Goal: Task Accomplishment & Management: Complete application form

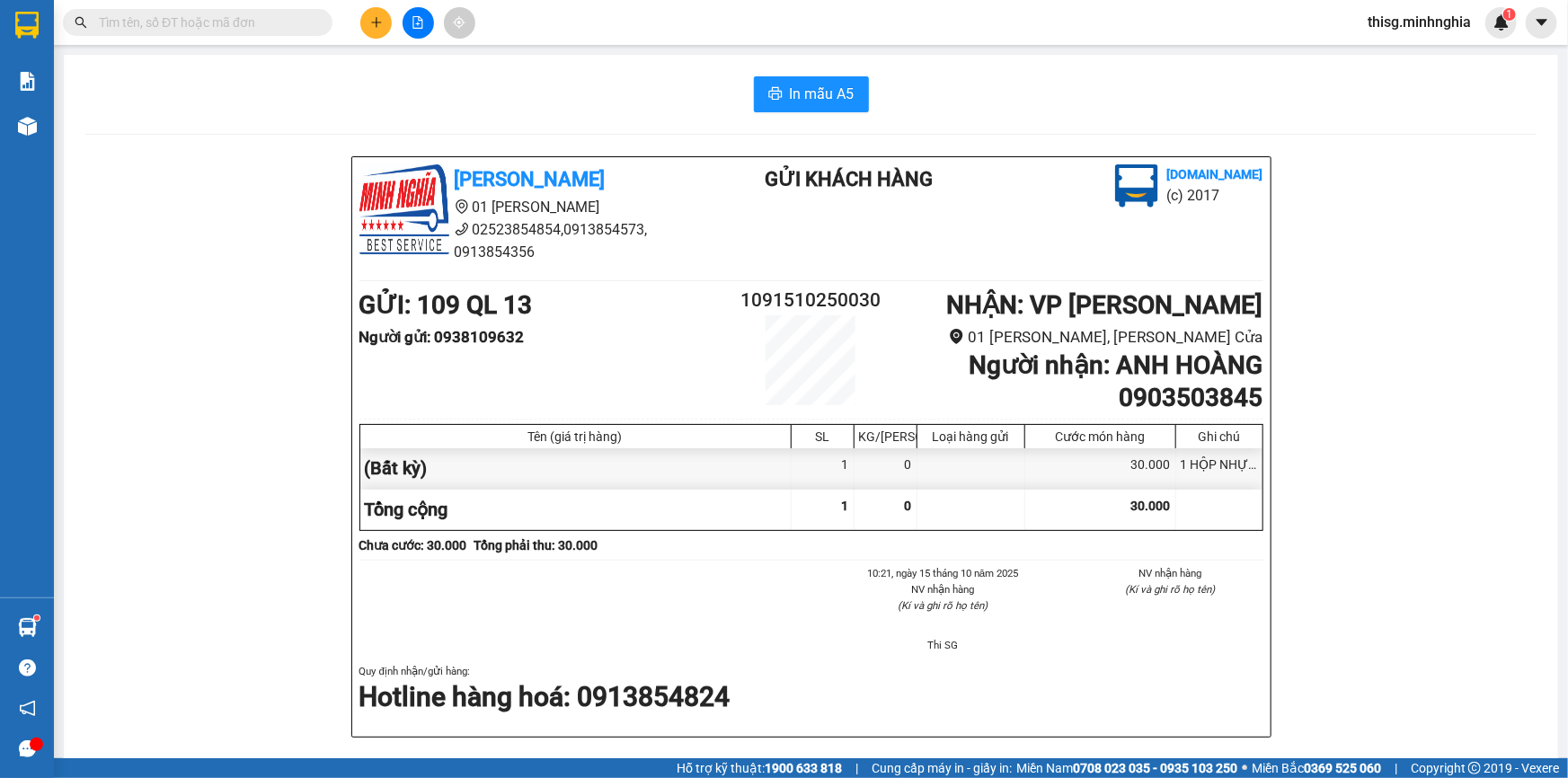
click at [378, 30] on button at bounding box center [376, 23] width 31 height 31
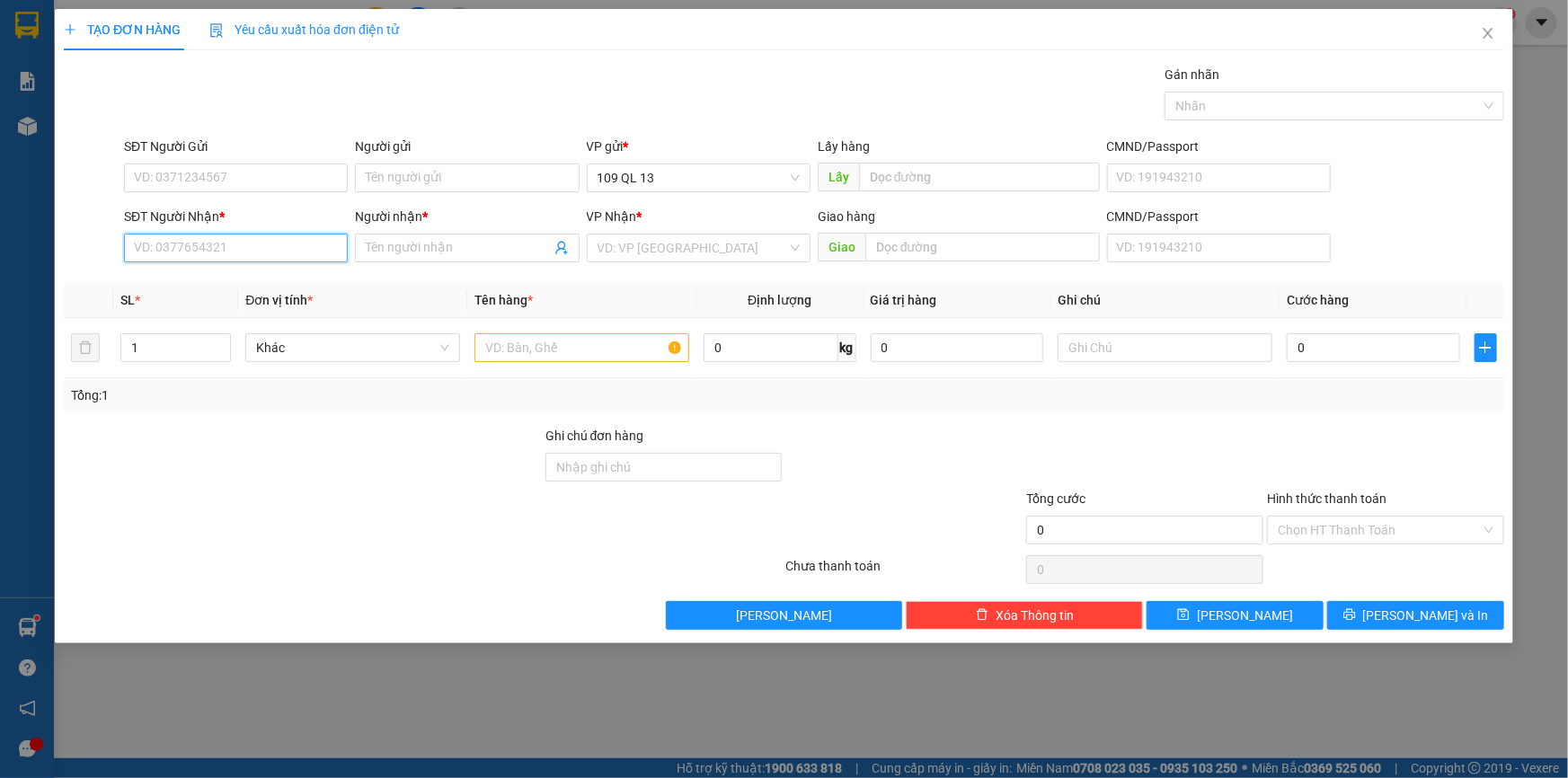
click at [234, 251] on input "SĐT Người Nhận *" at bounding box center [235, 248] width 224 height 29
click at [238, 277] on div "0376154363 - NHƯ QUỲNH" at bounding box center [236, 283] width 203 height 20
type input "0376154363"
type input "NHƯ QUỲNH"
type input "0376154363"
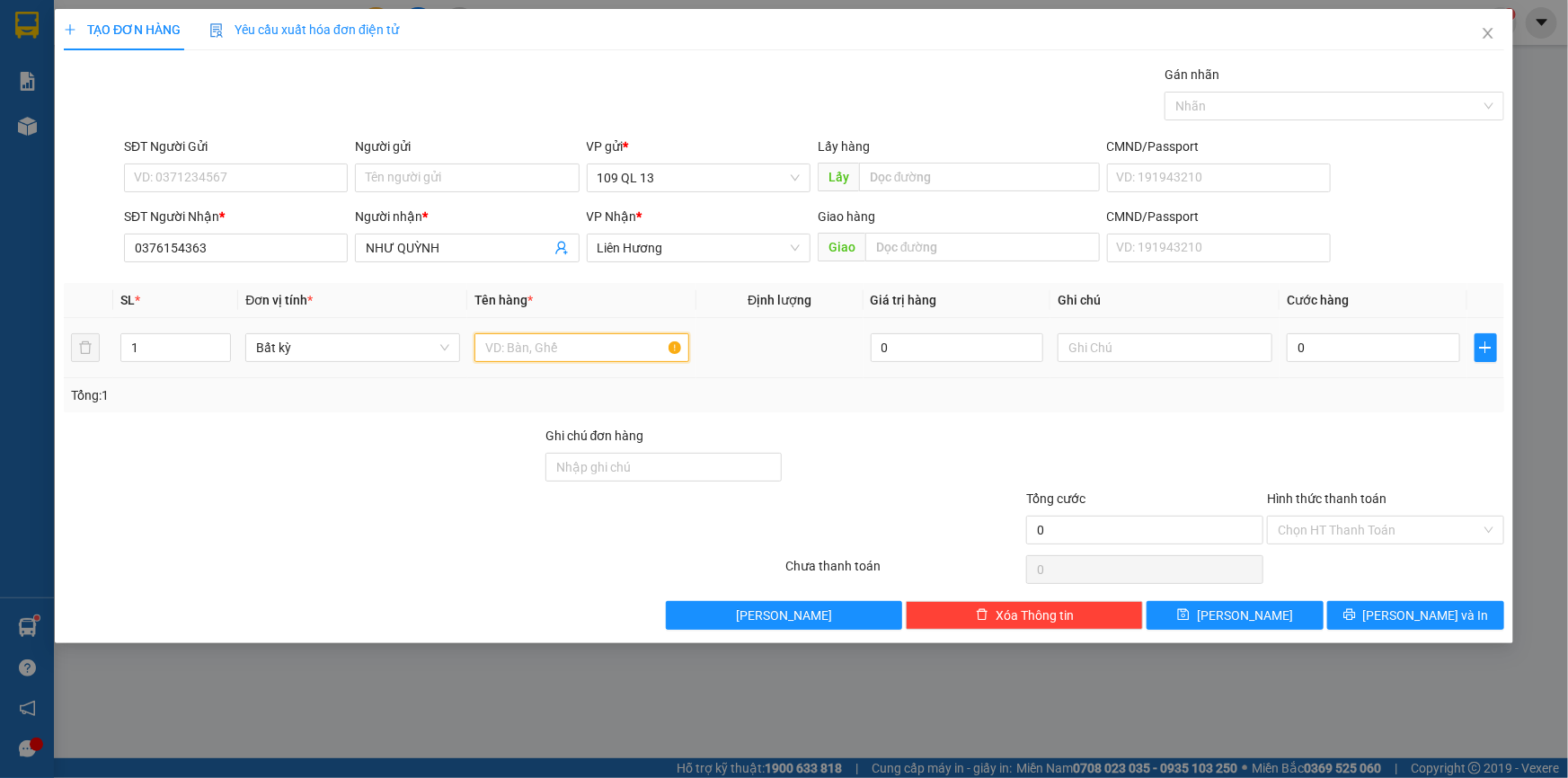
click at [545, 358] on input "text" at bounding box center [582, 347] width 215 height 29
click at [1203, 346] on input "text" at bounding box center [1166, 347] width 215 height 29
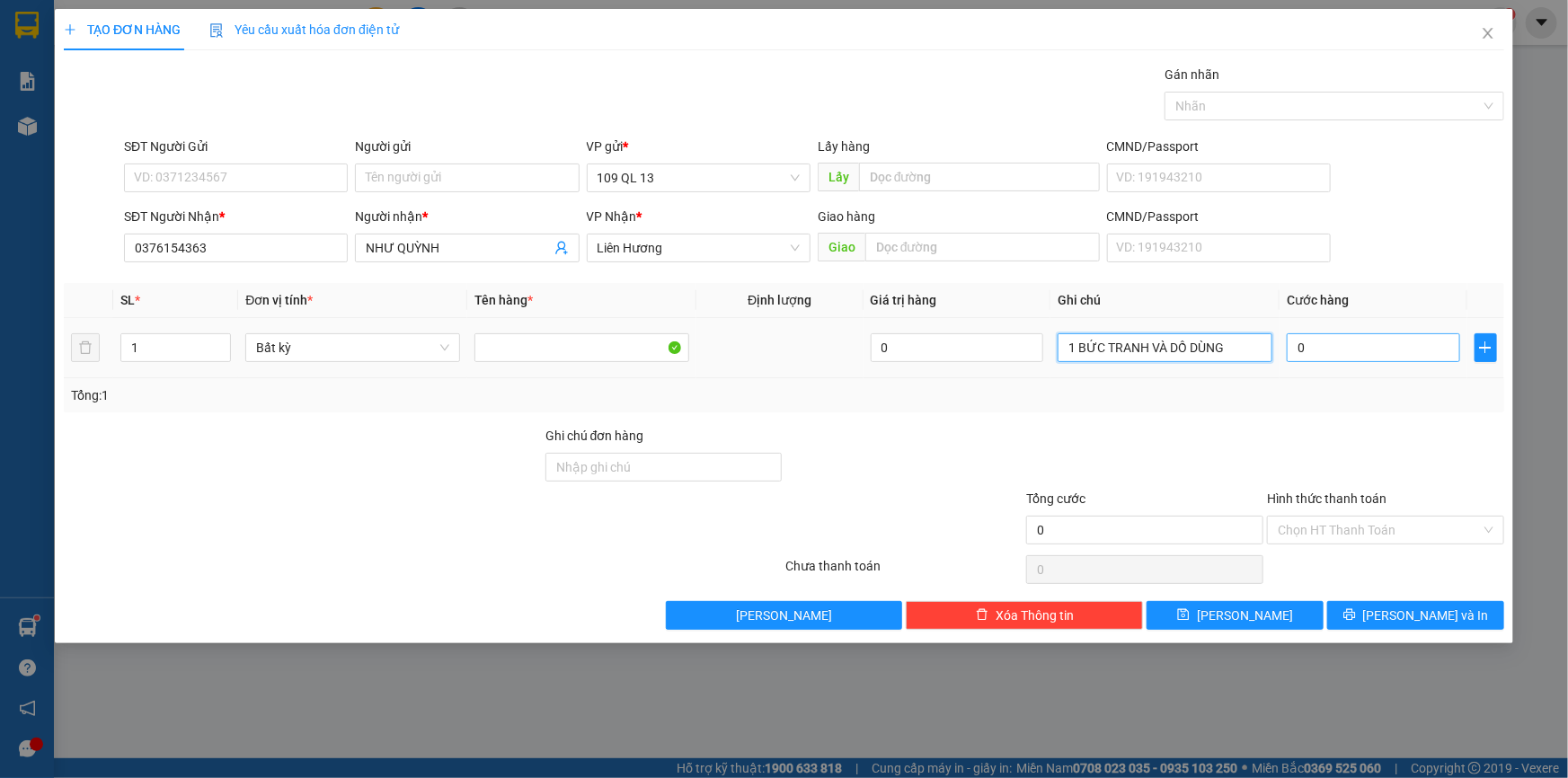
type input "1 BỨC TRANH VÀ DỒ DÙNG"
click at [1335, 359] on input "0" at bounding box center [1374, 347] width 173 height 29
type input "5"
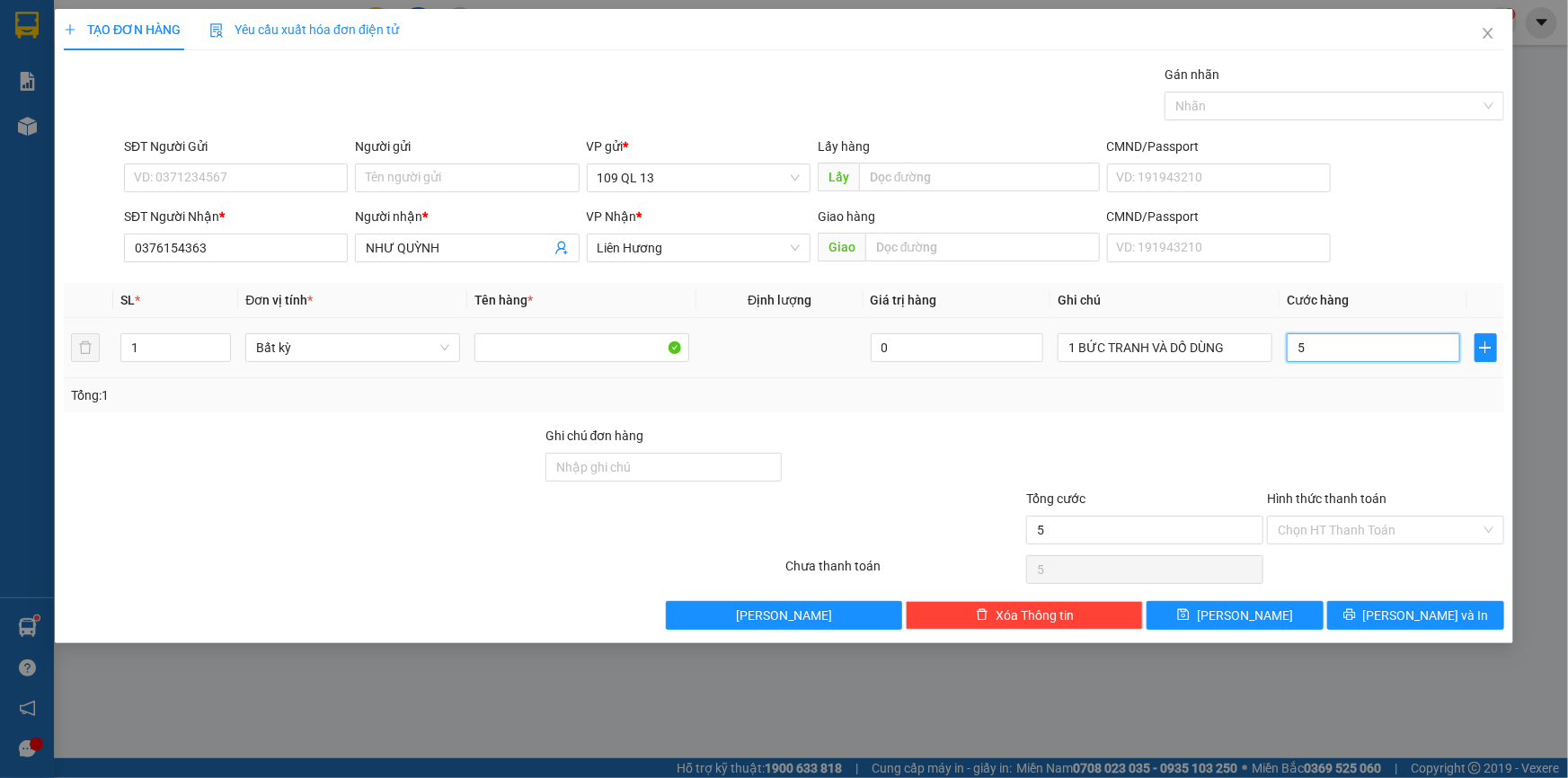
type input "50"
type input "50.000"
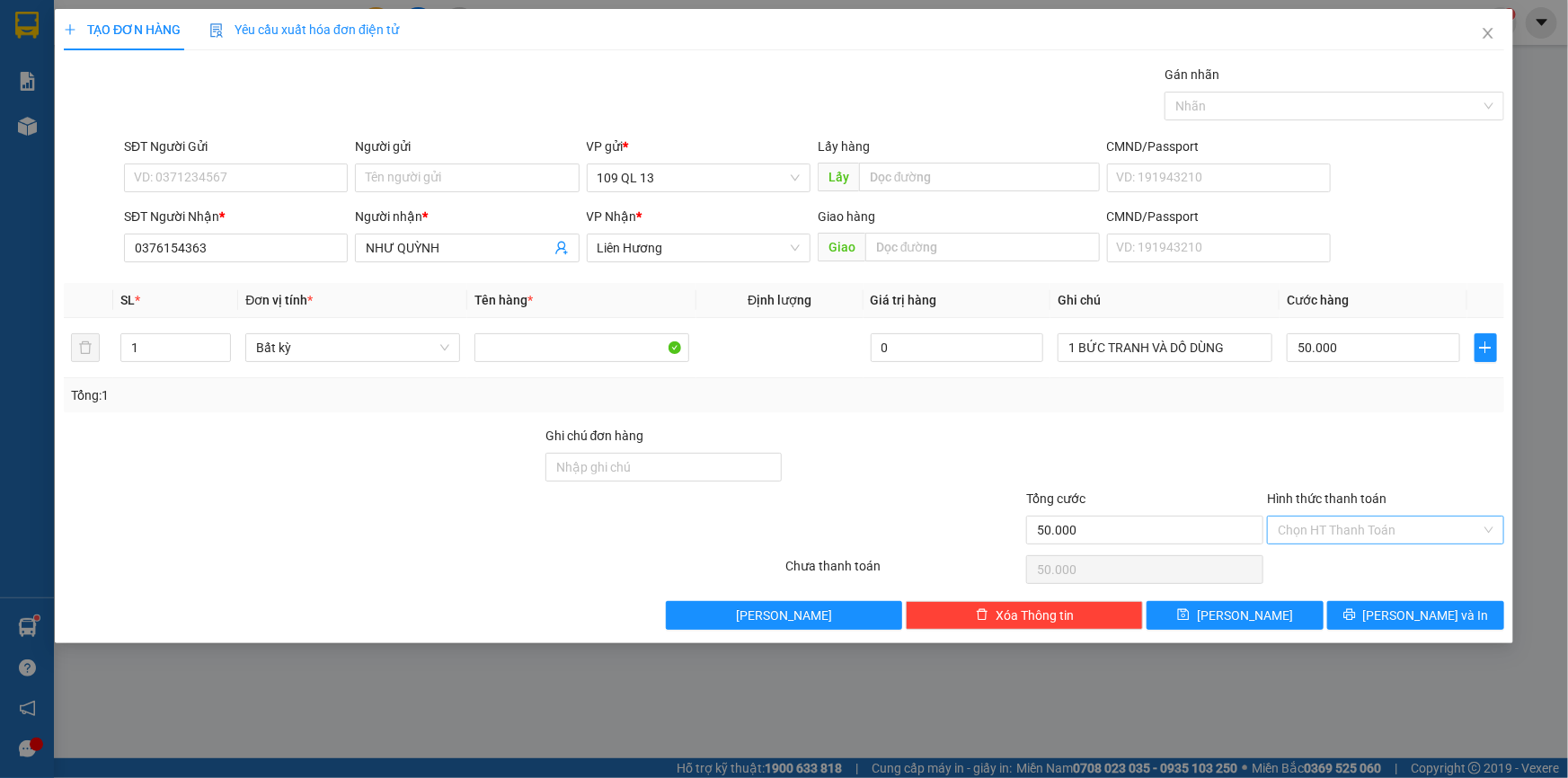
click at [1434, 526] on input "Hình thức thanh toán" at bounding box center [1379, 530] width 203 height 27
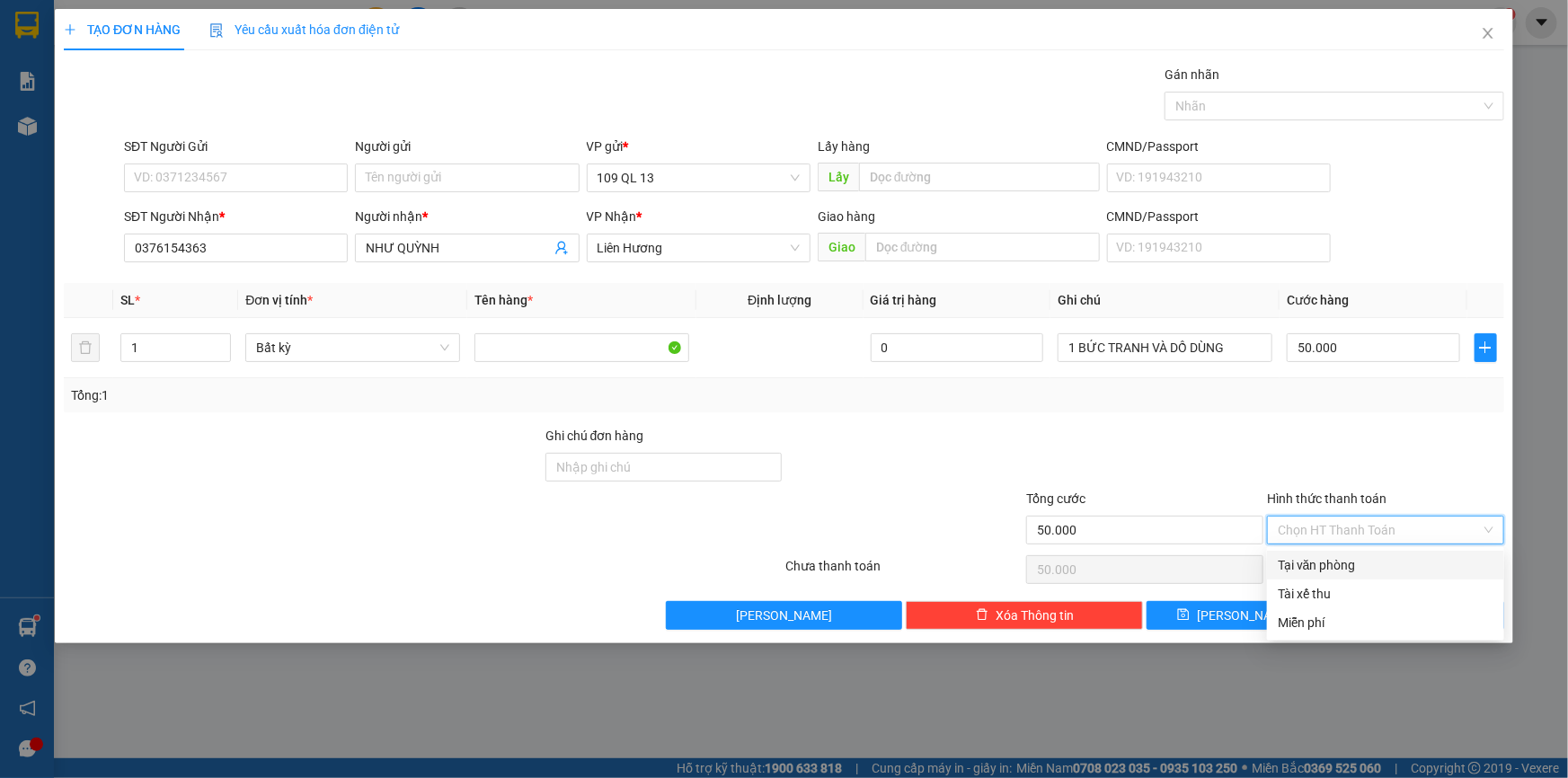
click at [1391, 559] on div "Tại văn phòng" at bounding box center [1385, 565] width 216 height 20
type input "0"
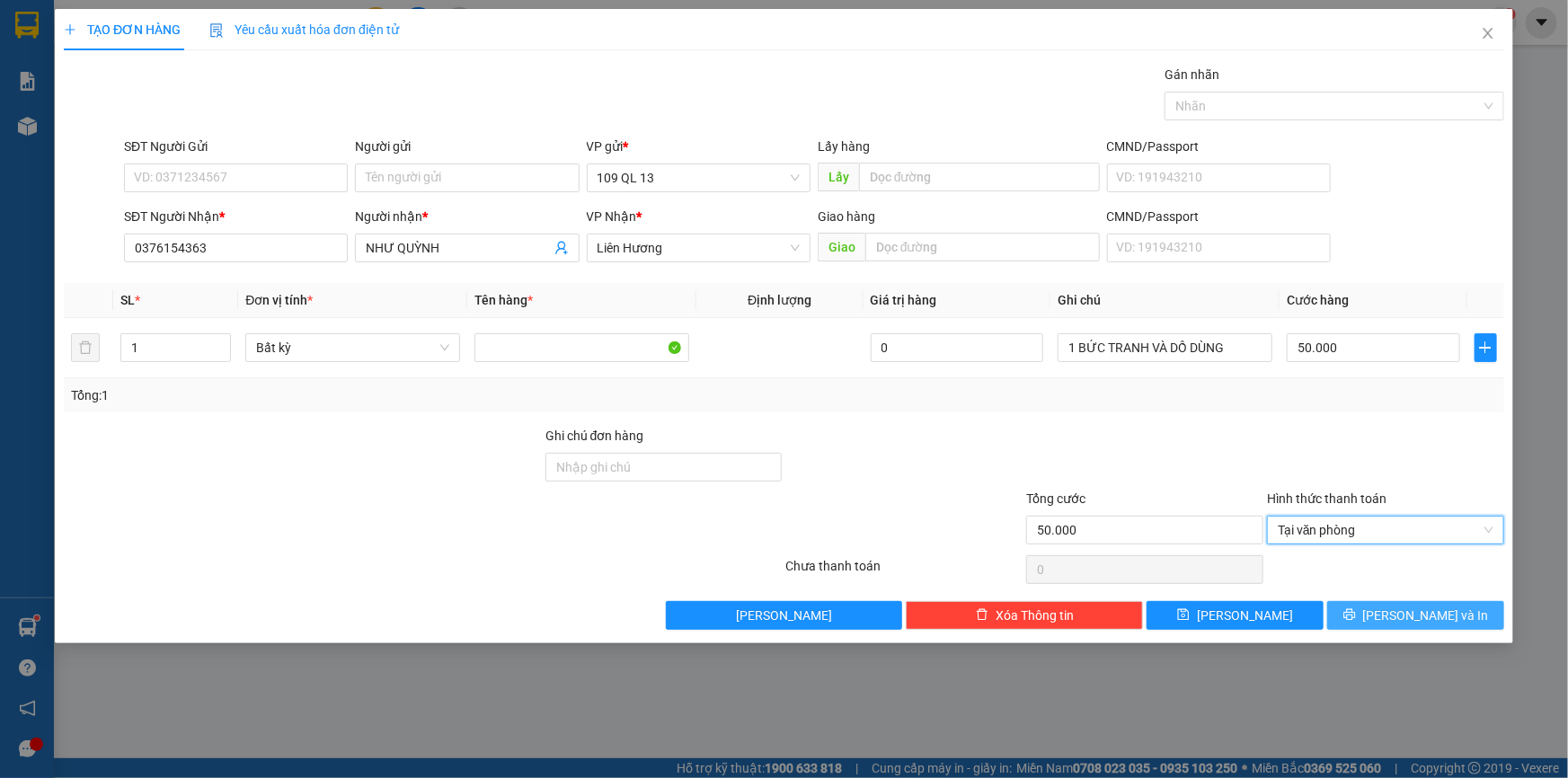
click at [1423, 607] on span "[PERSON_NAME] và In" at bounding box center [1426, 615] width 126 height 20
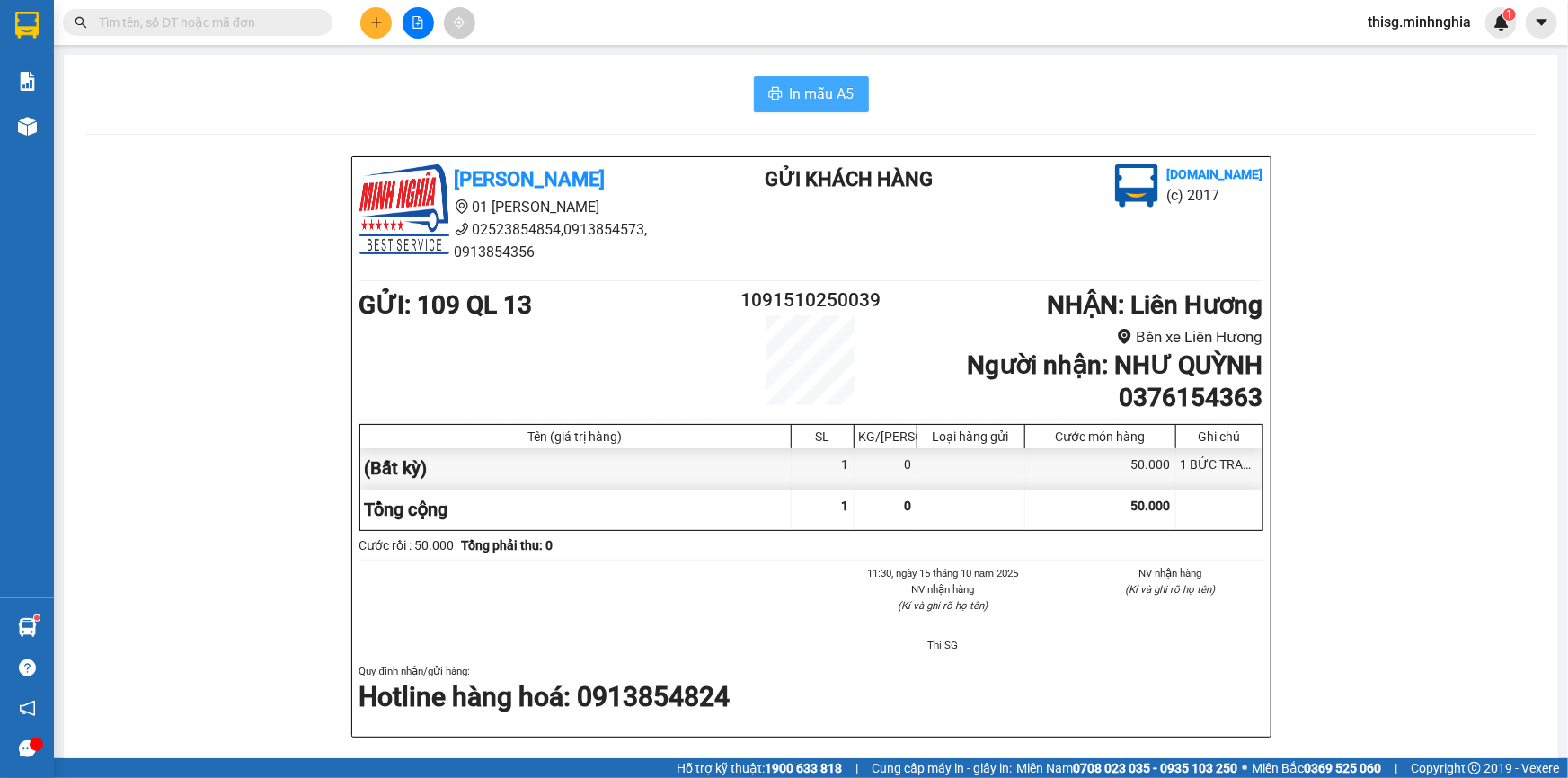
click at [831, 83] on span "In mẫu A5" at bounding box center [822, 94] width 65 height 23
click at [378, 36] on button at bounding box center [376, 23] width 31 height 31
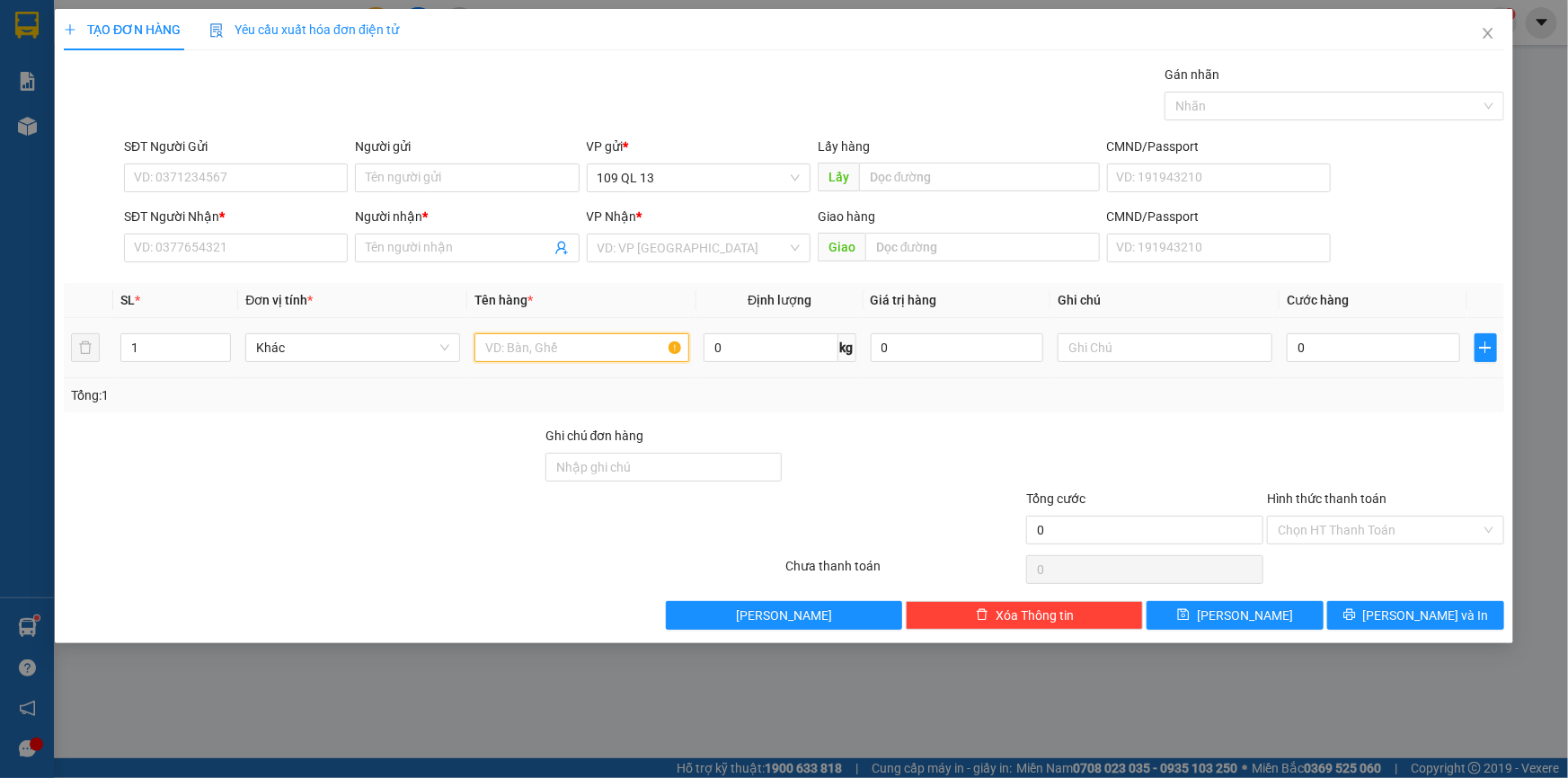
click at [548, 341] on input "text" at bounding box center [582, 347] width 215 height 29
drag, startPoint x: 1244, startPoint y: 343, endPoint x: 1238, endPoint y: 329, distance: 15.2
click at [1243, 342] on input "text" at bounding box center [1166, 347] width 215 height 29
type input "1 TG"
click at [277, 253] on input "SĐT Người Nhận *" at bounding box center [235, 248] width 224 height 29
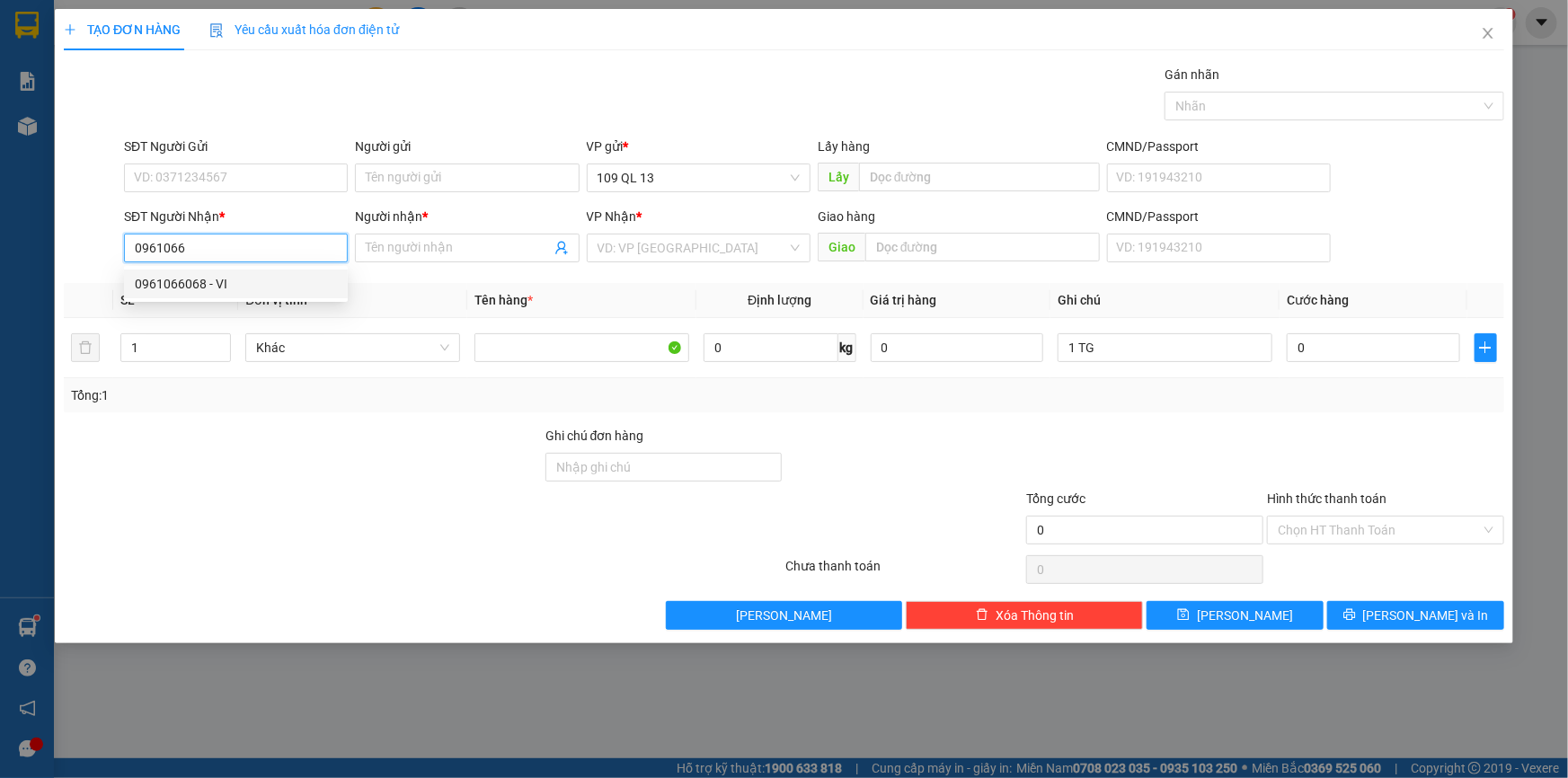
click at [272, 282] on div "0961066068 - VI" at bounding box center [236, 283] width 203 height 20
type input "0961066068"
type input "VI"
type input "0961066068"
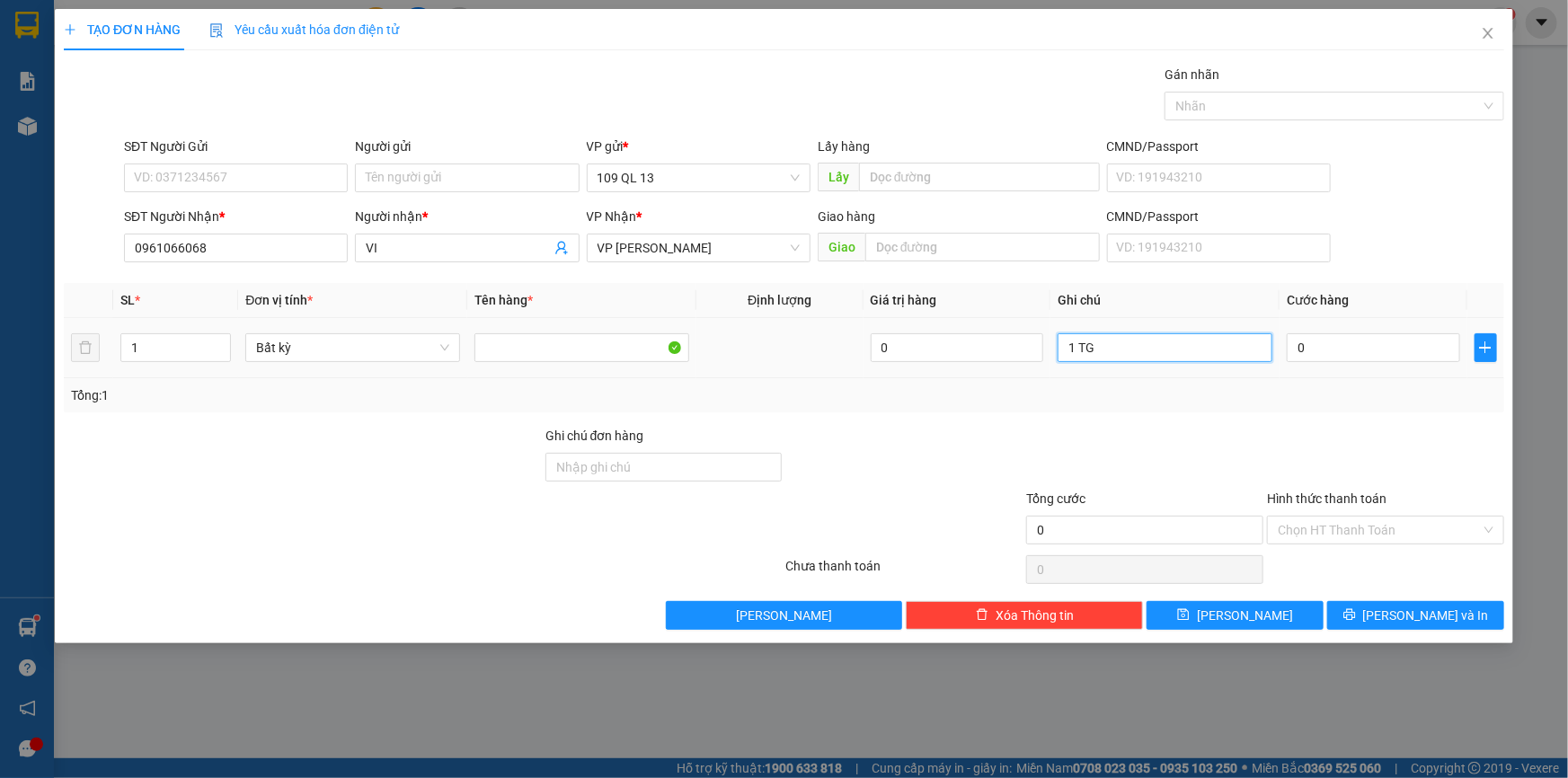
click at [1210, 359] on input "1 TG" at bounding box center [1166, 347] width 215 height 29
type input "1 TG BÁNH"
click at [1372, 345] on input "0" at bounding box center [1374, 347] width 173 height 29
type input "4"
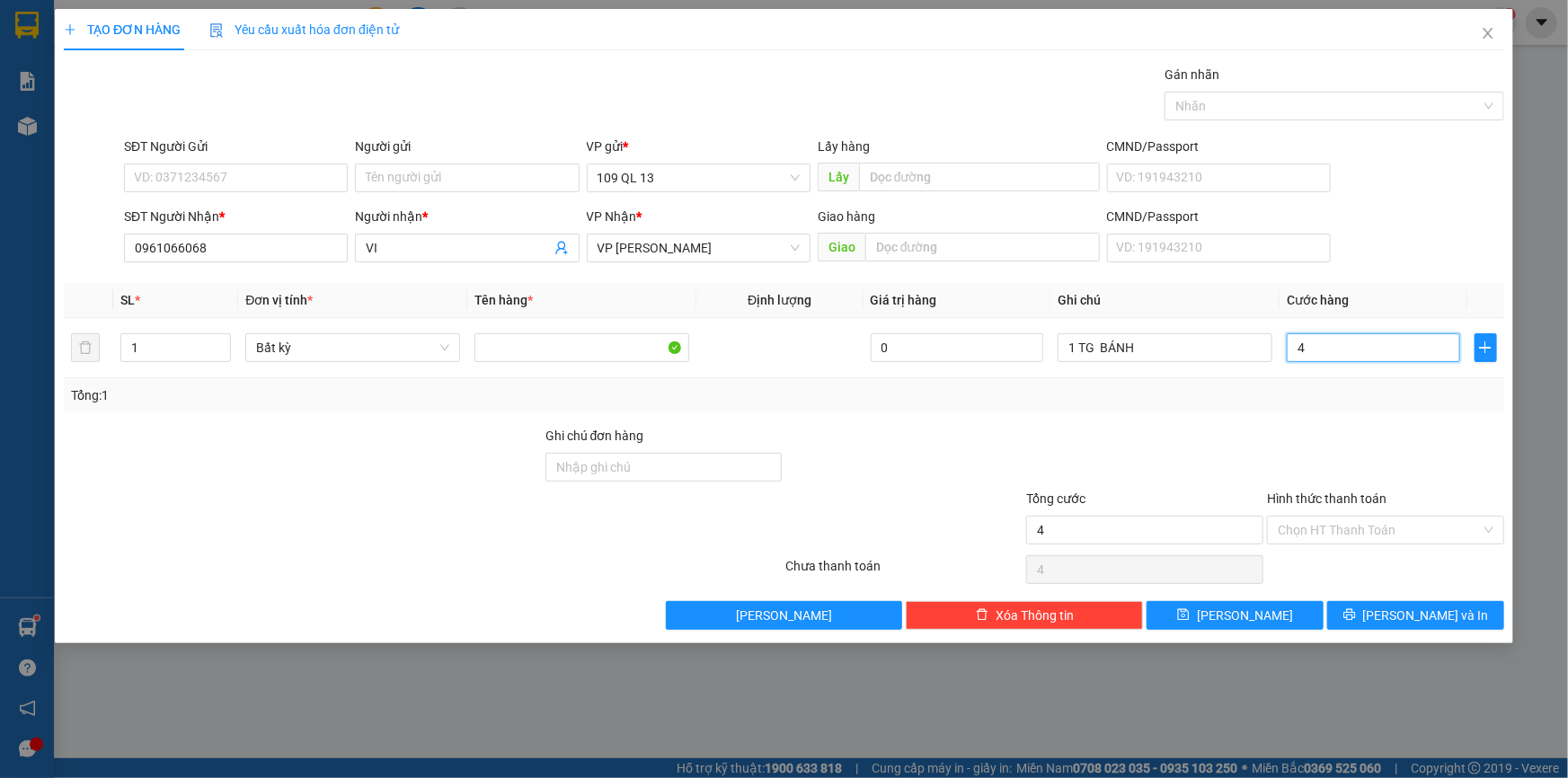
type input "4"
type input "40"
type input "40.000"
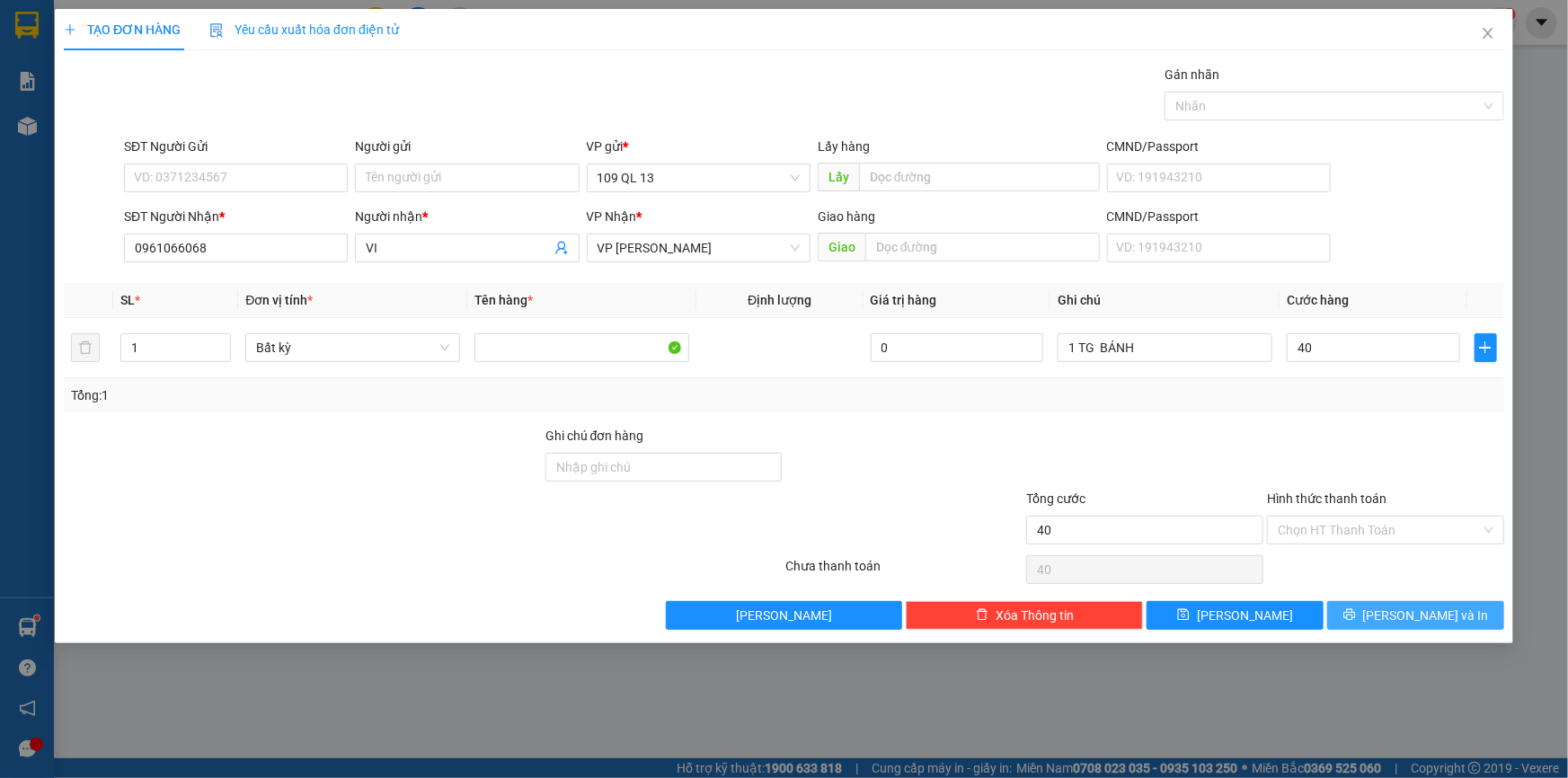
type input "40.000"
click at [1415, 606] on span "[PERSON_NAME] và In" at bounding box center [1426, 615] width 126 height 20
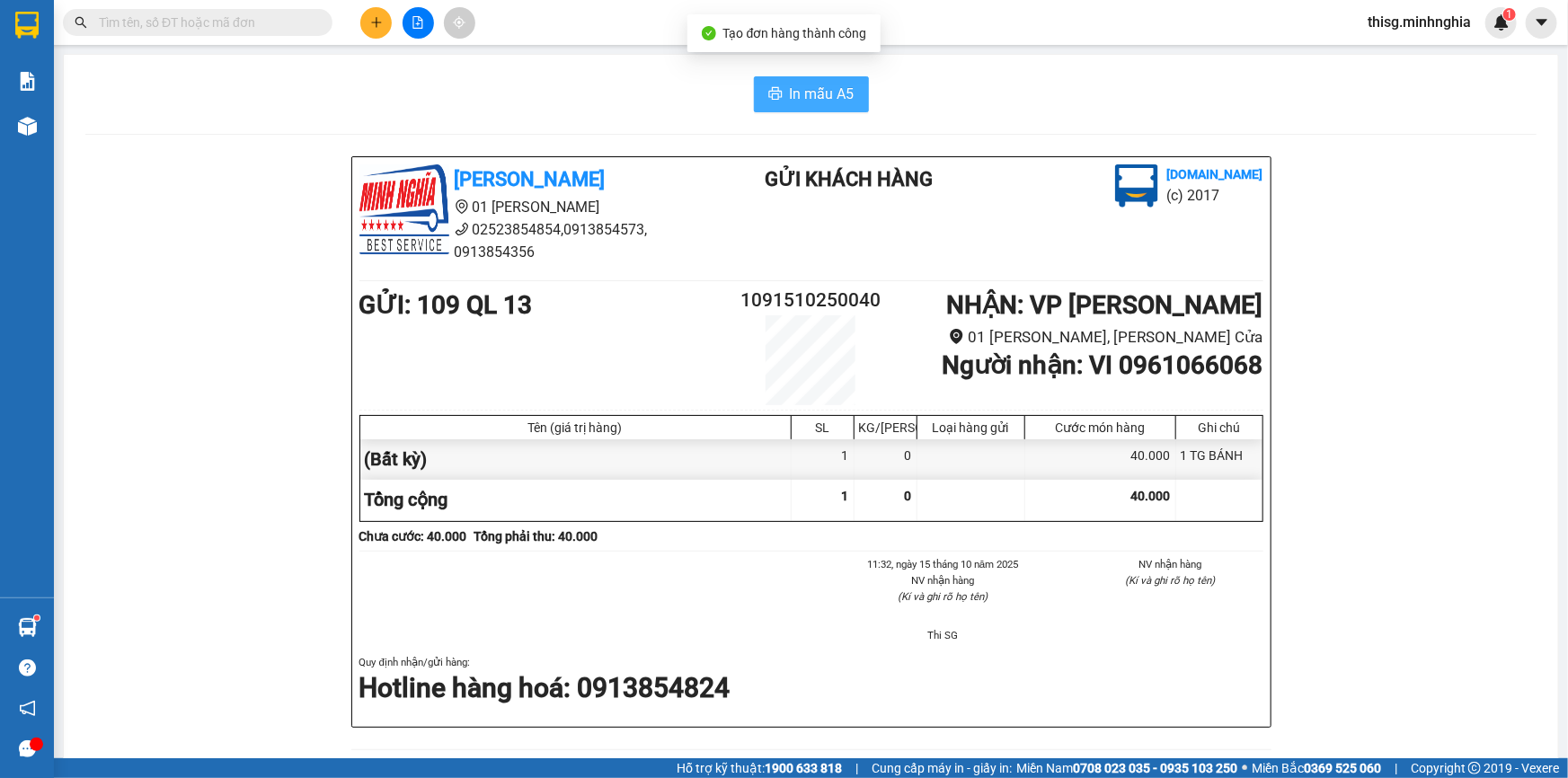
click at [800, 90] on span "In mẫu A5" at bounding box center [822, 94] width 65 height 23
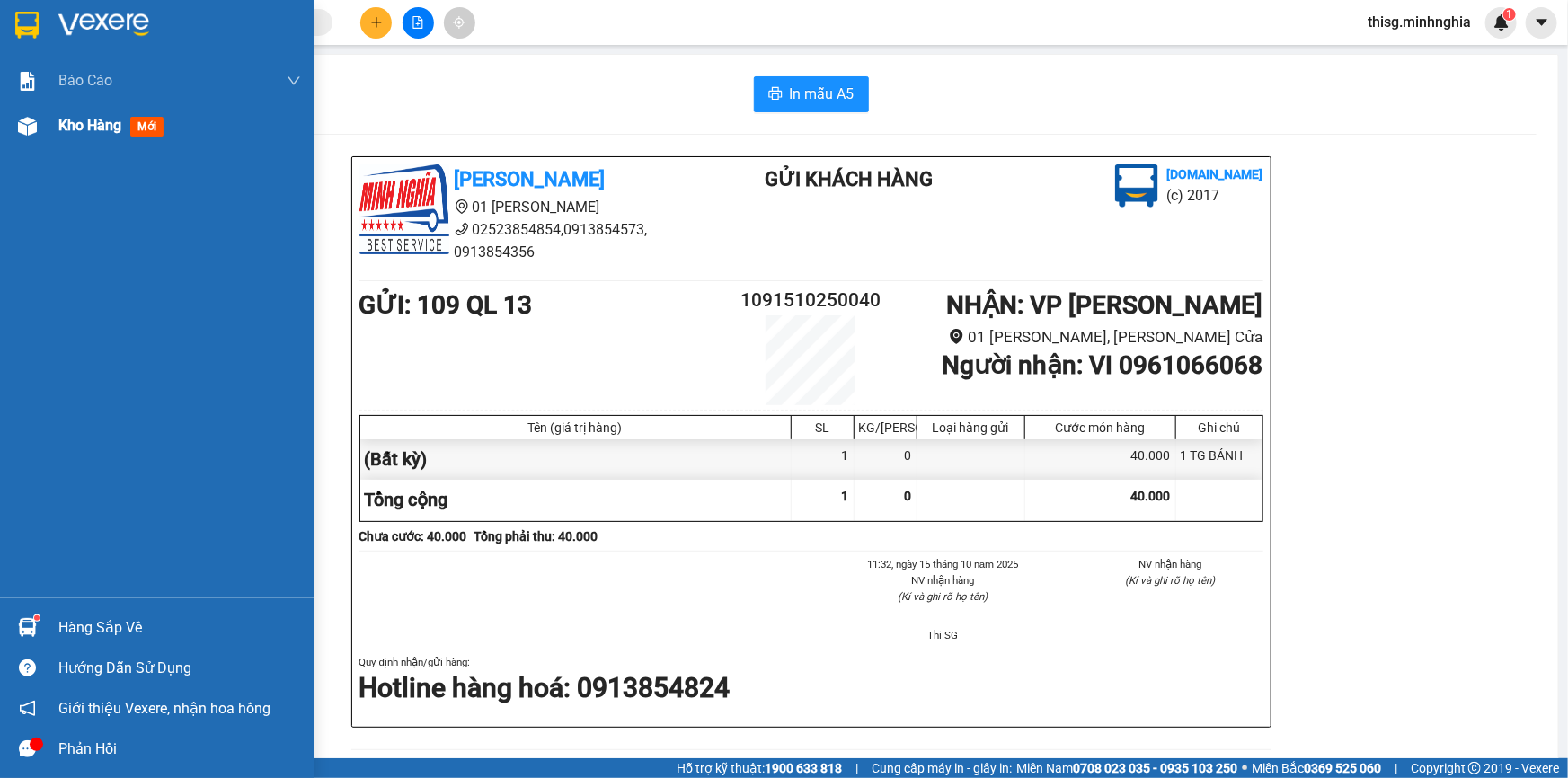
click at [89, 123] on span "Kho hàng" at bounding box center [89, 126] width 63 height 17
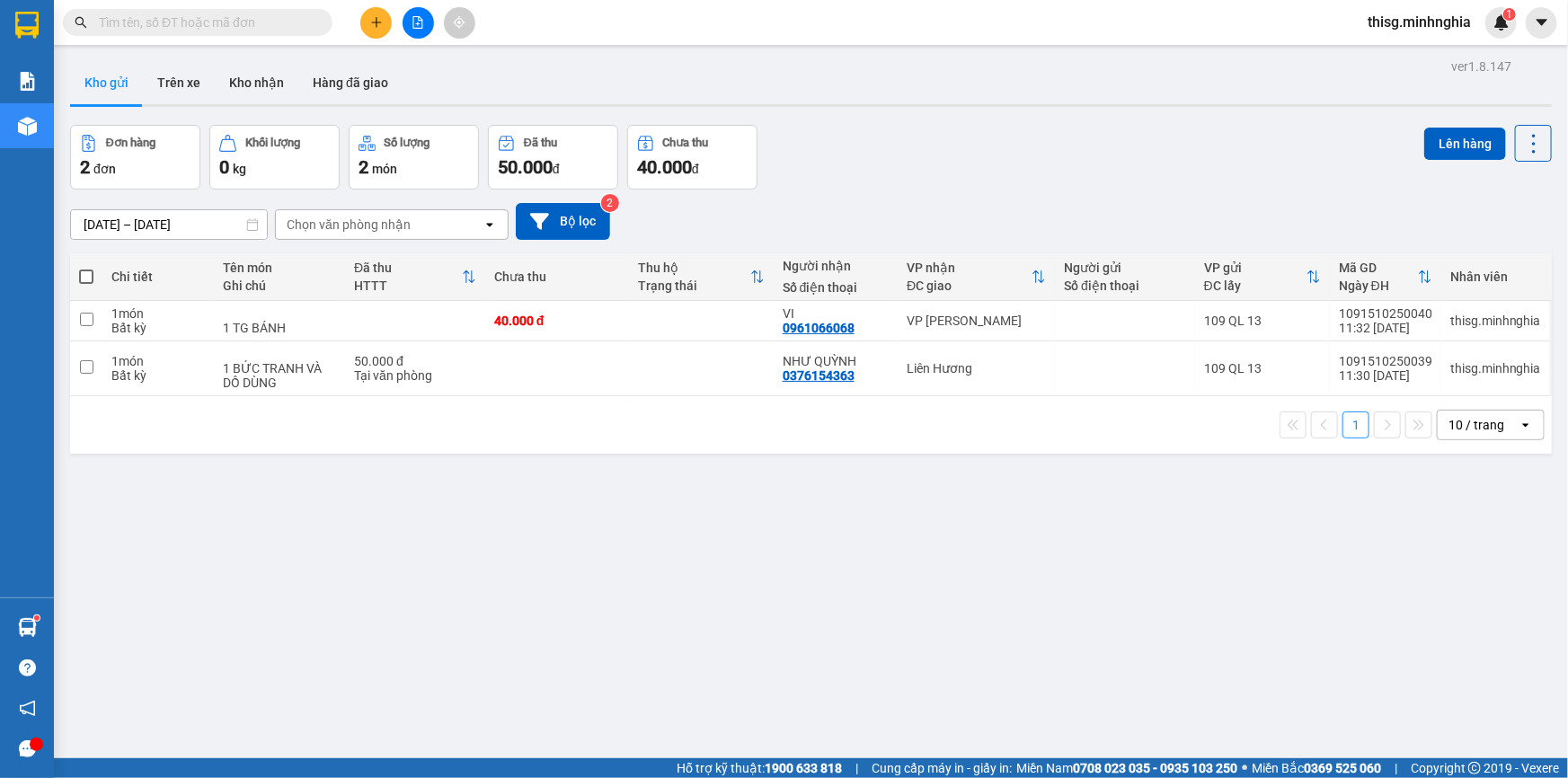
click at [381, 24] on icon "plus" at bounding box center [376, 22] width 12 height 12
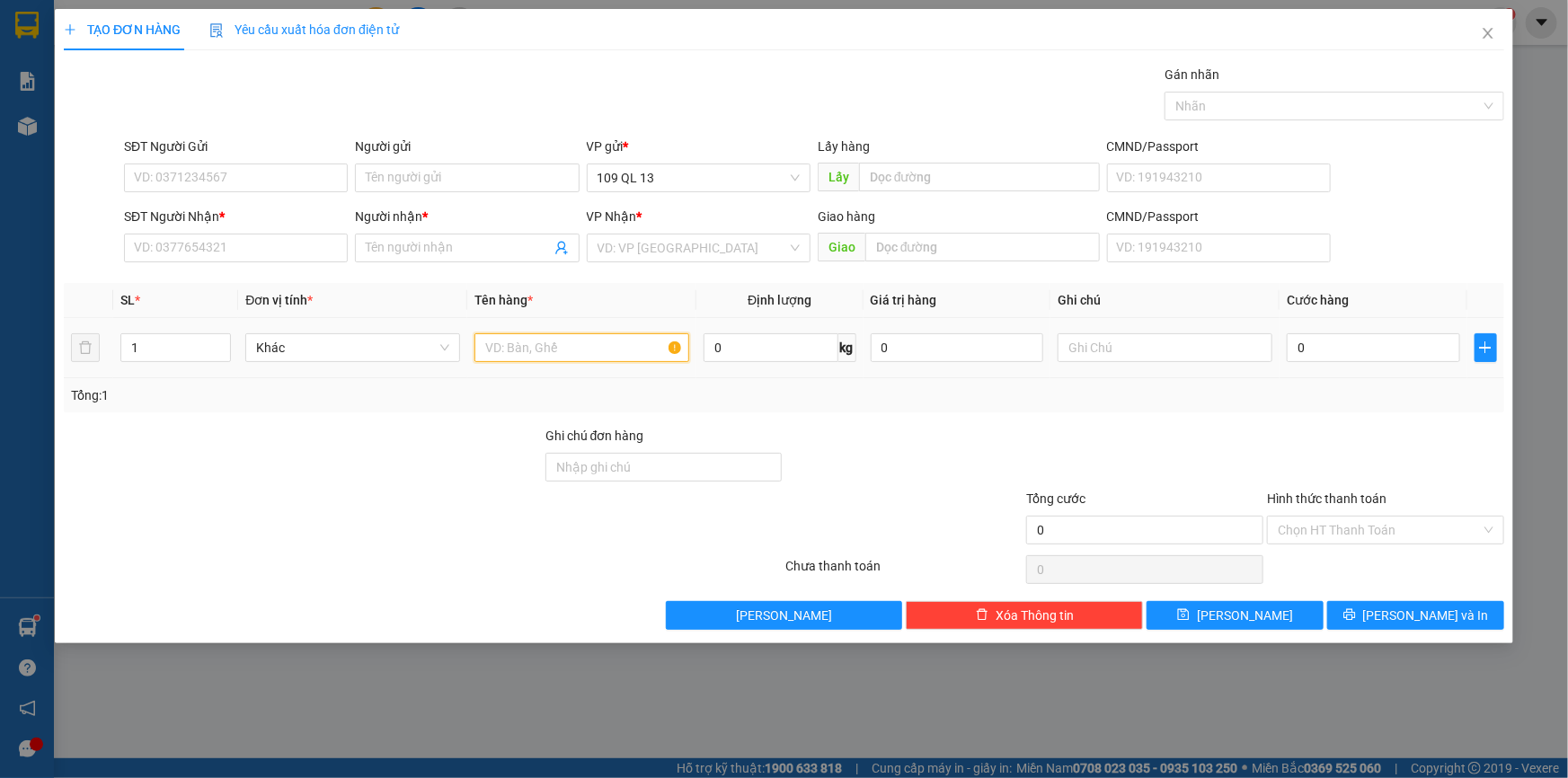
click at [583, 343] on input "text" at bounding box center [582, 347] width 215 height 29
click at [1191, 333] on input "text" at bounding box center [1166, 347] width 215 height 29
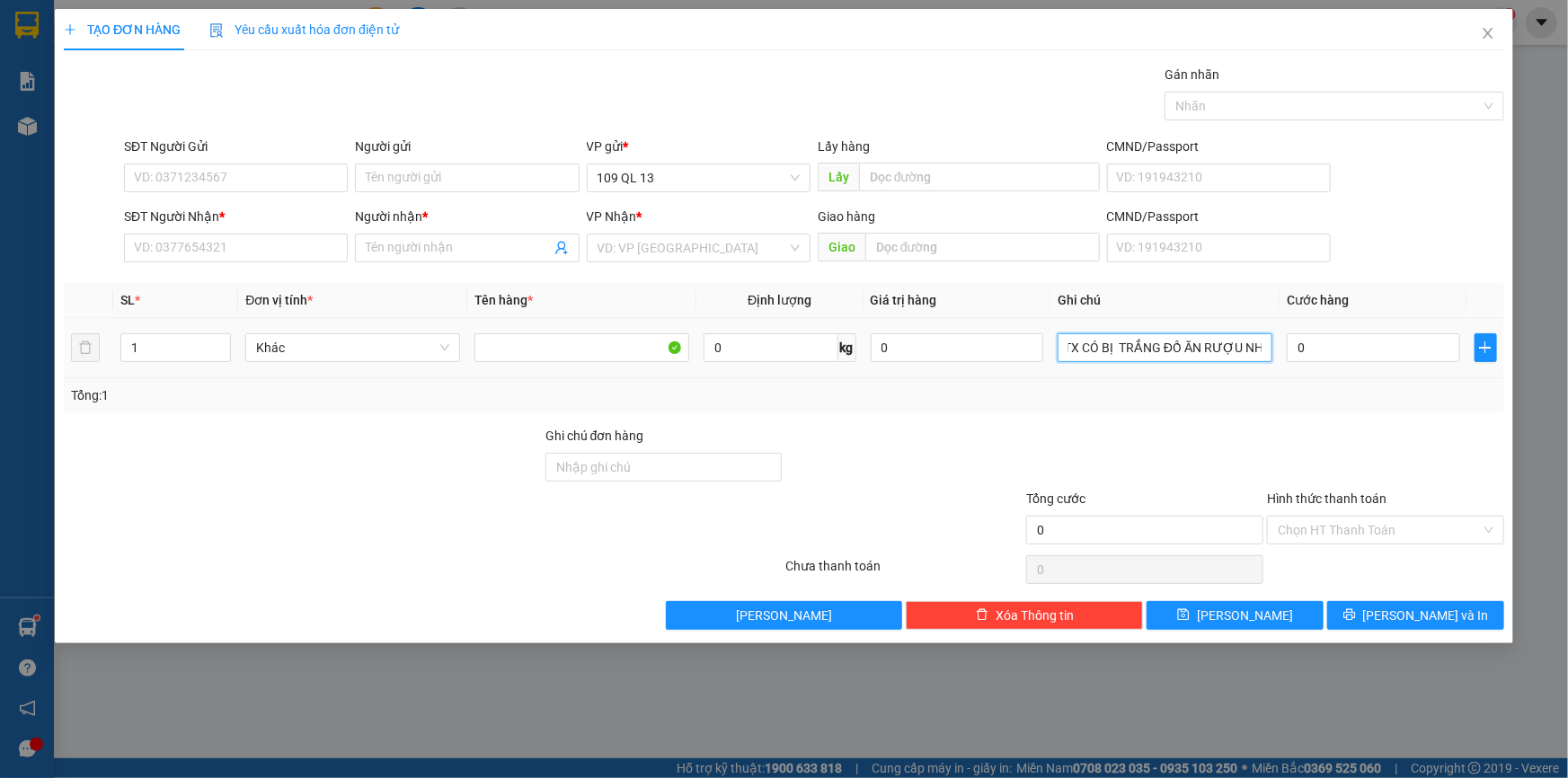
scroll to position [0, 25]
type input "1 TX CÓ BỊ TRẮNG ĐỒ ĂN RƯỢU NHO"
click at [304, 237] on input "SĐT Người Nhận *" at bounding box center [235, 248] width 224 height 29
click at [1378, 363] on div "0" at bounding box center [1374, 348] width 173 height 36
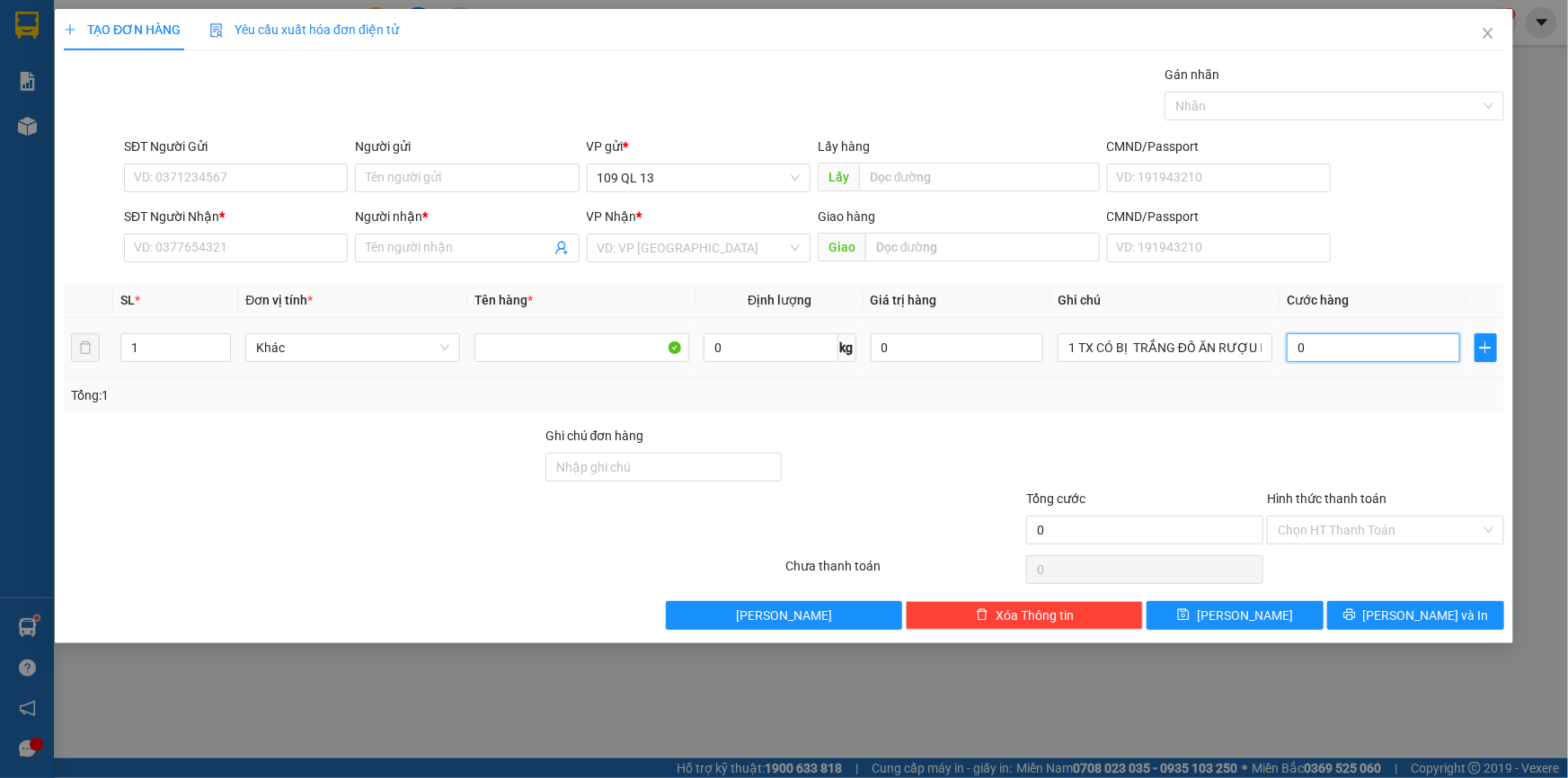
click at [1384, 340] on input "0" at bounding box center [1374, 347] width 173 height 29
type input "4"
type input "40"
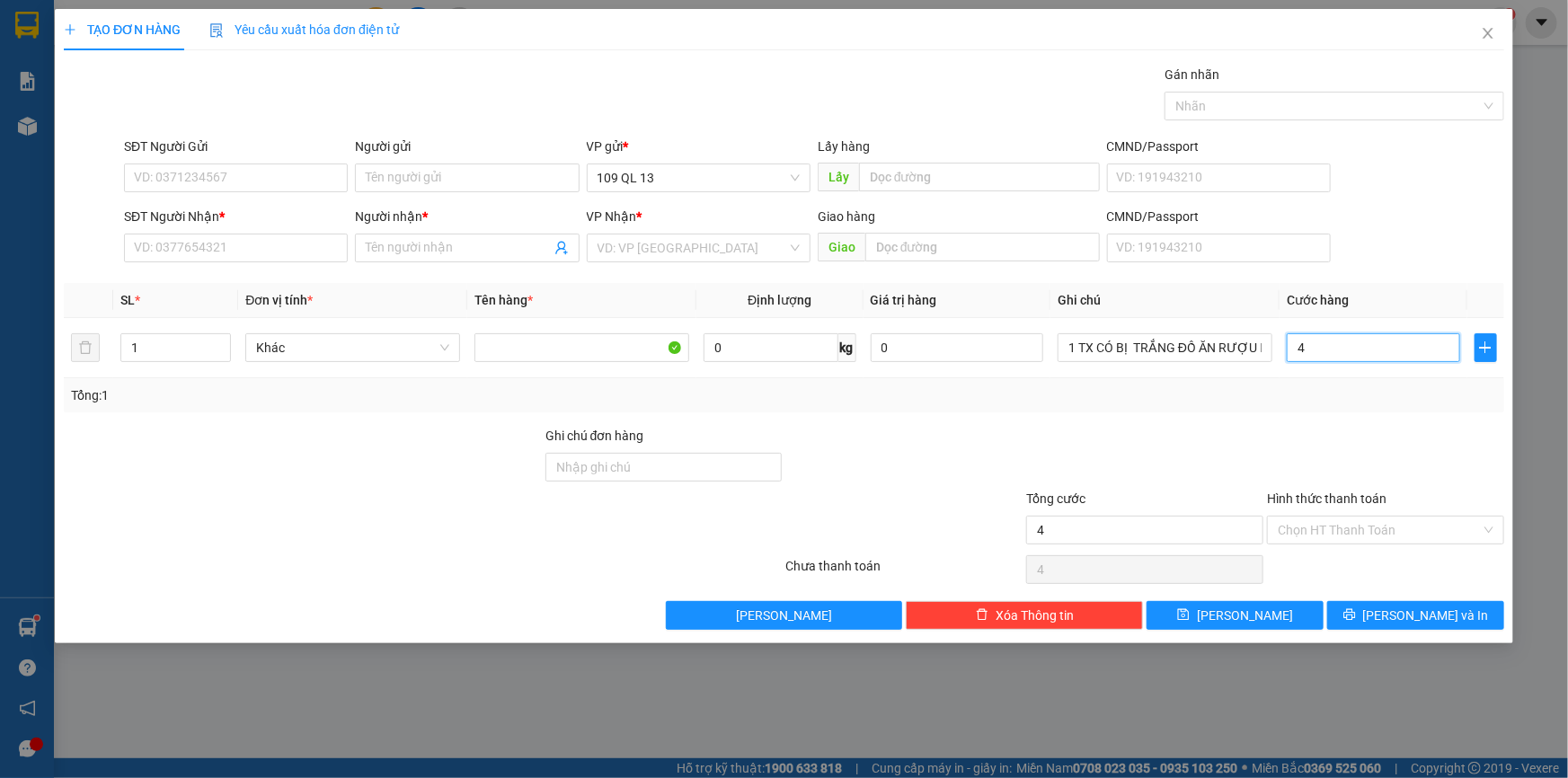
type input "40"
type input "40.000"
click at [271, 235] on input "SĐT Người Nhận *" at bounding box center [235, 248] width 224 height 29
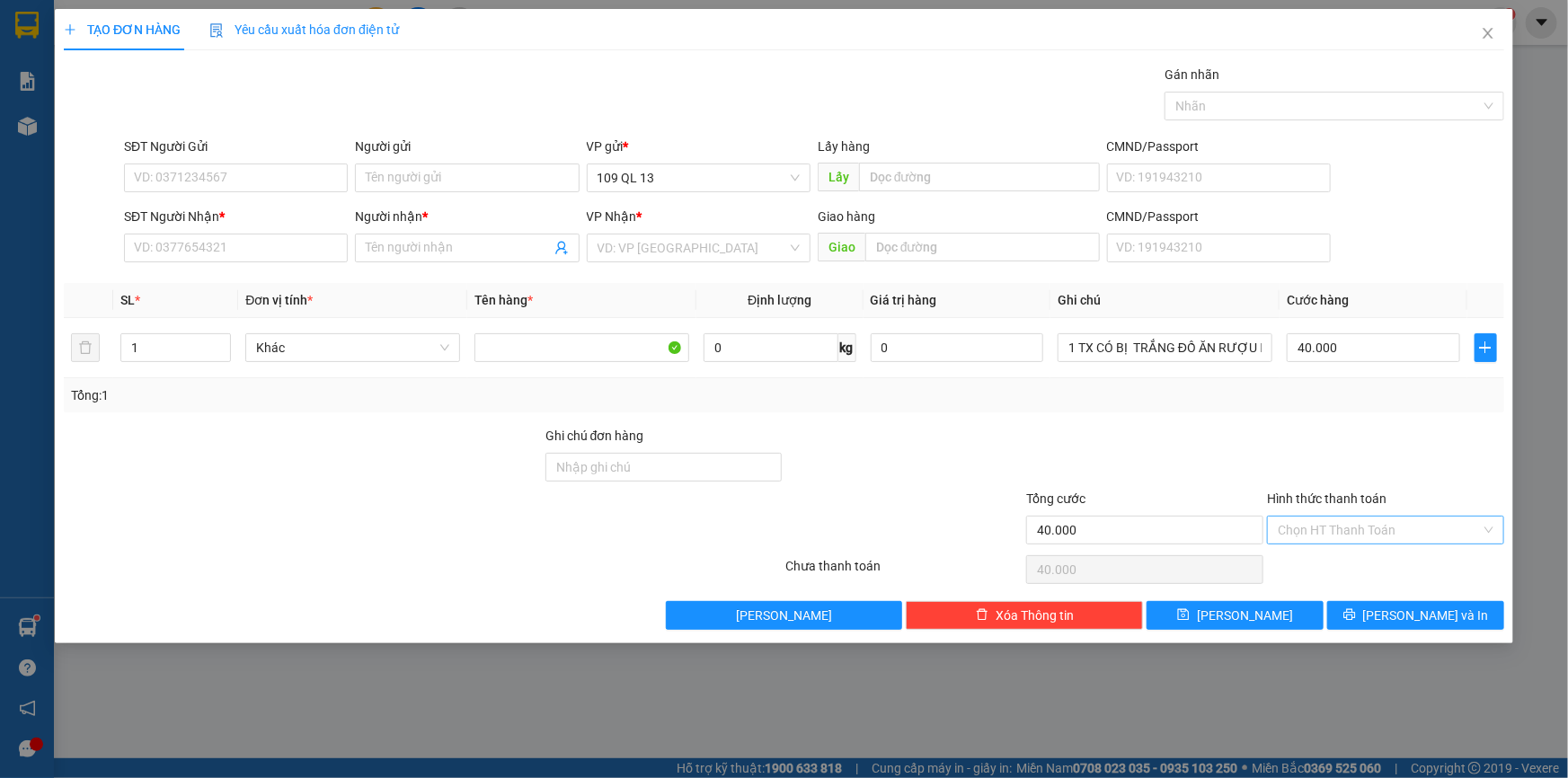
click at [1411, 531] on input "Hình thức thanh toán" at bounding box center [1379, 530] width 203 height 27
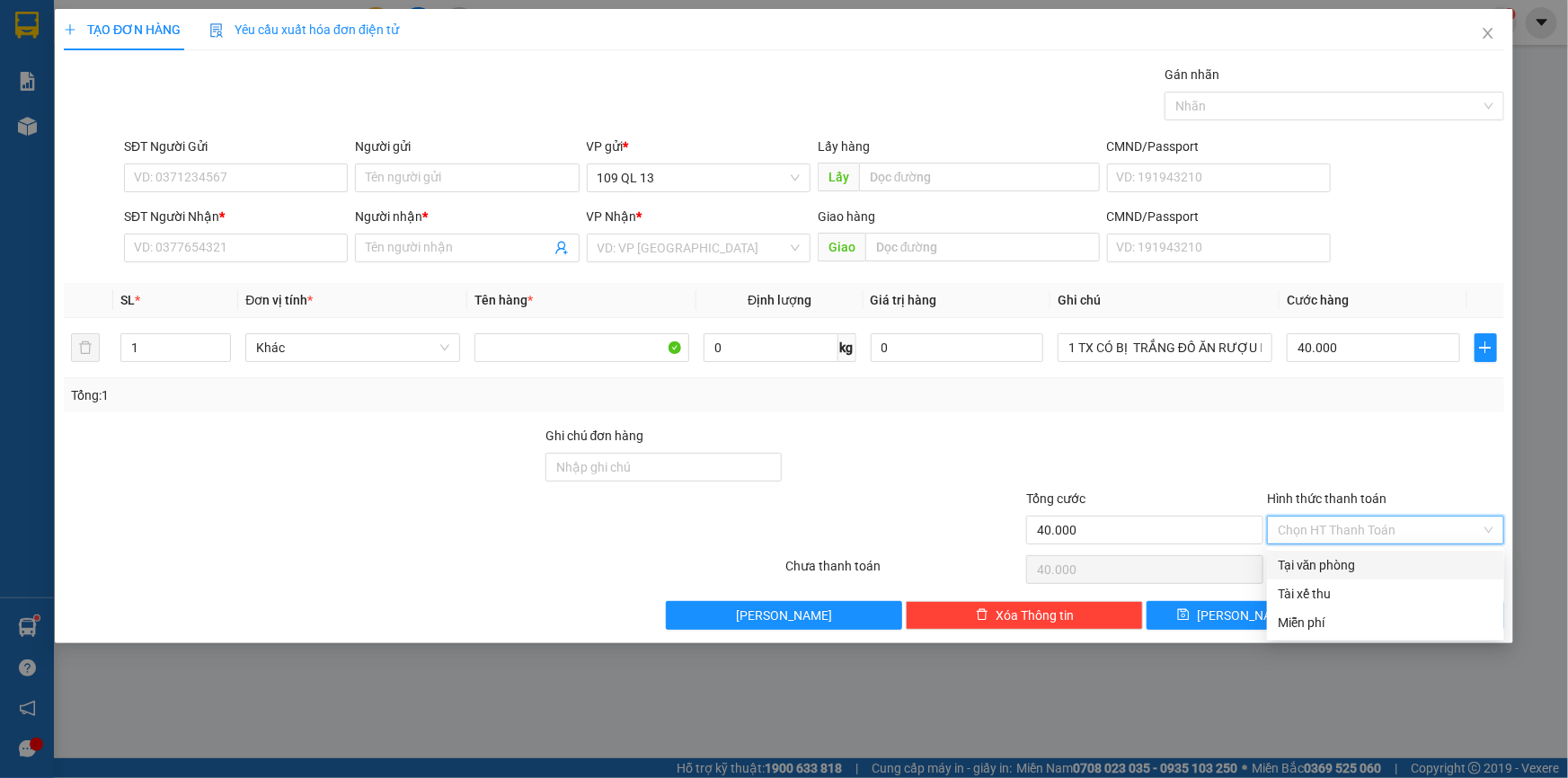
click at [1404, 572] on div "Tại văn phòng" at bounding box center [1385, 565] width 216 height 20
type input "0"
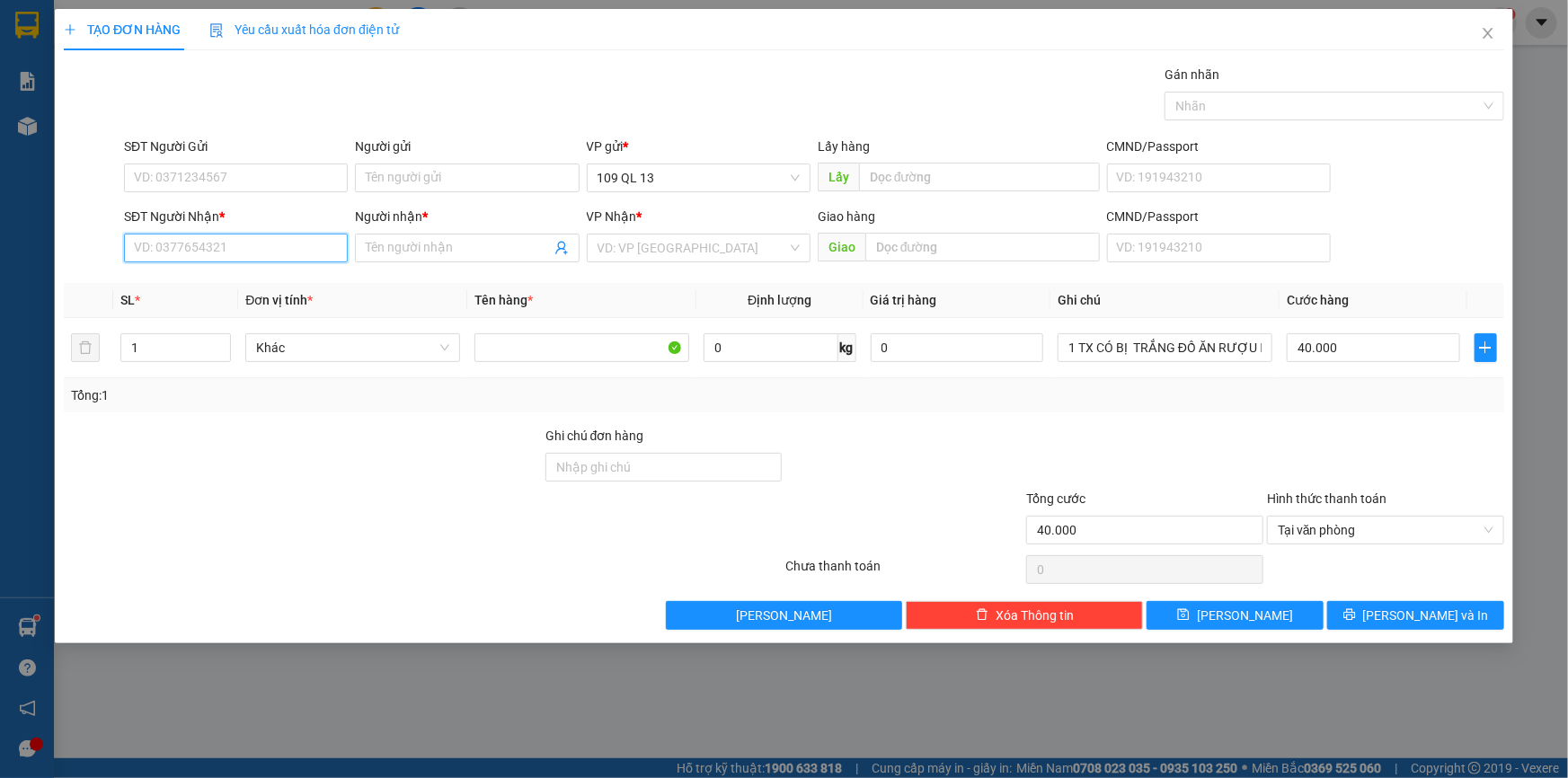
click at [285, 250] on input "SĐT Người Nhận *" at bounding box center [235, 248] width 224 height 29
type input "0908192382"
click at [243, 287] on div "0908192382 - THUÝ" at bounding box center [236, 283] width 203 height 20
type input "THUÝ"
type input "0908192382"
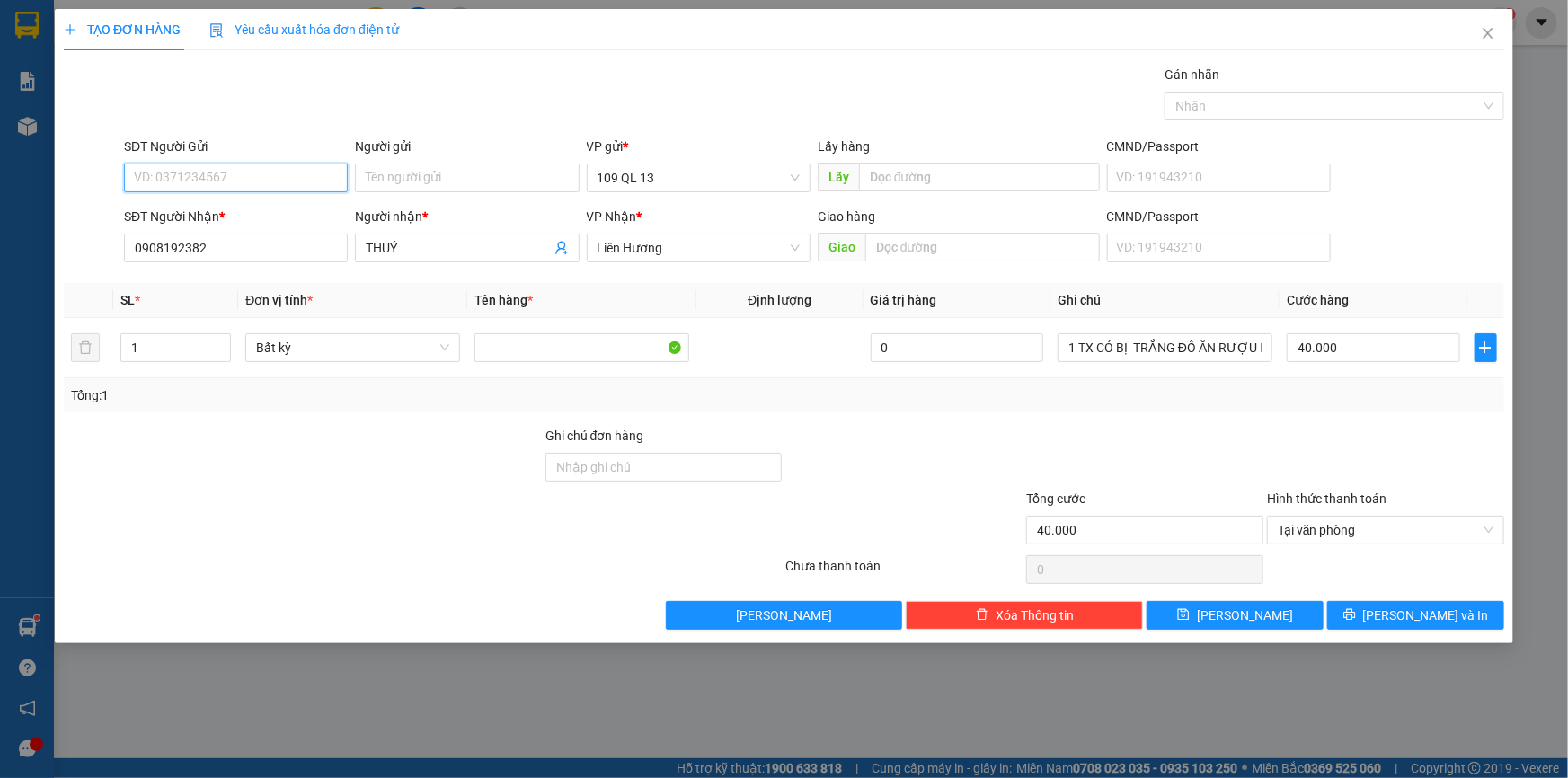
click at [277, 170] on input "SĐT Người Gửi" at bounding box center [235, 178] width 224 height 29
click at [284, 242] on div "0918248399" at bounding box center [236, 243] width 203 height 20
type input "0918248399"
click at [1429, 614] on span "[PERSON_NAME] và In" at bounding box center [1426, 615] width 126 height 20
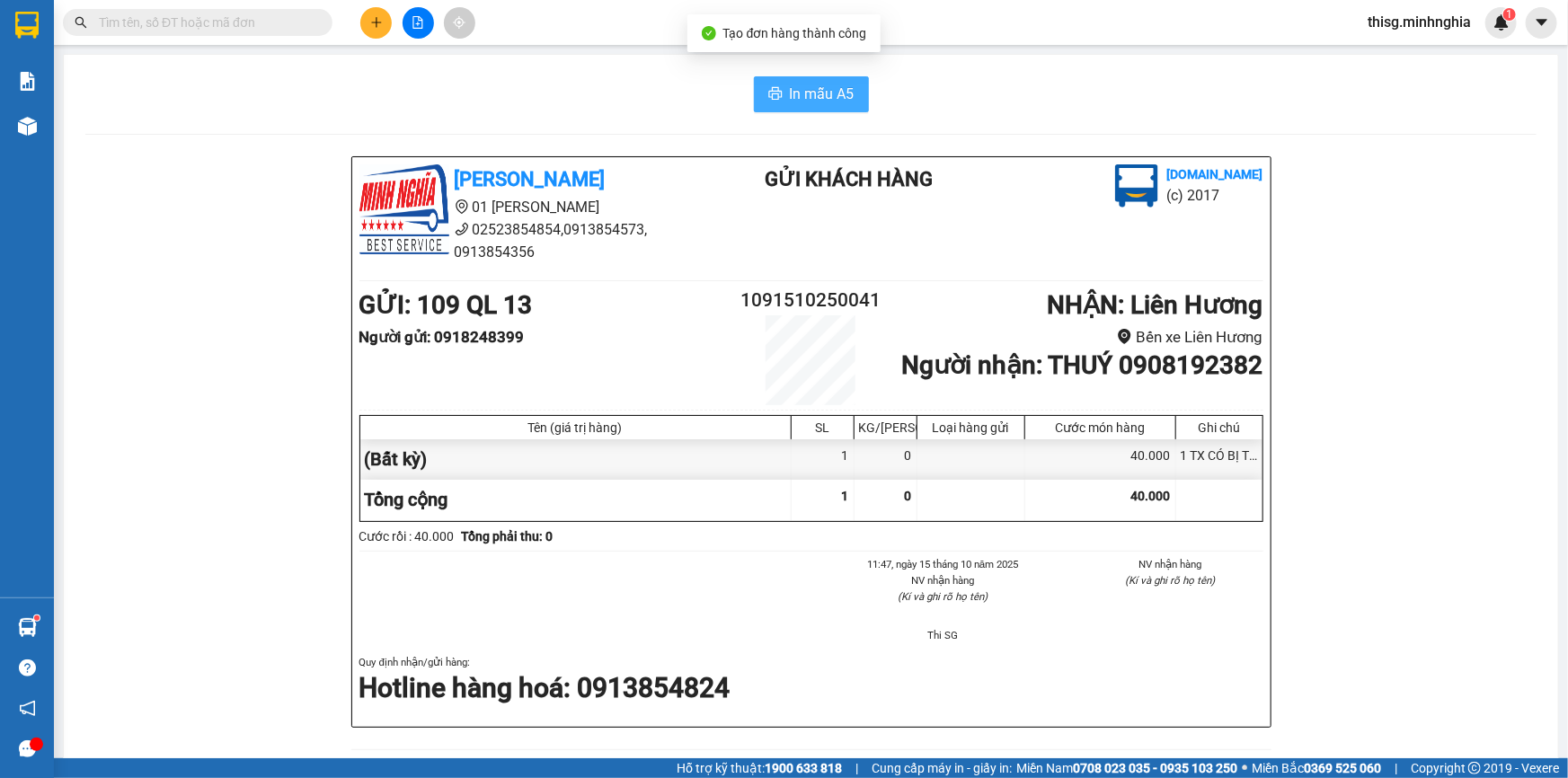
click at [810, 108] on button "In mẫu A5" at bounding box center [811, 94] width 115 height 36
click at [376, 25] on icon "plus" at bounding box center [376, 22] width 1 height 10
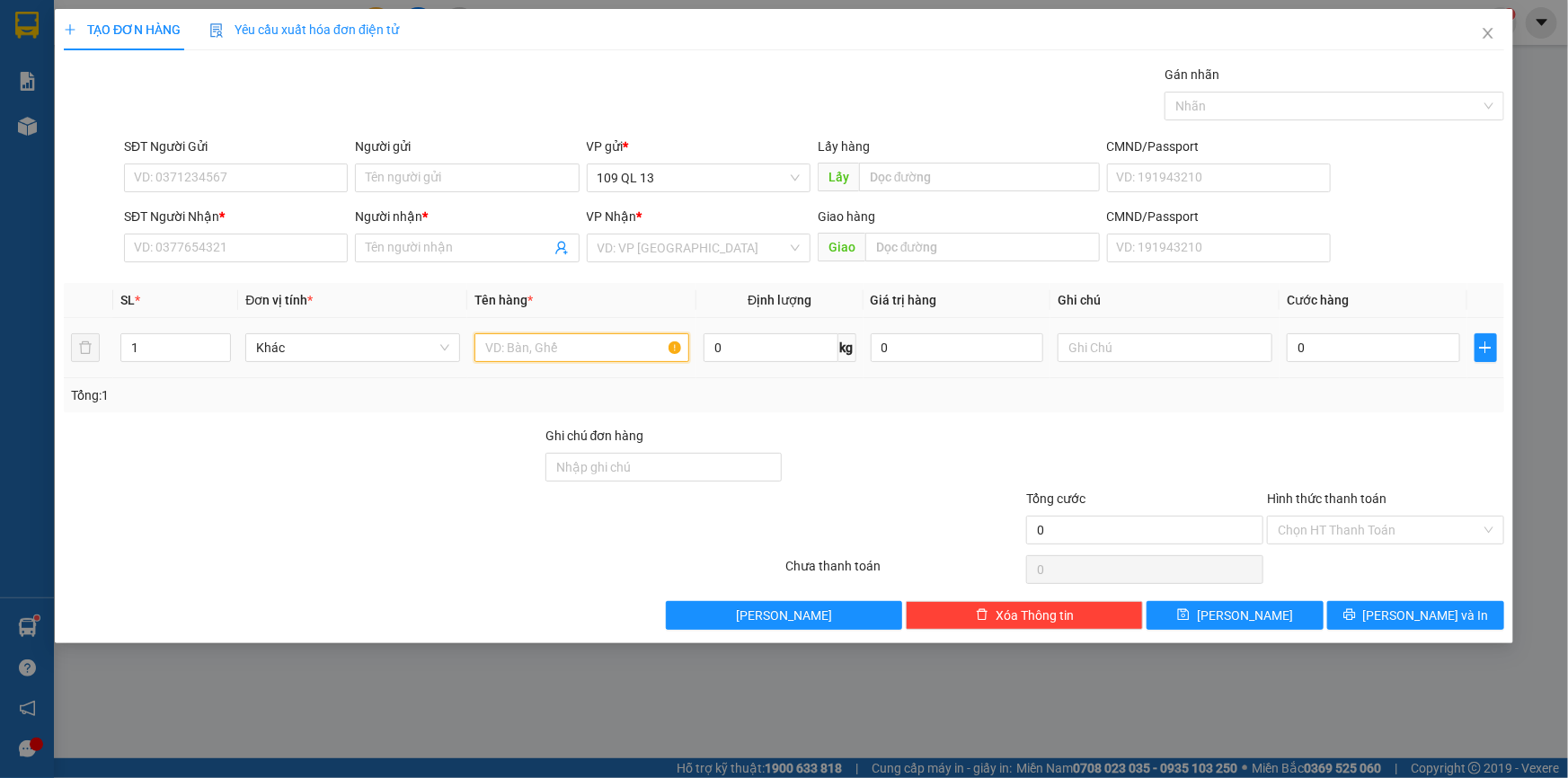
click at [539, 341] on input "text" at bounding box center [582, 347] width 215 height 29
click at [1133, 344] on input "text" at bounding box center [1166, 347] width 215 height 29
type input "1 TX Đ"
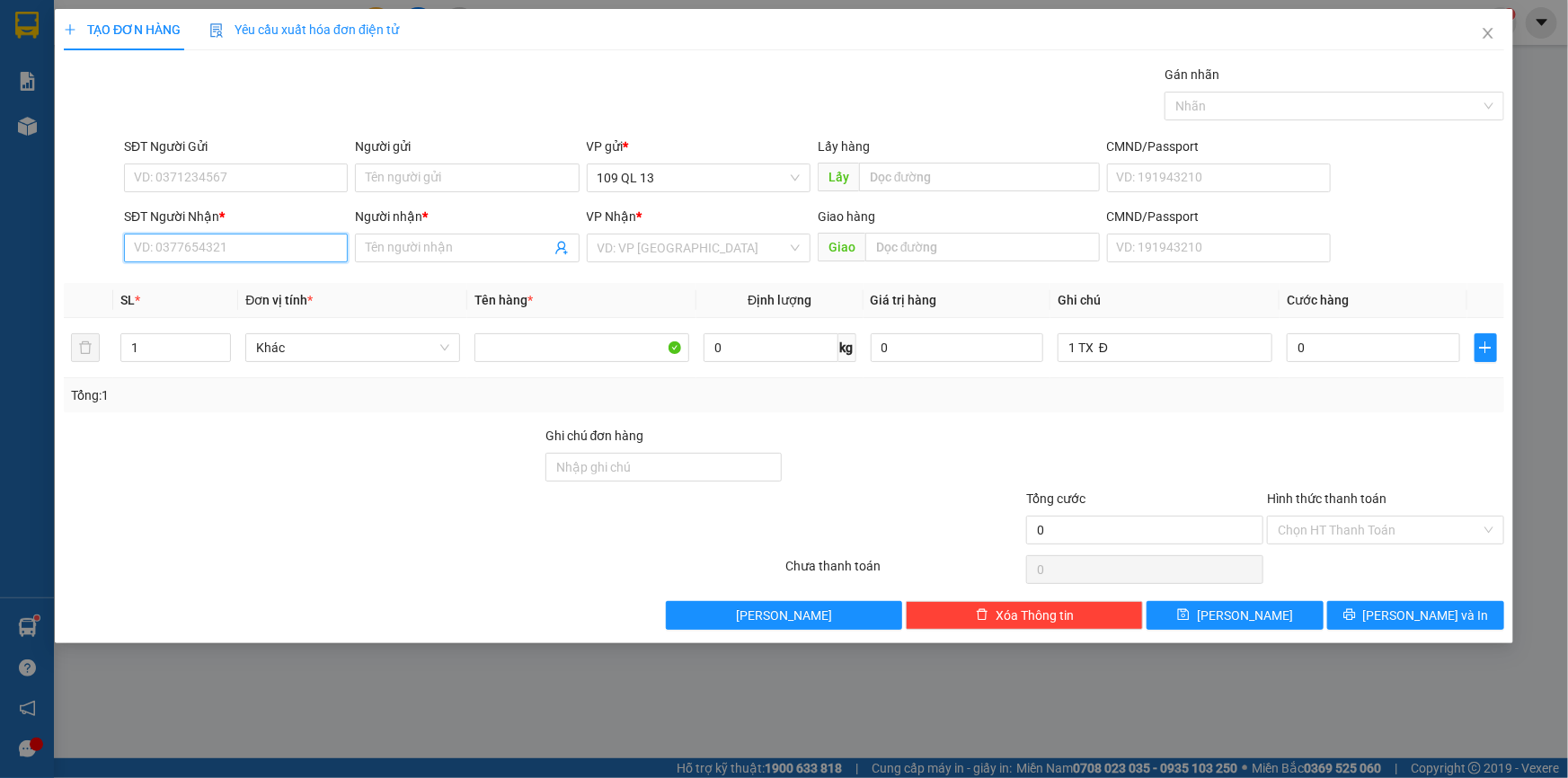
click at [275, 261] on input "SĐT Người Nhận *" at bounding box center [235, 248] width 224 height 29
click at [291, 279] on div "0383648535 - VIỆT" at bounding box center [236, 283] width 203 height 20
type input "0383648535"
type input "VIỆT"
type input "0383648535"
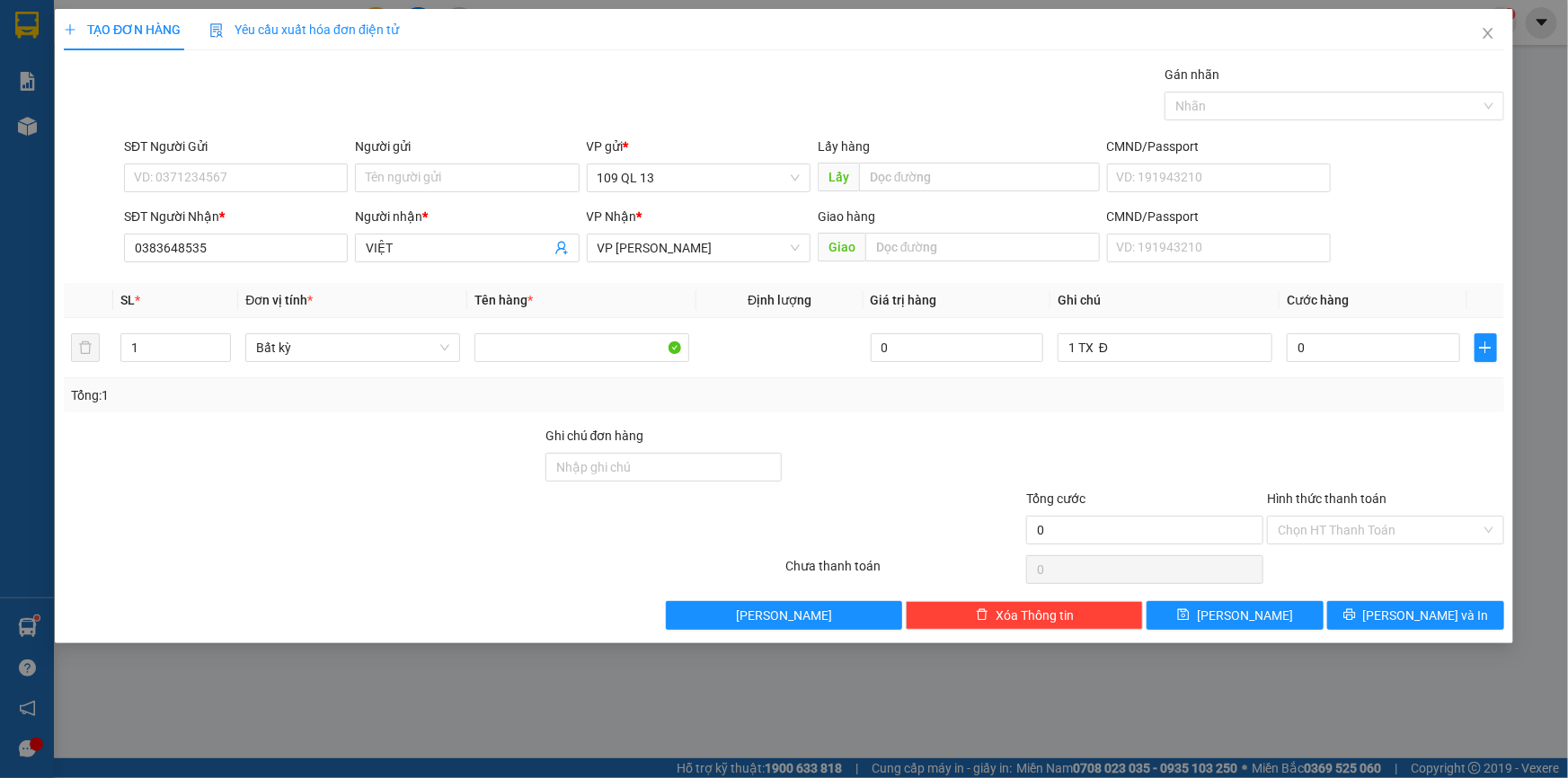
click at [268, 154] on div "SĐT Người Gửi" at bounding box center [235, 146] width 224 height 20
click at [268, 164] on input "SĐT Người Gửi" at bounding box center [235, 178] width 224 height 29
click at [267, 165] on input "SĐT Người Gửi" at bounding box center [235, 178] width 224 height 29
click at [258, 211] on div "0784961860 - [GEOGRAPHIC_DATA]" at bounding box center [236, 213] width 203 height 20
type input "0784961860"
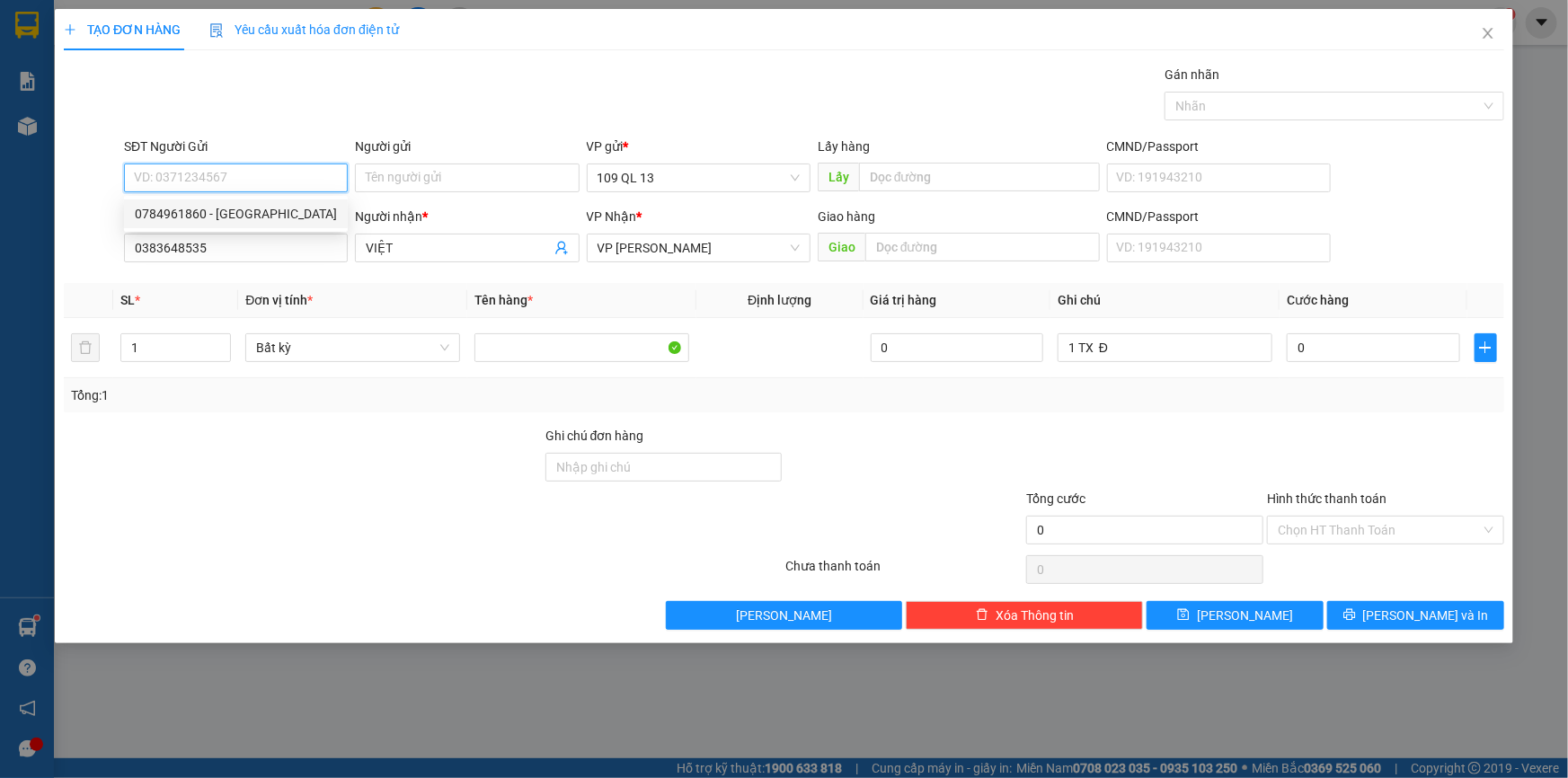
type input "ĐỨC"
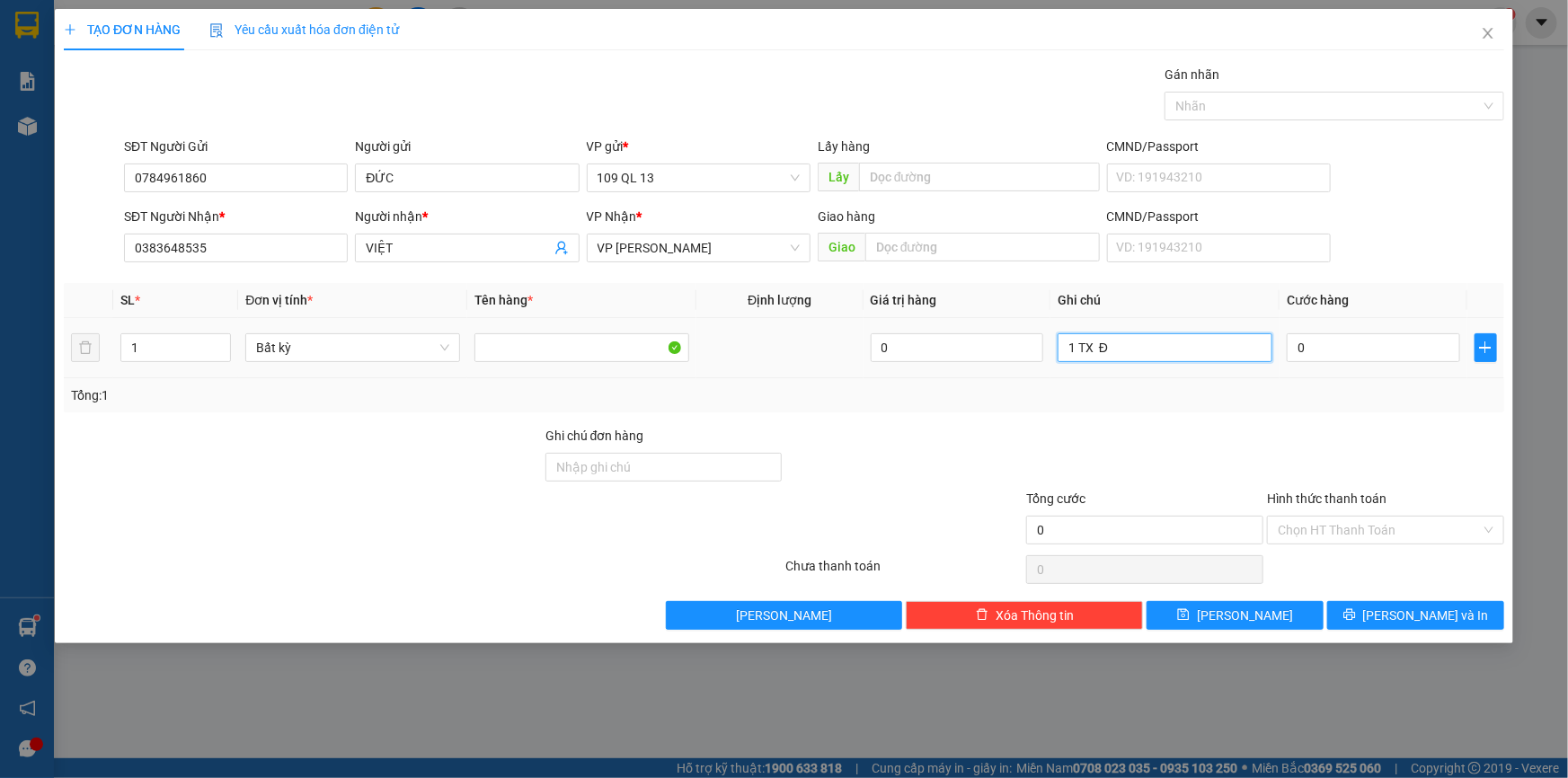
click at [1186, 352] on input "1 TX Đ" at bounding box center [1166, 347] width 215 height 29
type input "1 TX ĐỒ ĂN"
drag, startPoint x: 1354, startPoint y: 329, endPoint x: 1354, endPoint y: 339, distance: 10.0
click at [1354, 337] on div "0" at bounding box center [1374, 348] width 173 height 36
click at [1354, 343] on input "0" at bounding box center [1374, 347] width 173 height 29
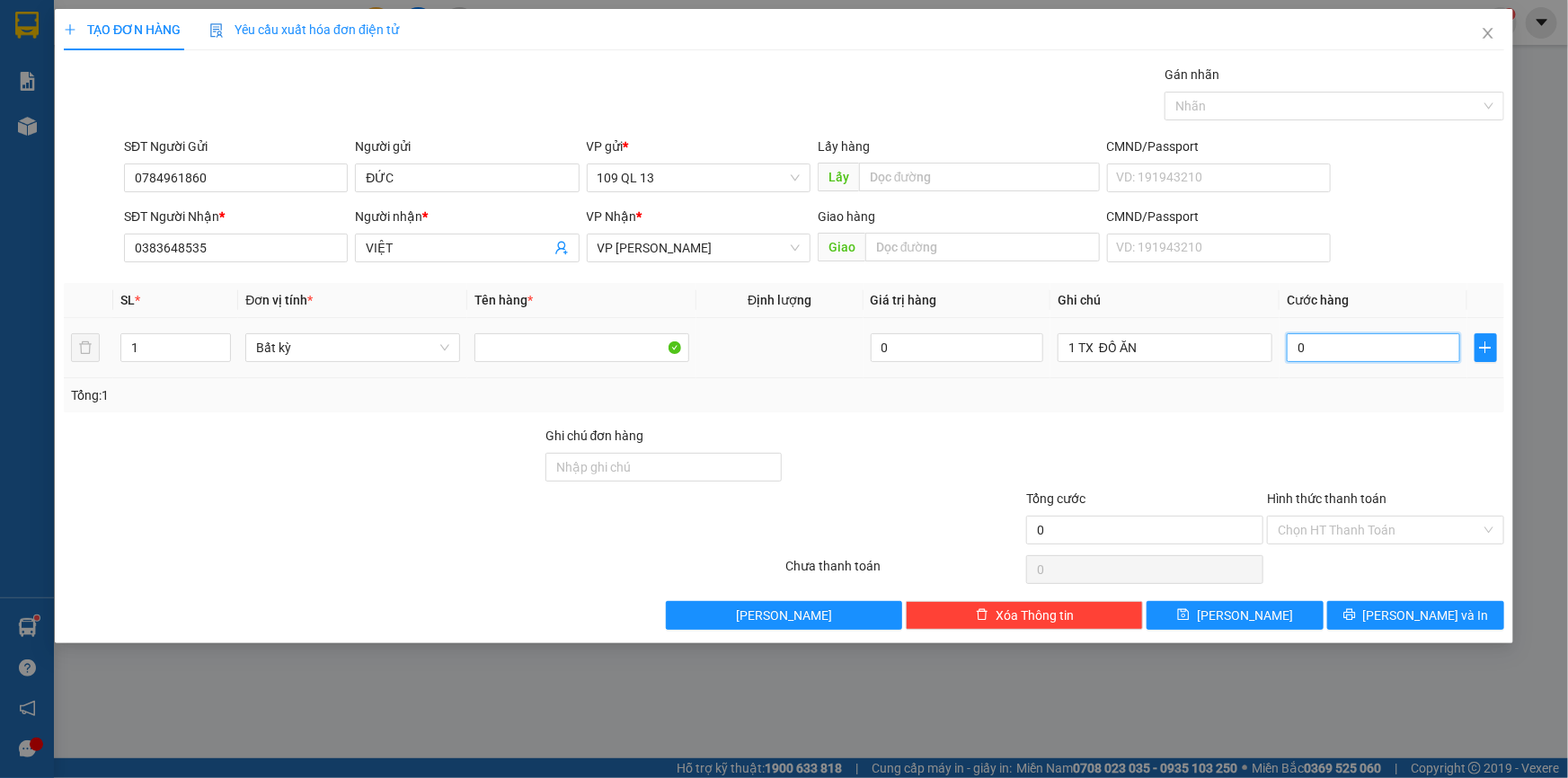
type input "4"
type input "40"
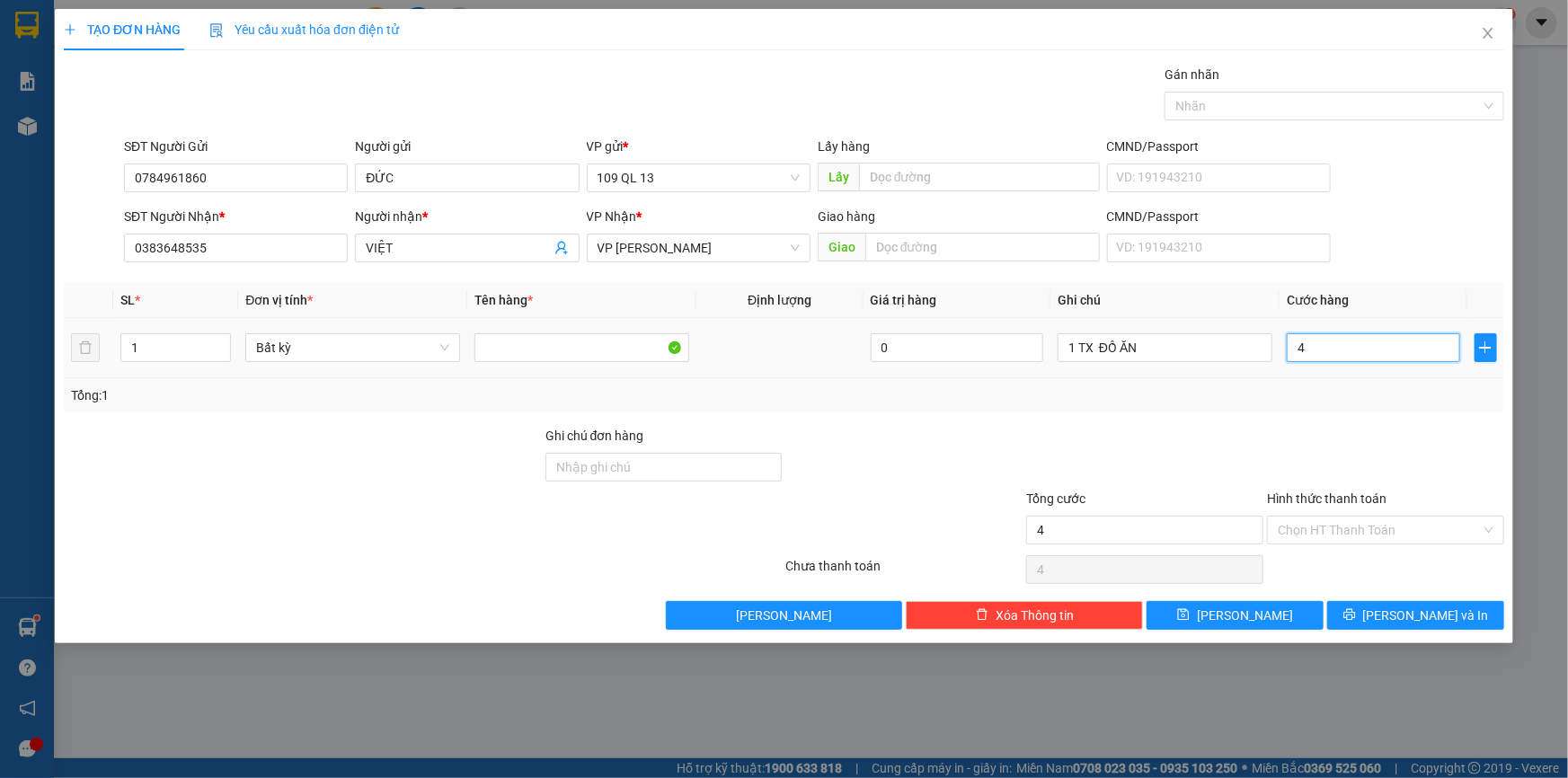
type input "40"
click at [1405, 527] on input "Hình thức thanh toán" at bounding box center [1379, 530] width 203 height 27
type input "40.000"
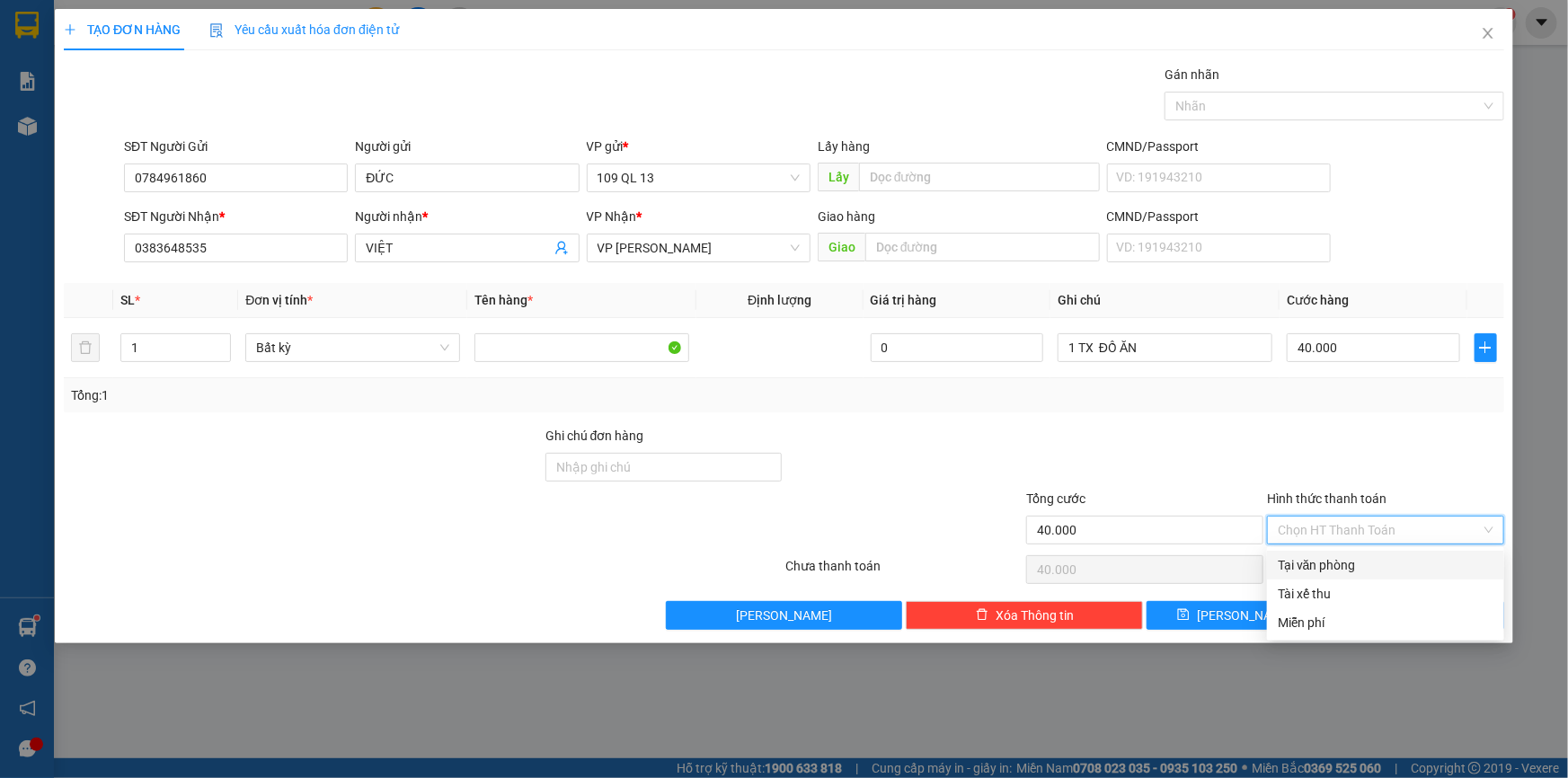
click at [1393, 559] on div "Tại văn phòng" at bounding box center [1385, 565] width 216 height 20
type input "0"
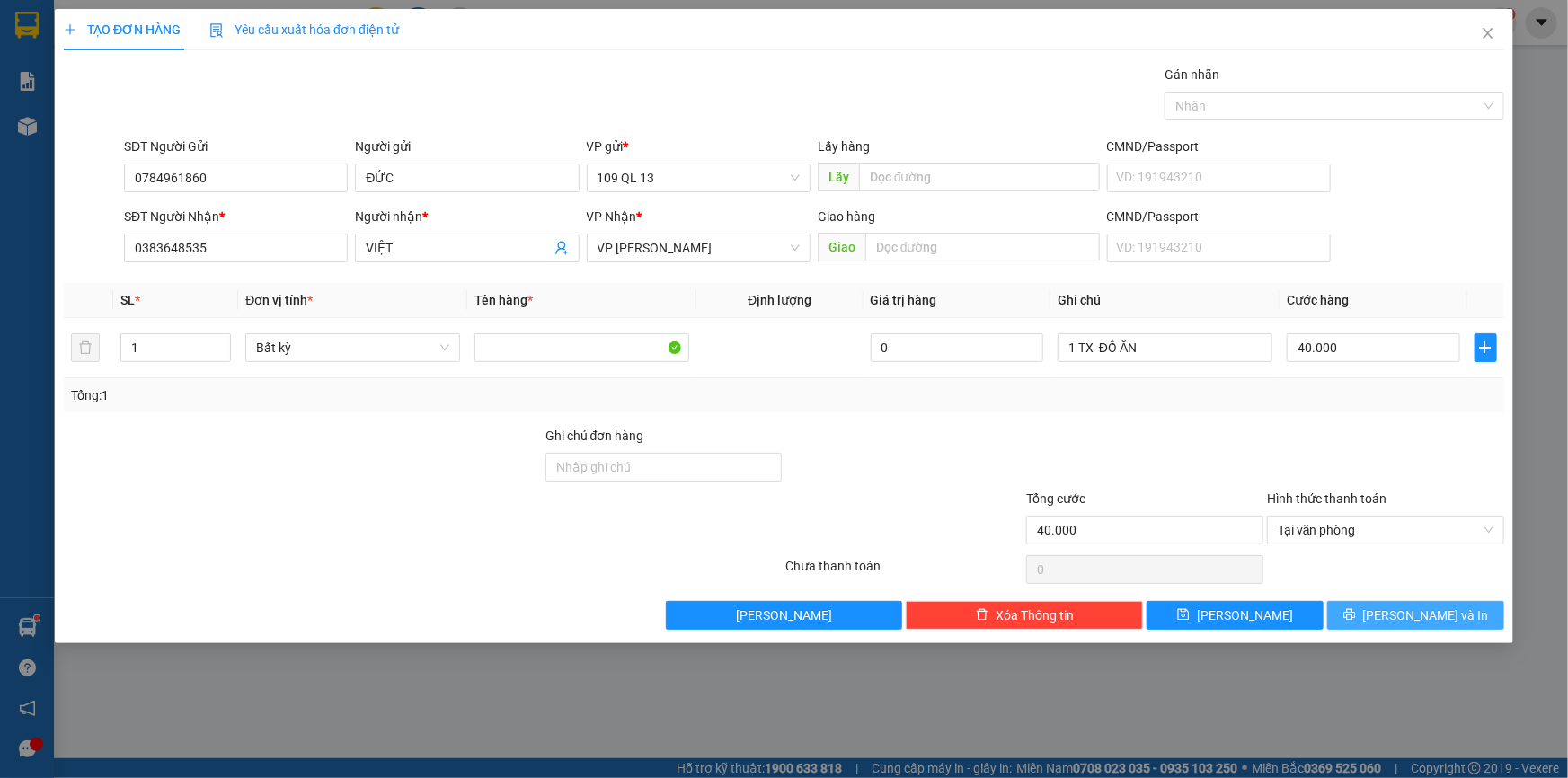
click at [1426, 621] on span "[PERSON_NAME] và In" at bounding box center [1426, 615] width 126 height 20
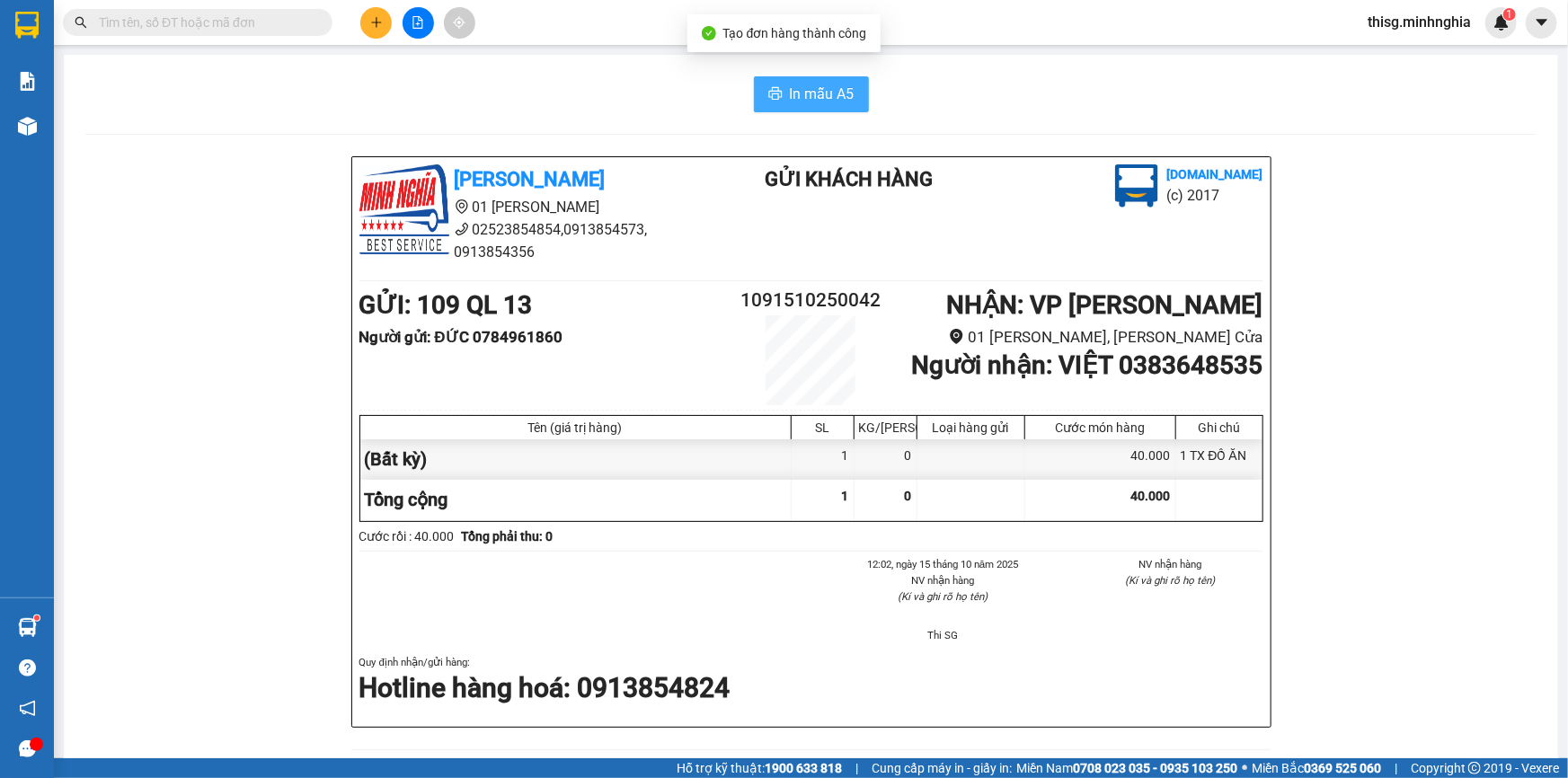
click at [828, 80] on button "In mẫu A5" at bounding box center [811, 94] width 115 height 36
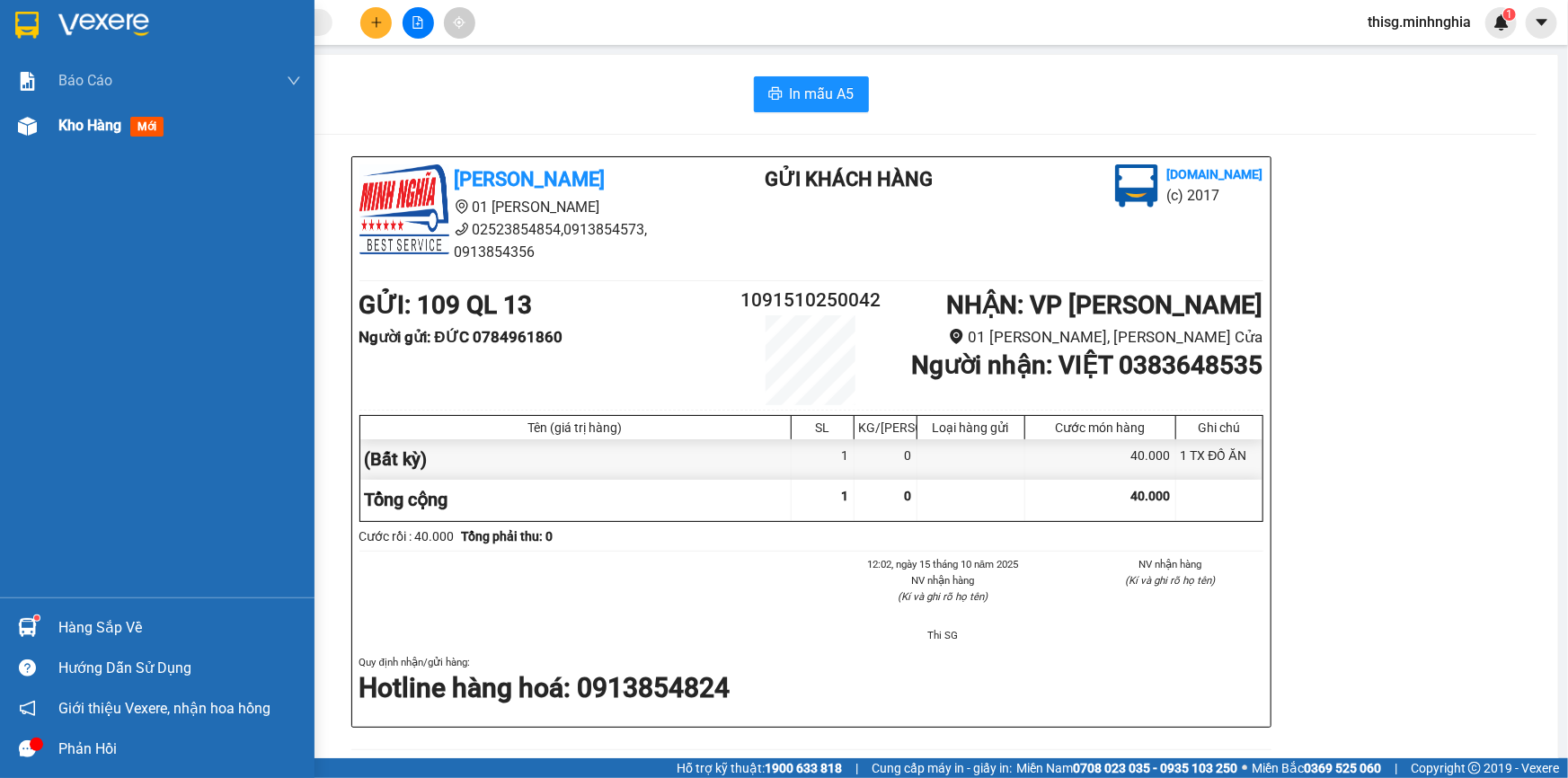
click at [101, 123] on span "Kho hàng" at bounding box center [89, 126] width 63 height 17
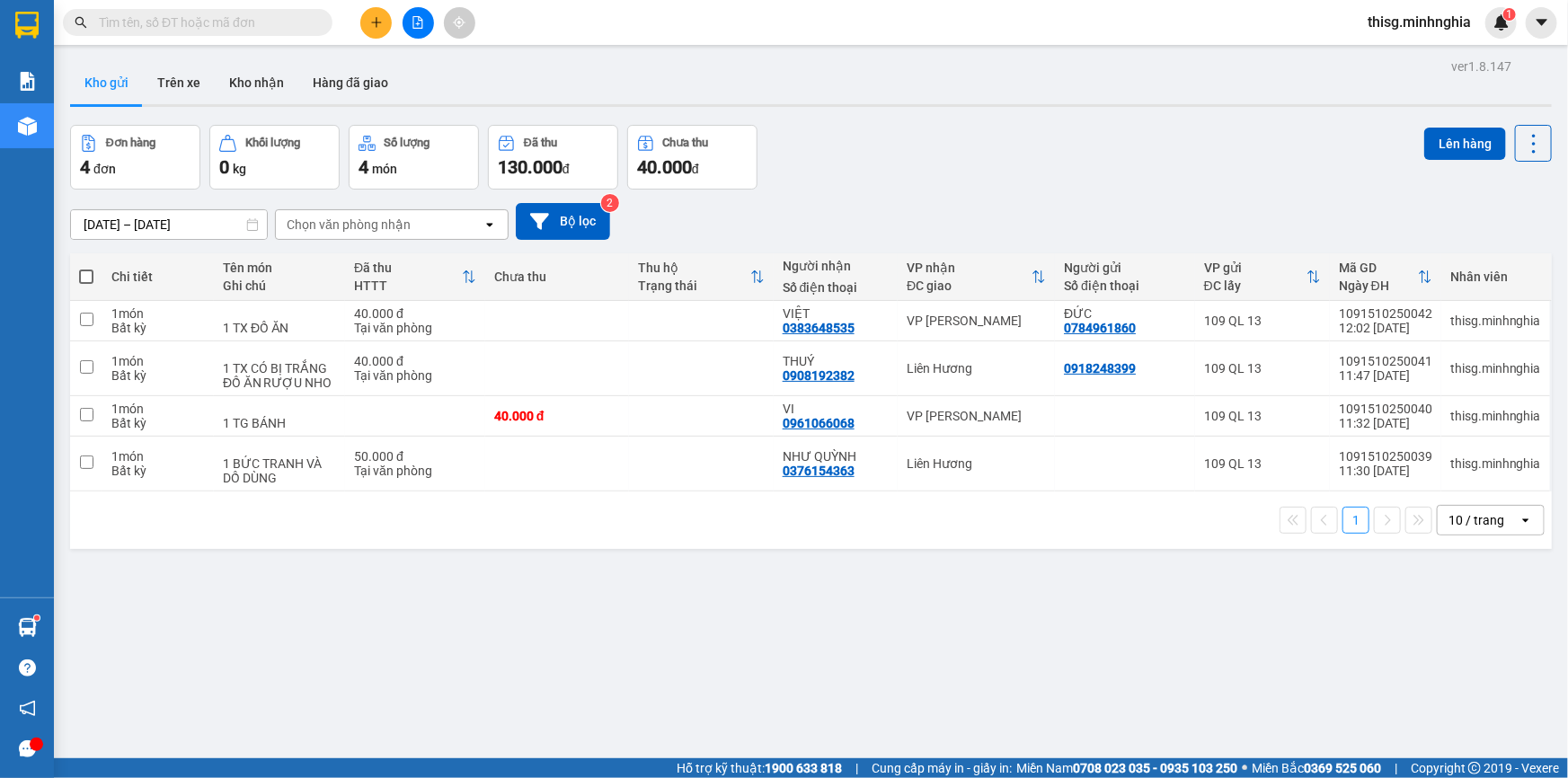
click at [270, 28] on input "text" at bounding box center [205, 22] width 212 height 20
click at [370, 19] on icon "plus" at bounding box center [376, 22] width 12 height 12
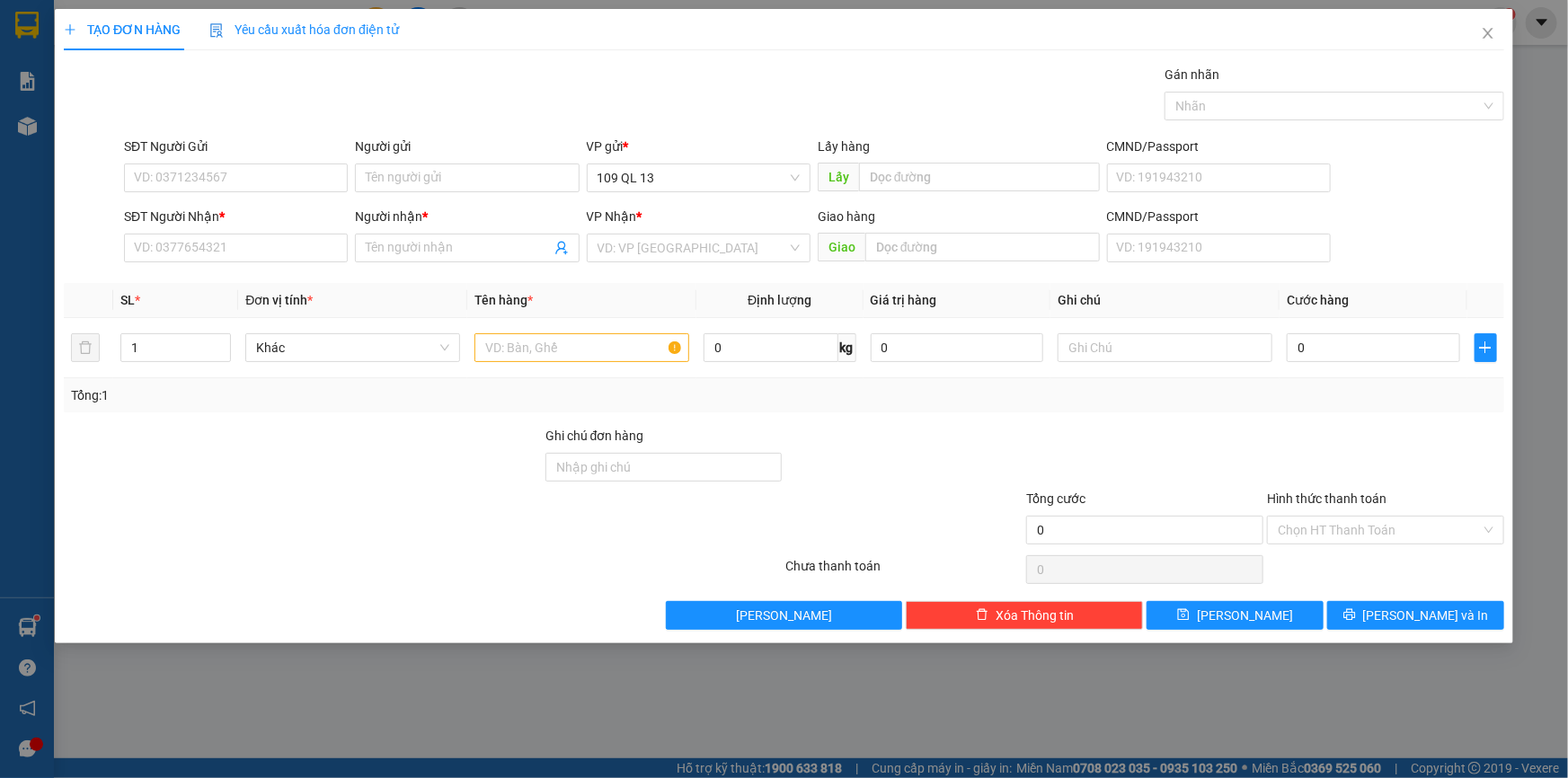
click at [238, 230] on div "SĐT Người Nhận *" at bounding box center [235, 220] width 224 height 27
click at [234, 255] on input "SĐT Người Nhận *" at bounding box center [235, 248] width 224 height 29
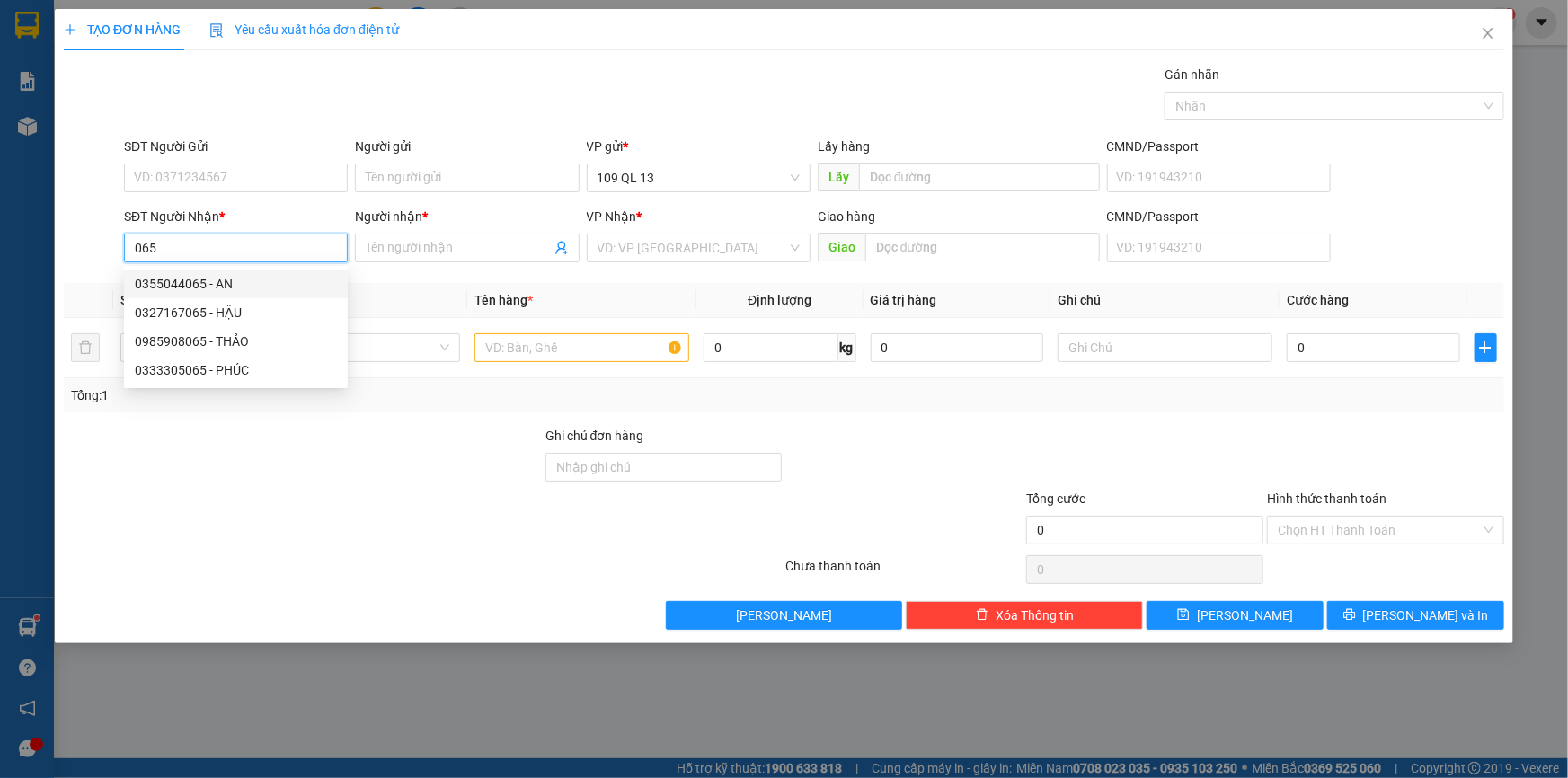
click at [231, 283] on div "0355044065 - AN" at bounding box center [236, 283] width 203 height 20
type input "0355044065"
type input "AN"
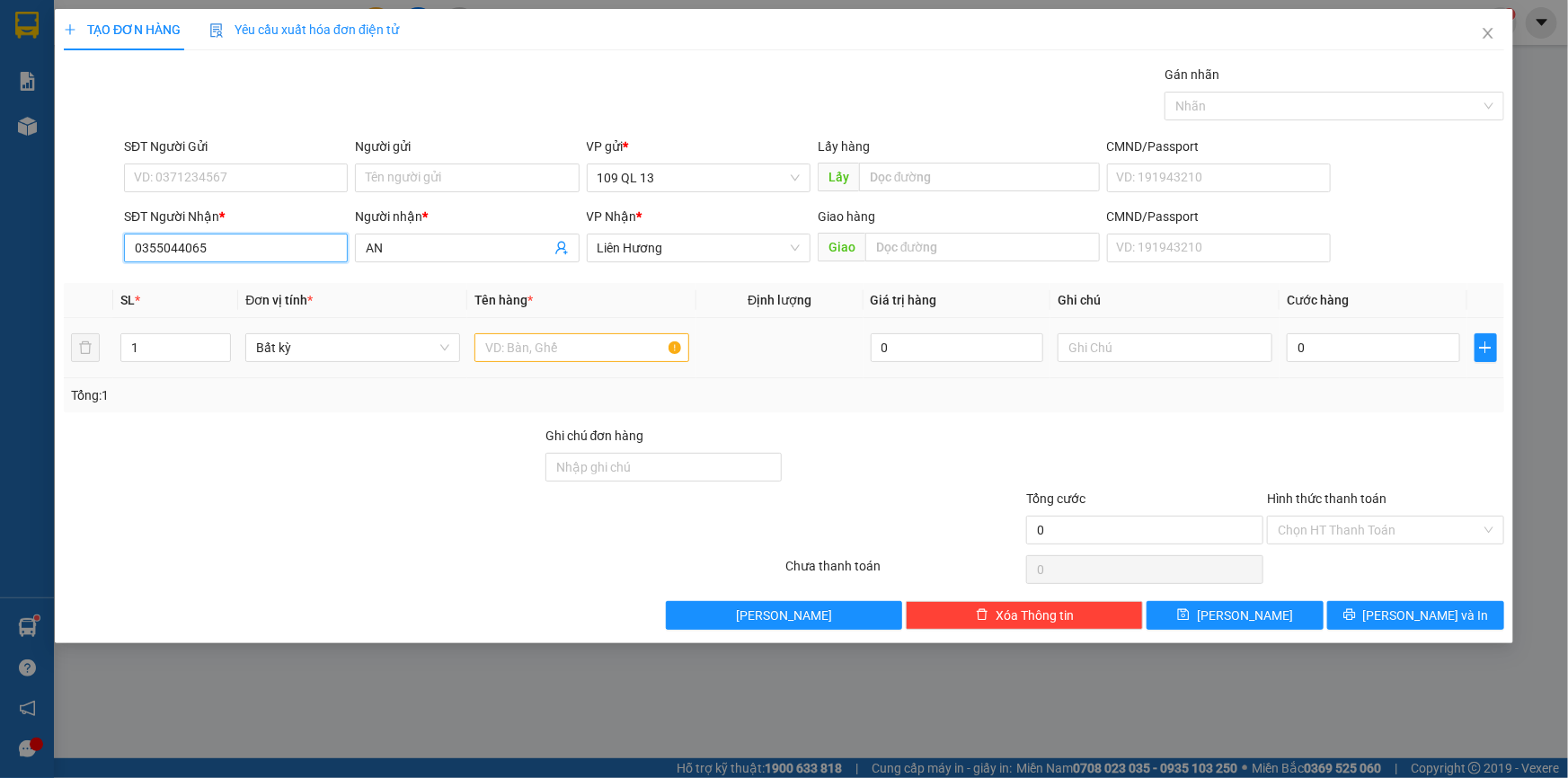
type input "0355044065"
click at [594, 360] on input "text" at bounding box center [582, 347] width 215 height 29
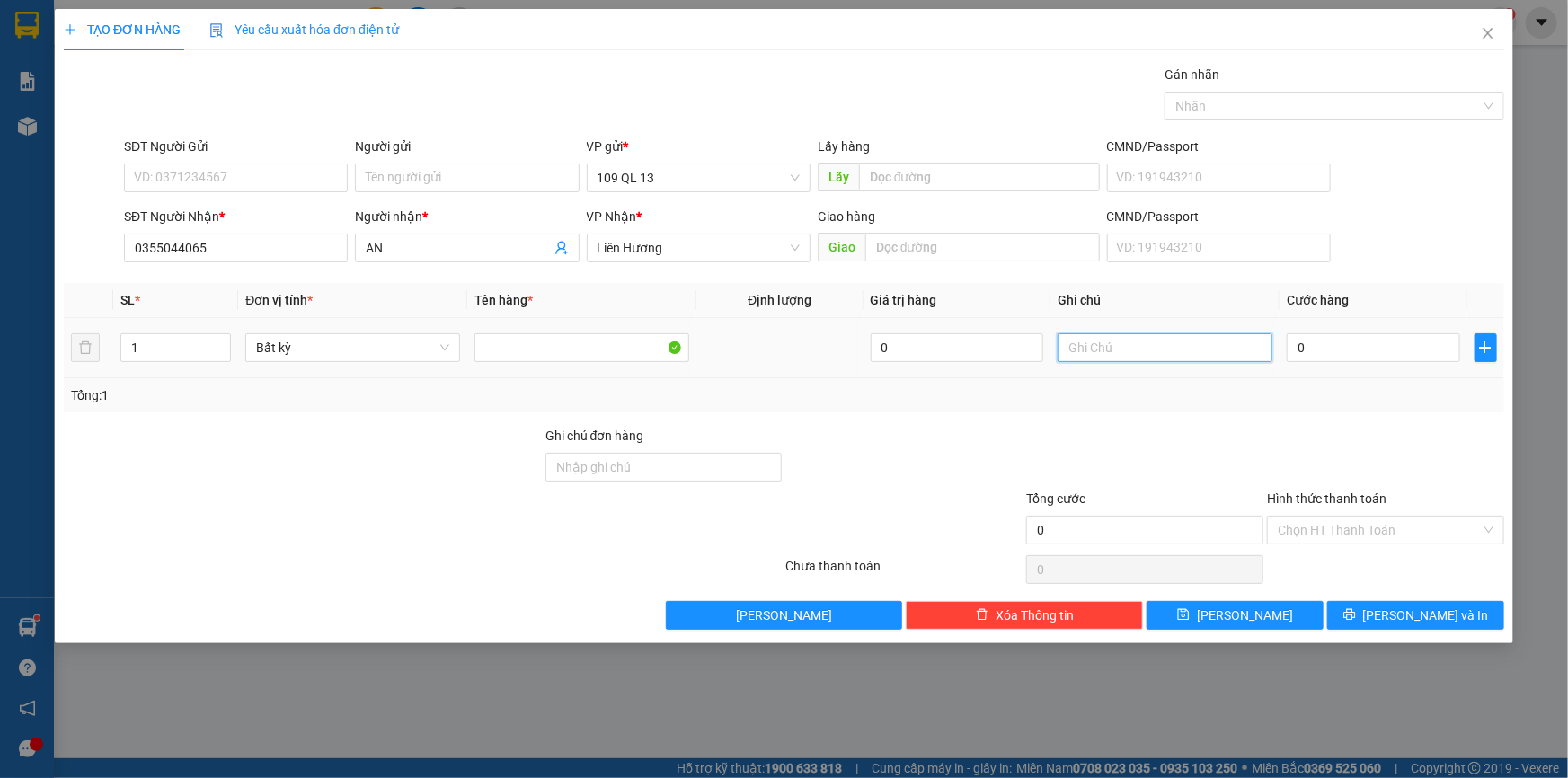
click at [1109, 352] on input "text" at bounding box center [1166, 347] width 215 height 29
type input "1 HG PT XE"
click at [1341, 339] on input "0" at bounding box center [1374, 347] width 173 height 29
type input "4"
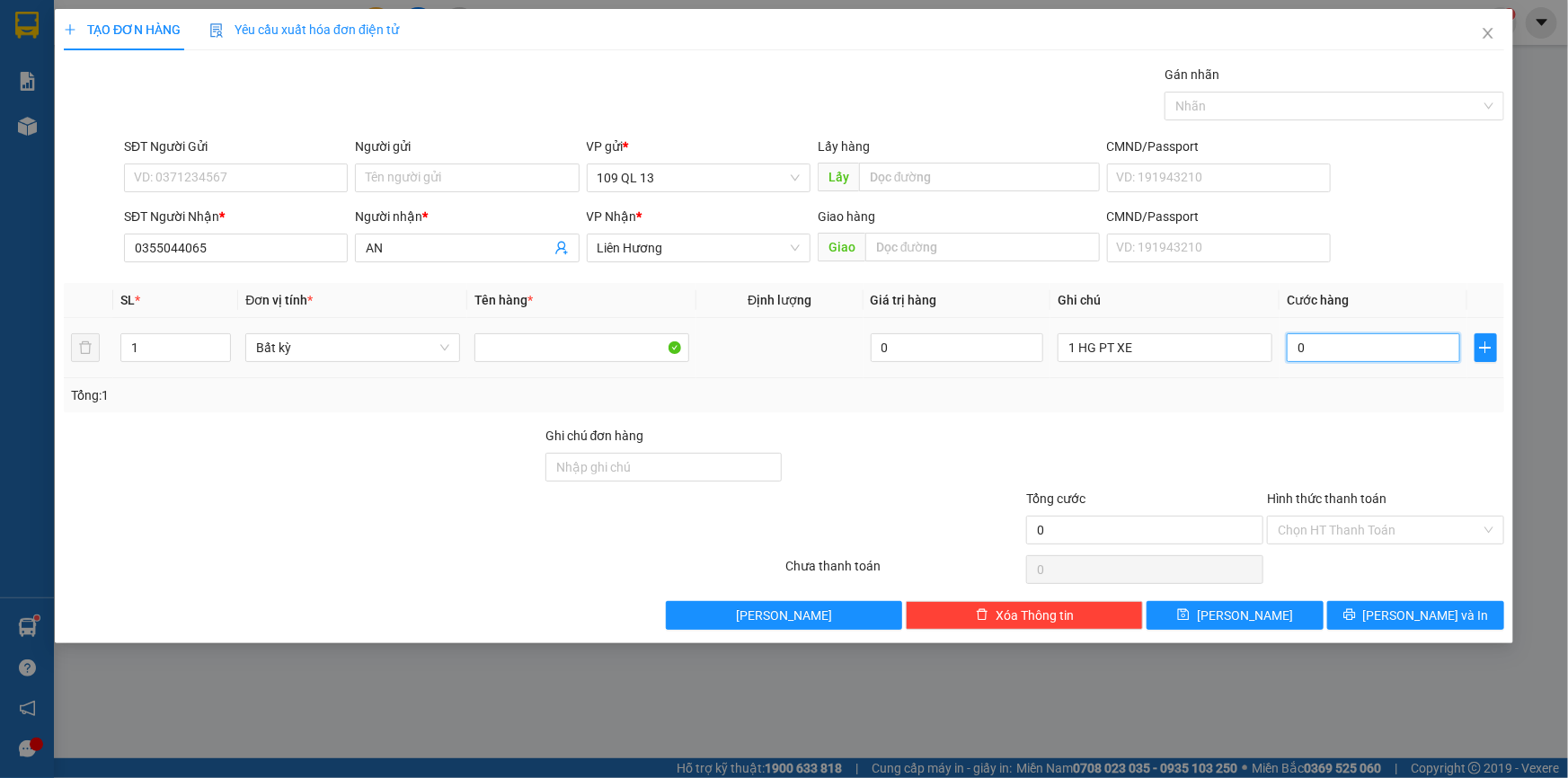
type input "4"
type input "40"
type input "40.000"
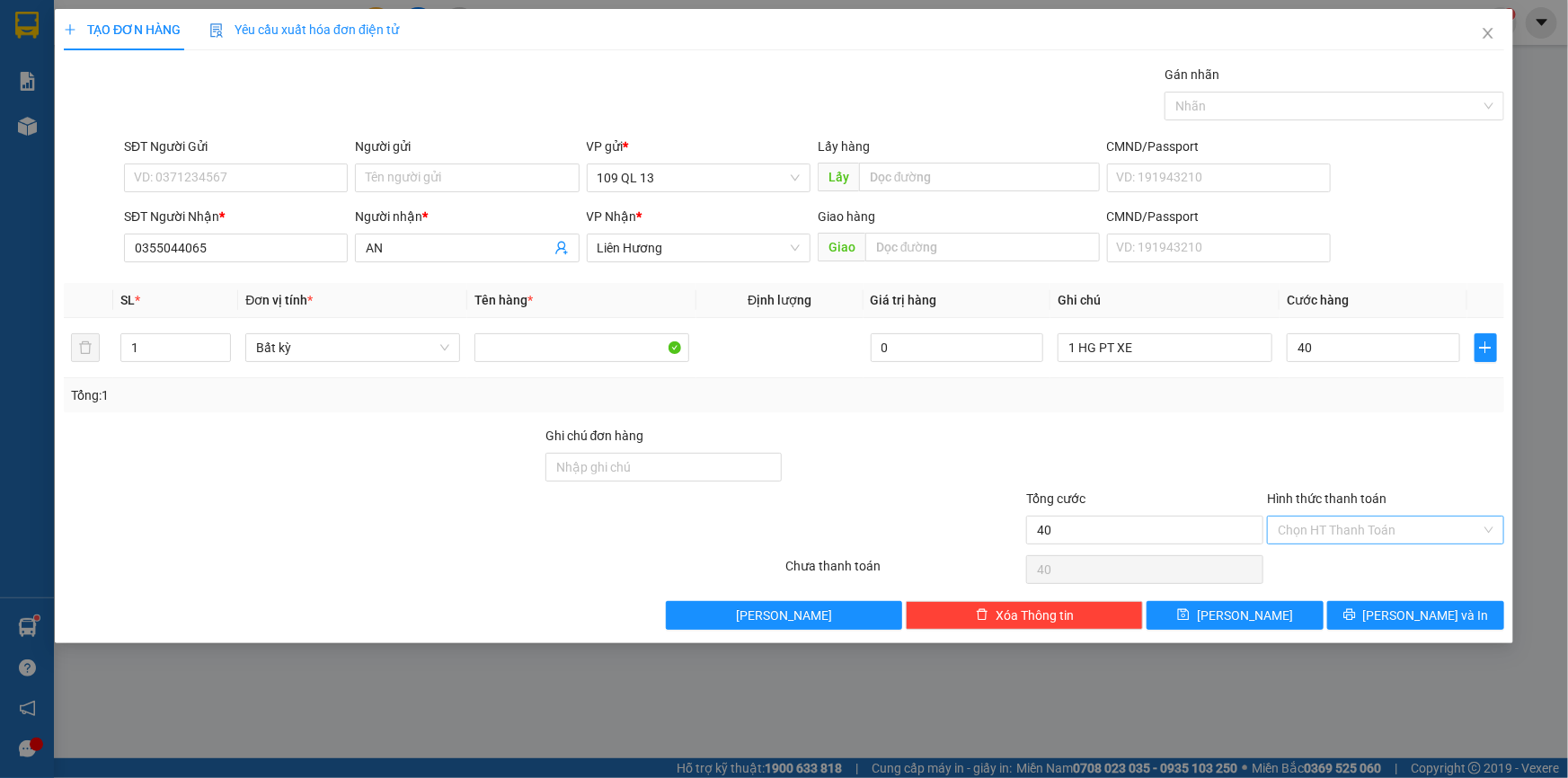
type input "40.000"
click at [1448, 530] on input "Hình thức thanh toán" at bounding box center [1379, 530] width 203 height 27
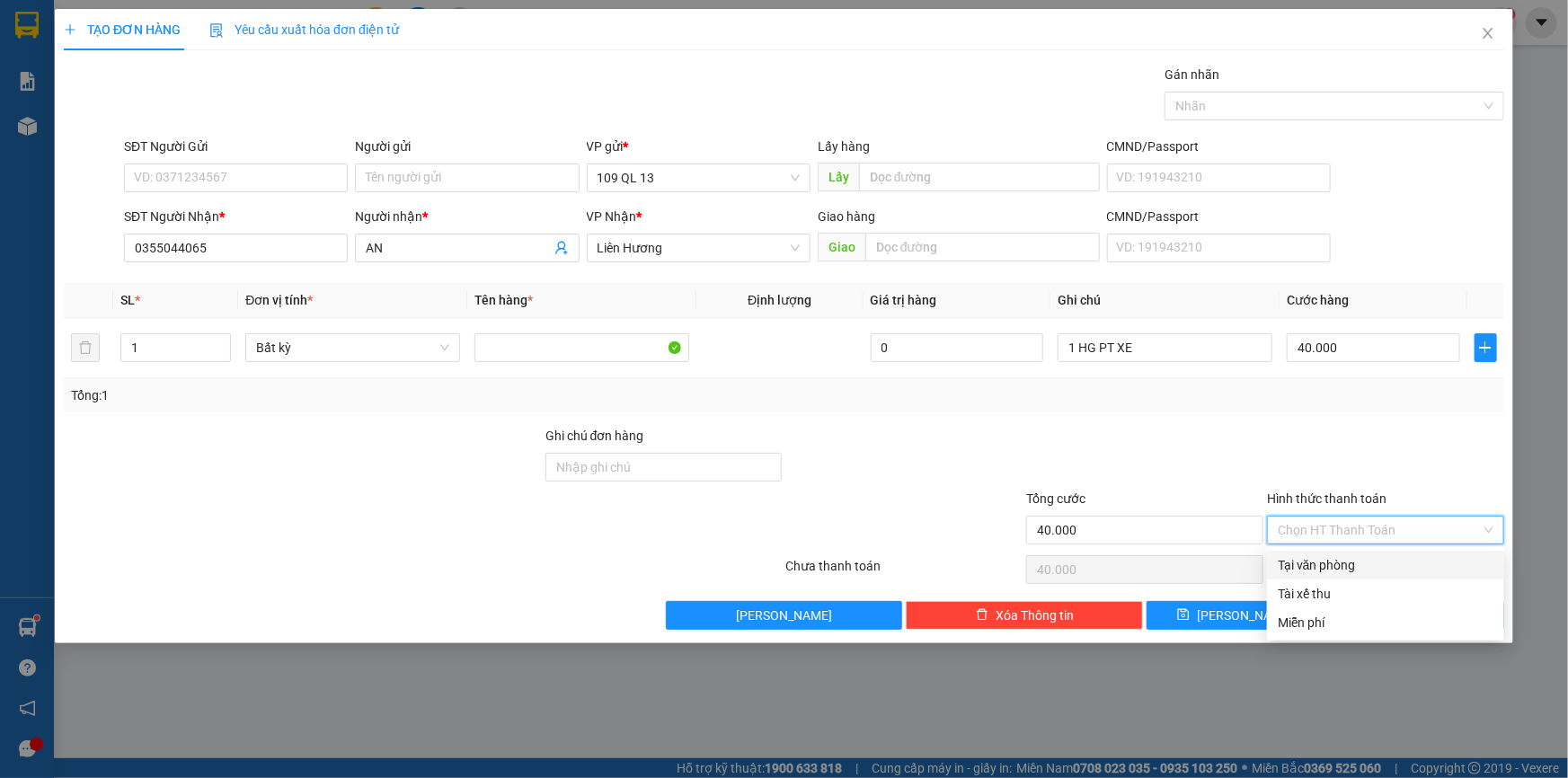
click at [1423, 462] on div at bounding box center [1385, 457] width 241 height 63
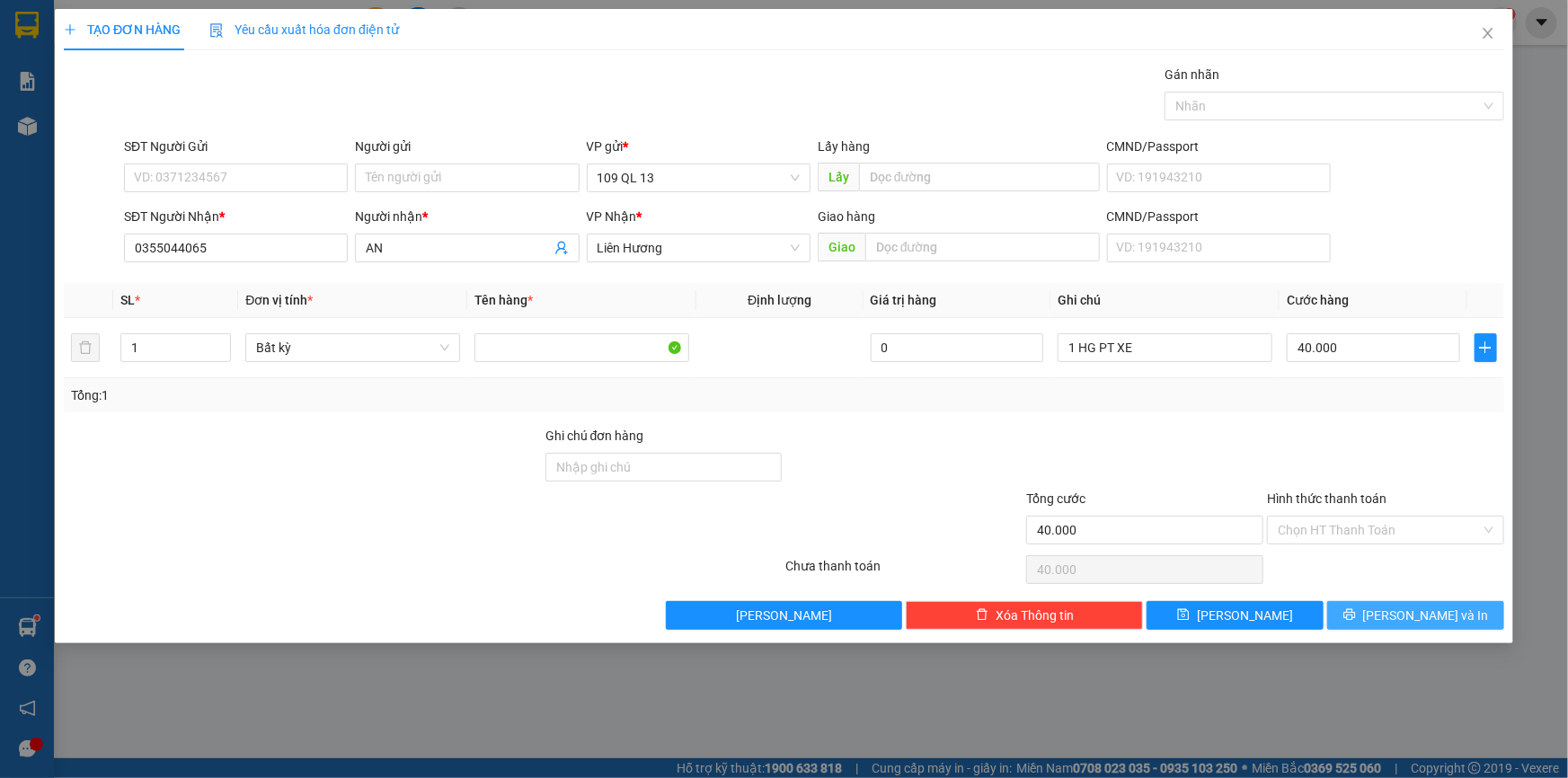
click at [1461, 607] on button "[PERSON_NAME] và In" at bounding box center [1416, 615] width 177 height 29
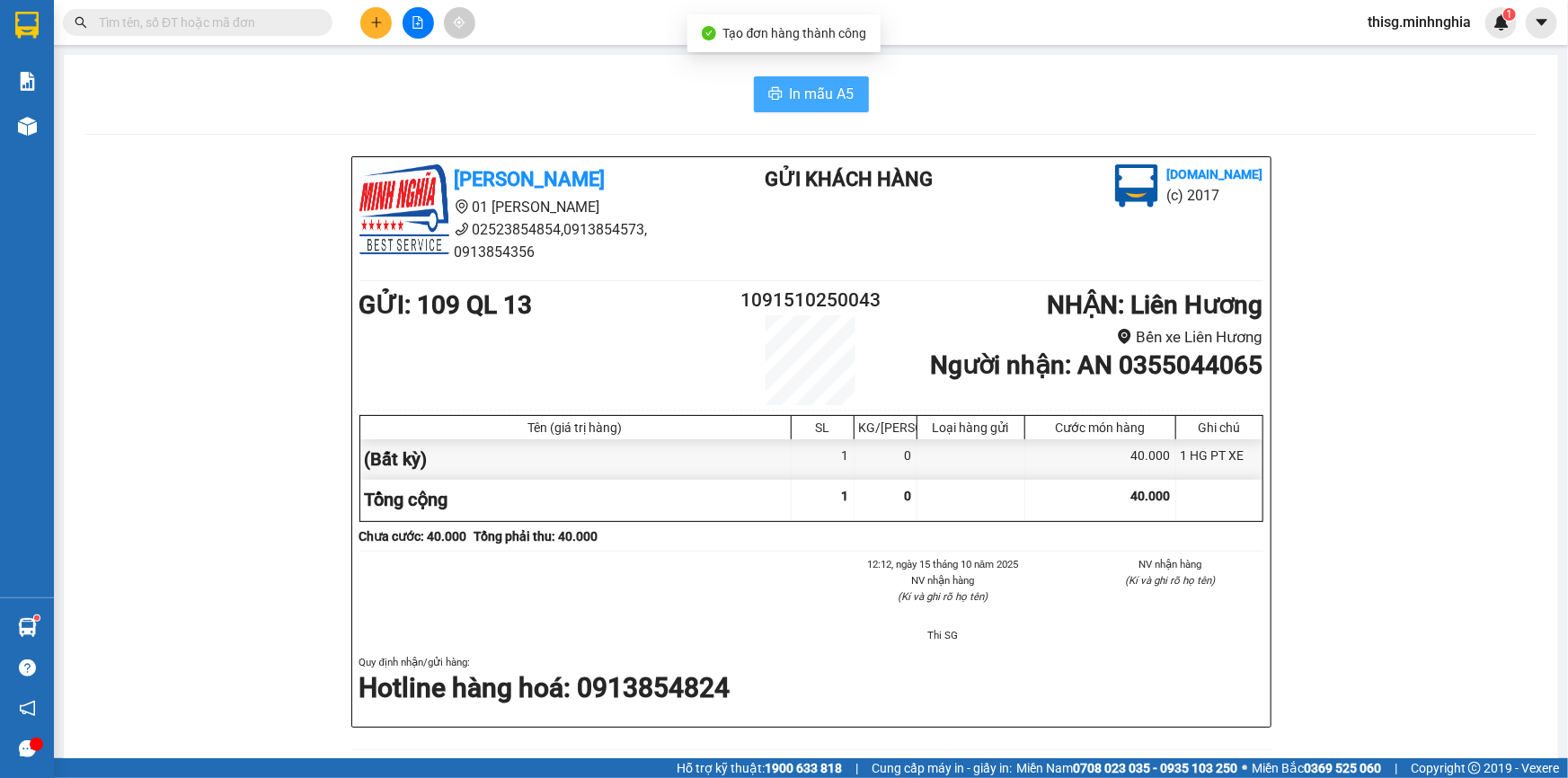
click at [778, 84] on button "In mẫu A5" at bounding box center [811, 94] width 115 height 36
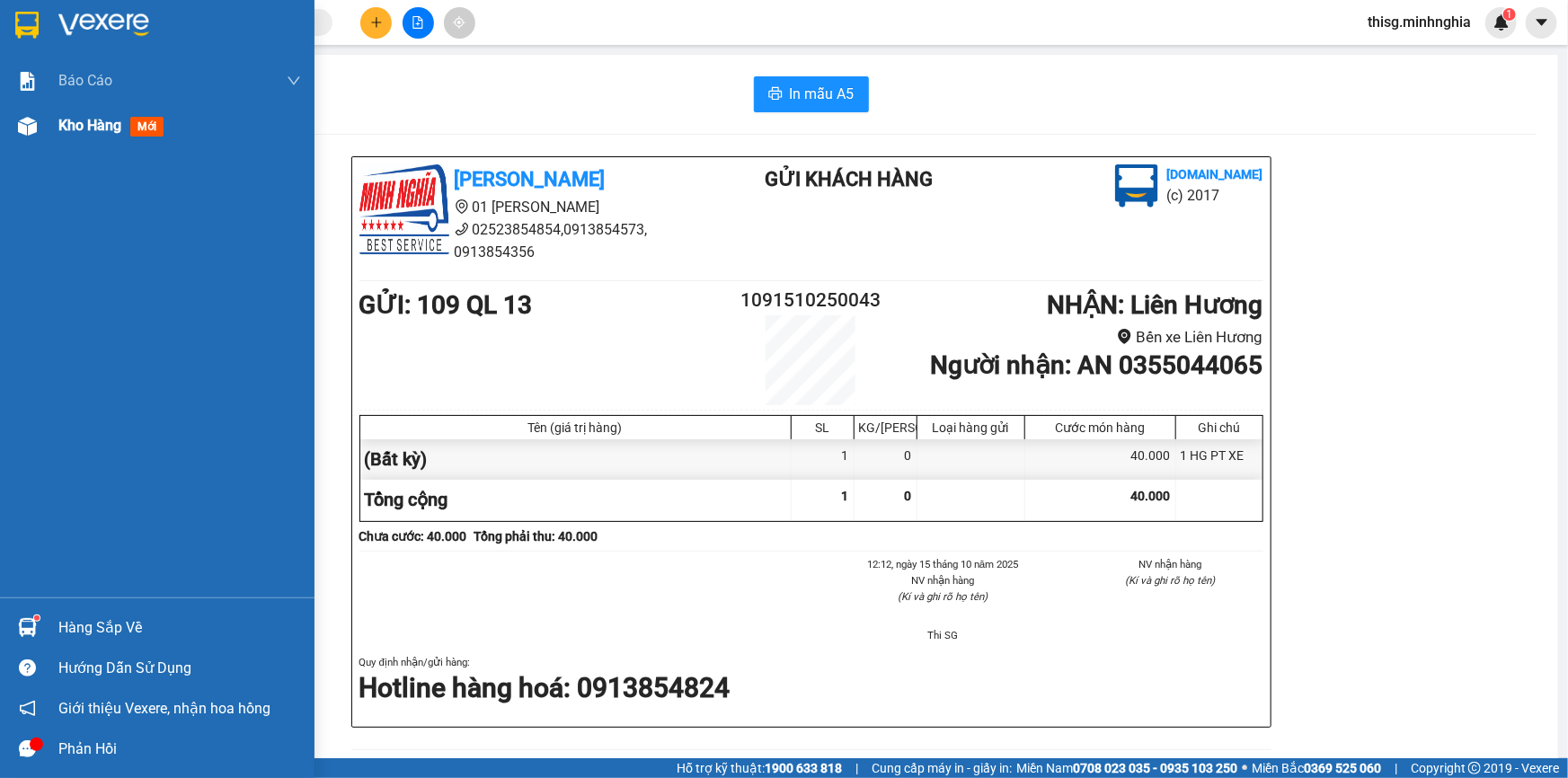
click at [72, 134] on span "Kho hàng" at bounding box center [89, 126] width 63 height 17
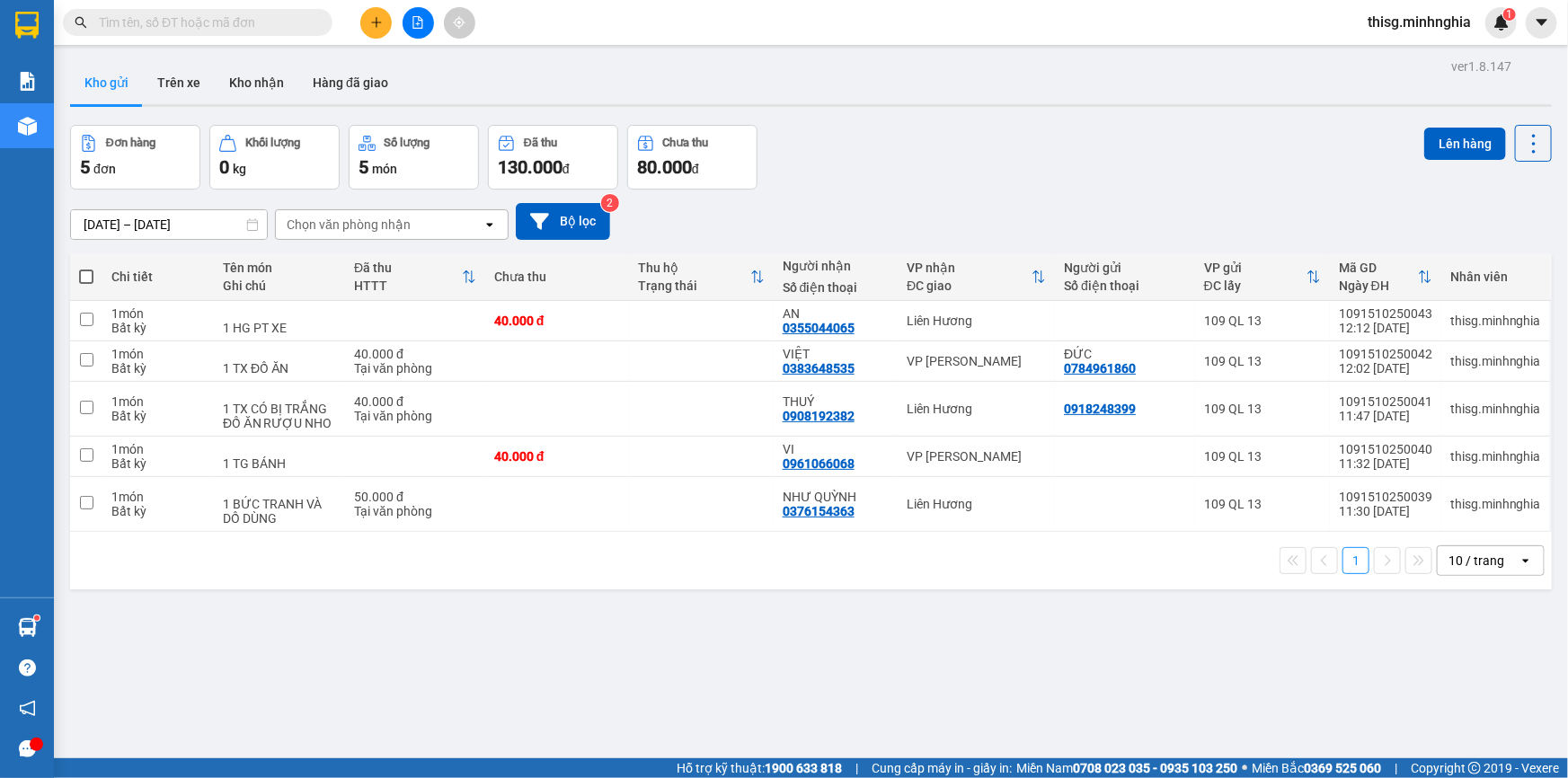
click at [376, 25] on icon "plus" at bounding box center [376, 22] width 12 height 12
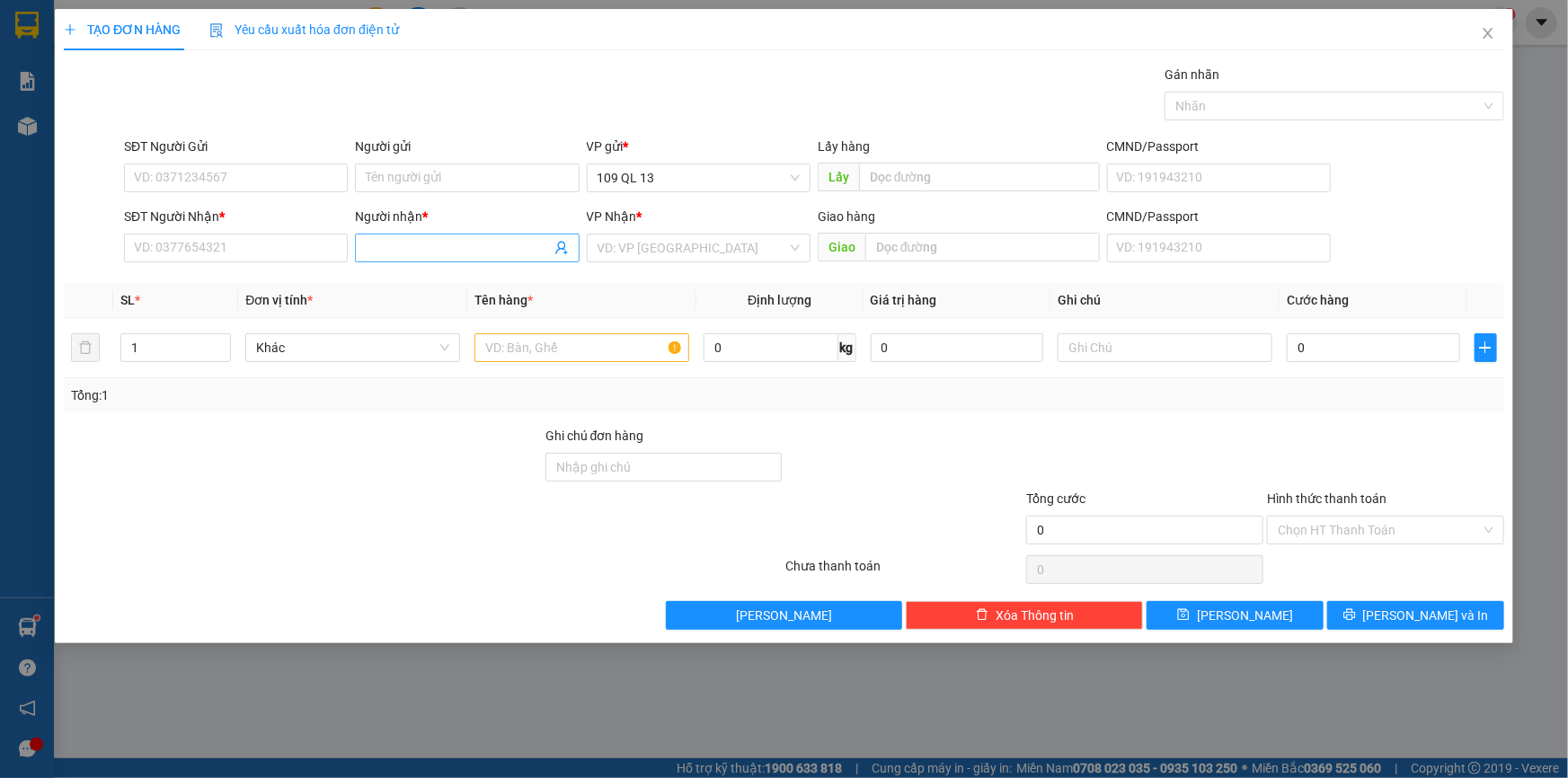
click at [445, 245] on input "Người nhận *" at bounding box center [458, 247] width 185 height 20
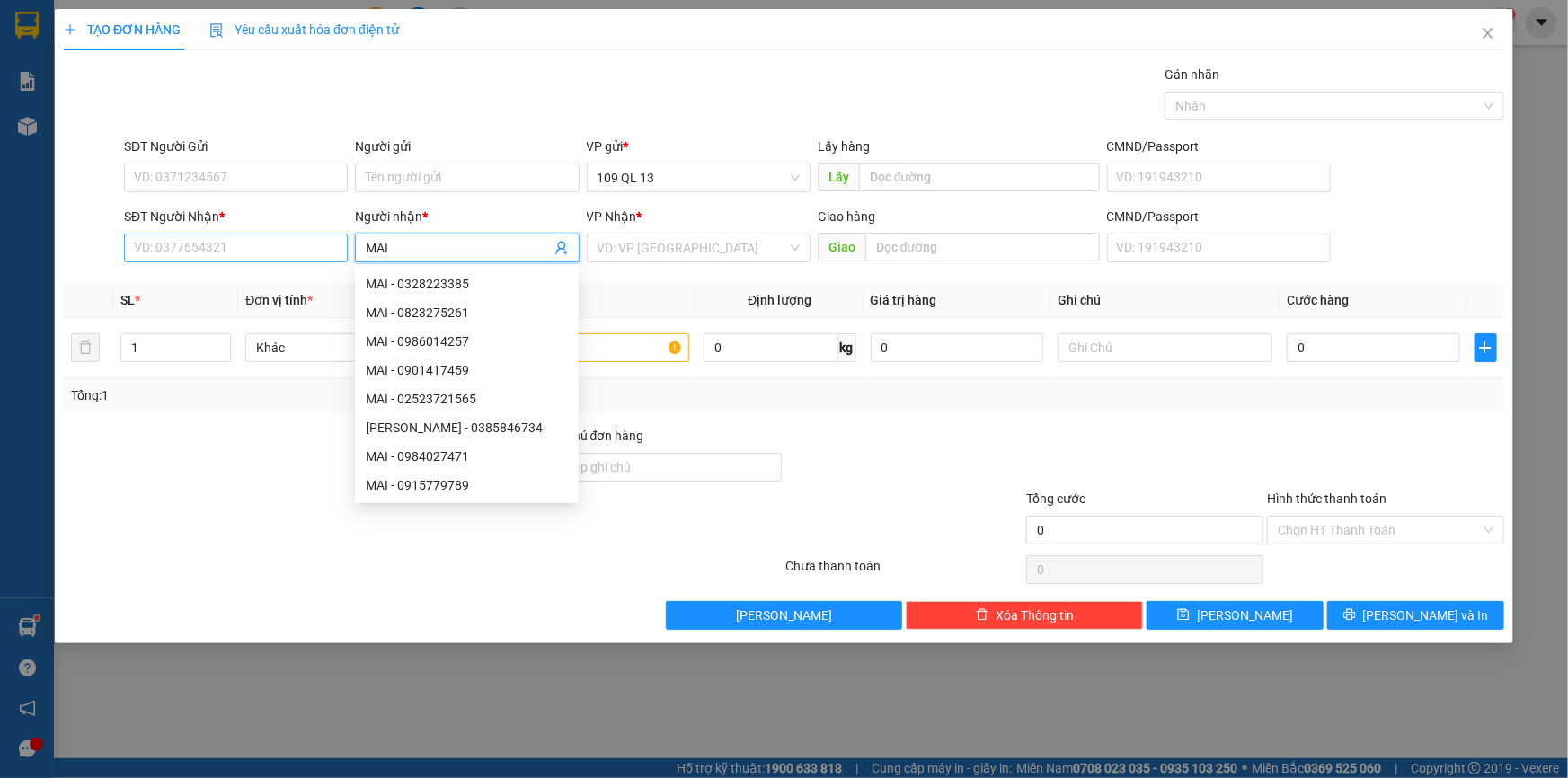
type input "MAI"
click at [230, 247] on input "SĐT Người Nhận *" at bounding box center [235, 248] width 224 height 29
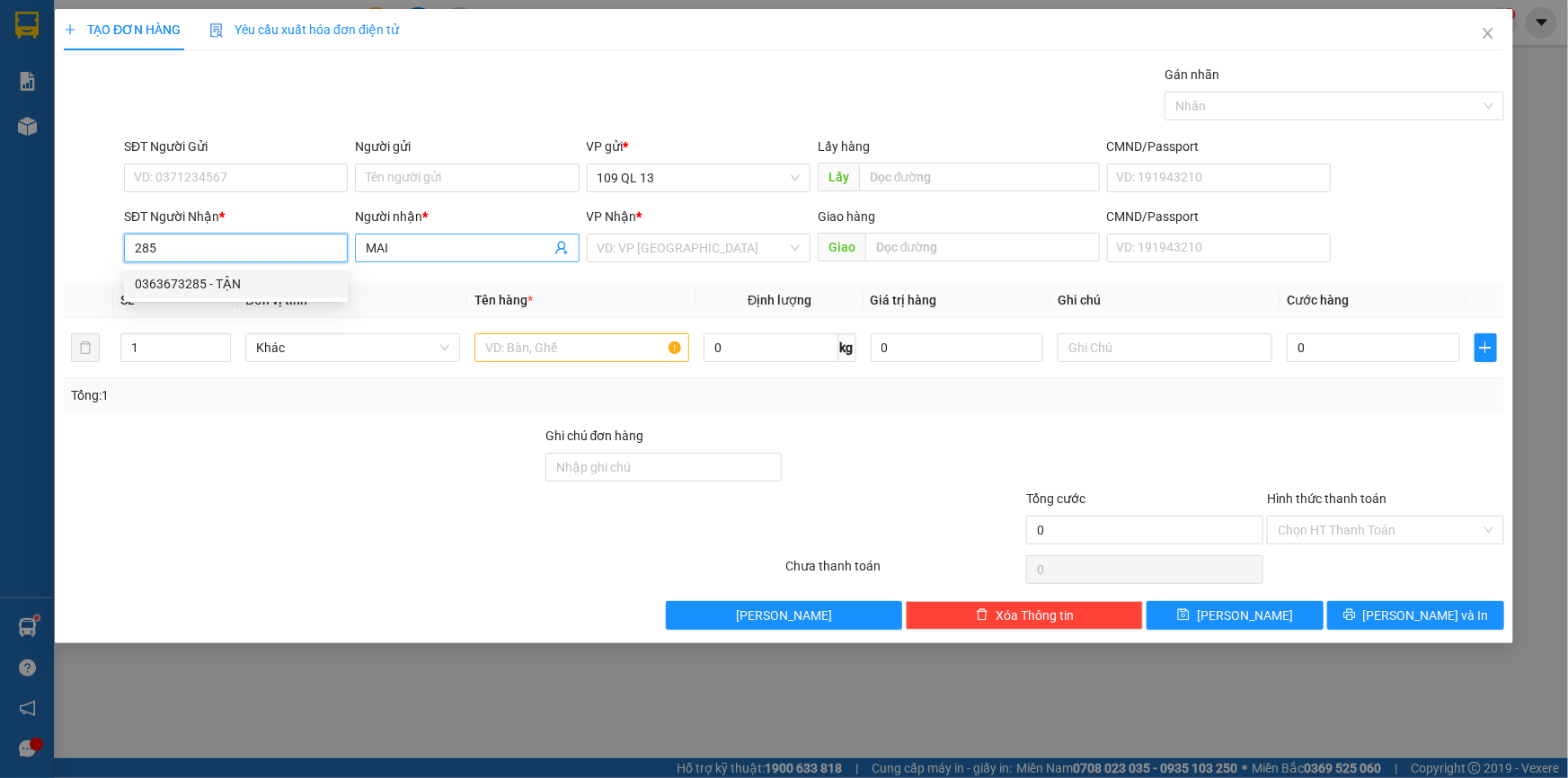
type input "285"
click at [467, 238] on input "MAI" at bounding box center [458, 247] width 185 height 20
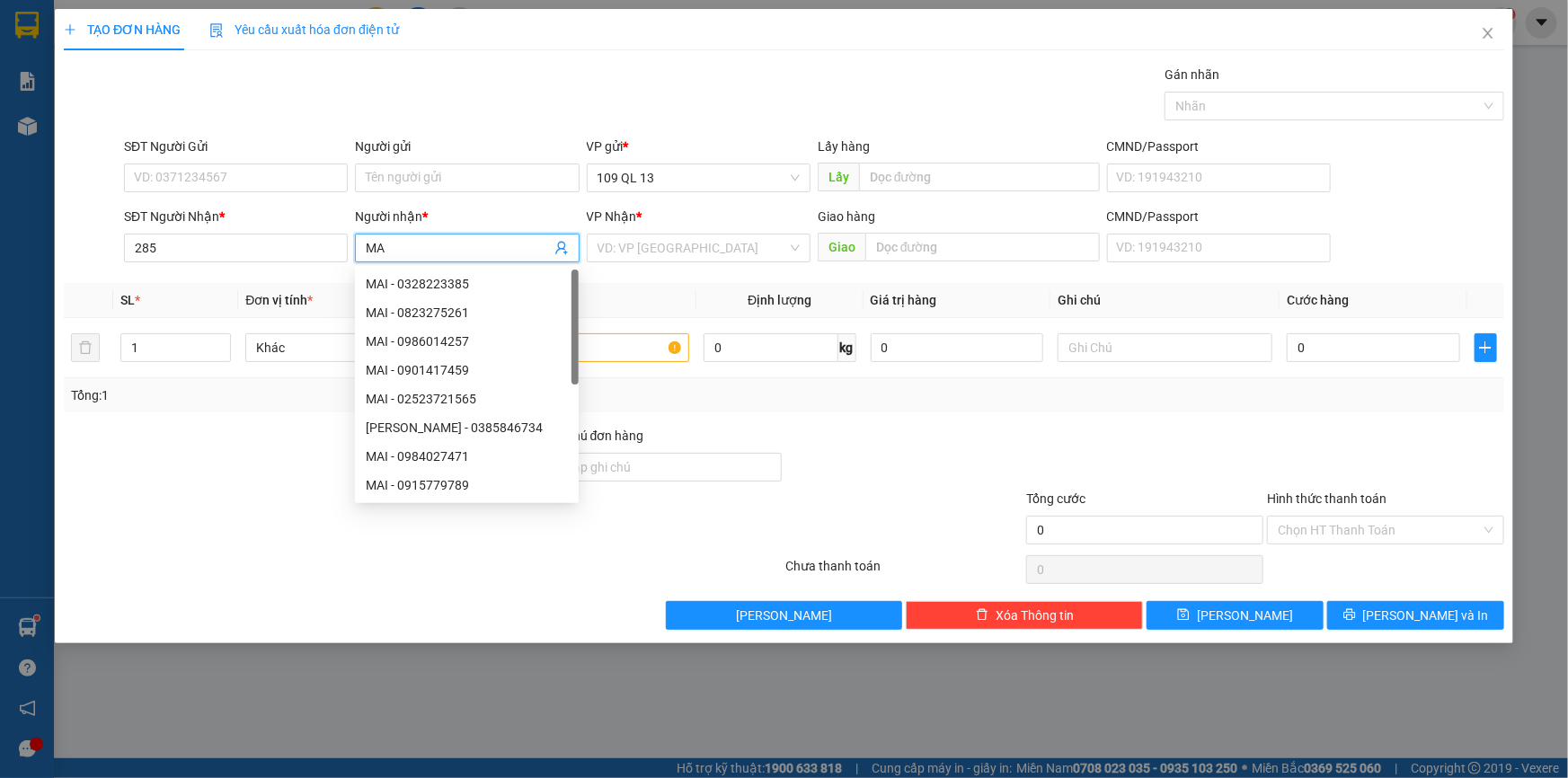
type input "M"
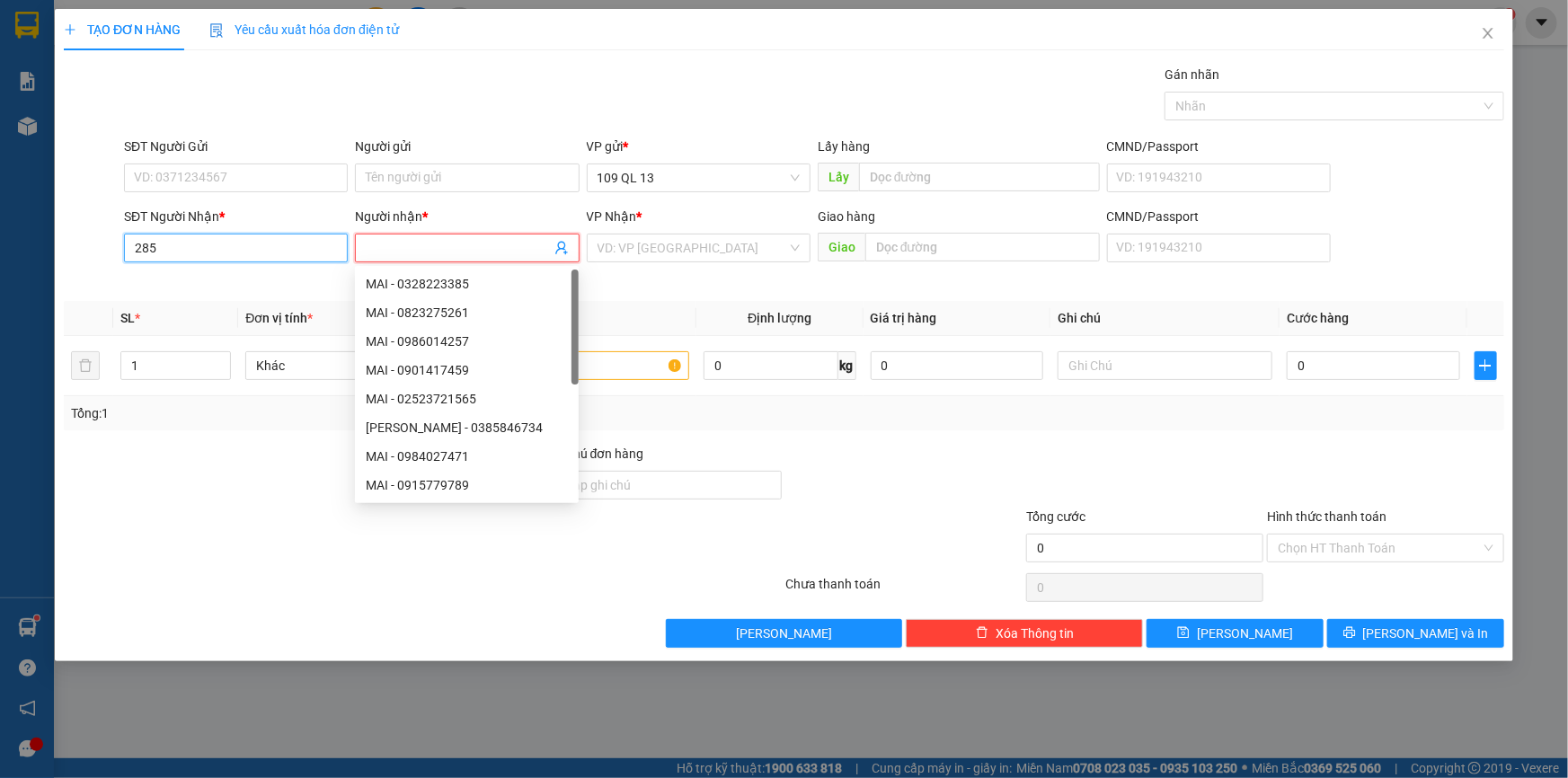
click at [332, 249] on input "285" at bounding box center [235, 248] width 224 height 29
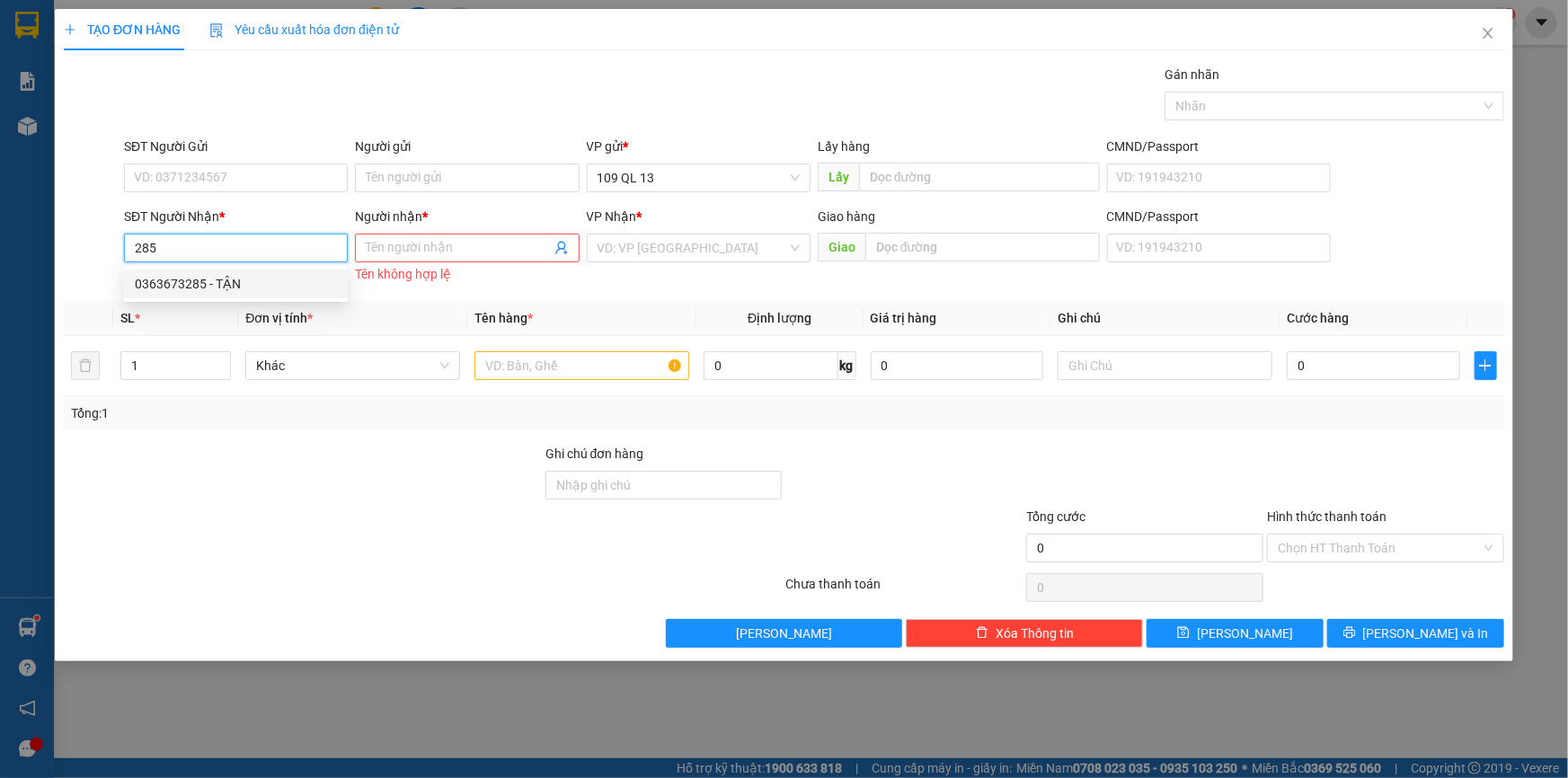
click at [305, 285] on div "0363673285 - TẬN" at bounding box center [236, 283] width 203 height 20
type input "0363673285"
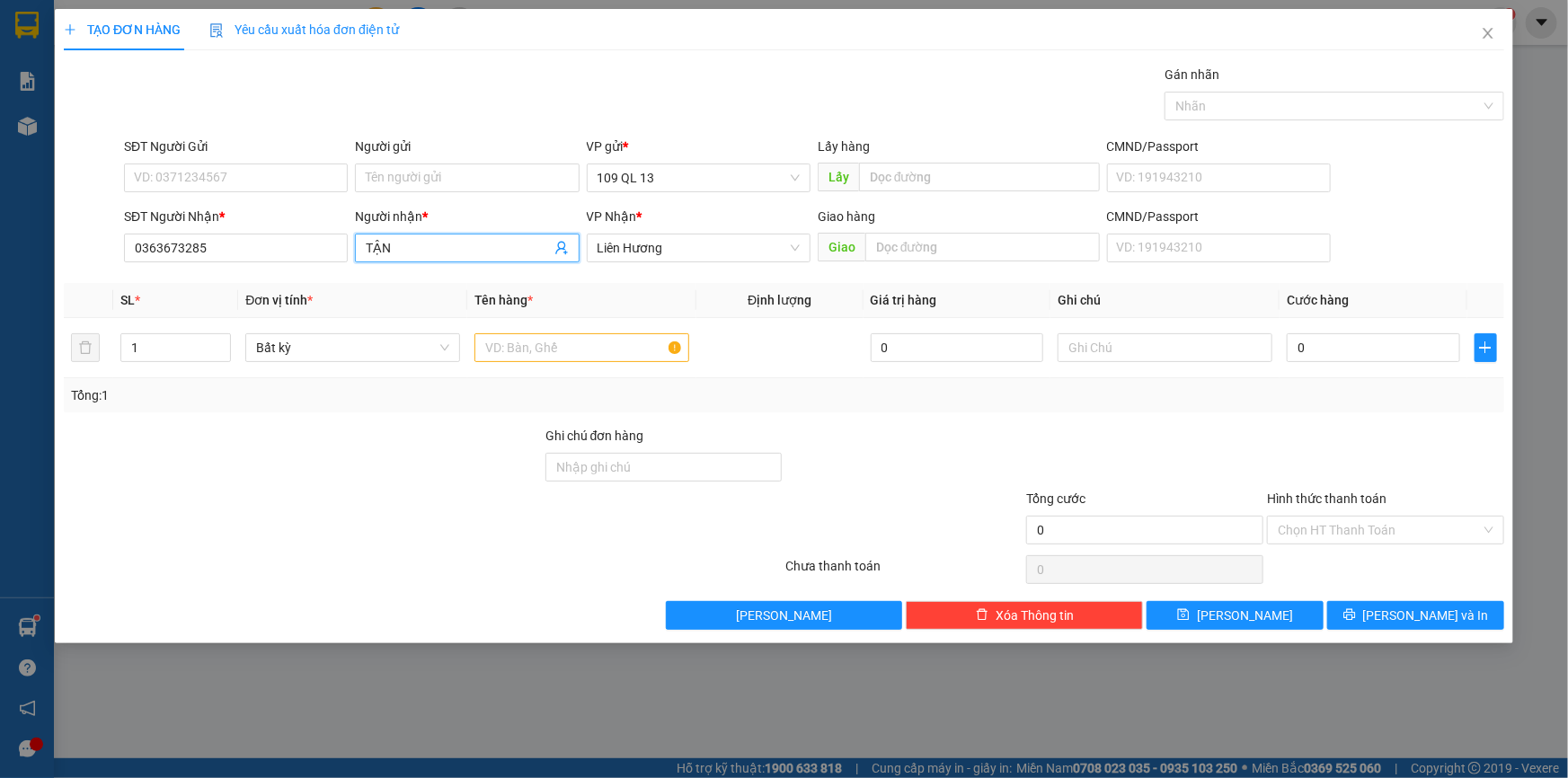
click at [430, 235] on span "TẬN" at bounding box center [466, 248] width 224 height 29
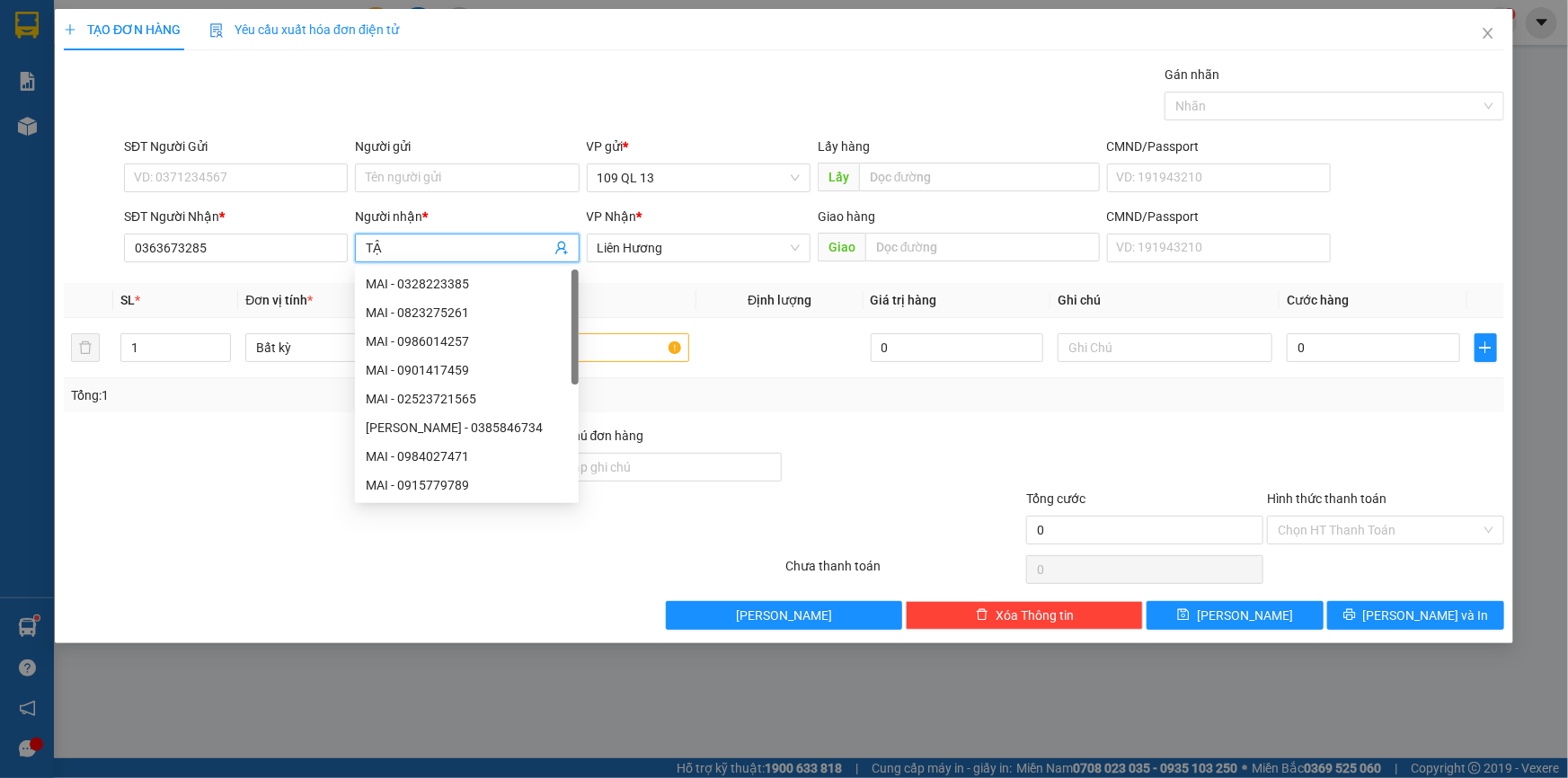
type input "T"
type input "MAI"
click at [617, 357] on input "text" at bounding box center [582, 347] width 215 height 29
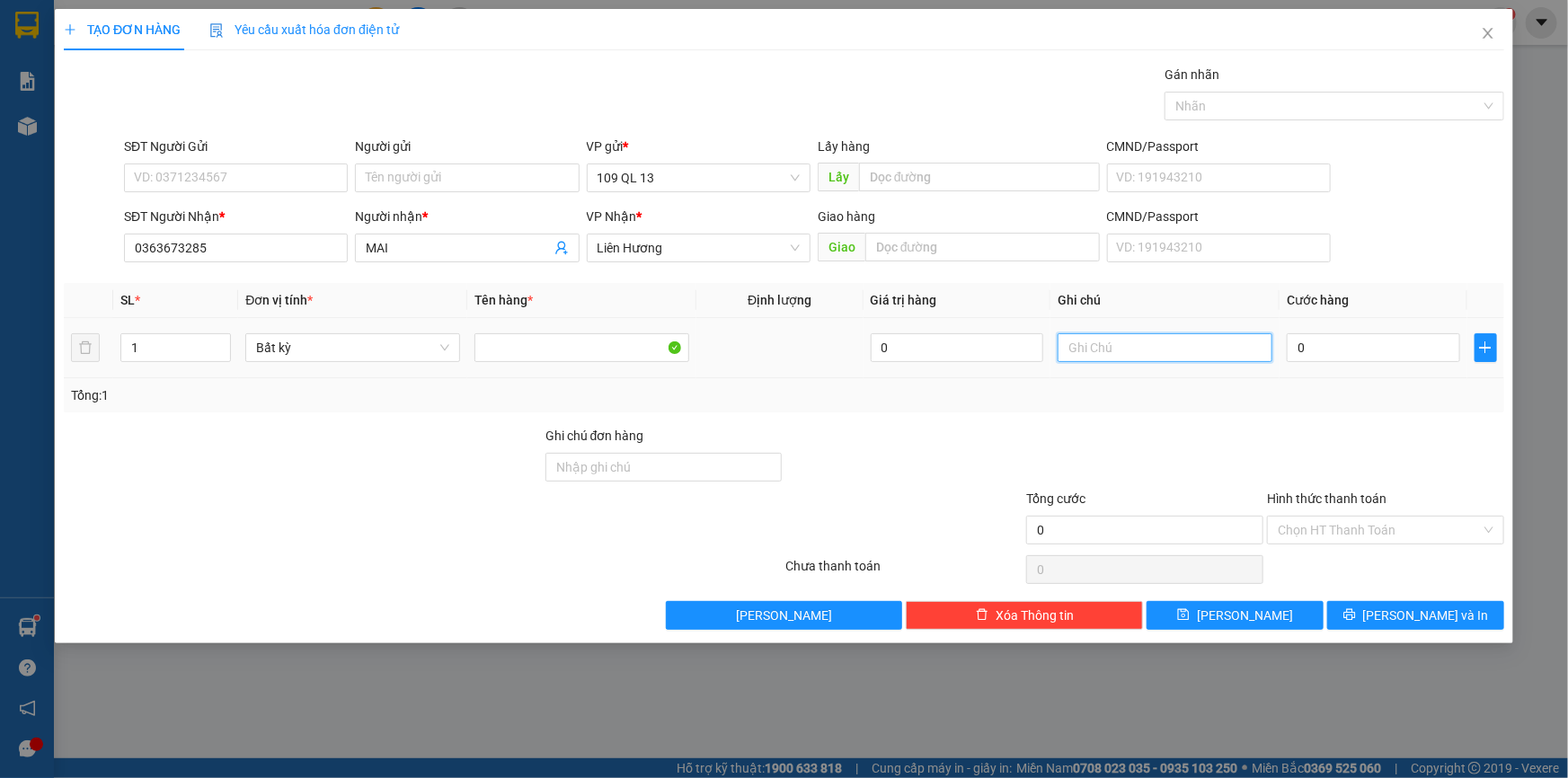
click at [1234, 349] on input "text" at bounding box center [1166, 347] width 215 height 29
type input "1 CUỘN BÁNH MÌ"
click at [1362, 343] on input "0" at bounding box center [1374, 347] width 173 height 29
type input "5"
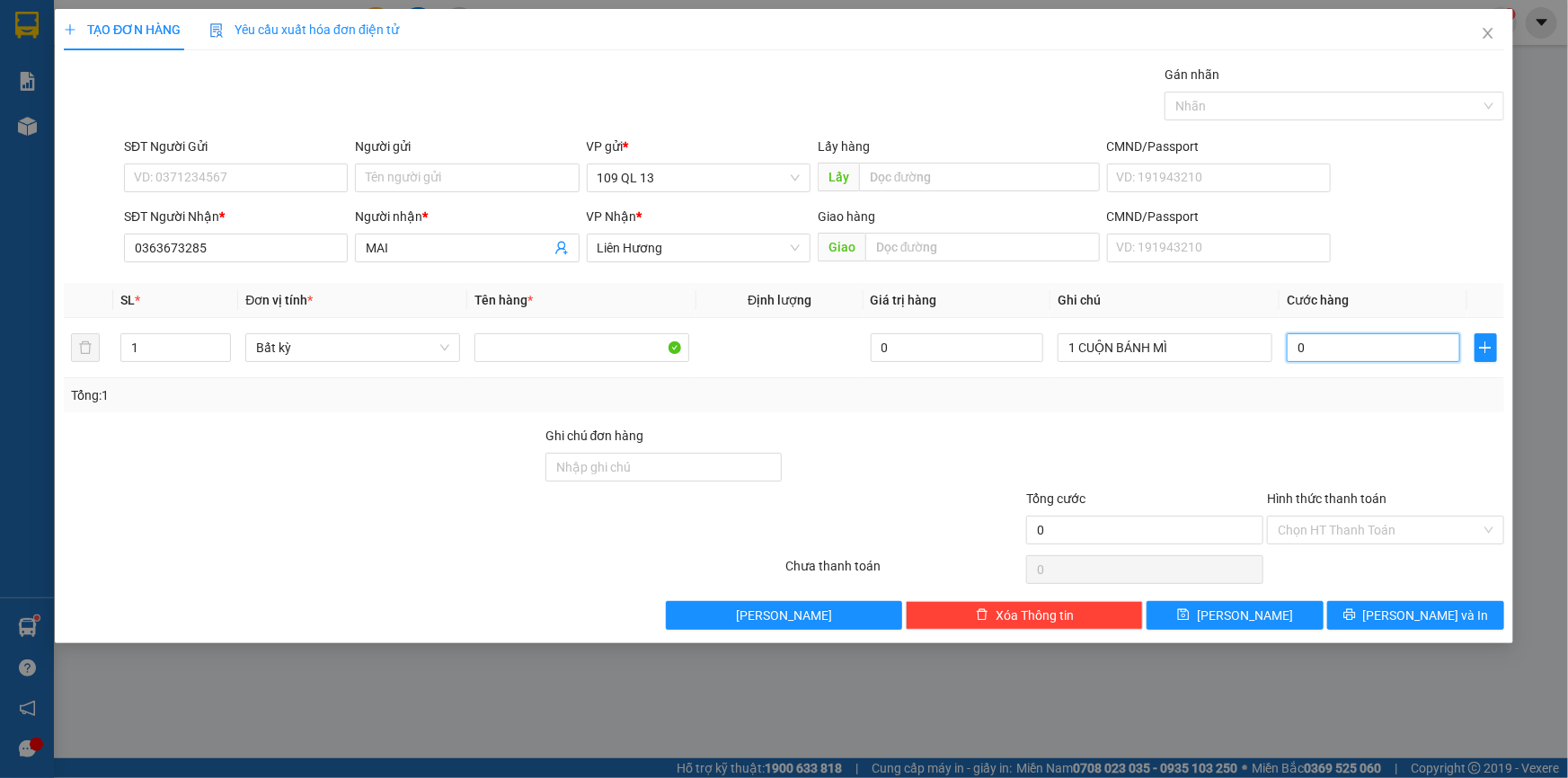
type input "5"
type input "50"
type input "50.000"
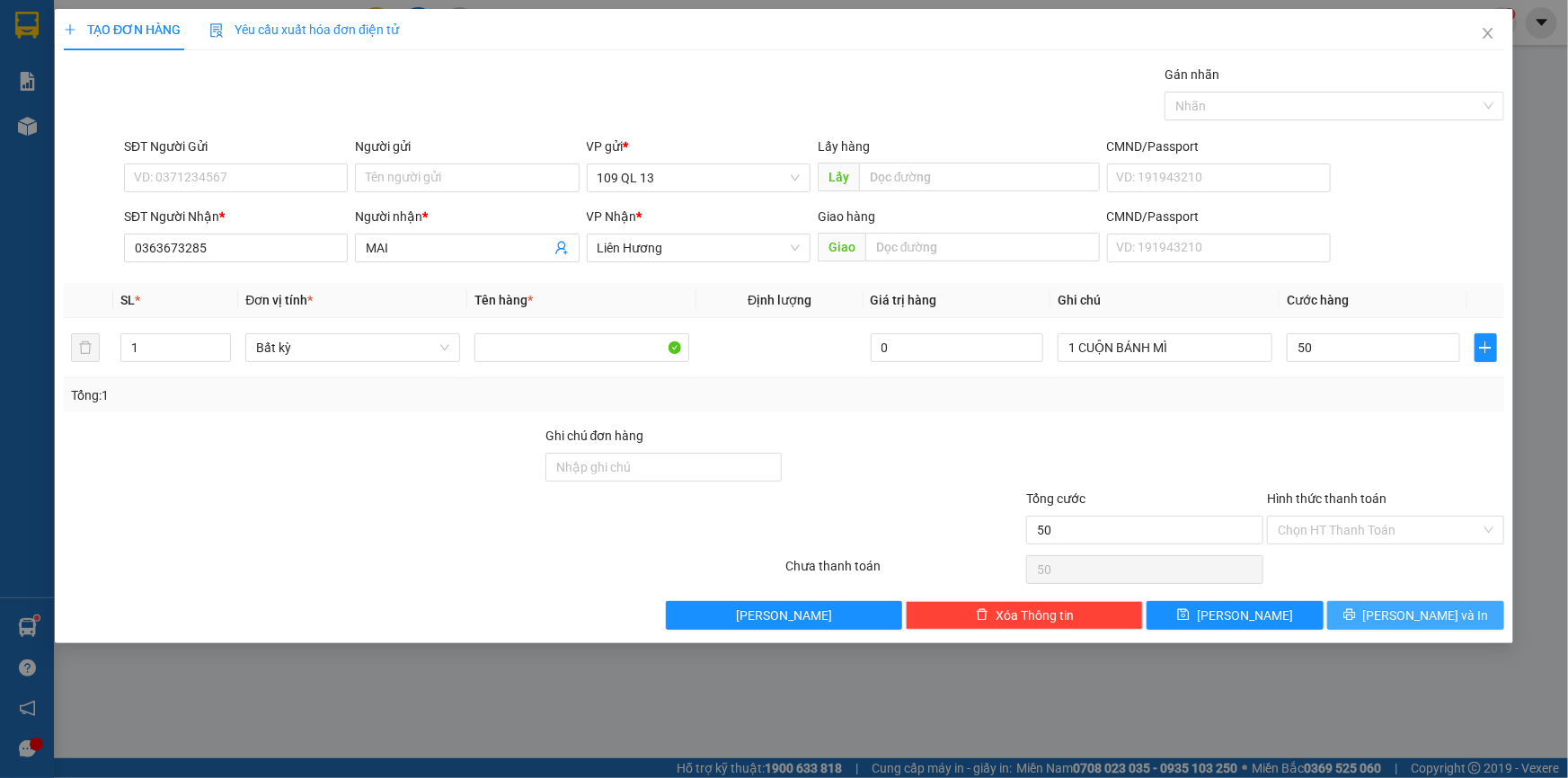
type input "50.000"
click at [1474, 615] on button "[PERSON_NAME] và In" at bounding box center [1416, 615] width 177 height 29
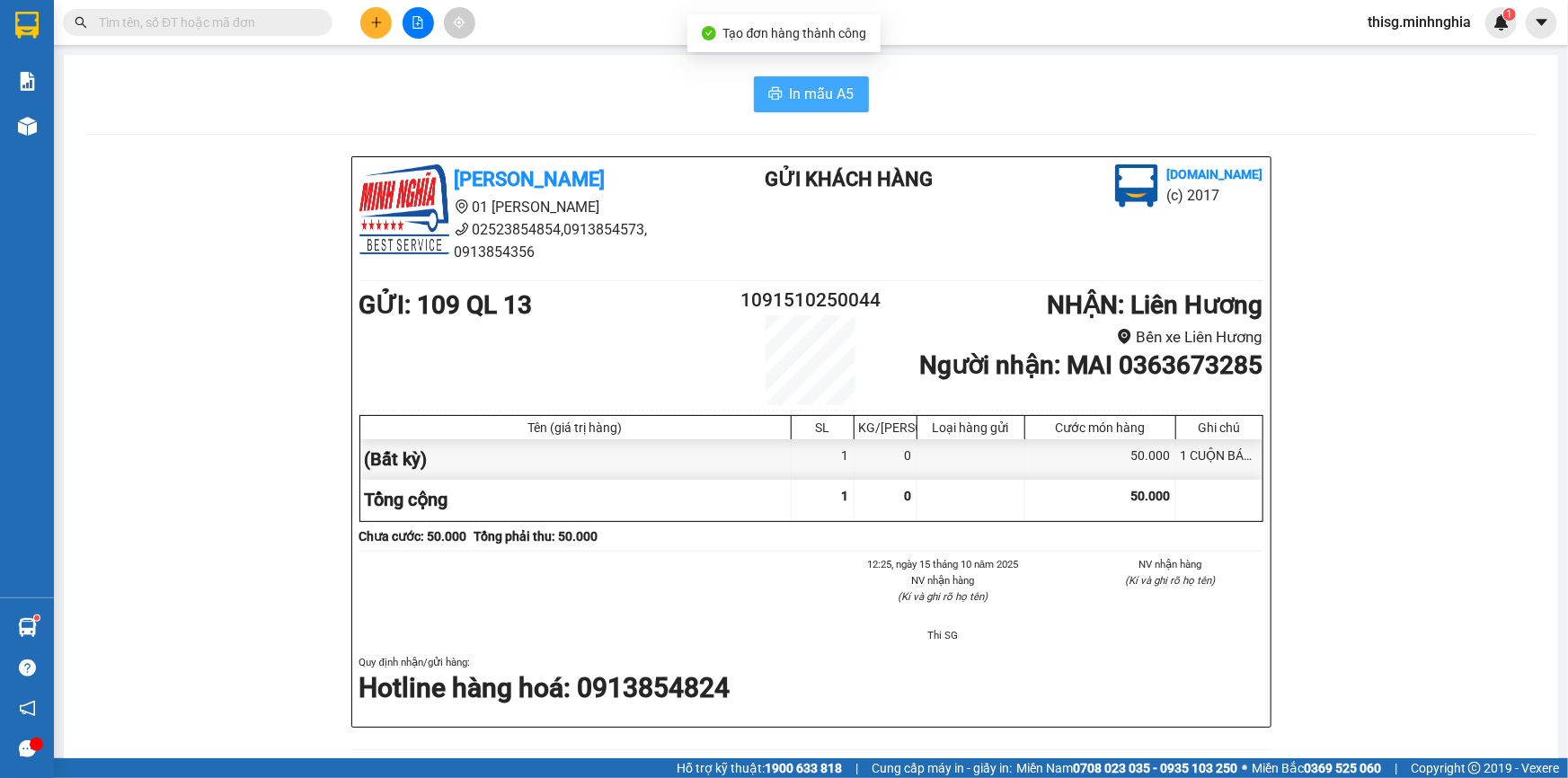
click at [826, 86] on span "In mẫu A5" at bounding box center [822, 94] width 65 height 23
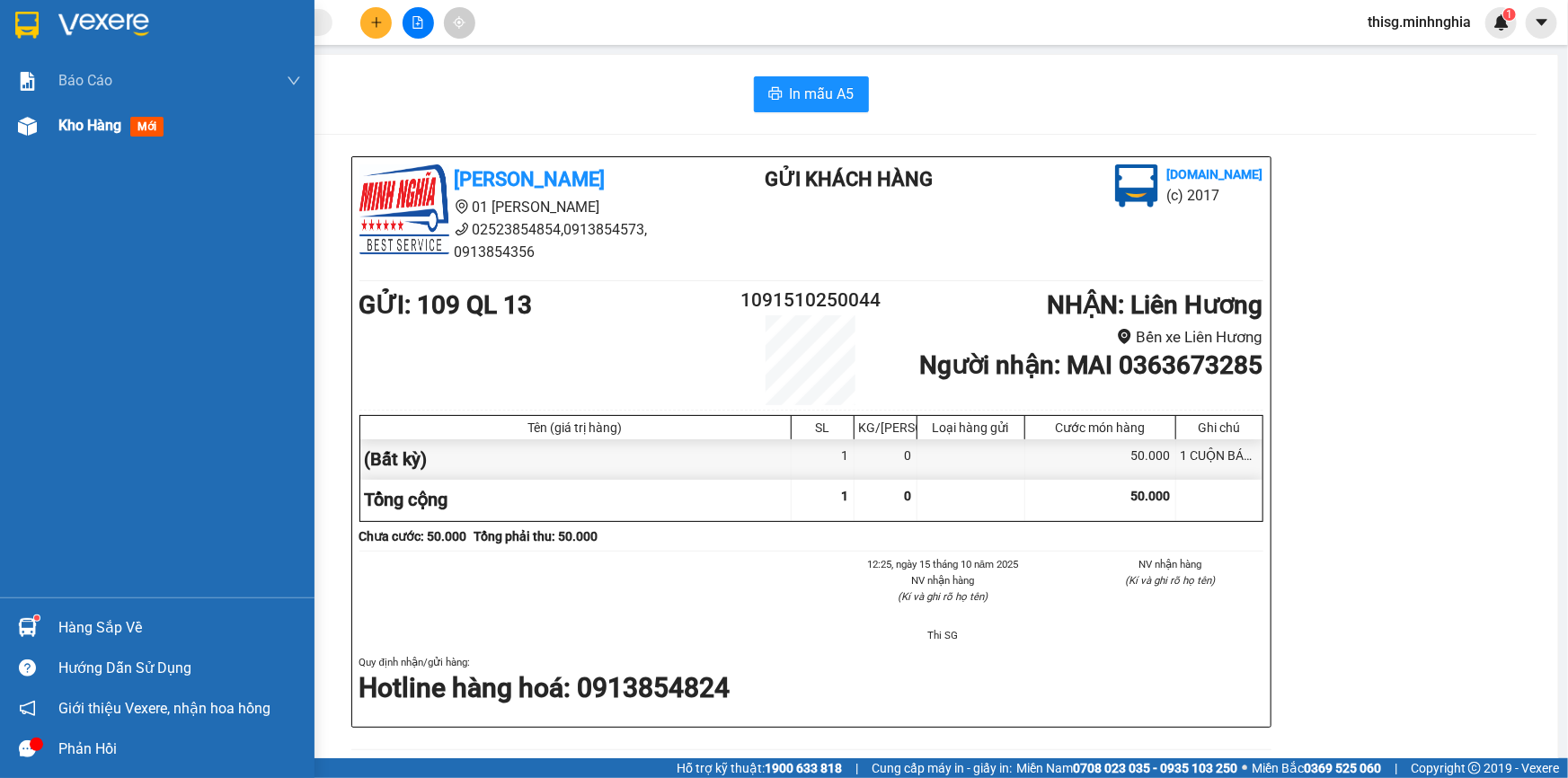
click at [82, 138] on div "Kho hàng mới" at bounding box center [179, 126] width 243 height 45
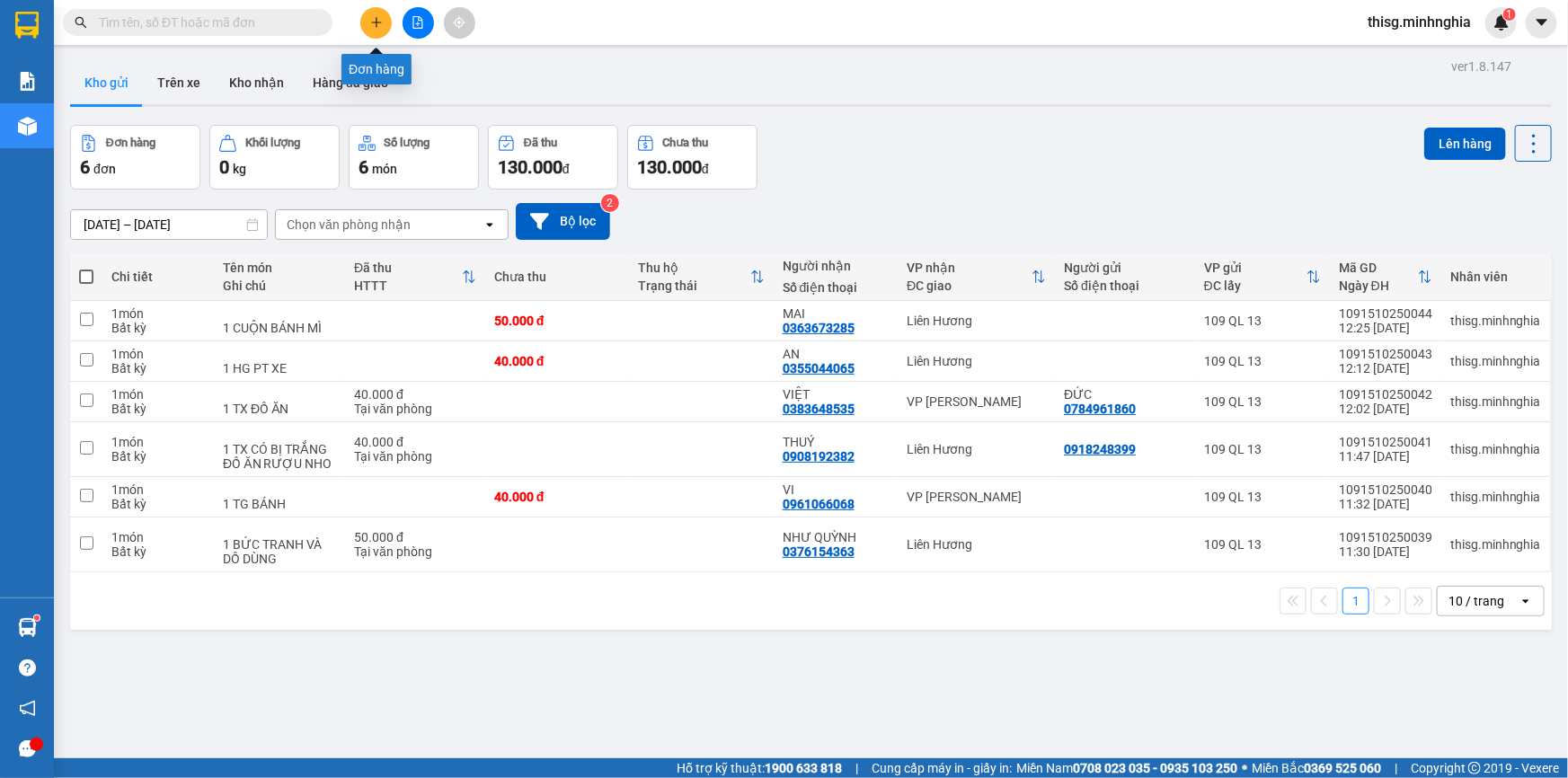
click at [374, 10] on button at bounding box center [376, 23] width 31 height 31
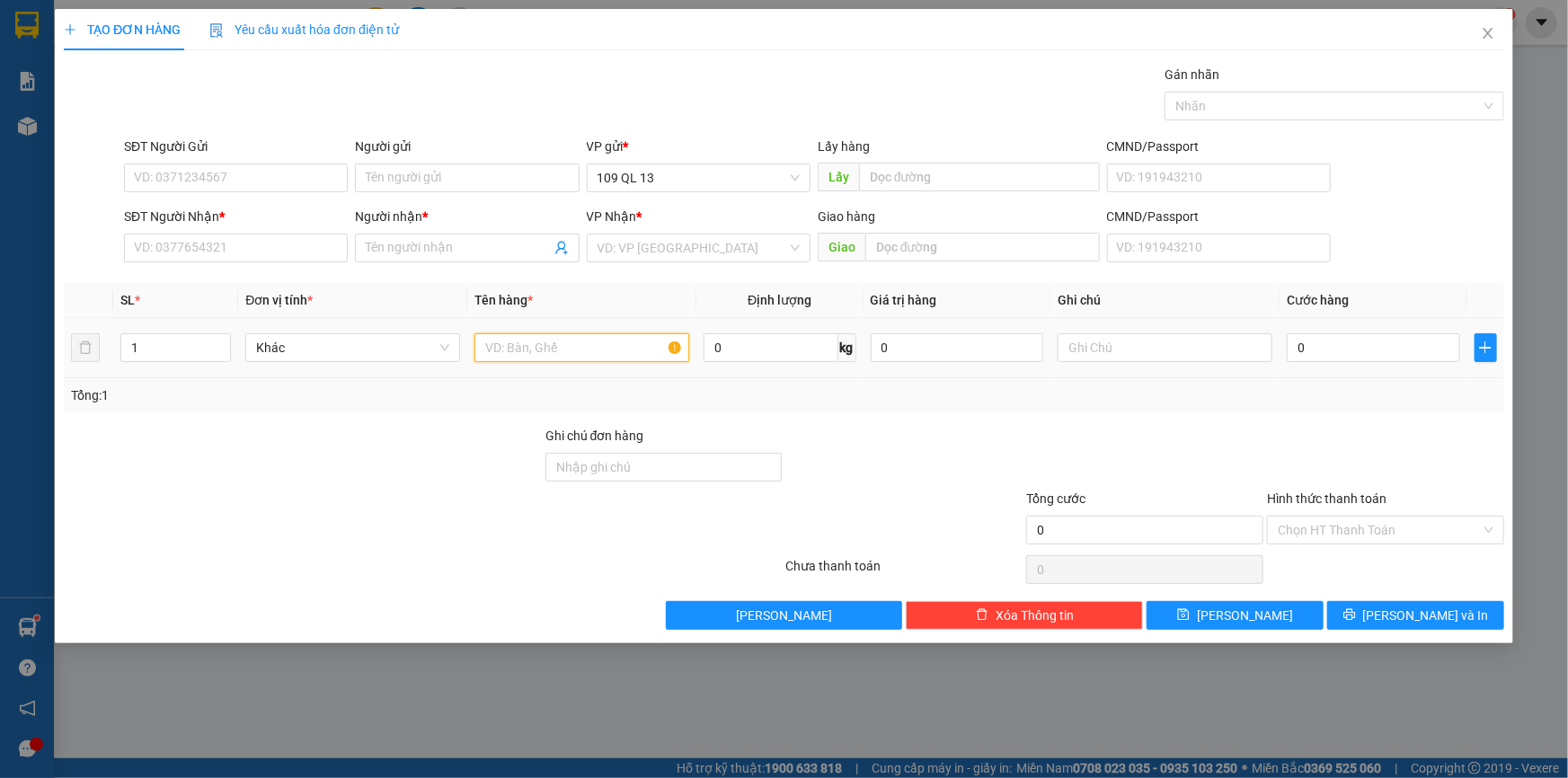
click at [615, 346] on input "text" at bounding box center [582, 347] width 215 height 29
click at [1110, 350] on input "text" at bounding box center [1166, 347] width 215 height 29
type input "1 [PERSON_NAME]"
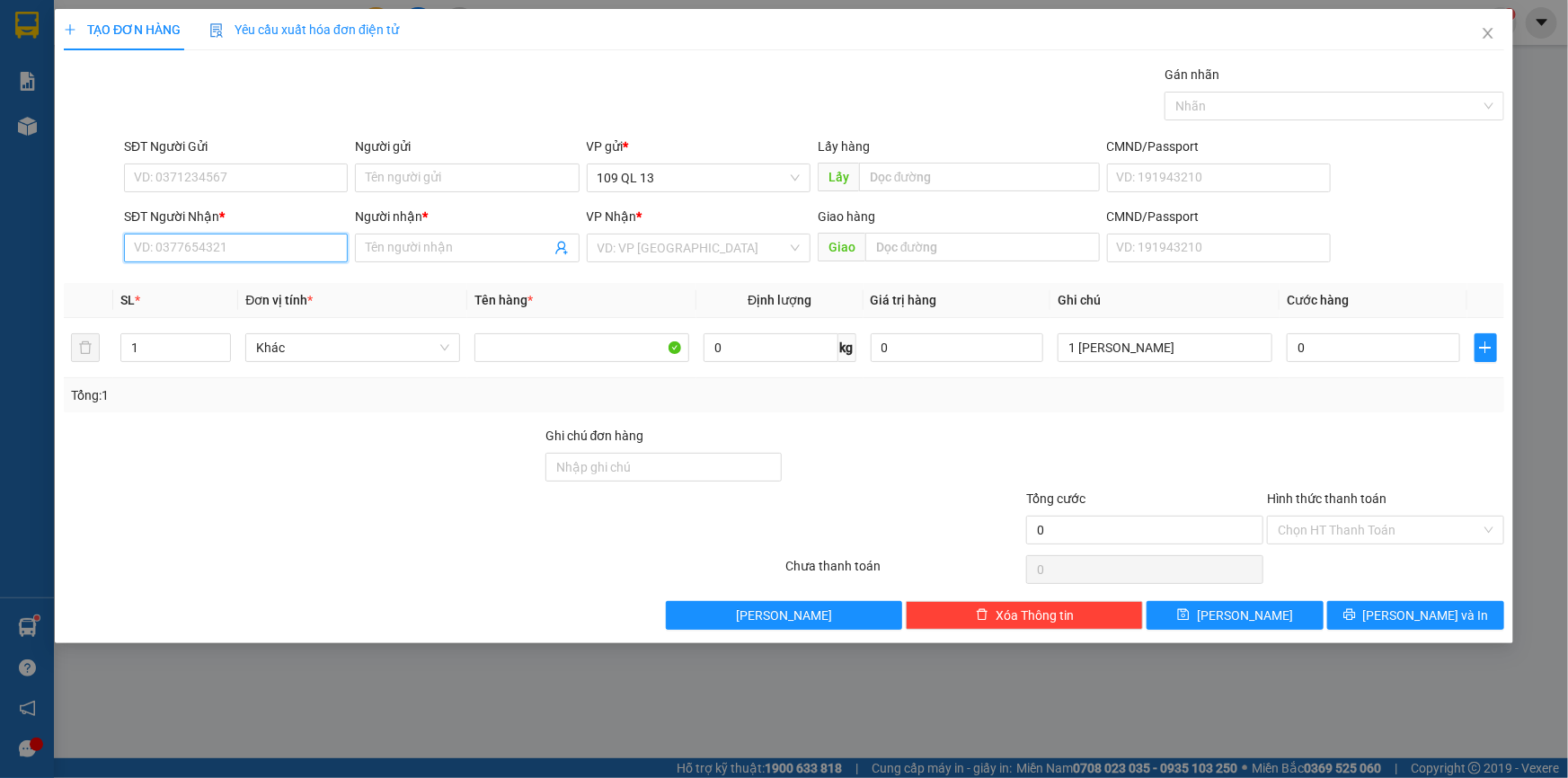
click at [309, 242] on input "SĐT Người Nhận *" at bounding box center [235, 248] width 224 height 29
click at [284, 287] on div "0373948939 - TRANG" at bounding box center [236, 283] width 203 height 20
type input "0373948939"
type input "TRANG"
type input "0373948939"
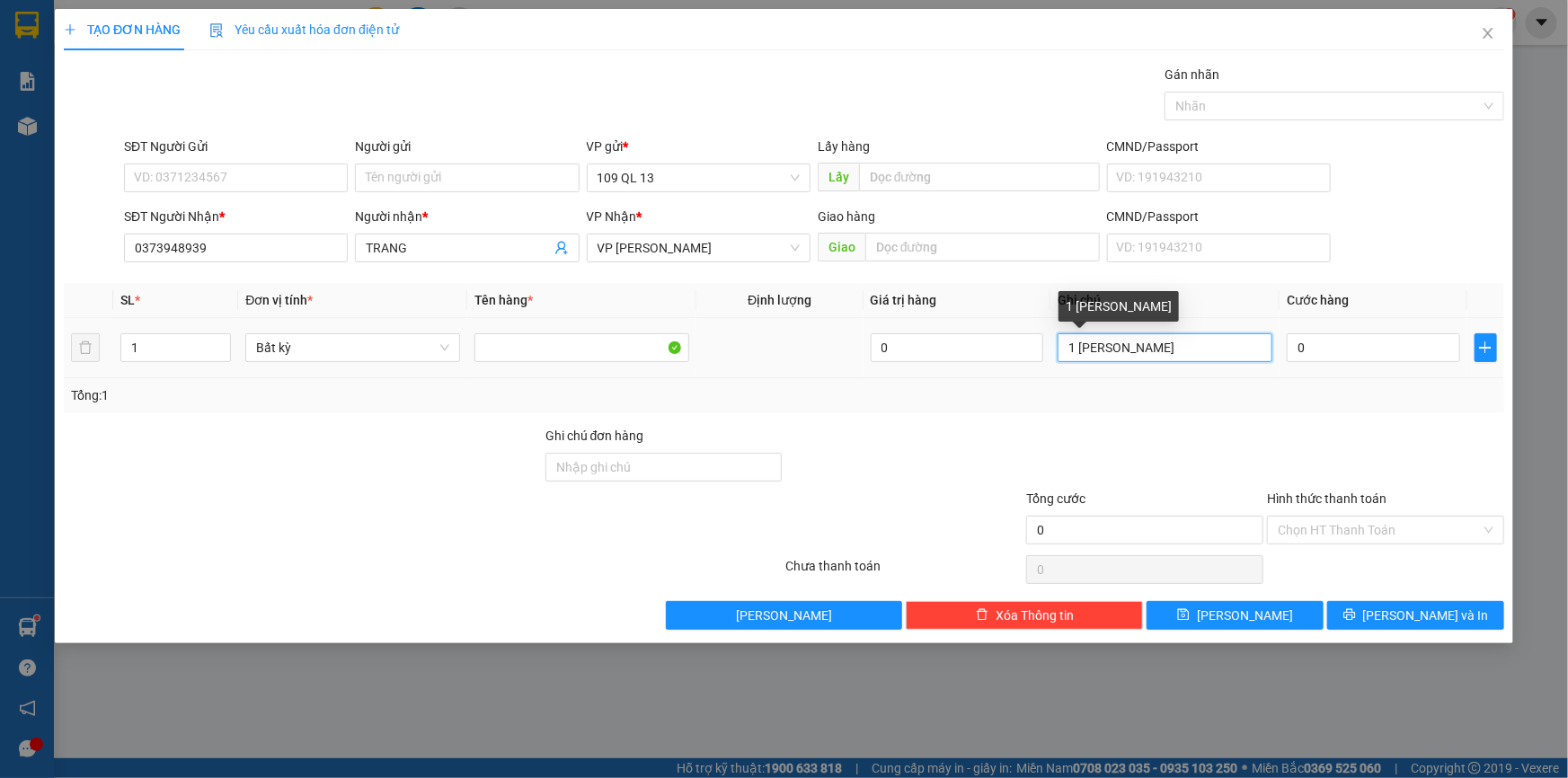
click at [1164, 350] on input "1 [PERSON_NAME]" at bounding box center [1166, 347] width 215 height 29
type input "1 BAO HỒNG CHẢ"
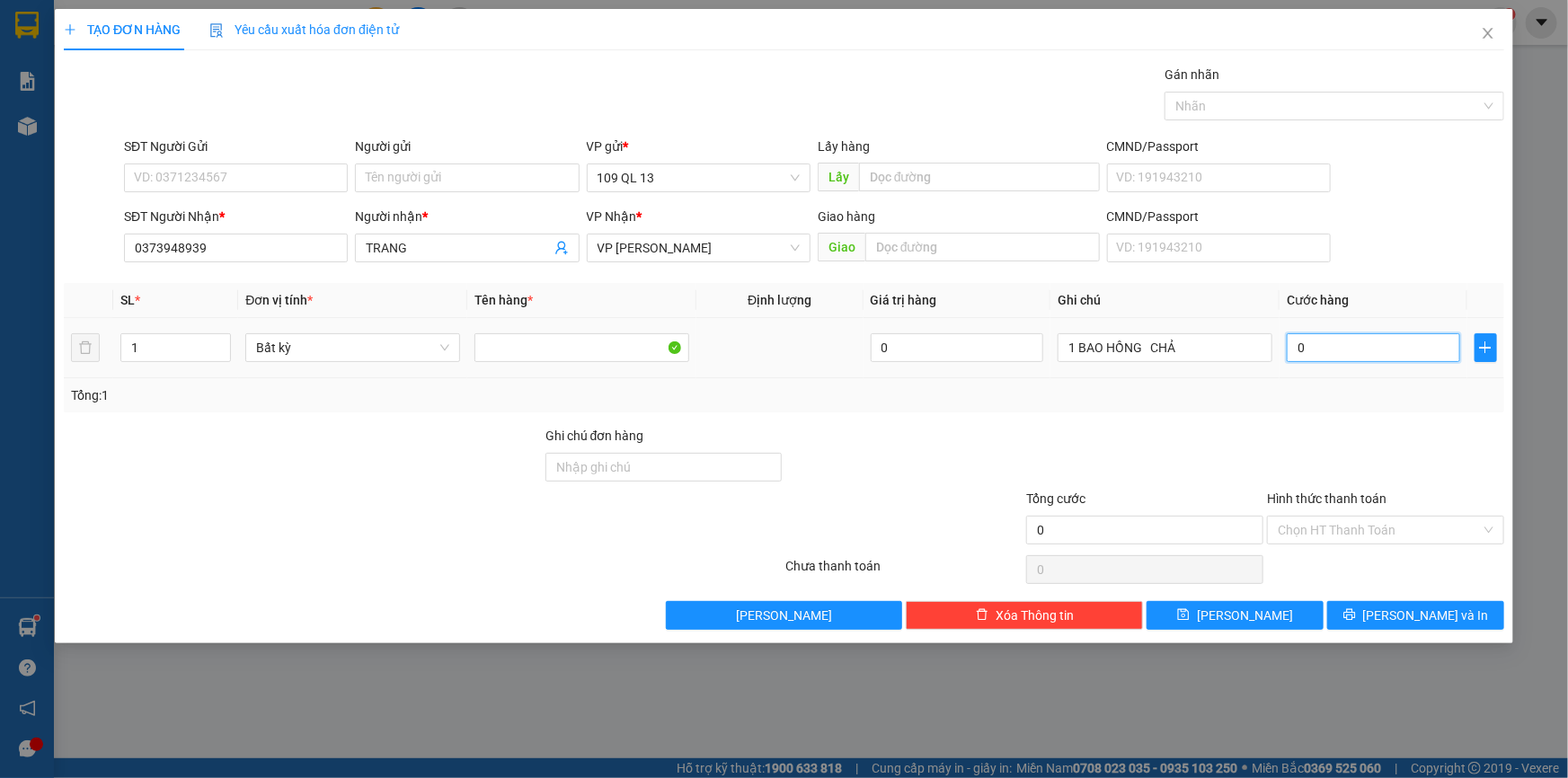
click at [1357, 333] on input "0" at bounding box center [1374, 347] width 173 height 29
type input "5"
type input "50"
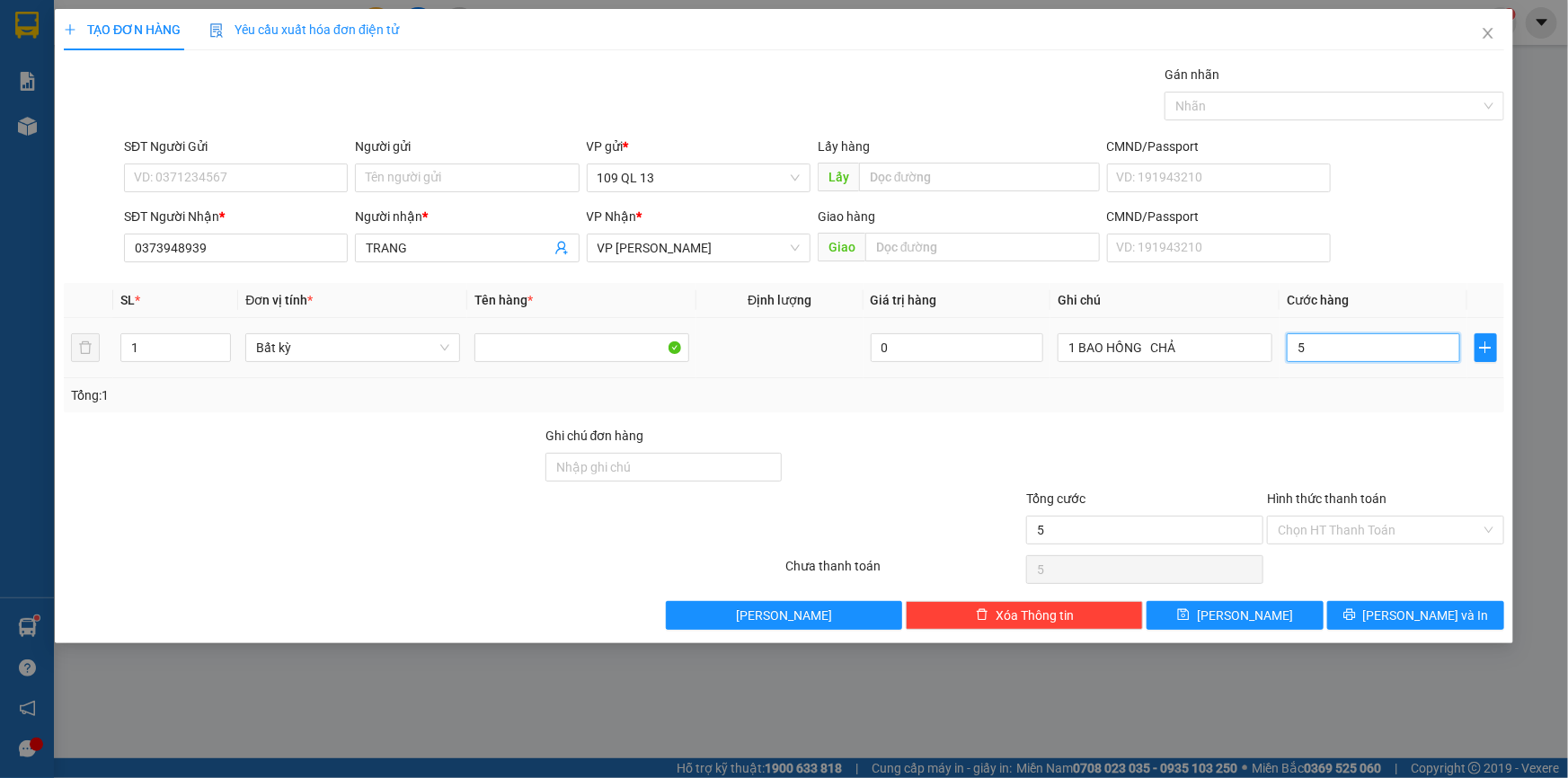
type input "50"
type input "5"
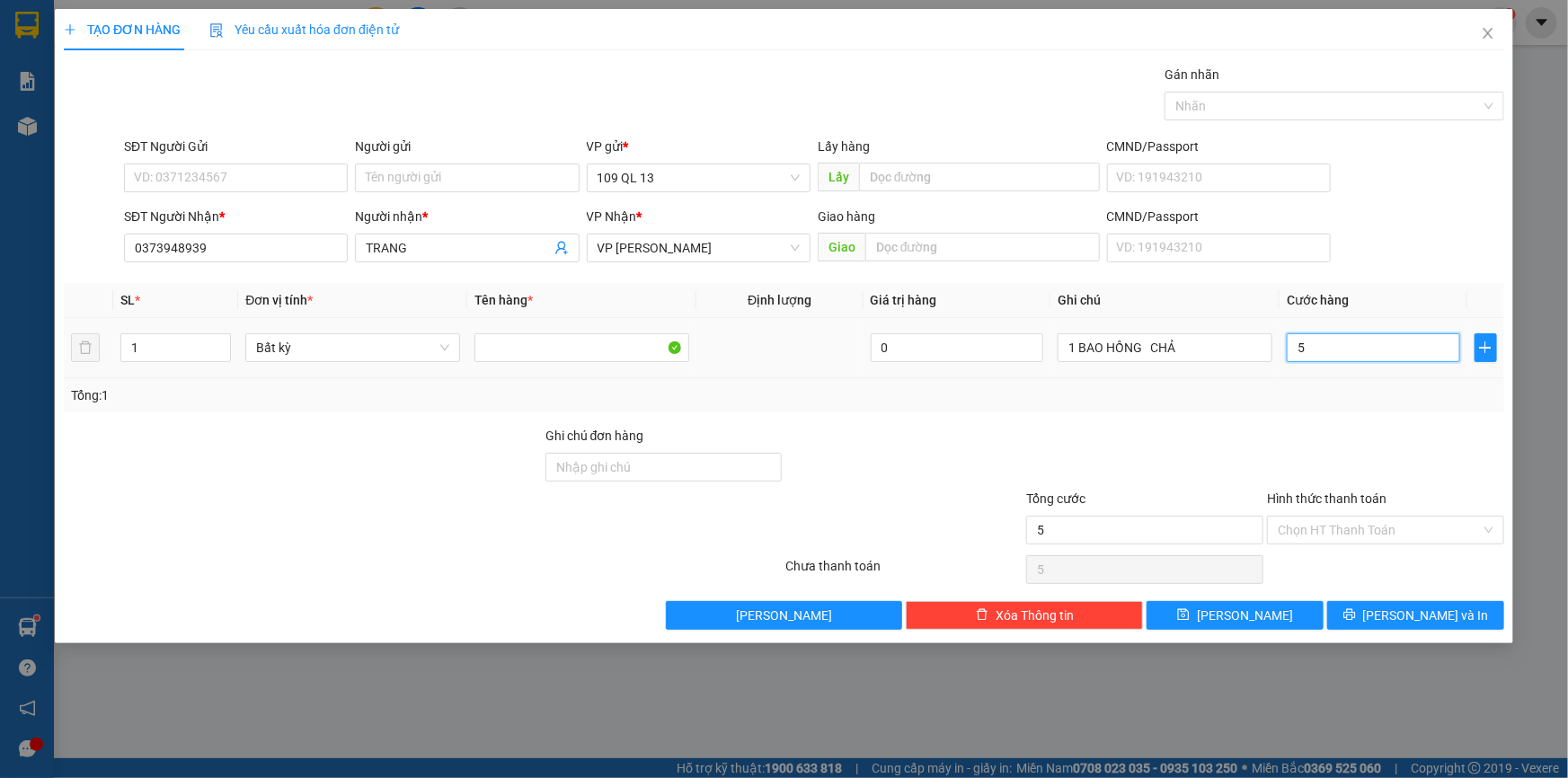
type input "0"
type input "06"
type input "6"
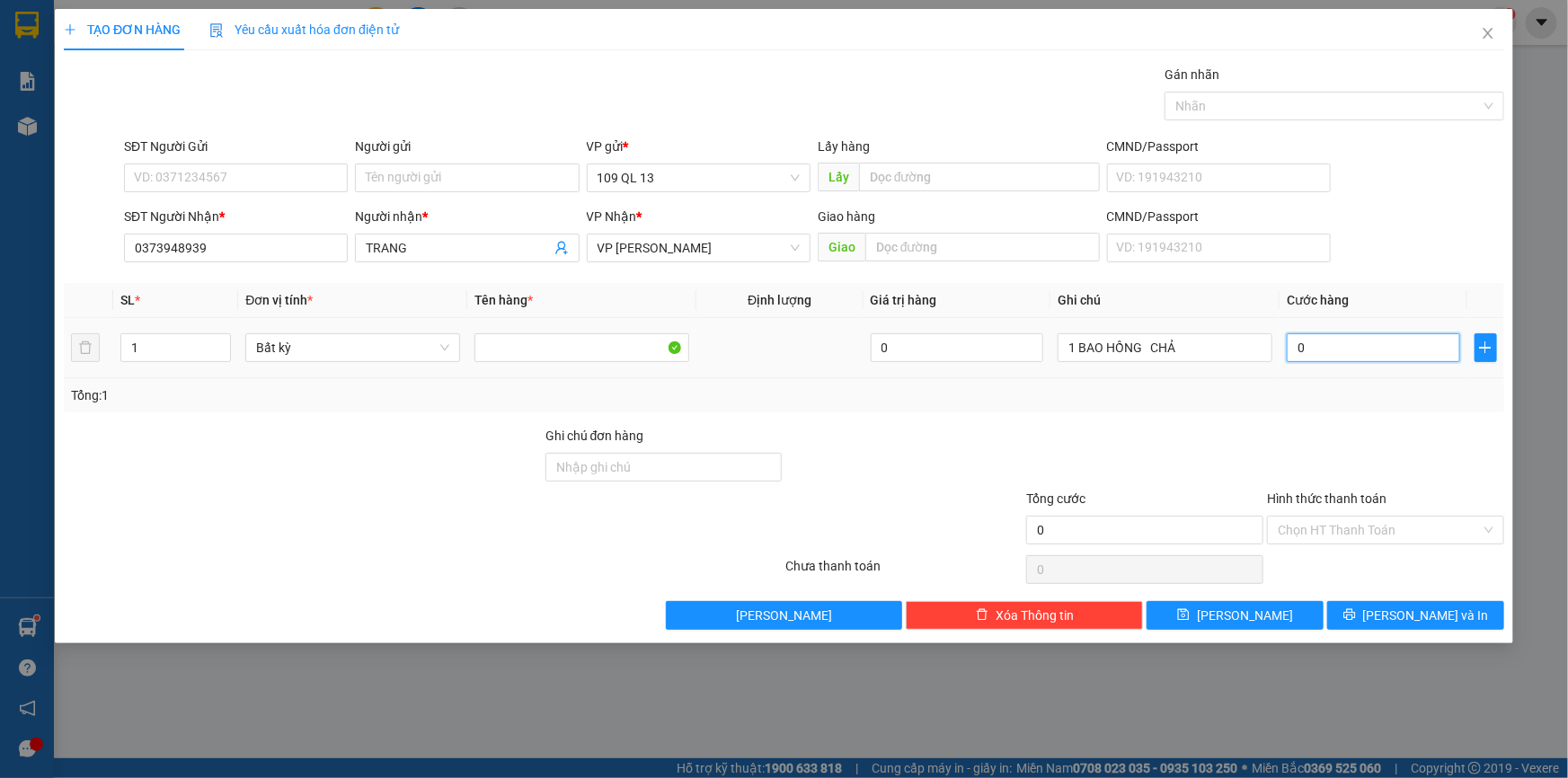
type input "6"
type input "060"
type input "60"
drag, startPoint x: 1384, startPoint y: 346, endPoint x: 1384, endPoint y: 331, distance: 15.0
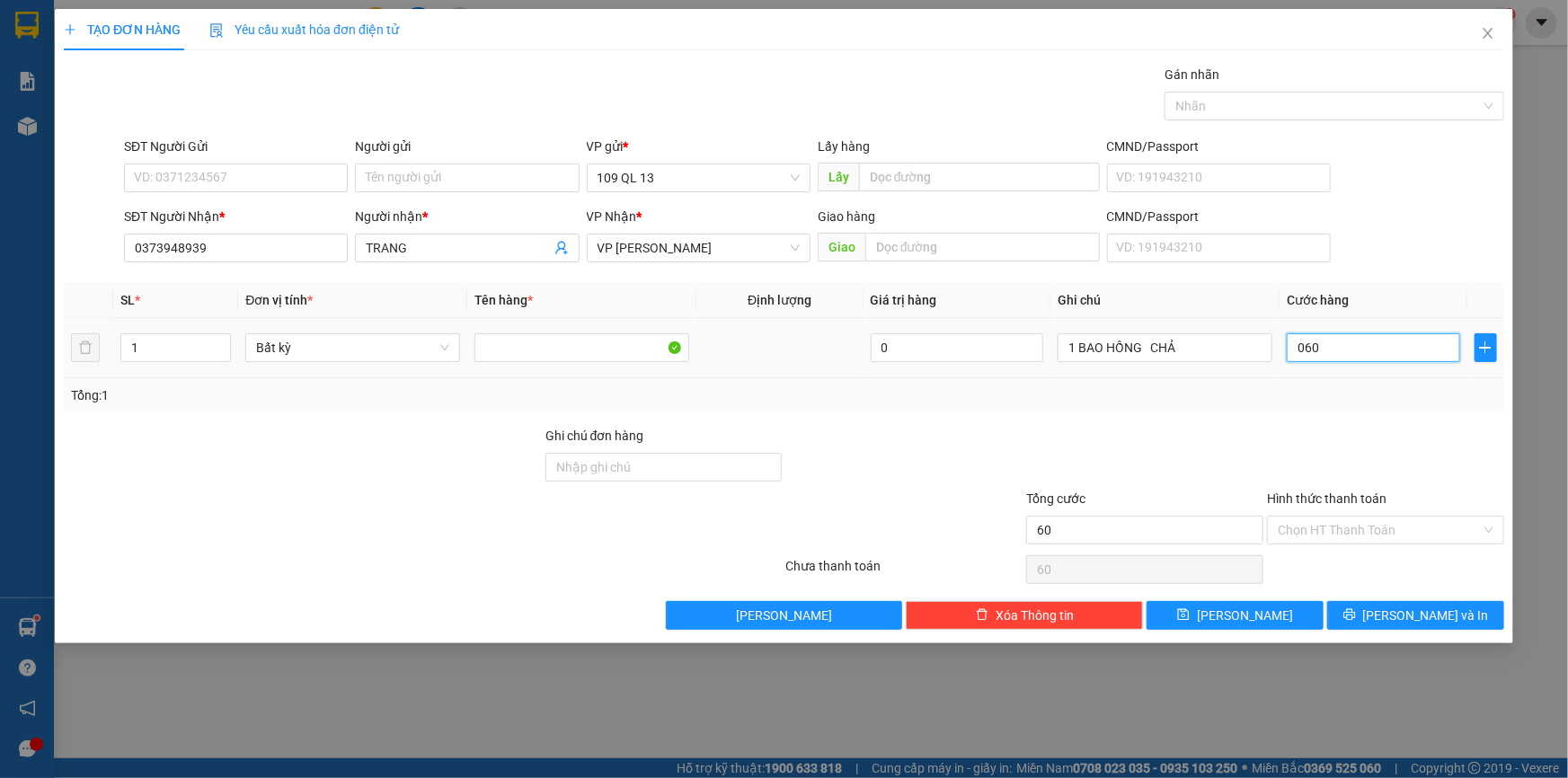
click at [1384, 341] on input "060" at bounding box center [1374, 347] width 173 height 29
type input "06"
type input "6"
type input "0"
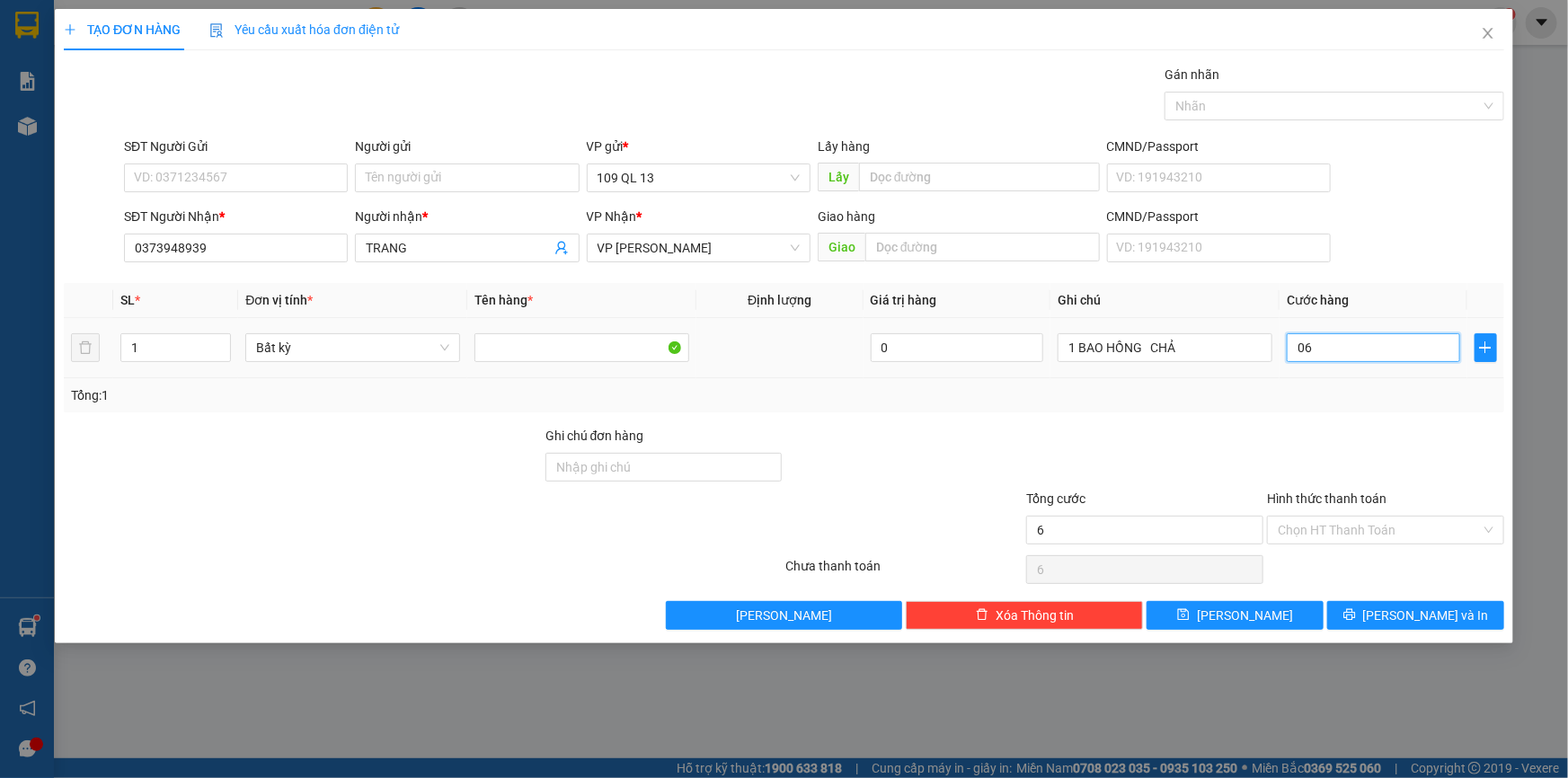
type input "0"
type input "05"
type input "5"
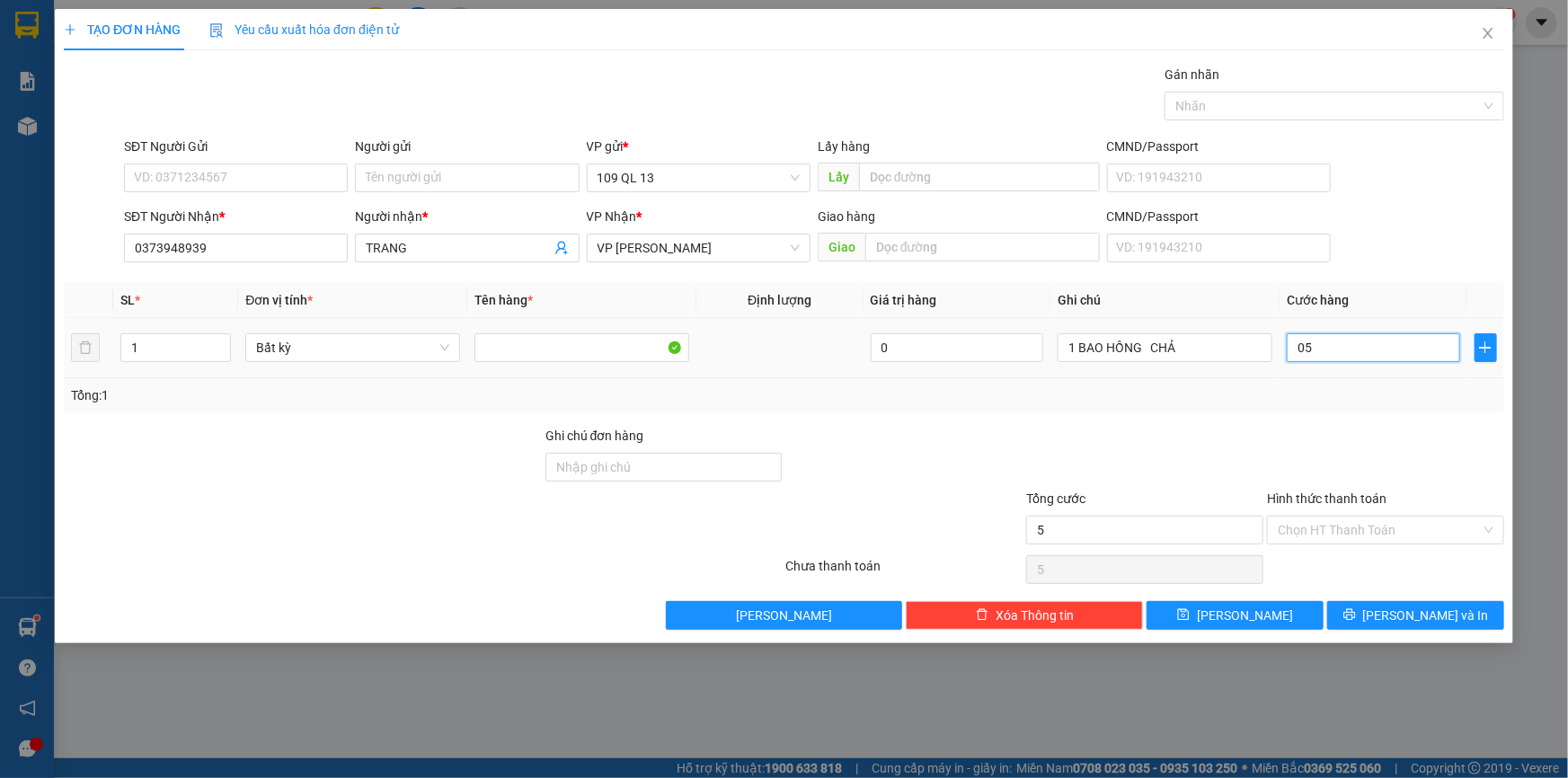
type input "050"
type input "50"
type input "50.000"
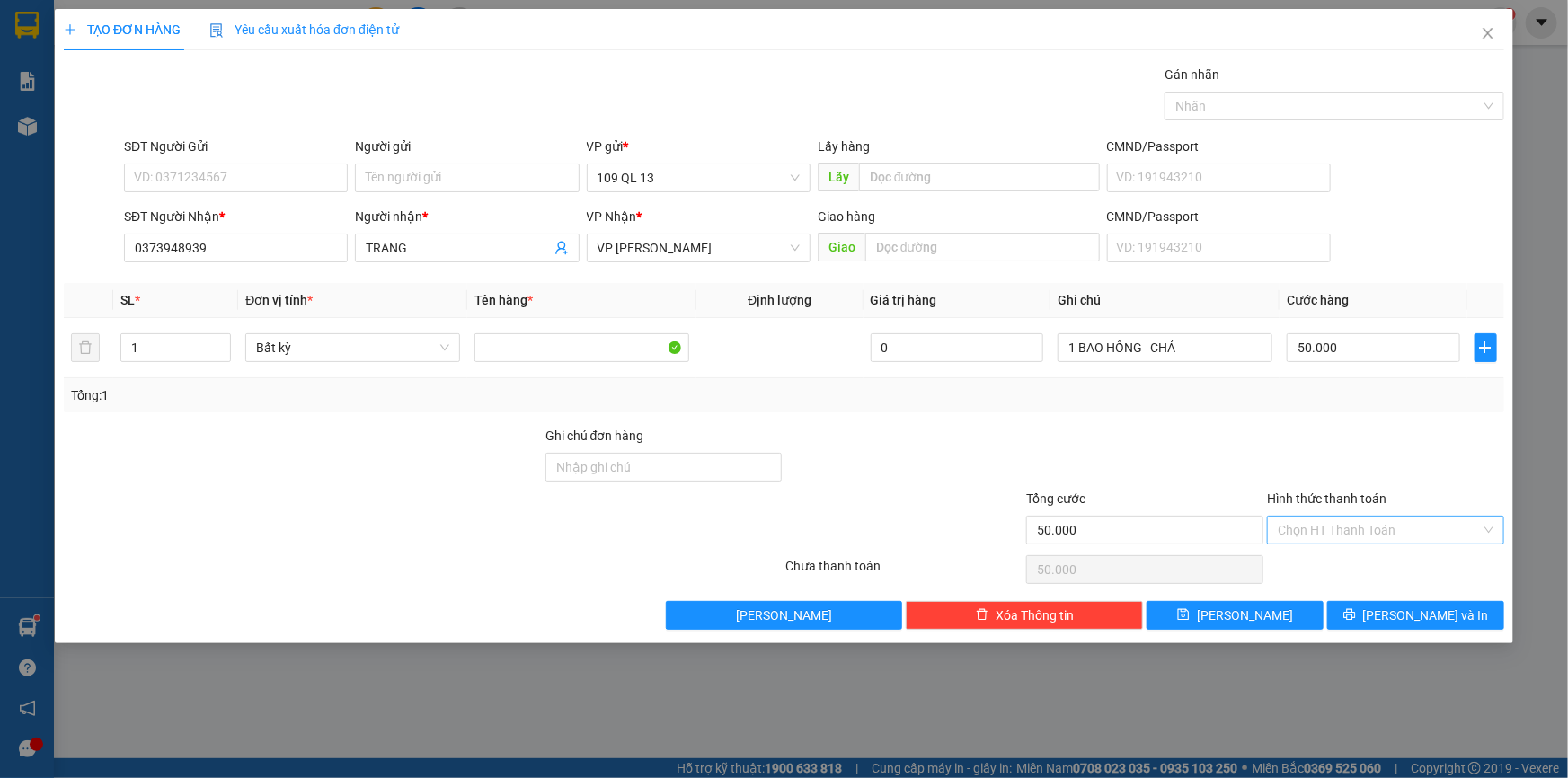
click at [1363, 533] on input "Hình thức thanh toán" at bounding box center [1379, 530] width 203 height 27
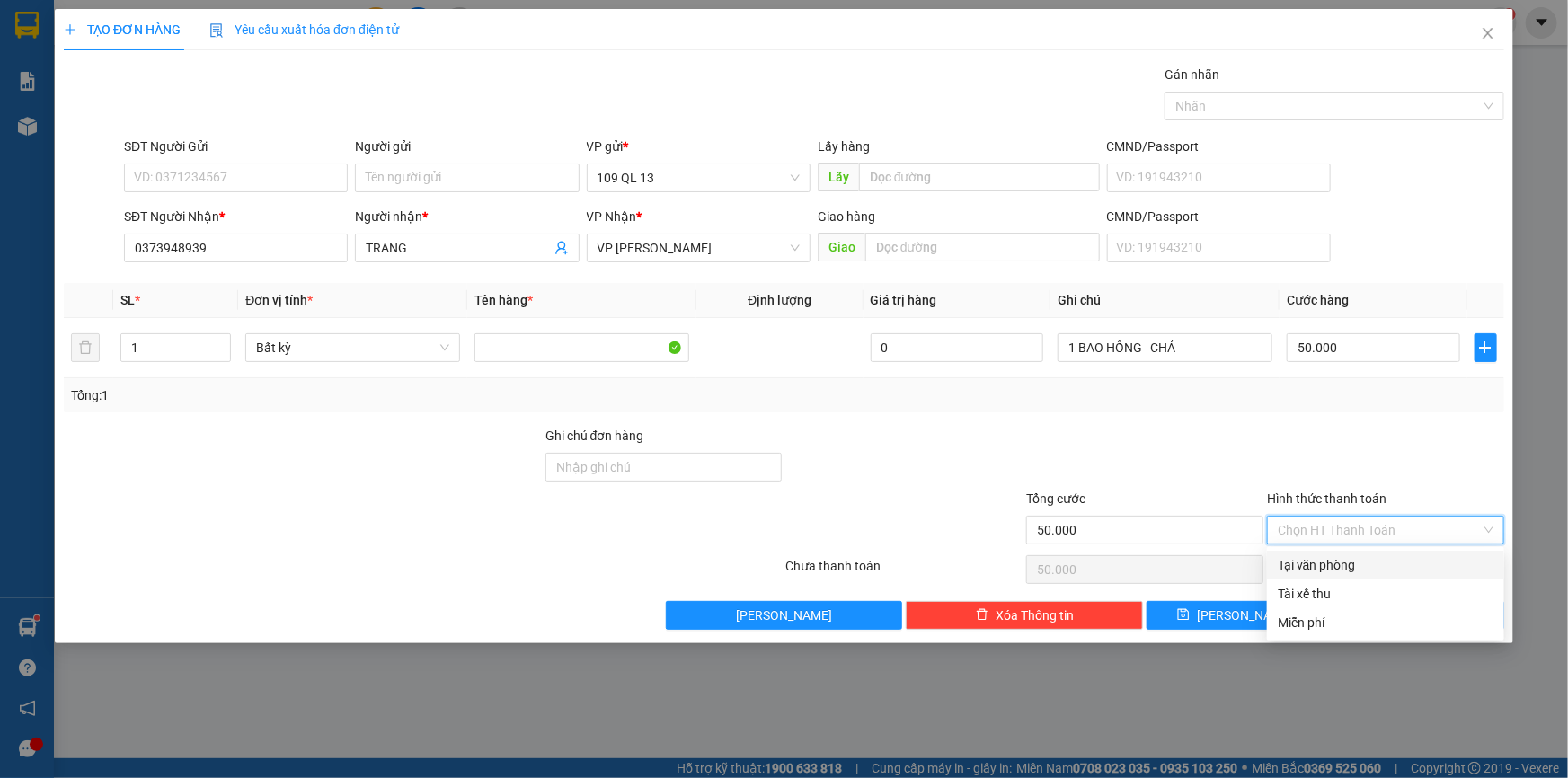
click at [1357, 557] on div "Tại văn phòng" at bounding box center [1385, 565] width 216 height 20
type input "0"
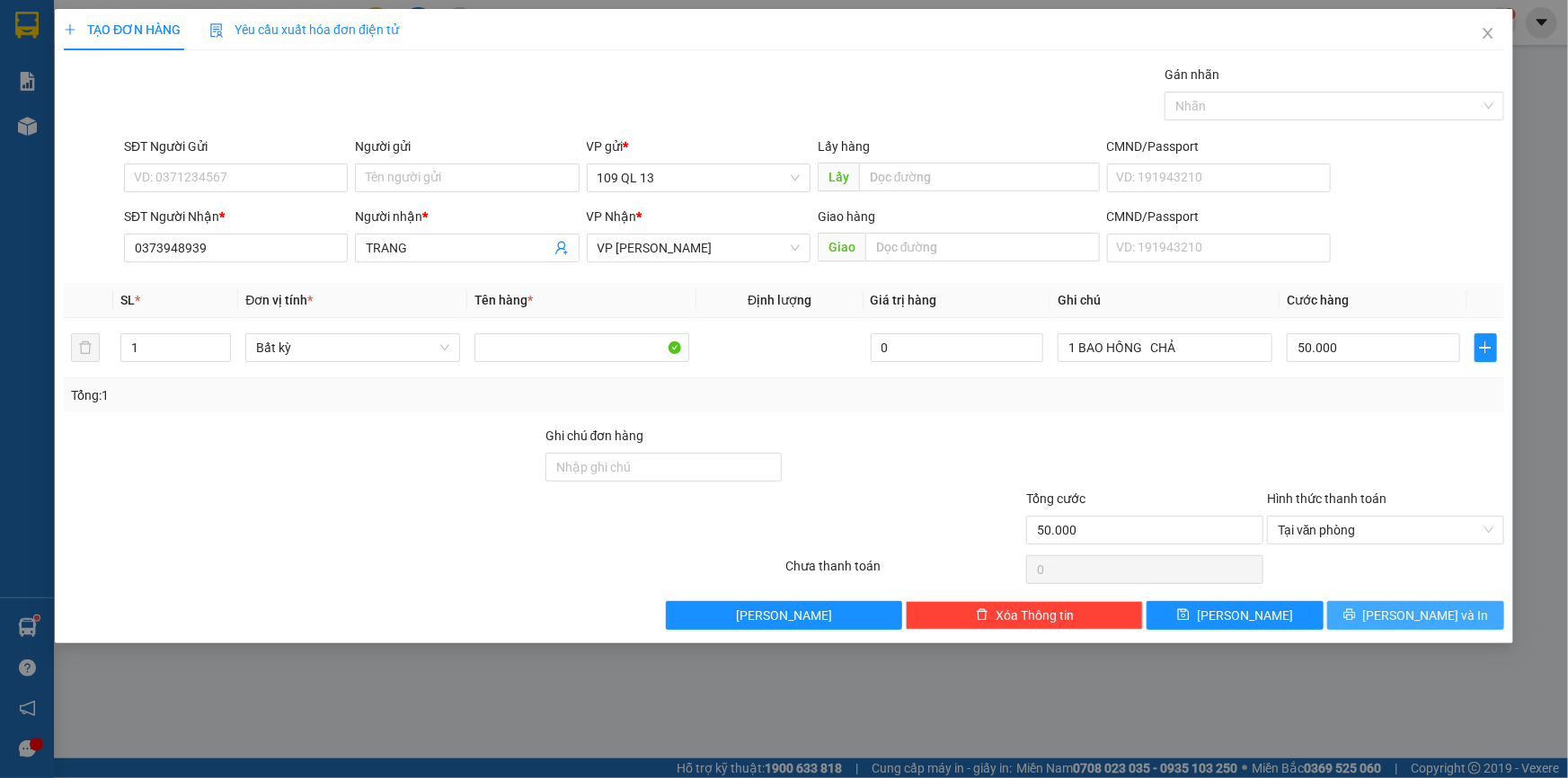
click at [1409, 607] on span "[PERSON_NAME] và In" at bounding box center [1426, 615] width 126 height 20
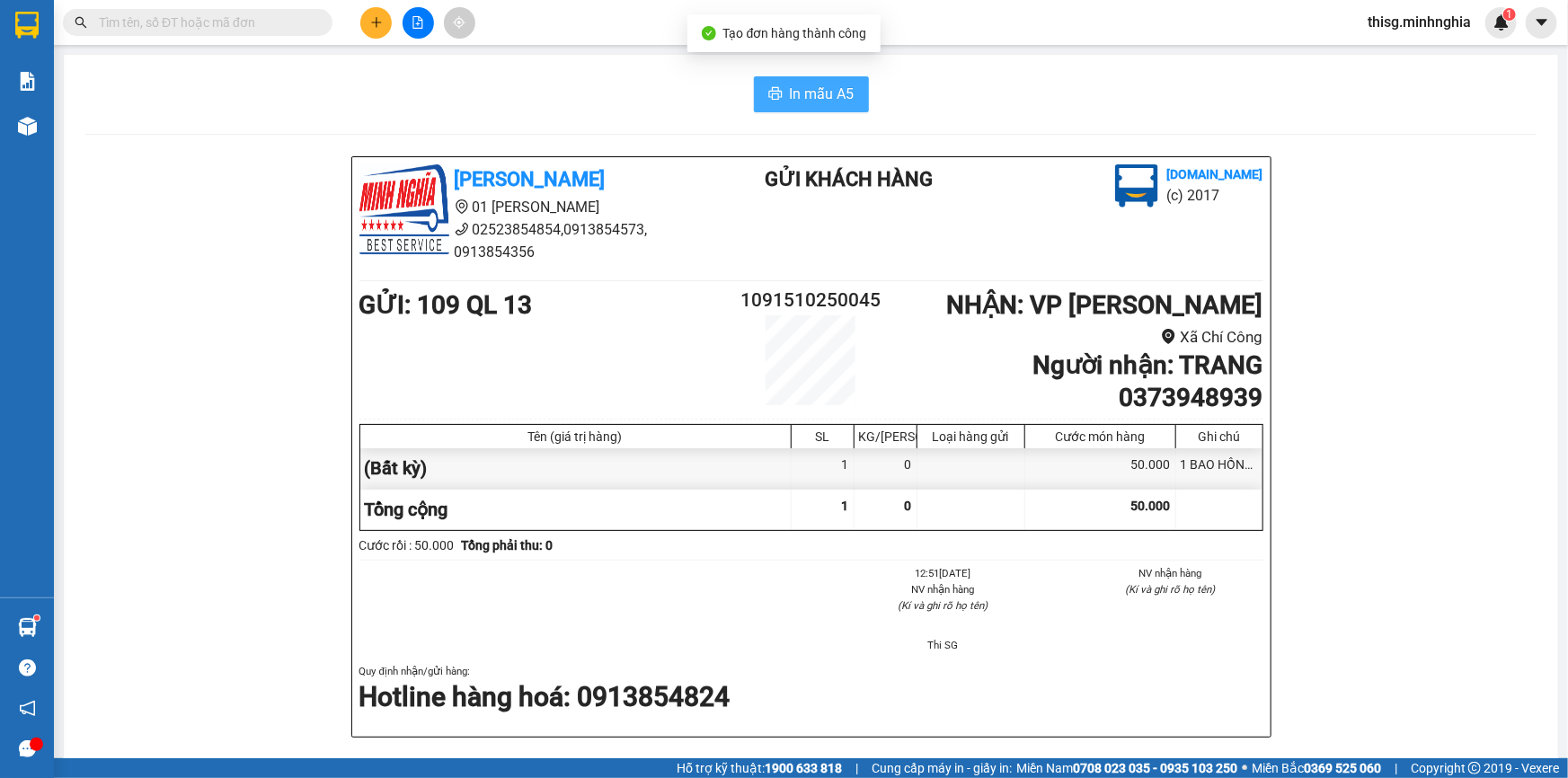
click at [817, 102] on span "In mẫu A5" at bounding box center [822, 94] width 65 height 23
click at [378, 28] on icon "plus" at bounding box center [376, 22] width 12 height 12
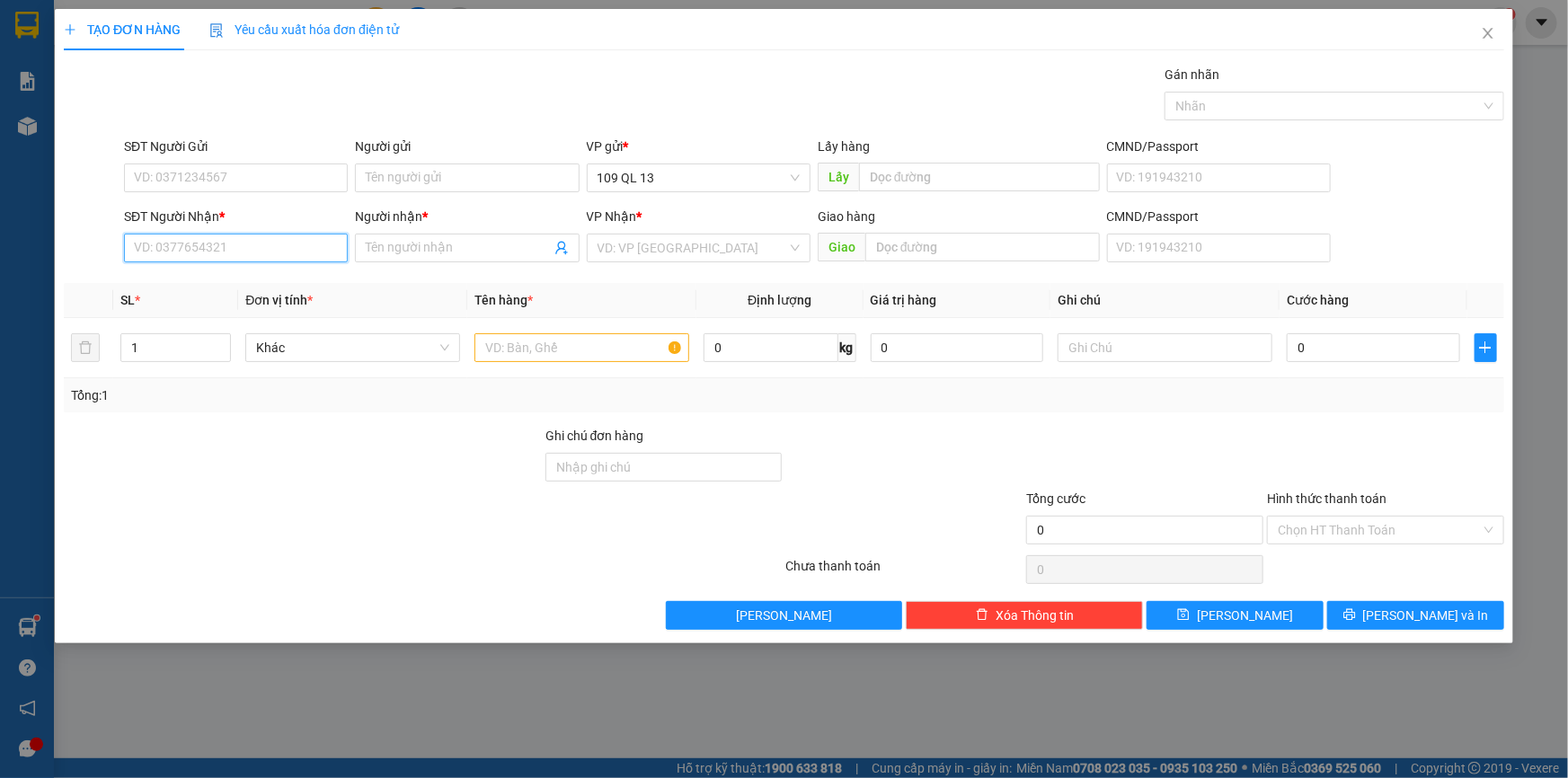
click at [261, 260] on input "SĐT Người Nhận *" at bounding box center [235, 248] width 224 height 29
type input "5"
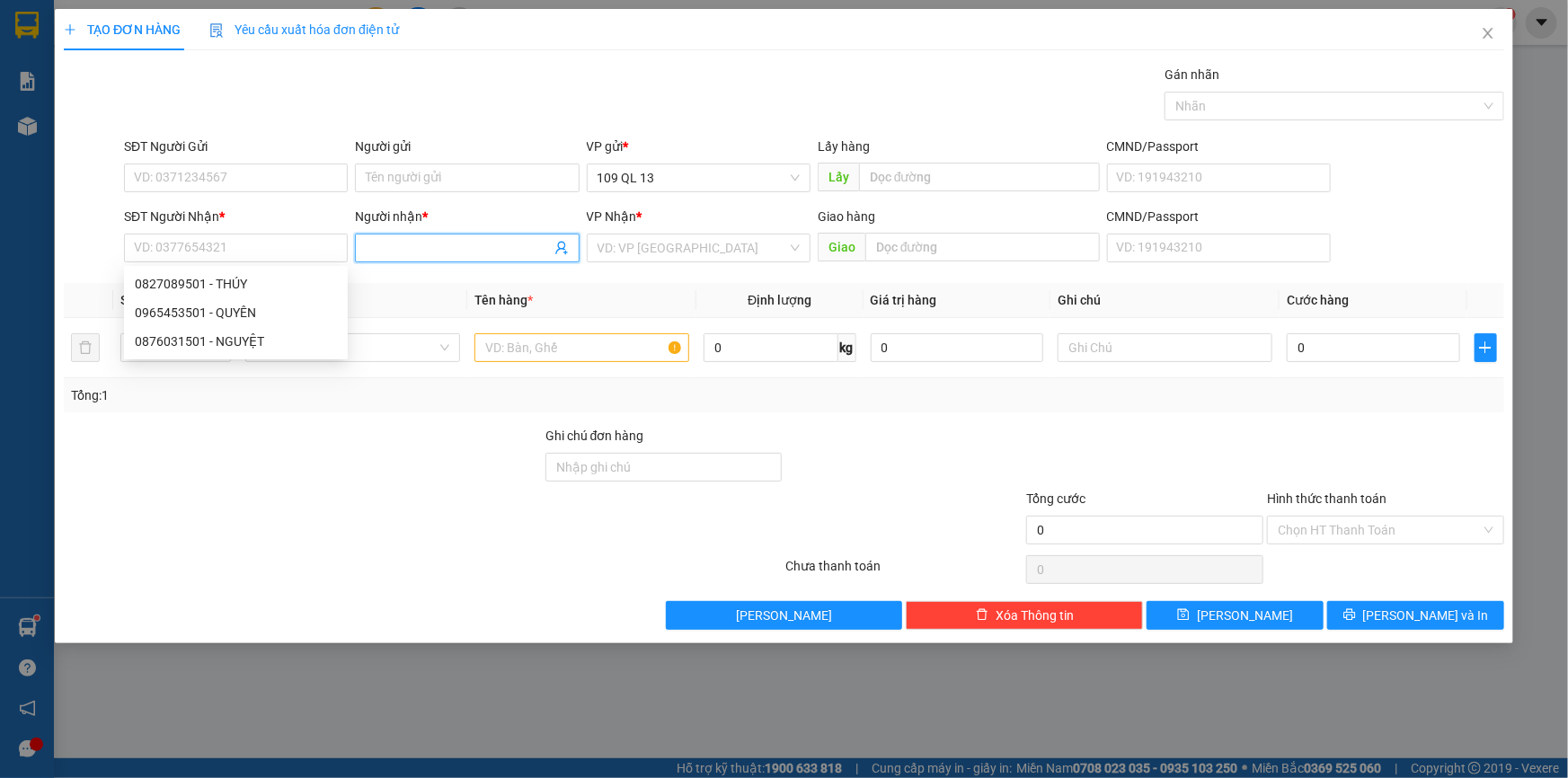
click at [490, 238] on span at bounding box center [466, 248] width 224 height 29
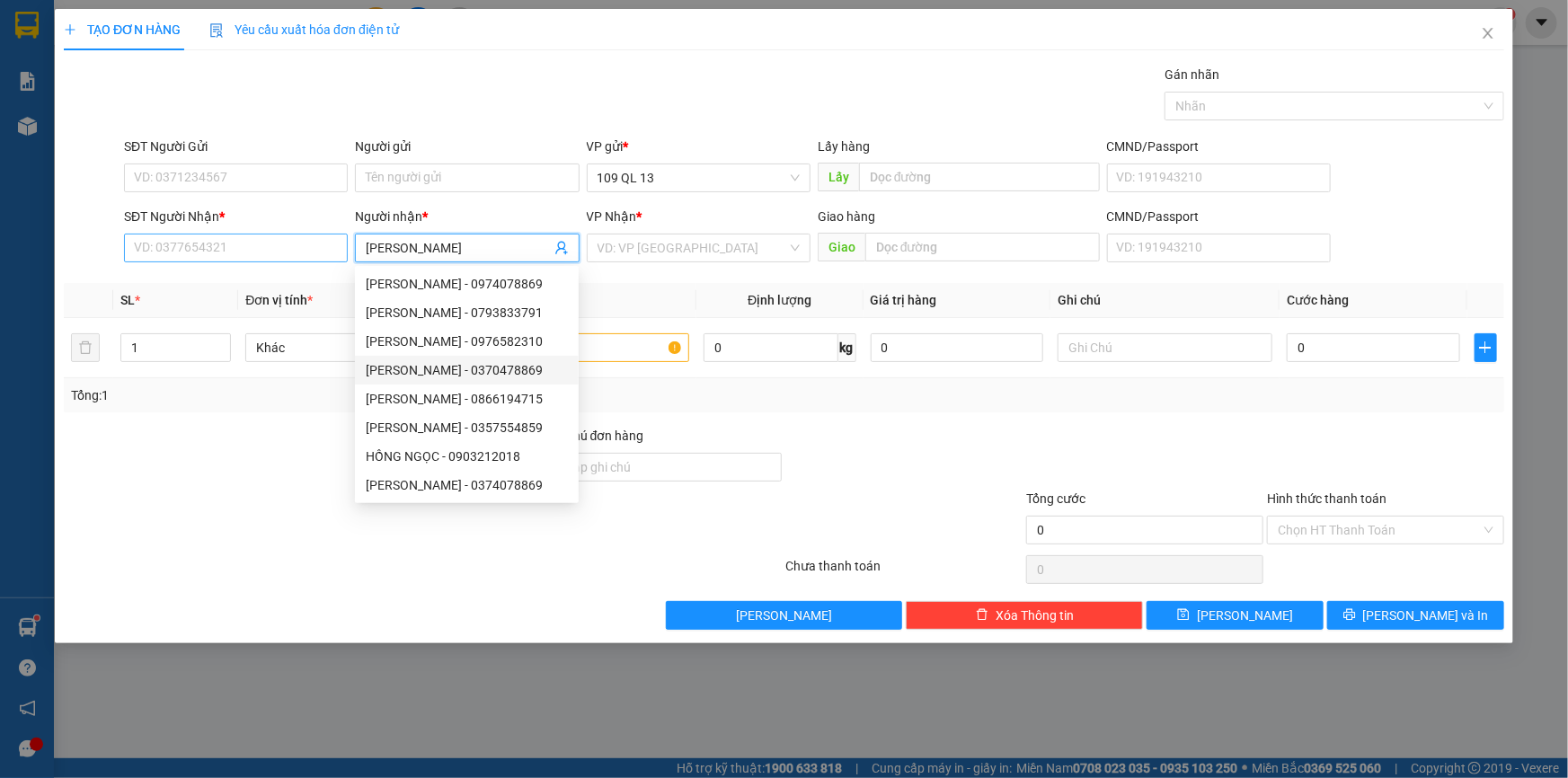
type input "[PERSON_NAME]"
click at [198, 248] on input "SĐT Người Nhận *" at bounding box center [235, 248] width 224 height 29
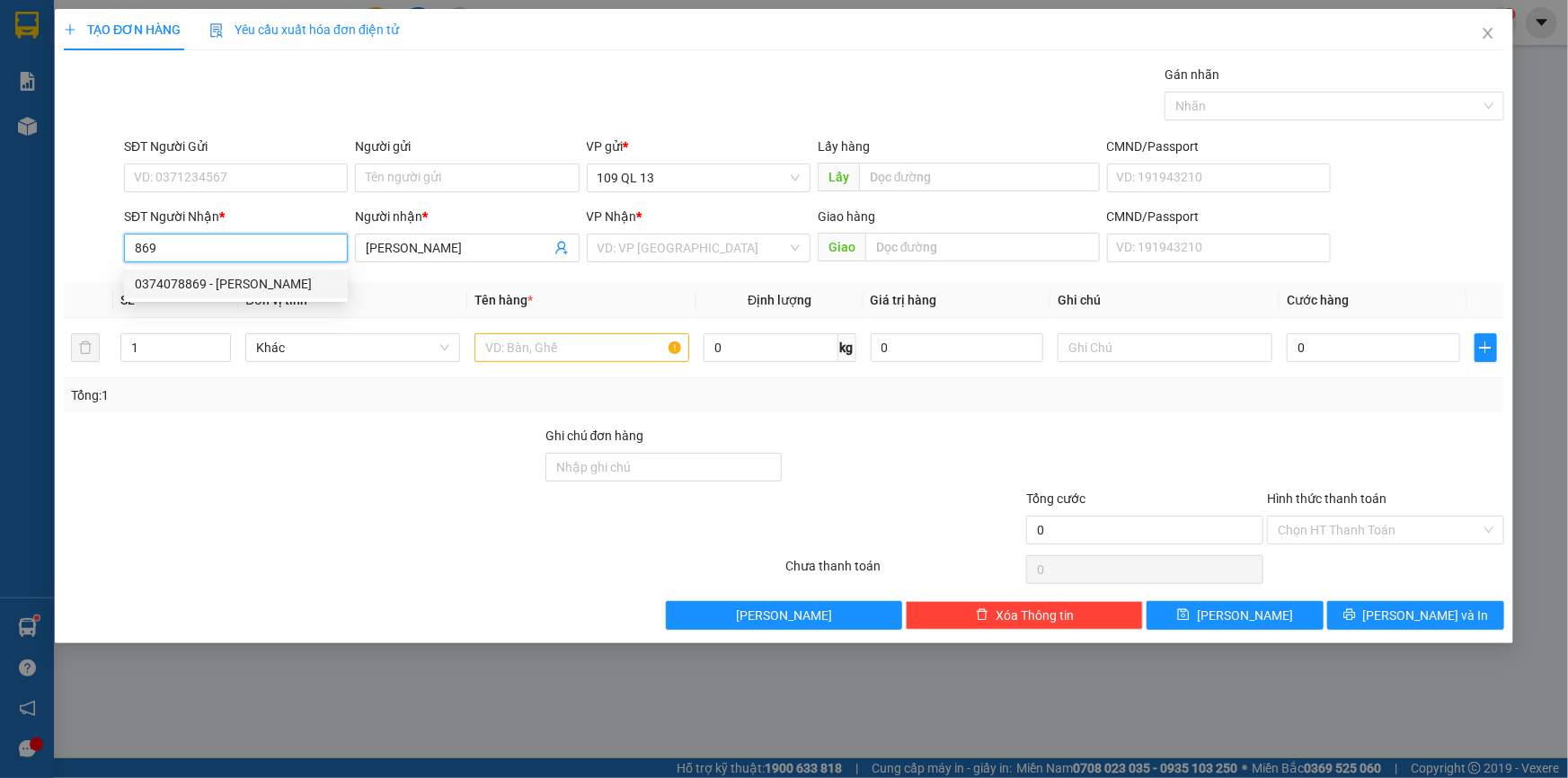
click at [235, 287] on div "0374078869 - [PERSON_NAME]" at bounding box center [236, 283] width 203 height 20
type input "0374078869"
click at [556, 340] on input "text" at bounding box center [582, 347] width 215 height 29
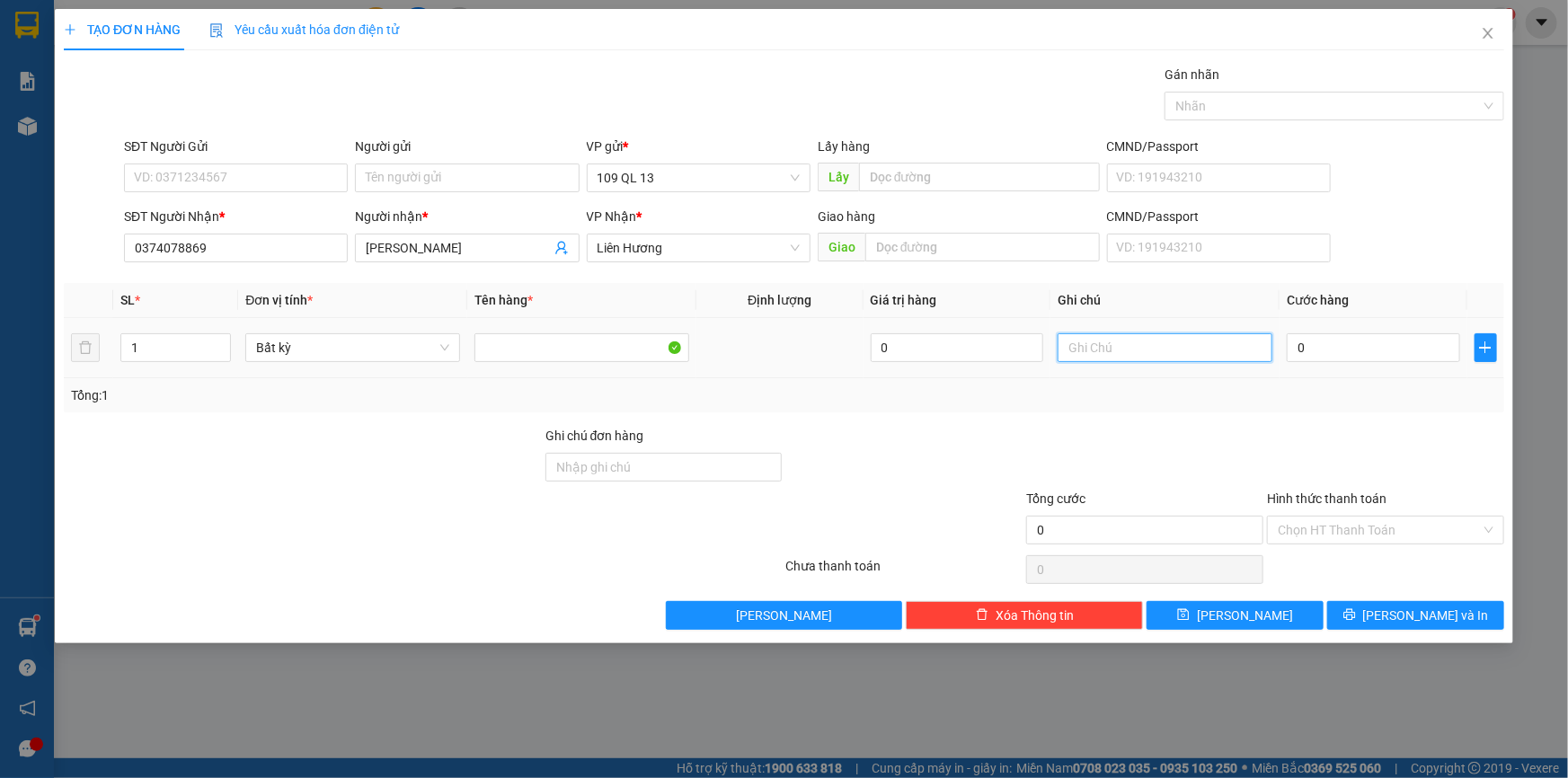
click at [1202, 338] on input "text" at bounding box center [1166, 347] width 215 height 29
type input "2 KIỆN TC"
click at [1337, 359] on input "0" at bounding box center [1374, 347] width 173 height 29
type input "9"
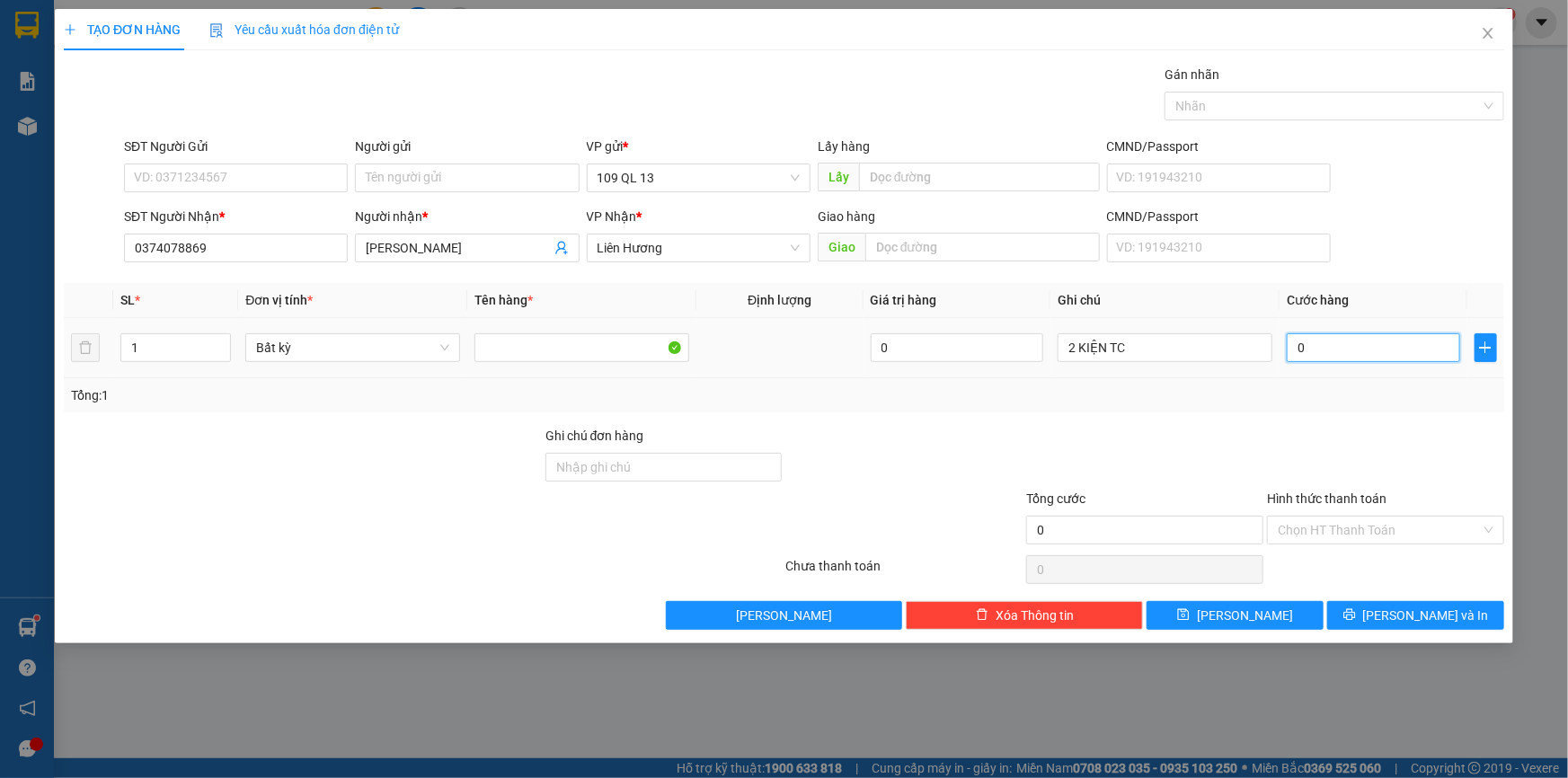
type input "9"
type input "90"
type input "90.000"
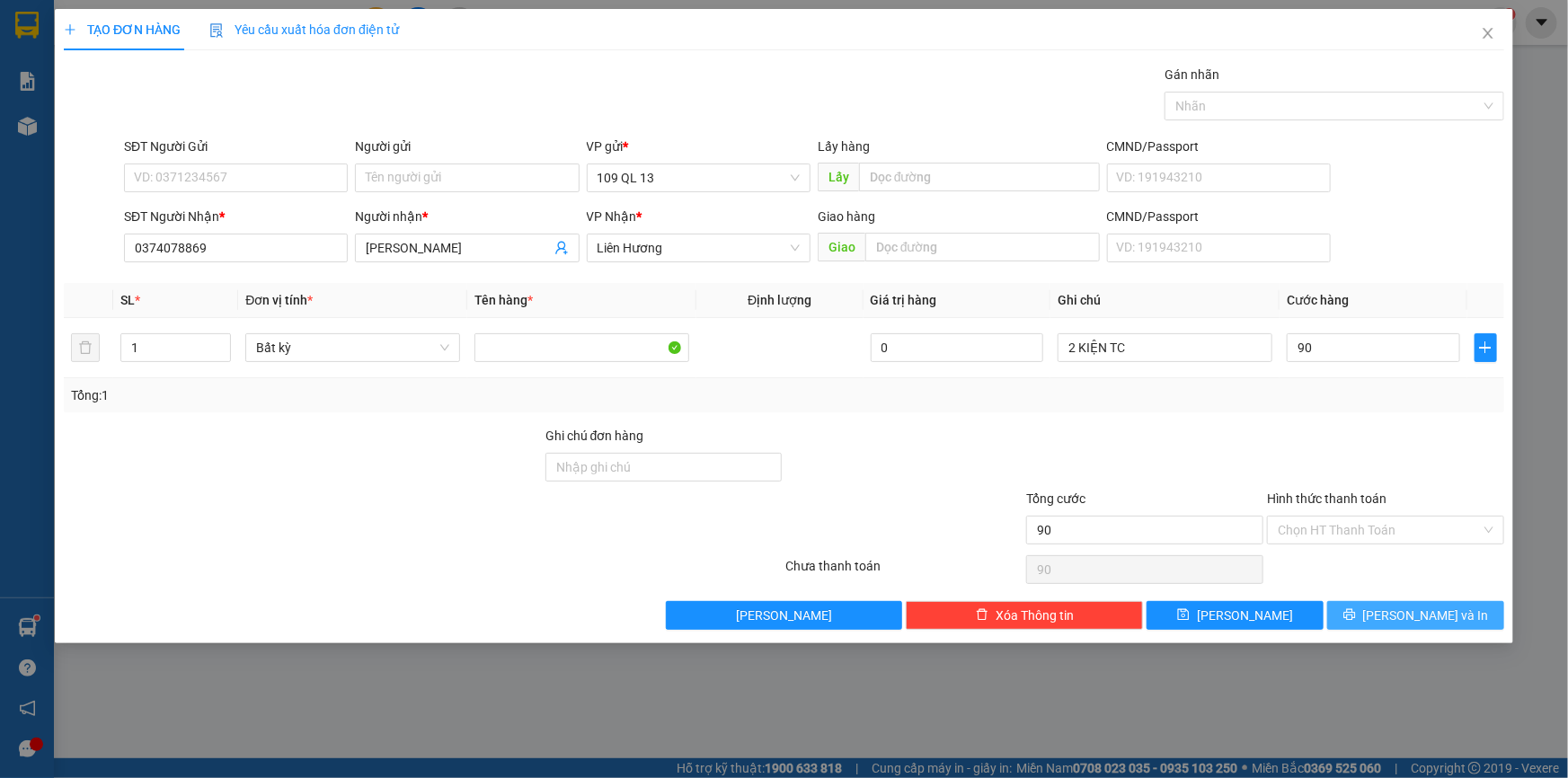
type input "90.000"
click at [1460, 611] on button "[PERSON_NAME] và In" at bounding box center [1416, 615] width 177 height 29
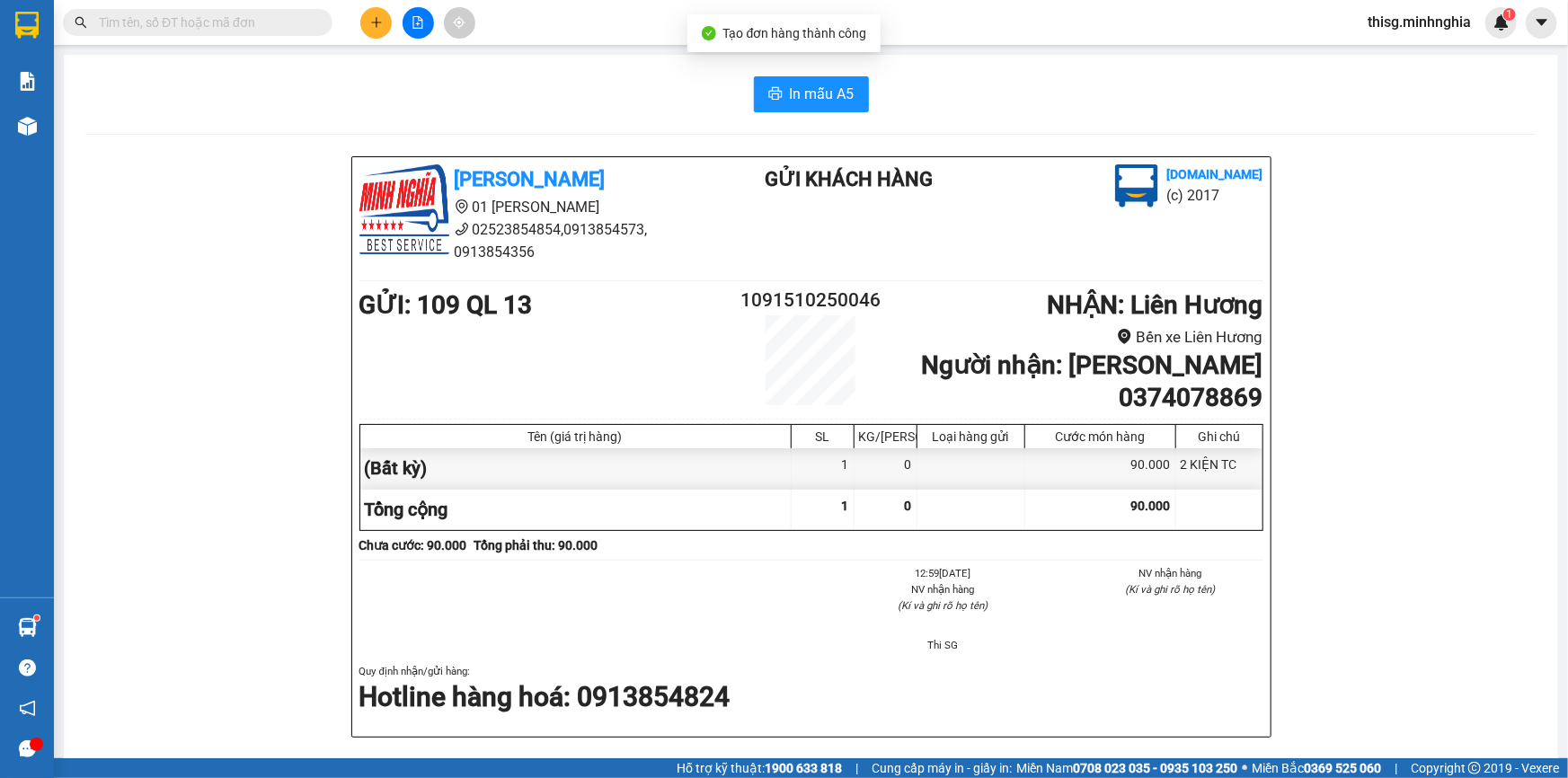
click at [817, 72] on div "In mẫu A5 [PERSON_NAME] 01 Đinh Tiên Hoàng 02523854854,0913854573, 0913854356 G…" at bounding box center [811, 747] width 1495 height 1384
click at [818, 91] on span "In mẫu A5" at bounding box center [822, 94] width 65 height 23
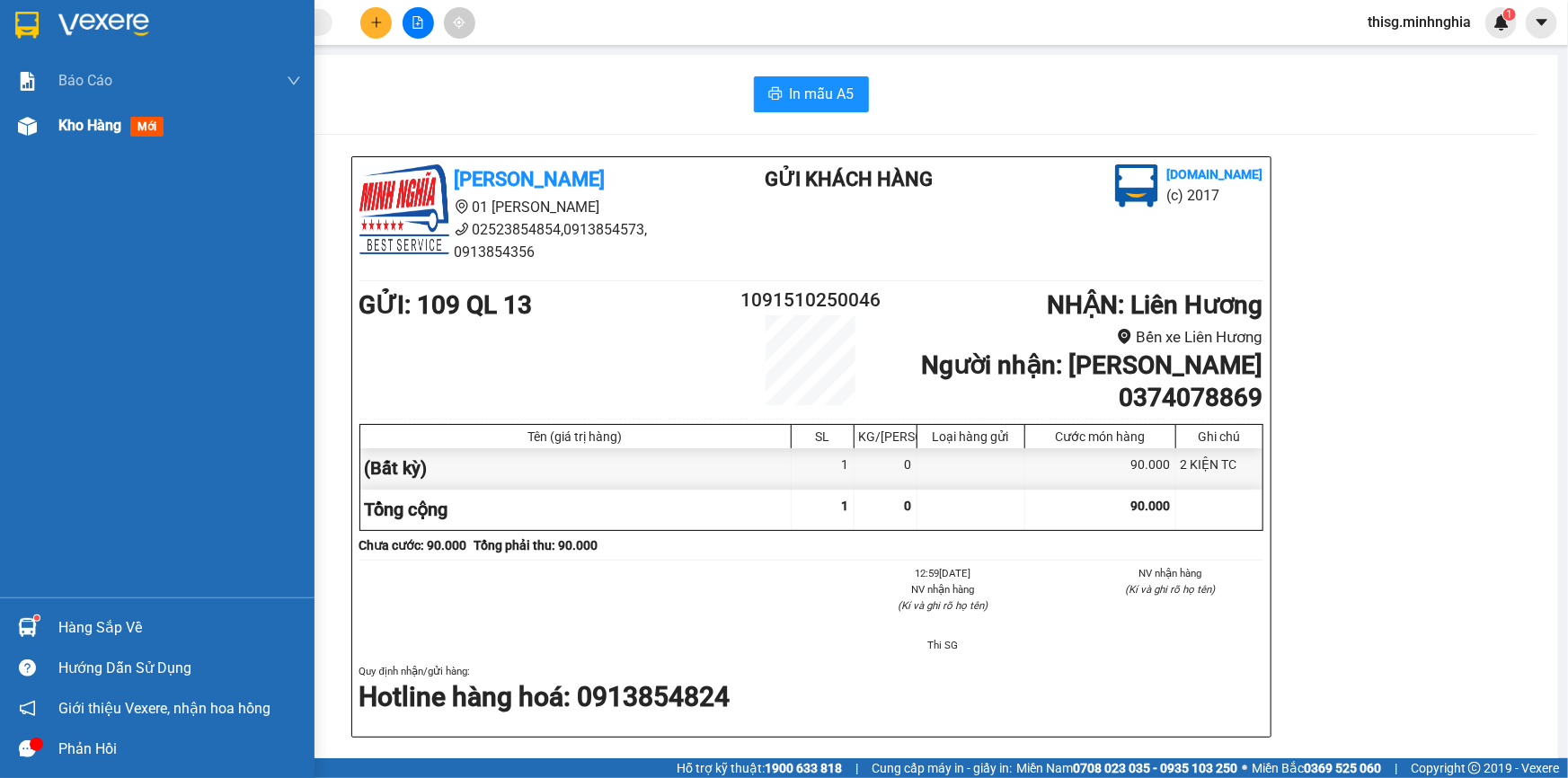
click at [4, 121] on div "Kho hàng mới" at bounding box center [157, 126] width 315 height 45
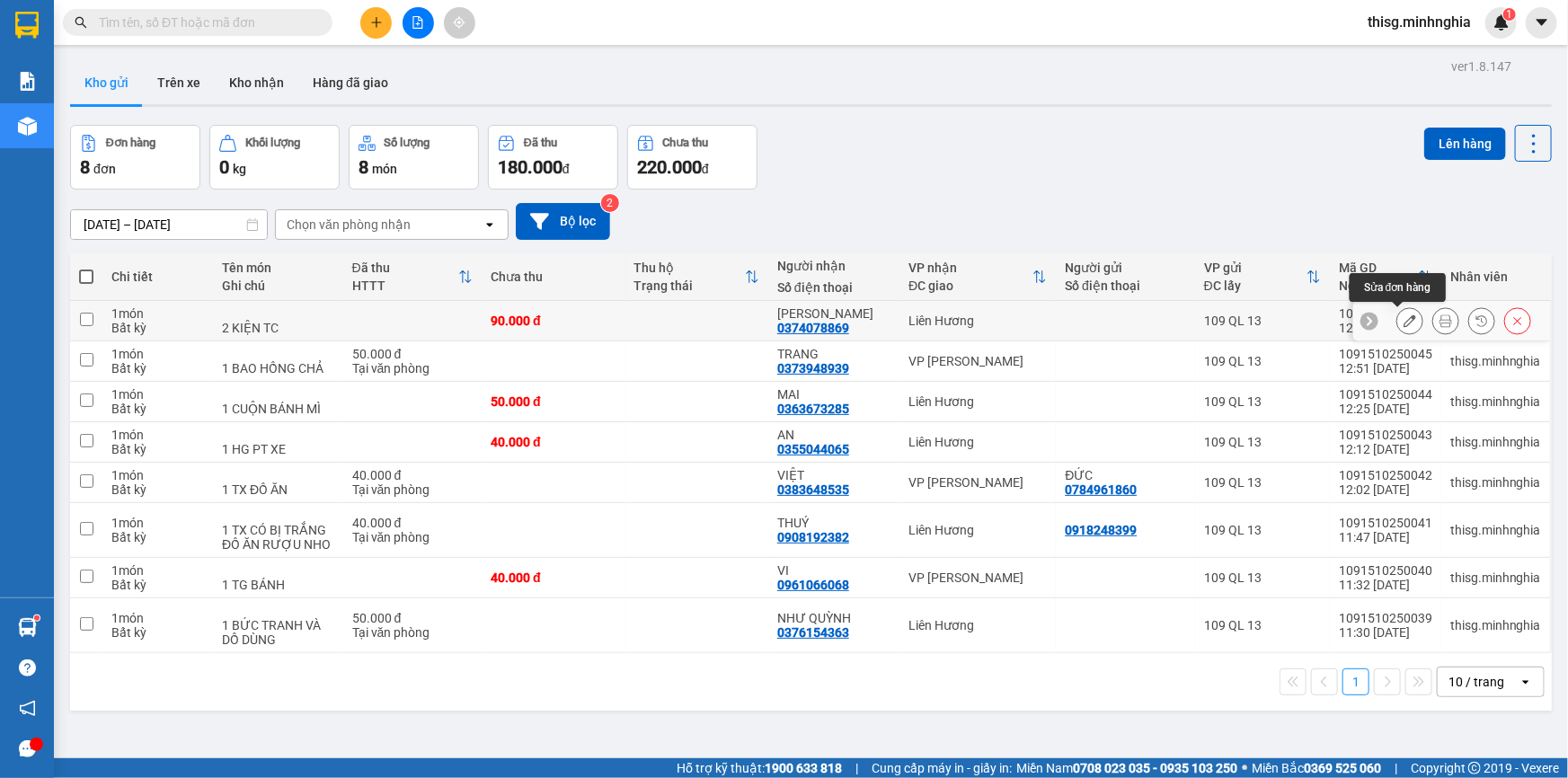
click at [1403, 315] on icon at bounding box center [1409, 321] width 12 height 12
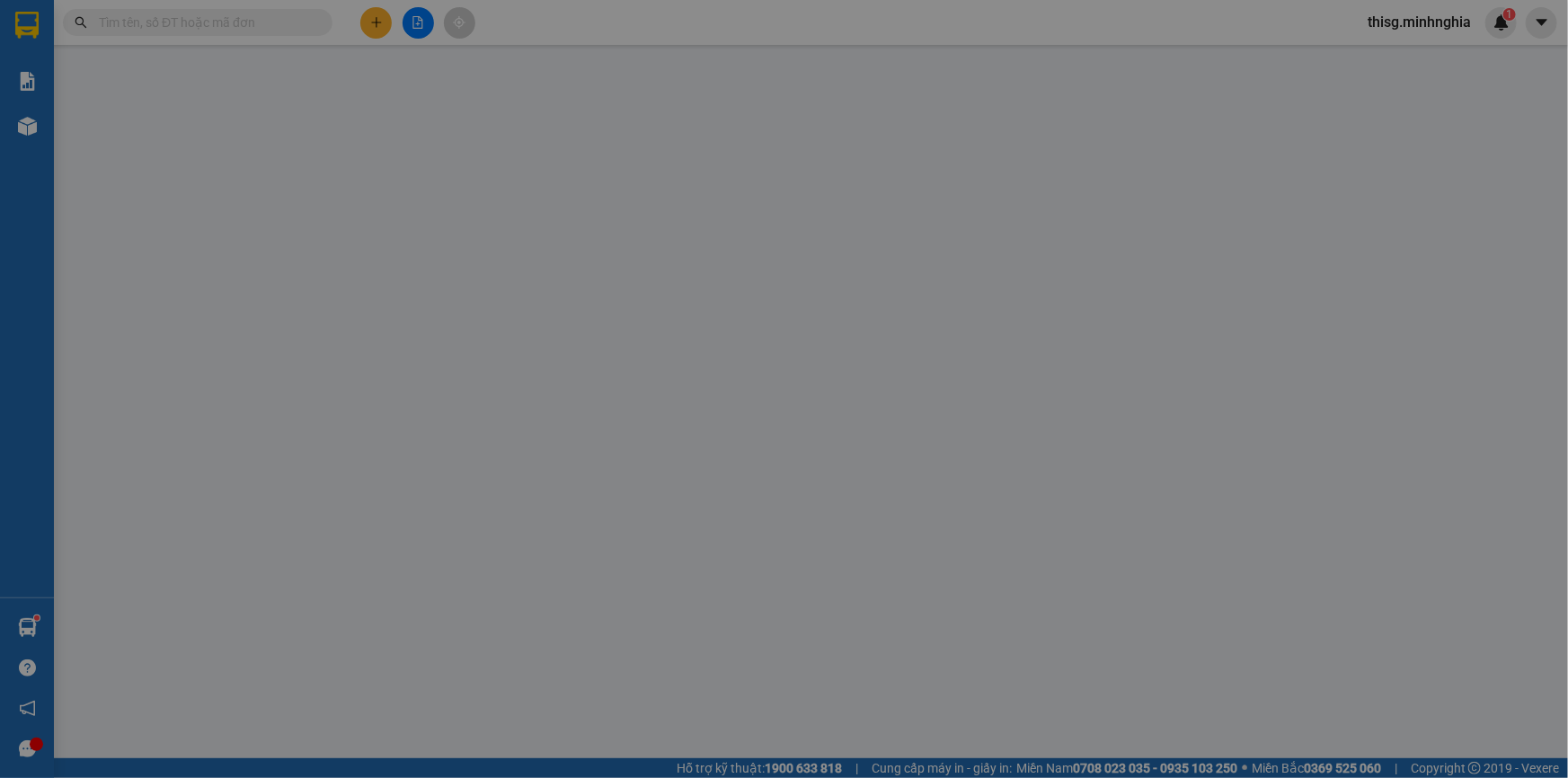
type input "0374078869"
type input "90.000"
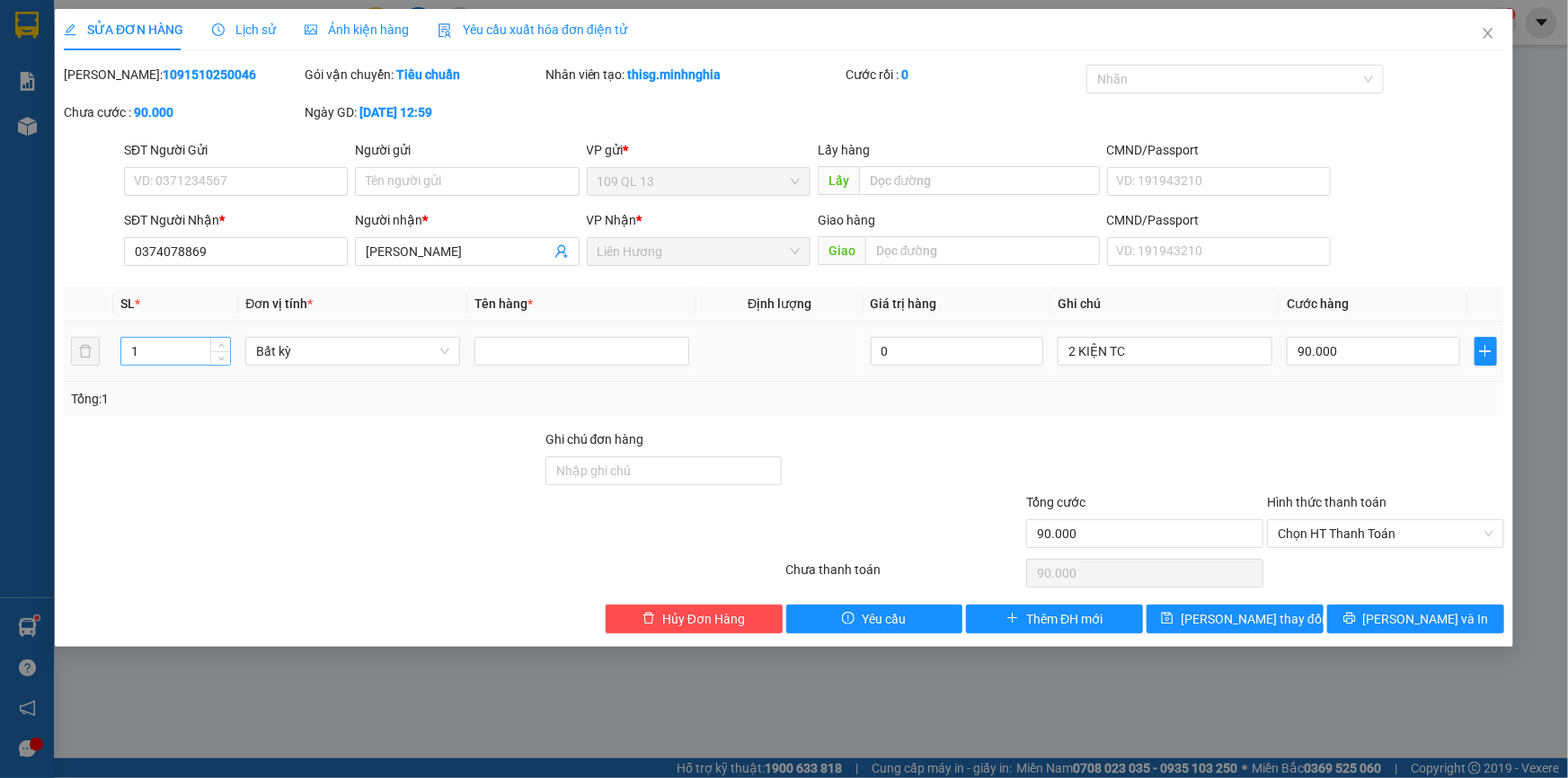
click at [186, 351] on input "1" at bounding box center [176, 351] width 108 height 27
type input "2"
click at [1214, 610] on span "[PERSON_NAME] thay đổi" at bounding box center [1252, 618] width 144 height 20
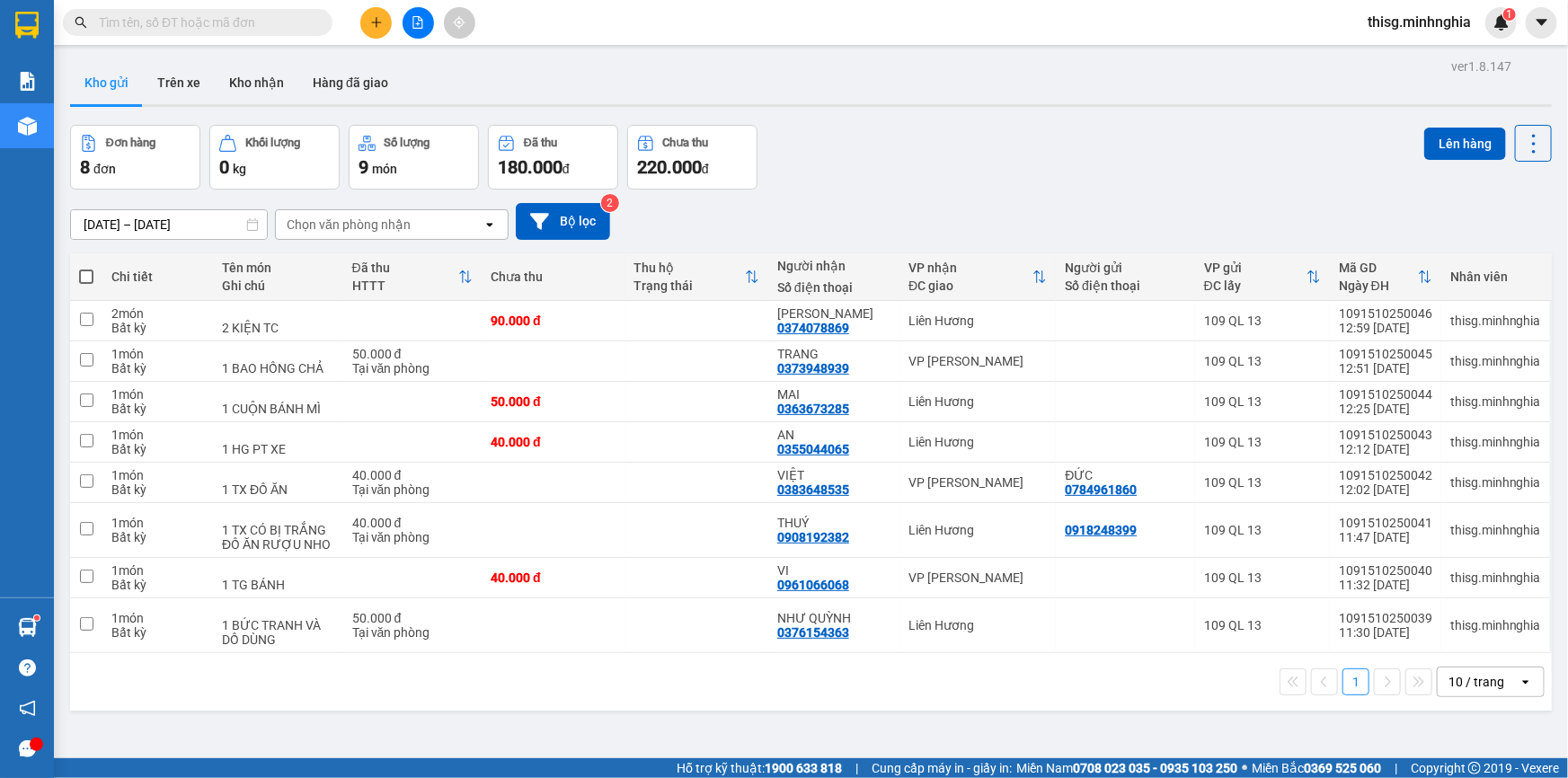
click at [376, 18] on icon "plus" at bounding box center [376, 22] width 12 height 12
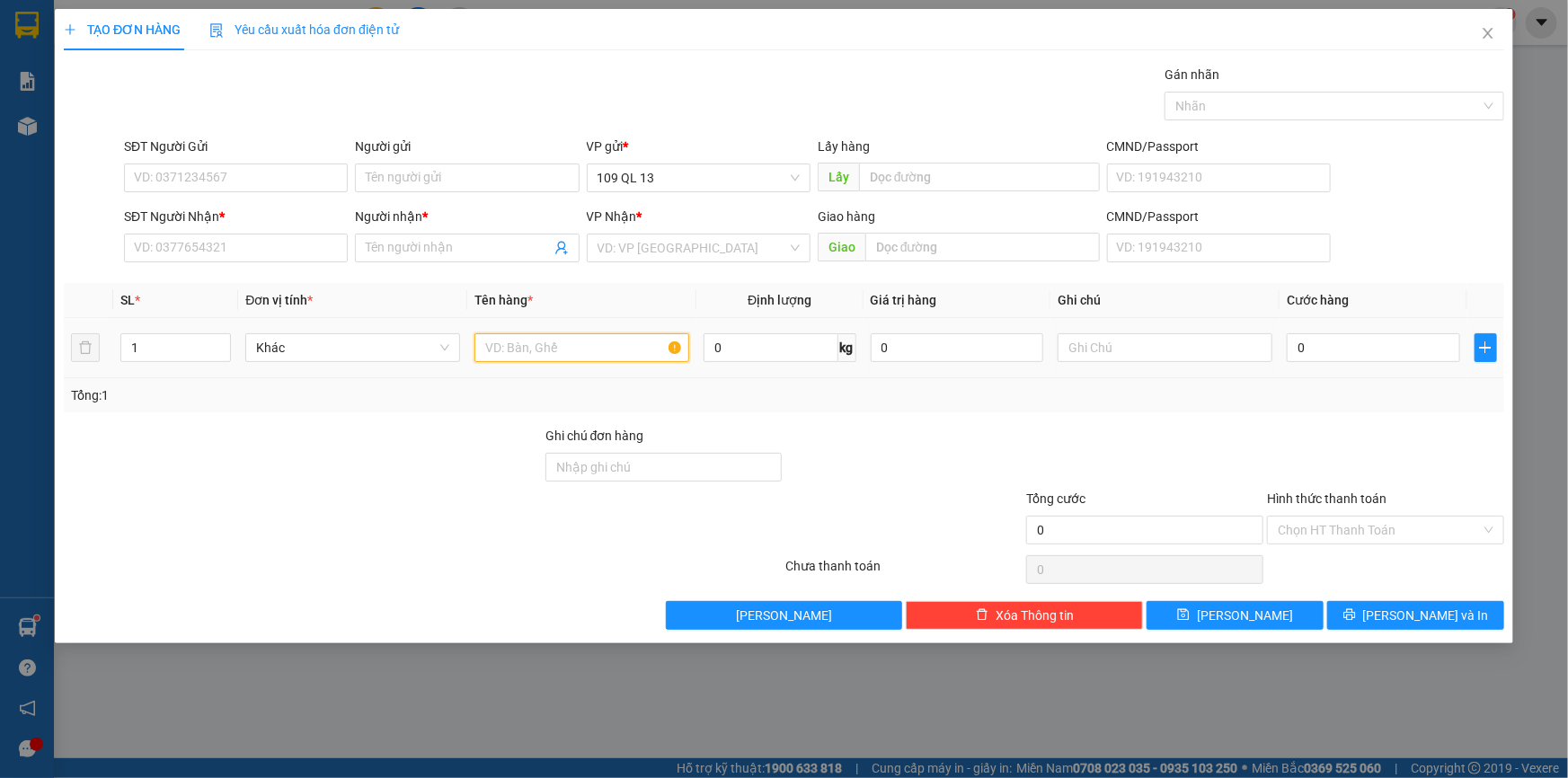
click at [583, 345] on input "text" at bounding box center [582, 347] width 215 height 29
click at [317, 244] on input "SĐT Người Nhận *" at bounding box center [235, 248] width 224 height 29
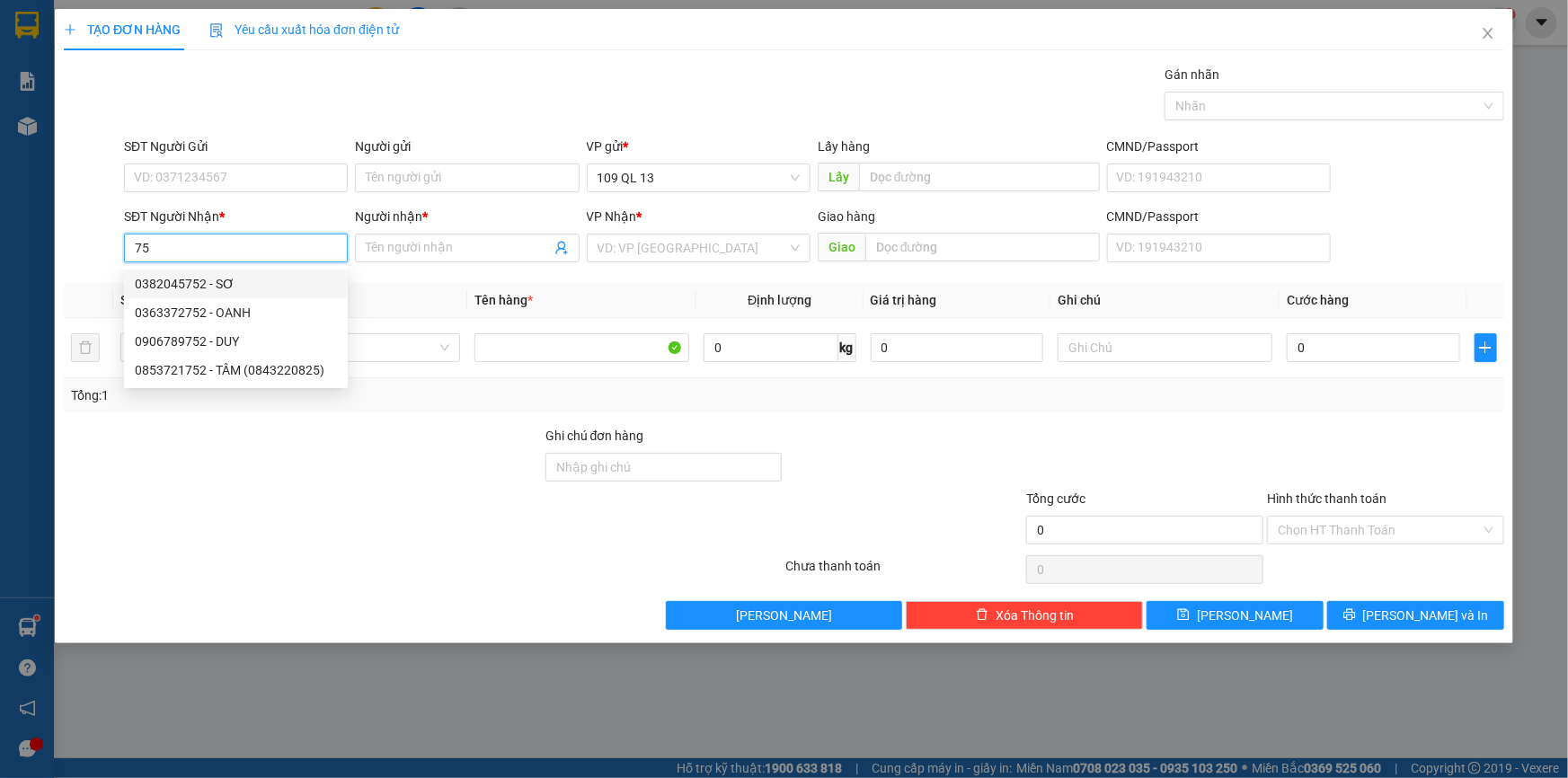
type input "7"
click at [239, 332] on div "0906789752 - DUY" at bounding box center [236, 341] width 203 height 20
type input "0906789752"
type input "DUY"
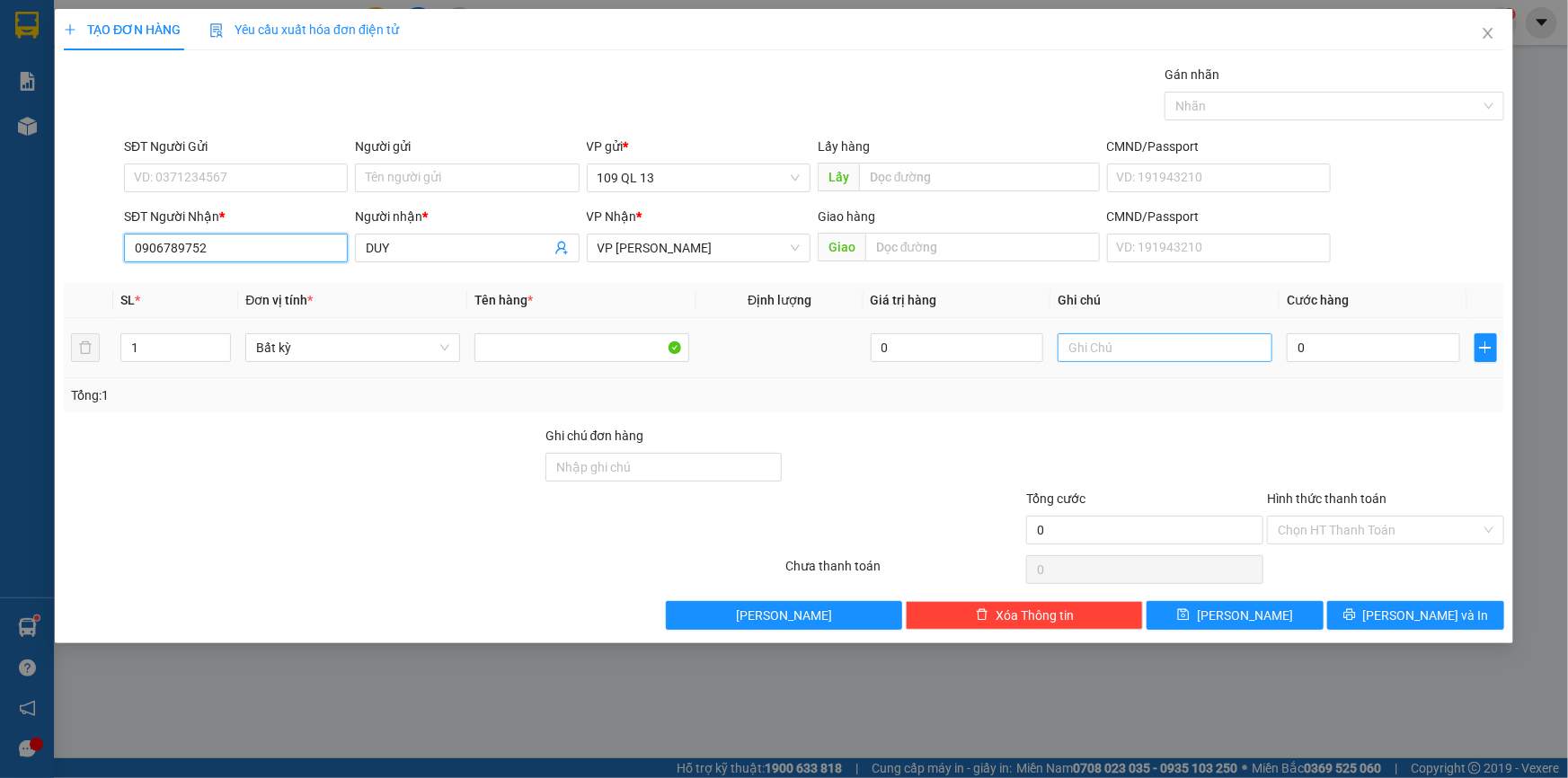
type input "0906789752"
click at [1104, 343] on input "text" at bounding box center [1166, 347] width 215 height 29
type input "2 TX ĐL"
click at [162, 353] on input "1" at bounding box center [176, 347] width 108 height 27
type input "2"
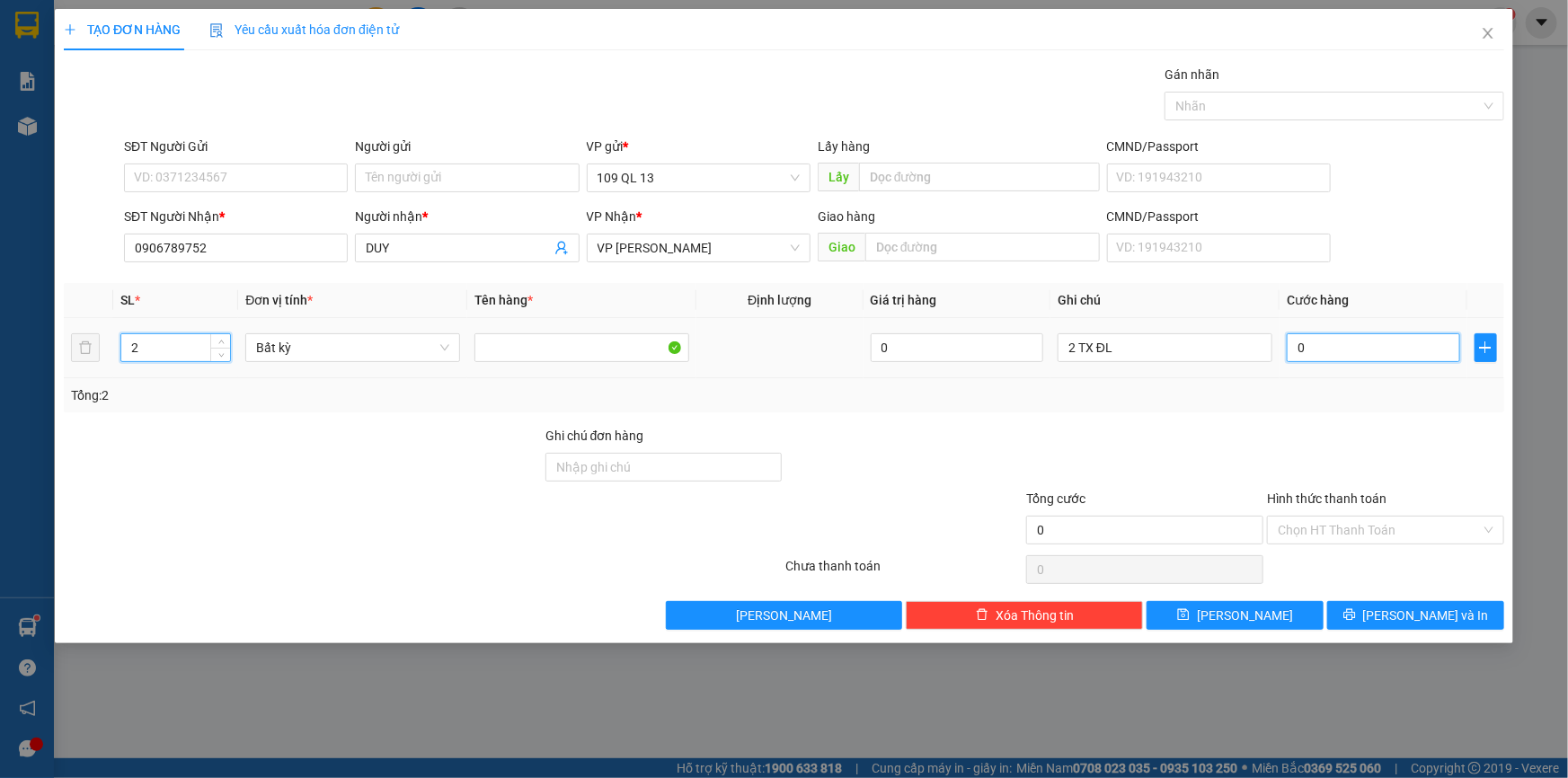
click at [1412, 344] on input "0" at bounding box center [1374, 347] width 173 height 29
type input "1"
type input "11"
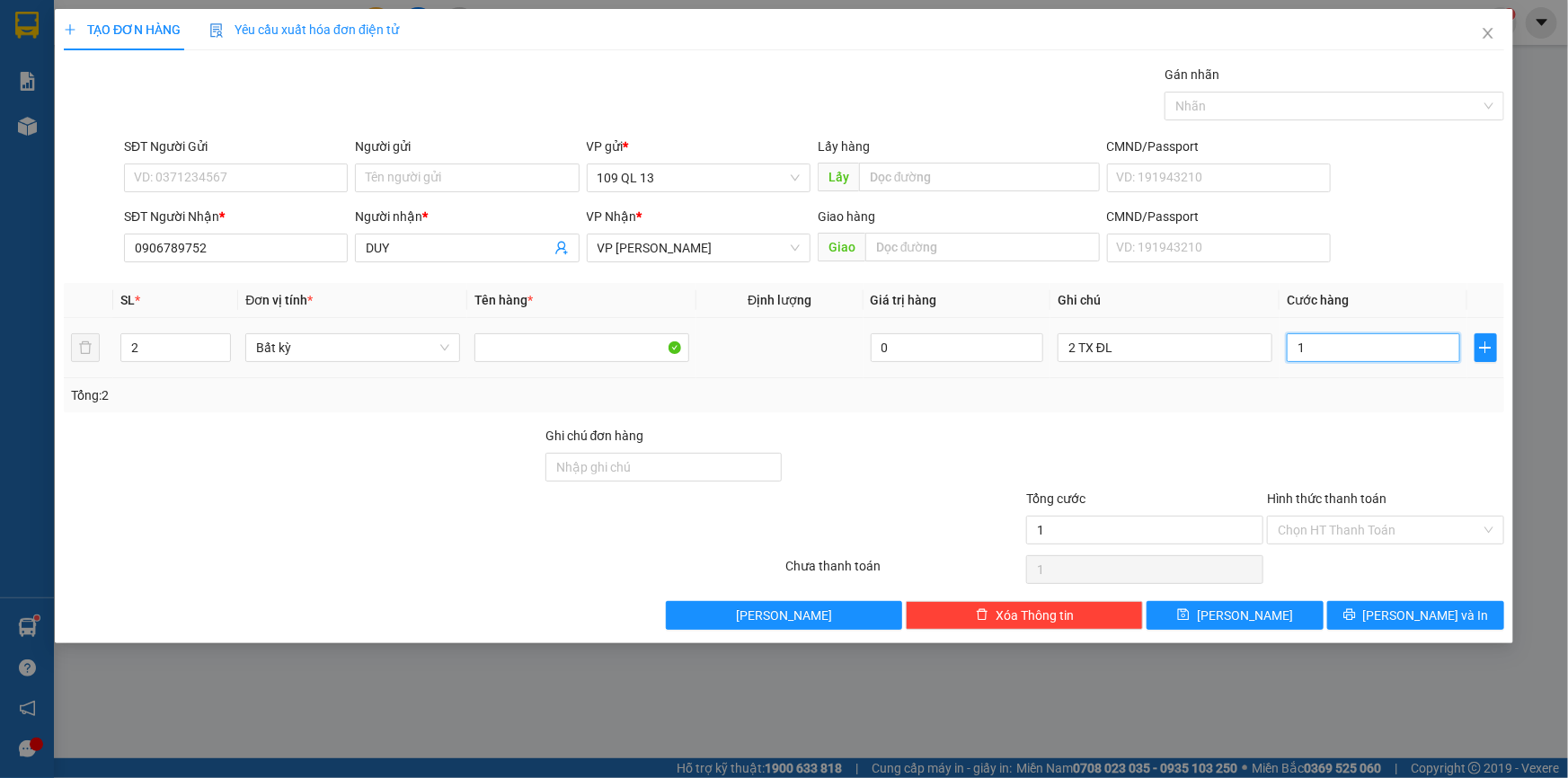
type input "11"
type input "110"
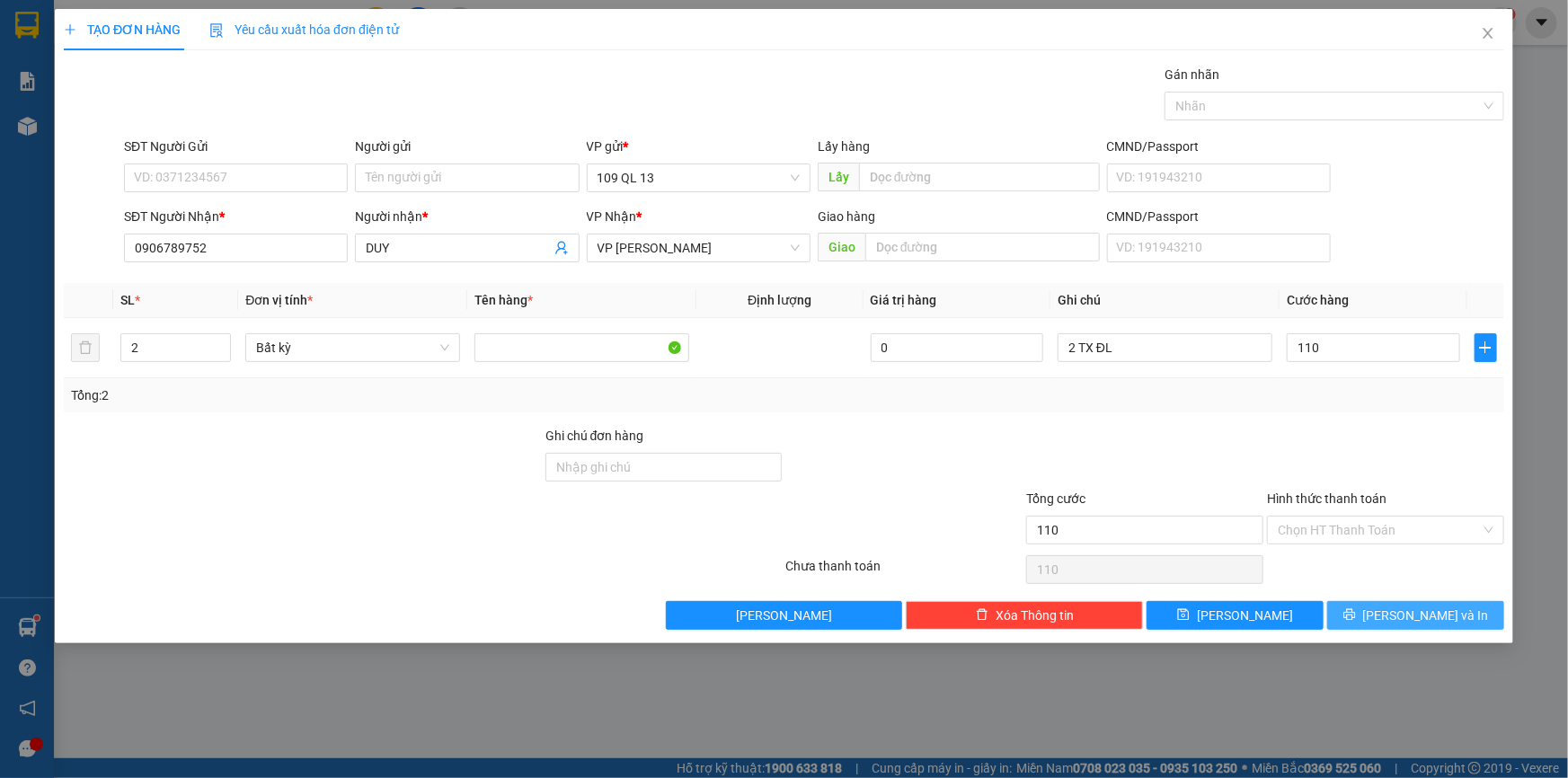
click at [1459, 614] on button "[PERSON_NAME] và In" at bounding box center [1416, 615] width 177 height 29
type input "110.000"
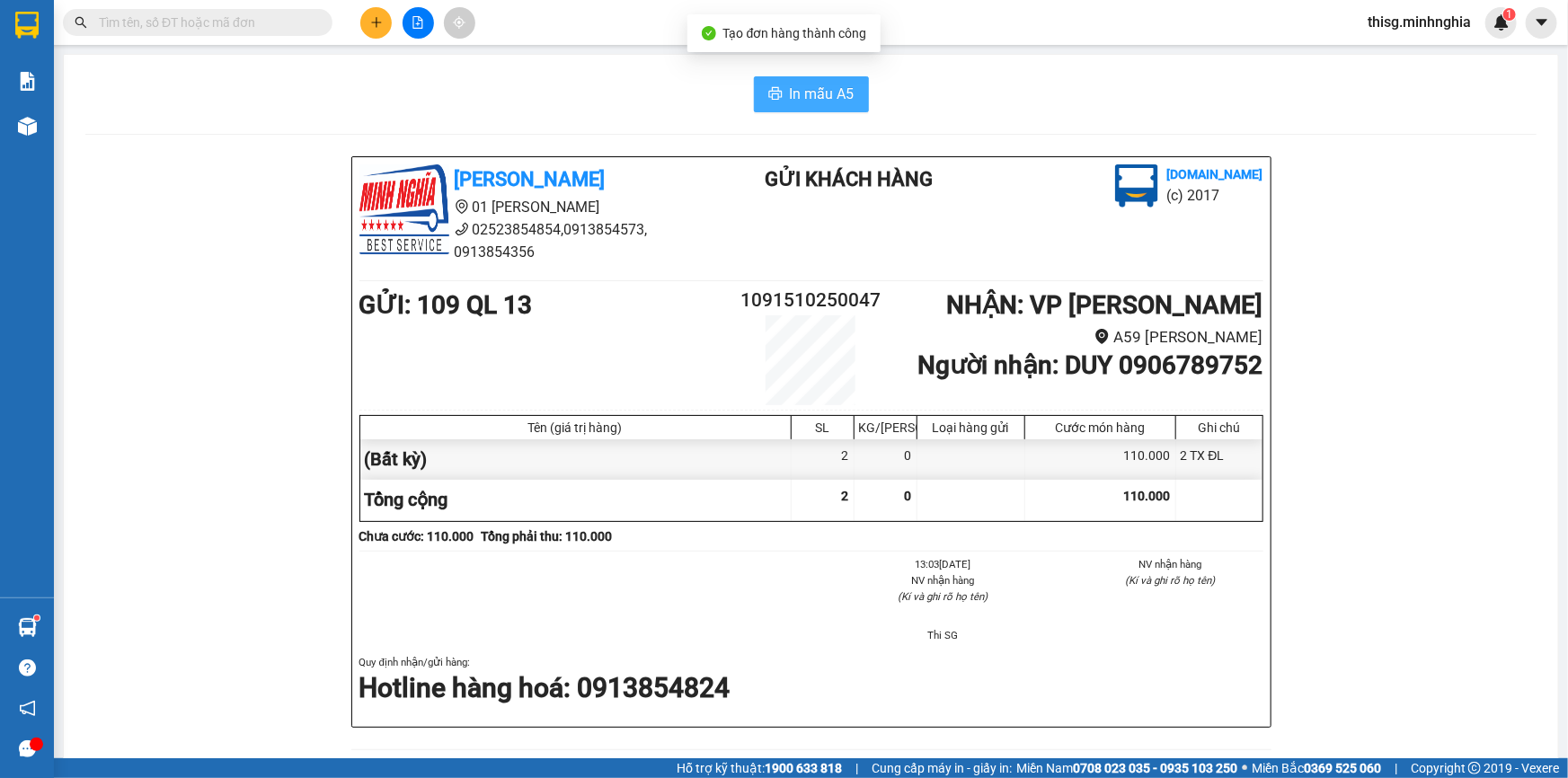
click at [778, 89] on button "In mẫu A5" at bounding box center [811, 94] width 115 height 36
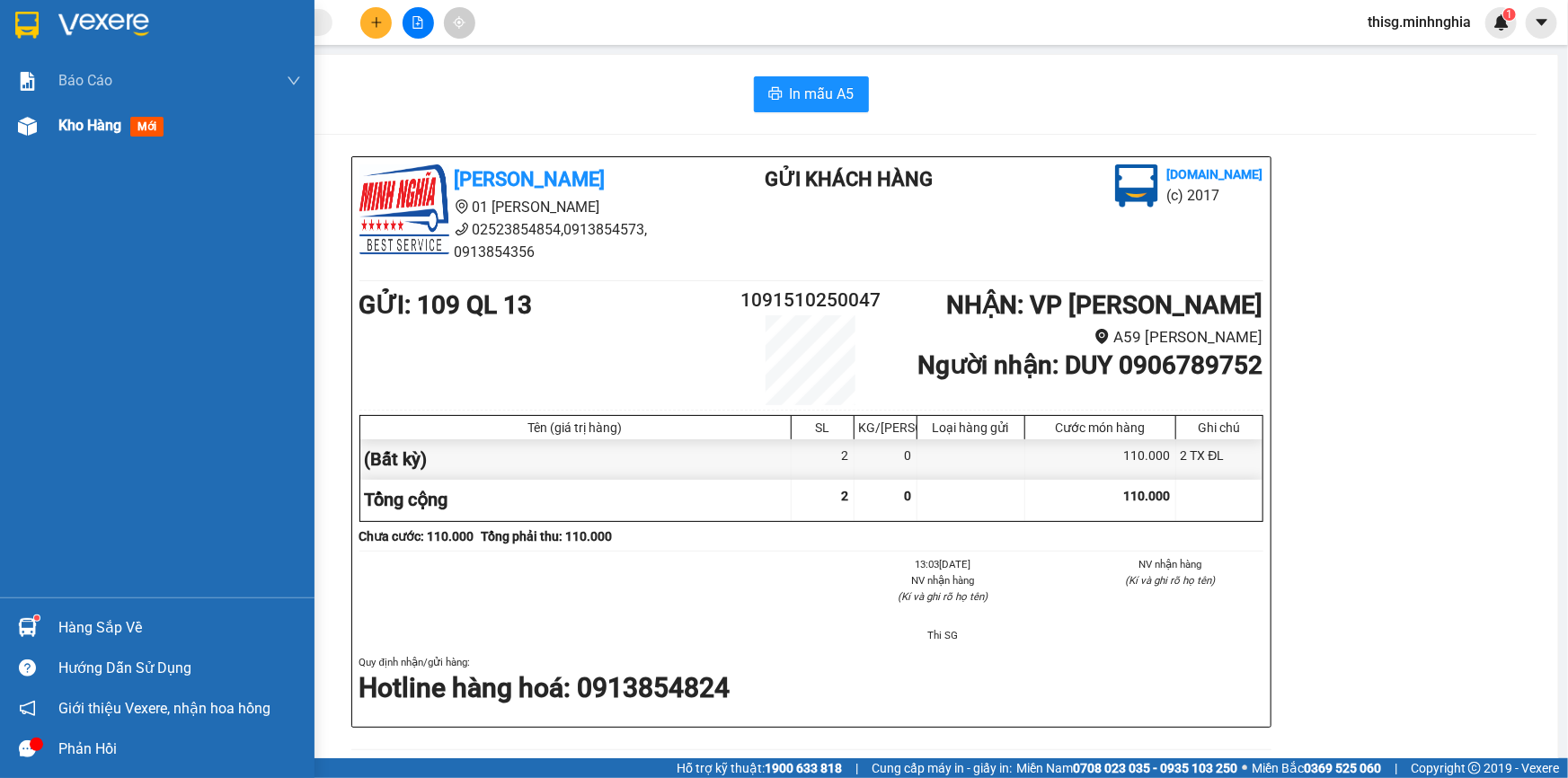
click at [100, 130] on span "Kho hàng" at bounding box center [89, 126] width 63 height 17
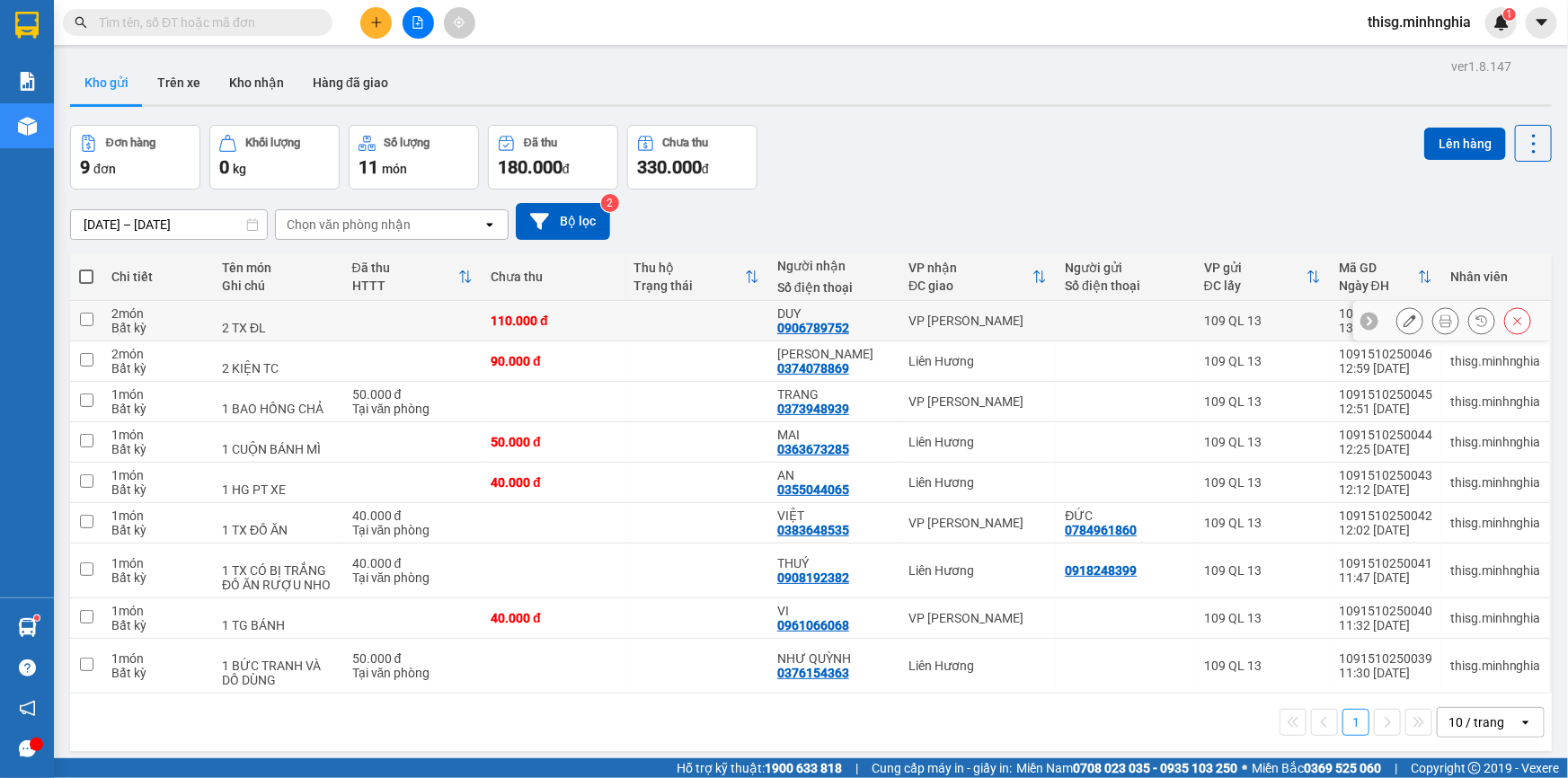
click at [1403, 322] on icon at bounding box center [1409, 321] width 12 height 12
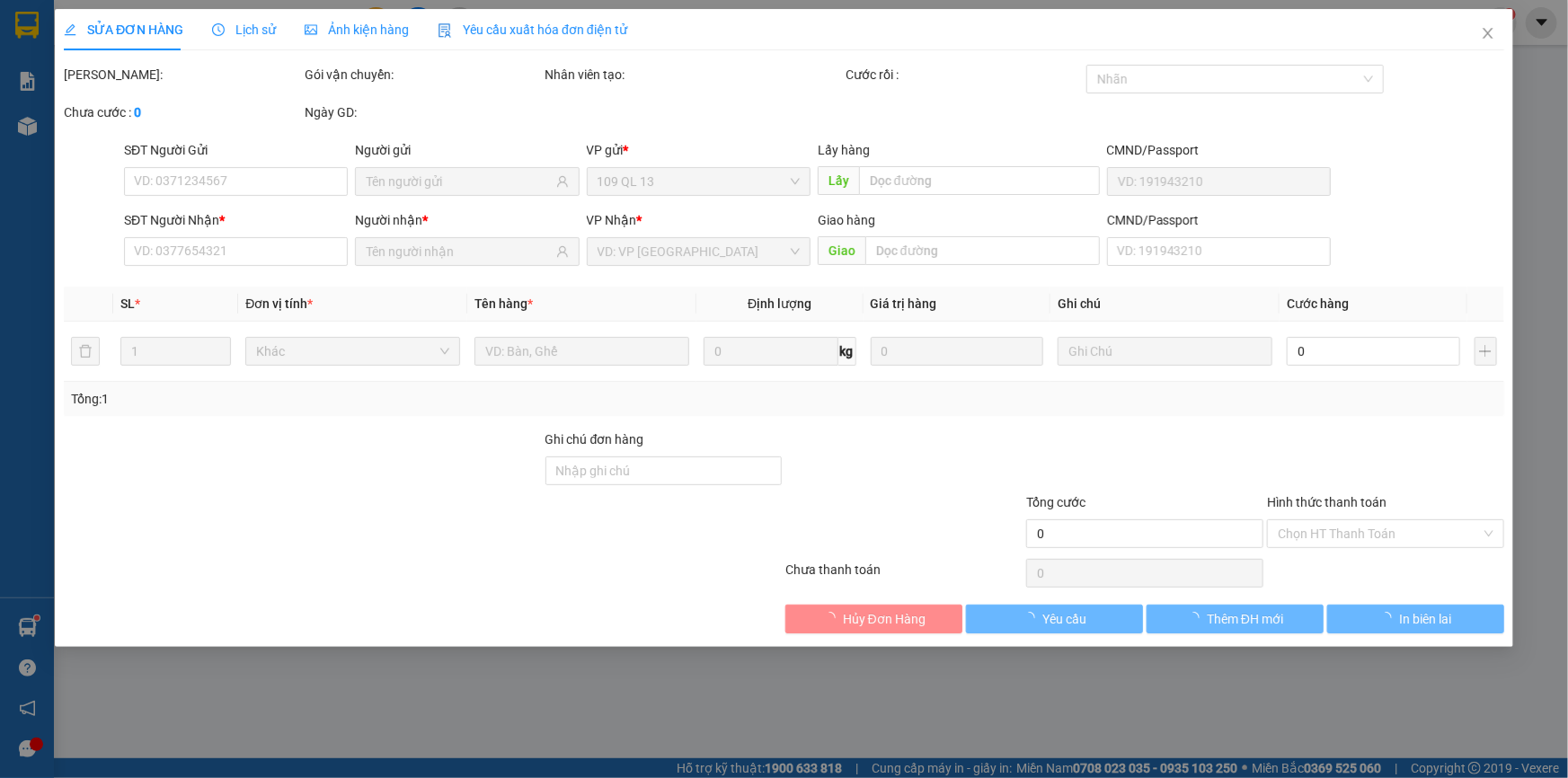
type input "0906789752"
type input "110.000"
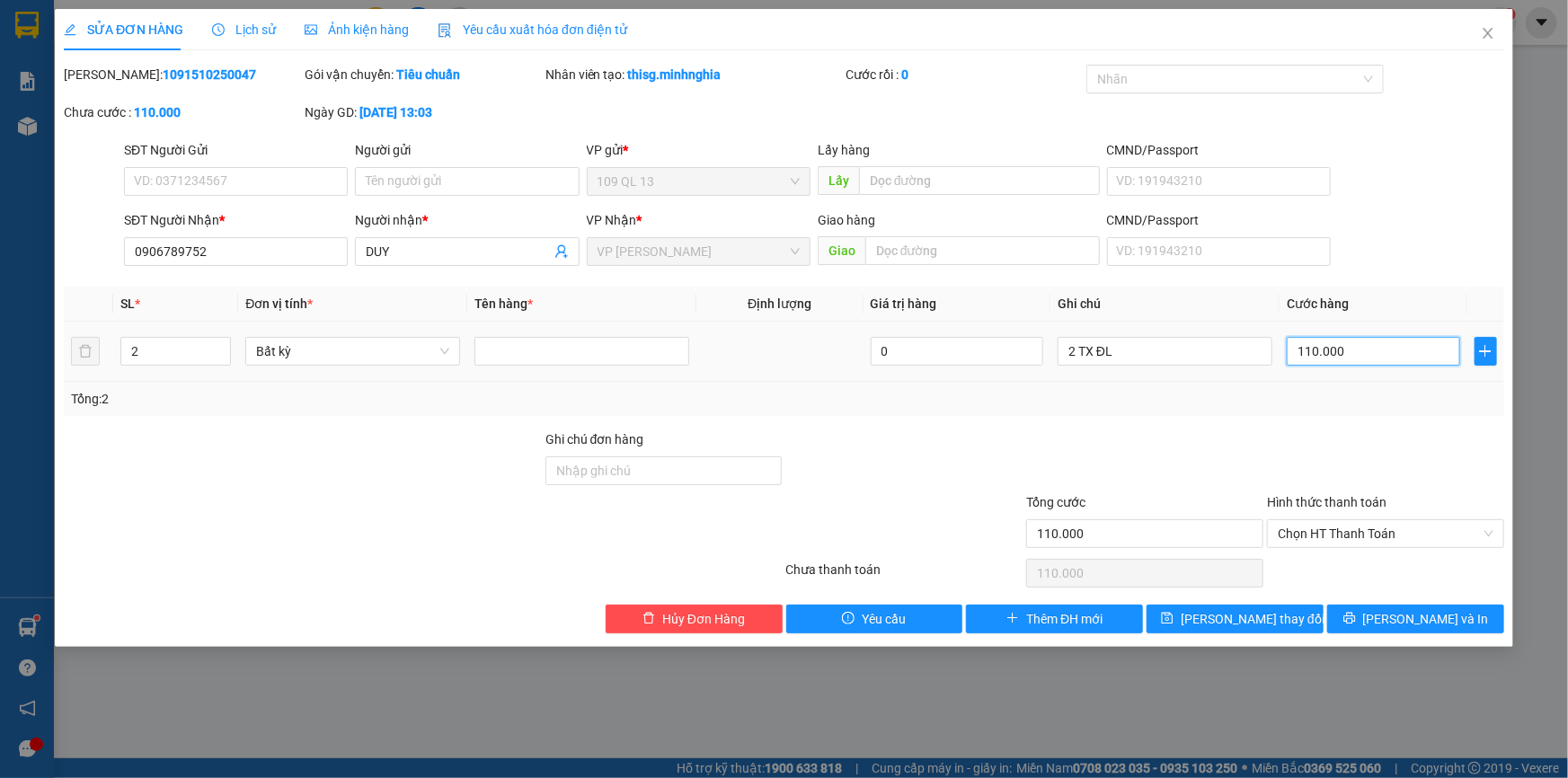
click at [1354, 360] on input "110.000" at bounding box center [1374, 351] width 173 height 29
type input "0"
type input "1"
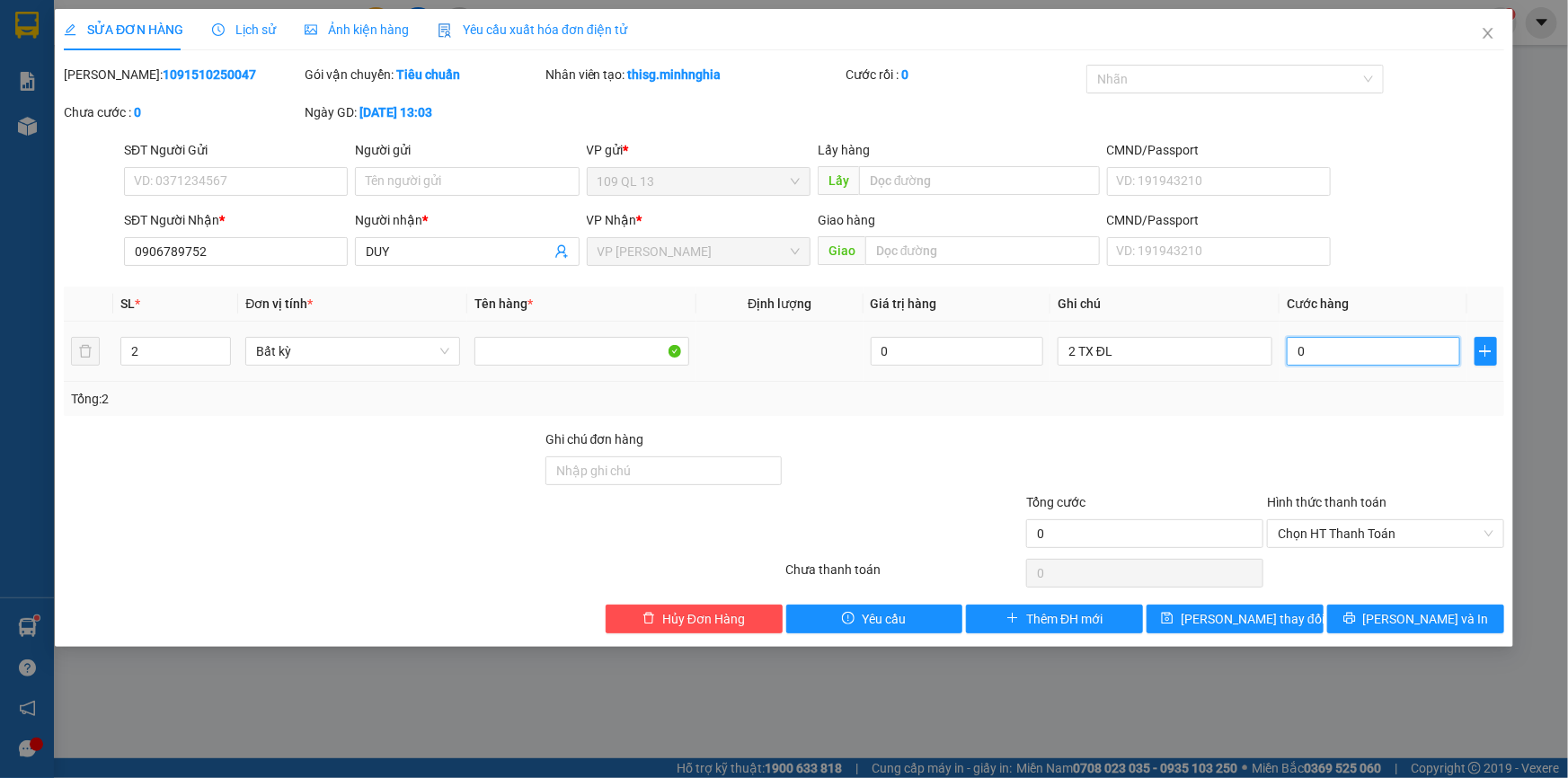
type input "1"
type input "012"
type input "12"
type input "120"
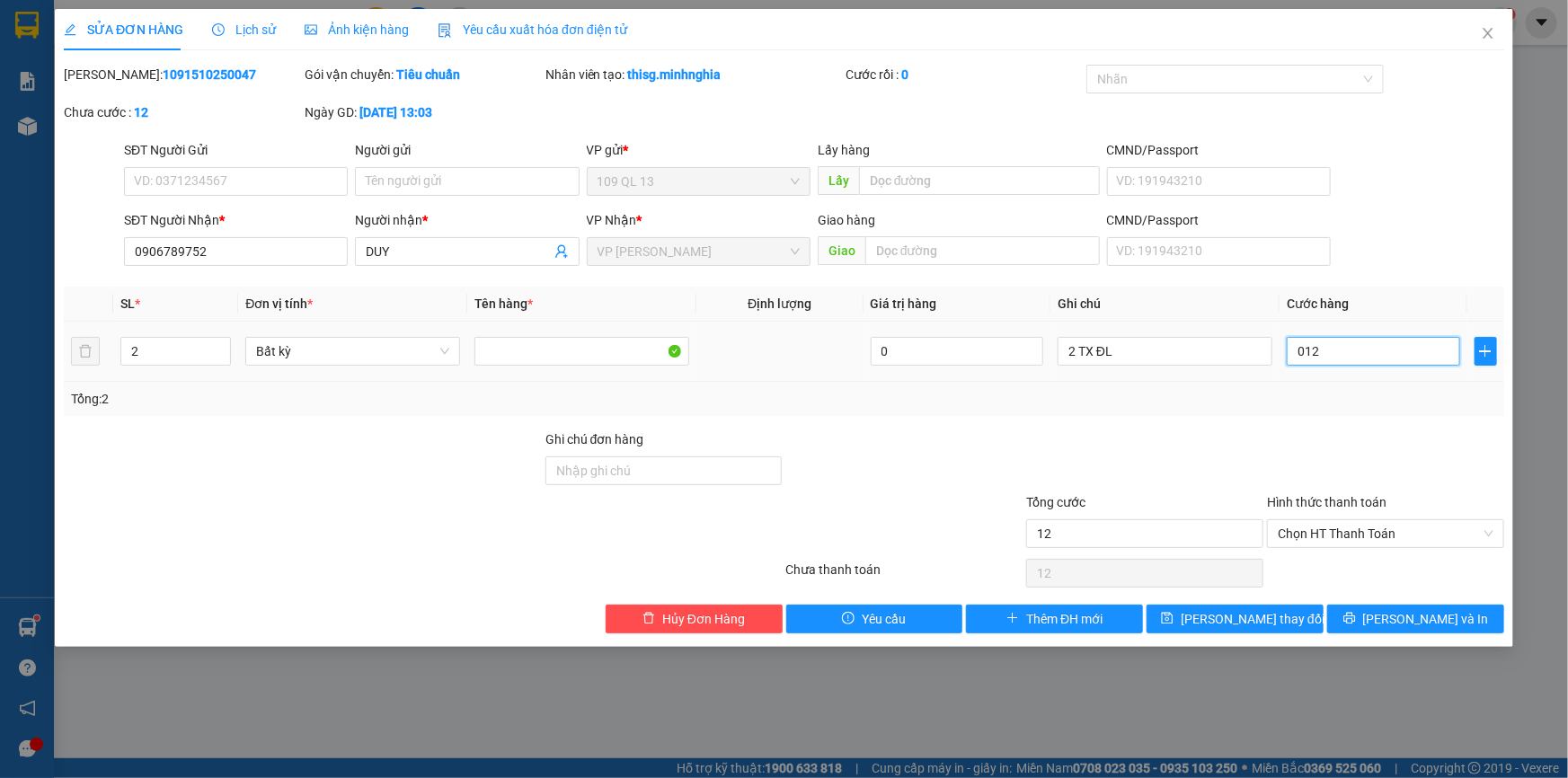
type input "120"
type input "0.120"
click at [1264, 620] on span "[PERSON_NAME] thay đổi" at bounding box center [1252, 618] width 144 height 20
type input "120.000"
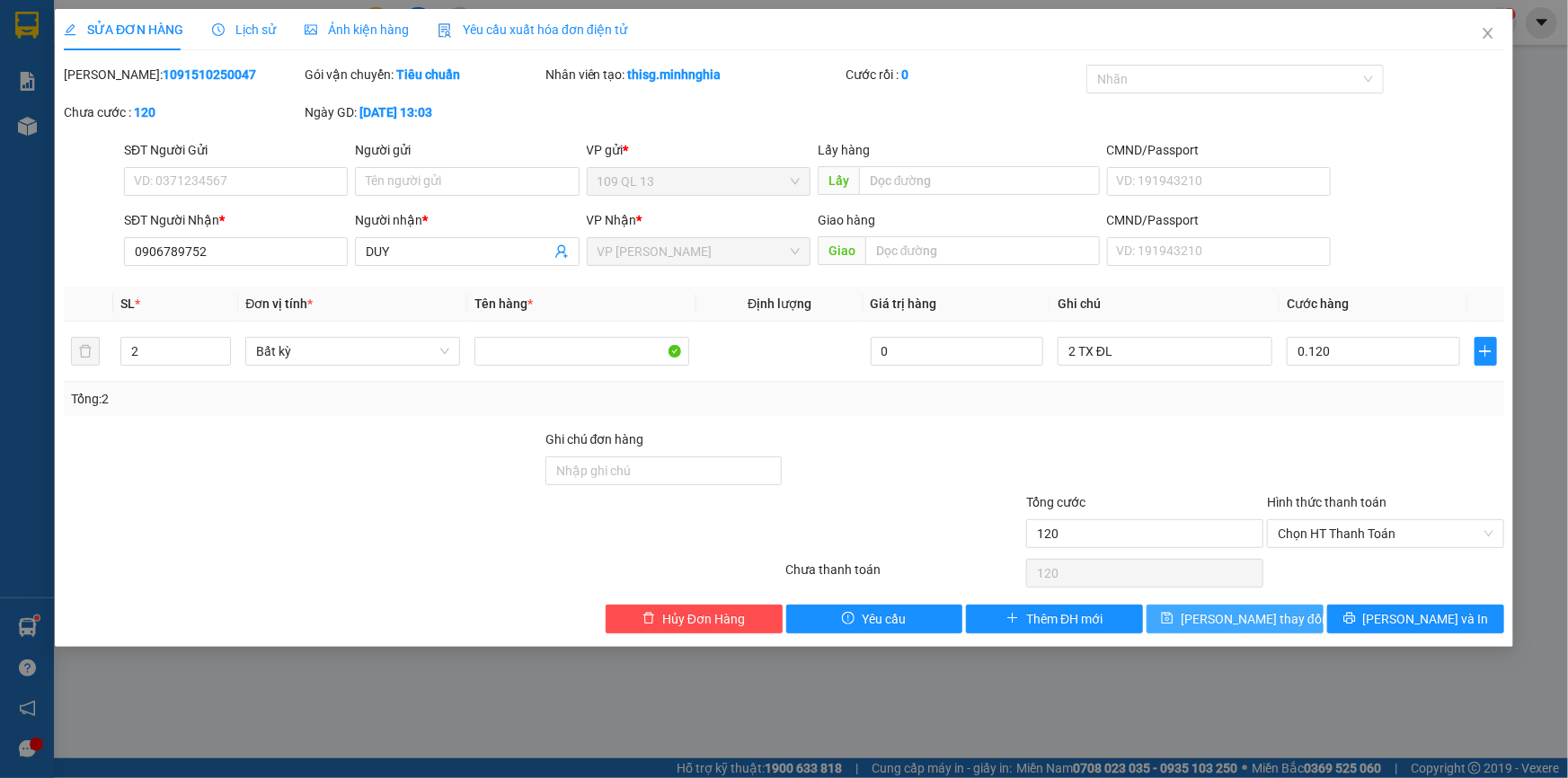
type input "120.000"
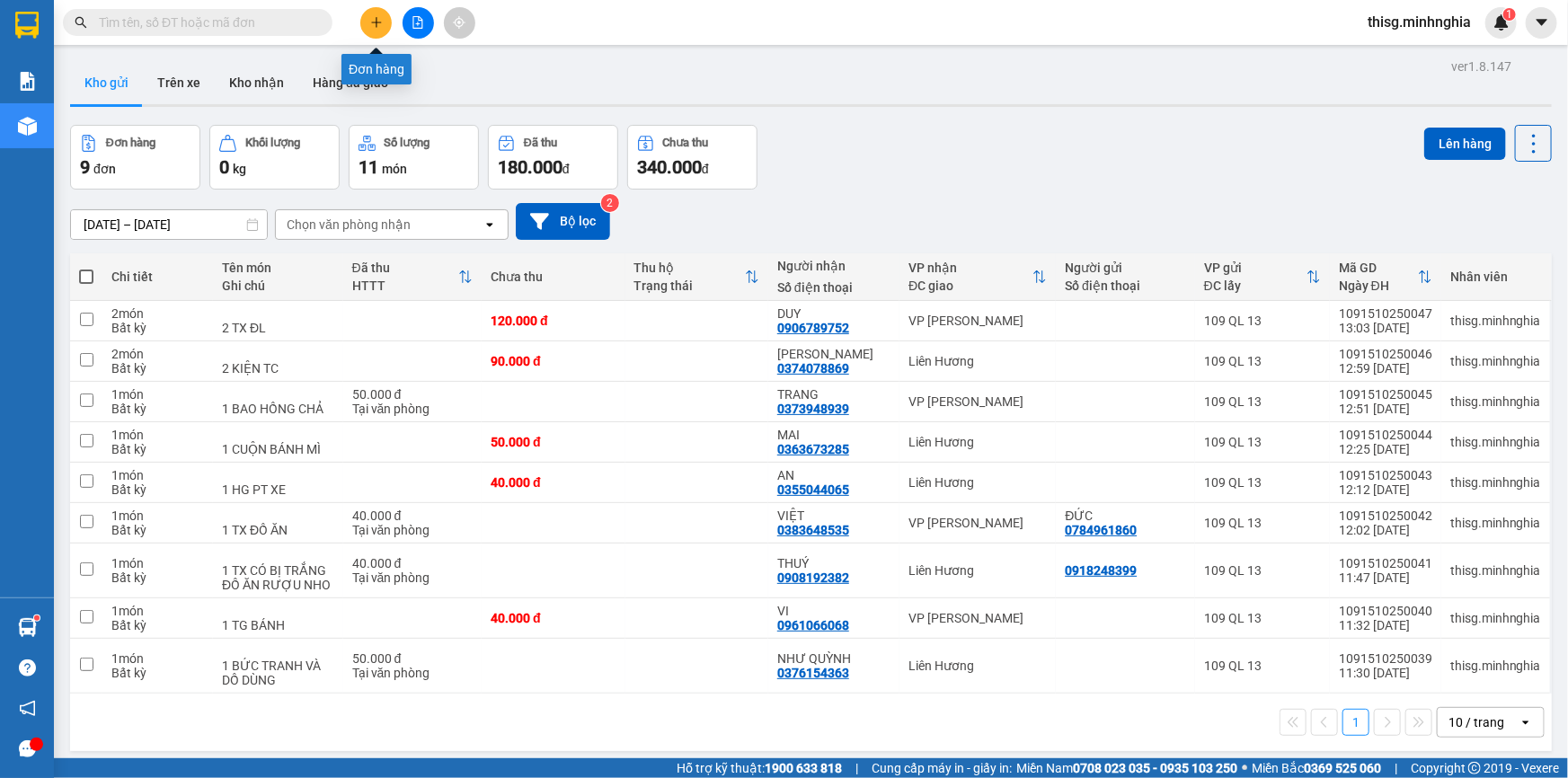
click at [382, 21] on icon "plus" at bounding box center [376, 22] width 12 height 12
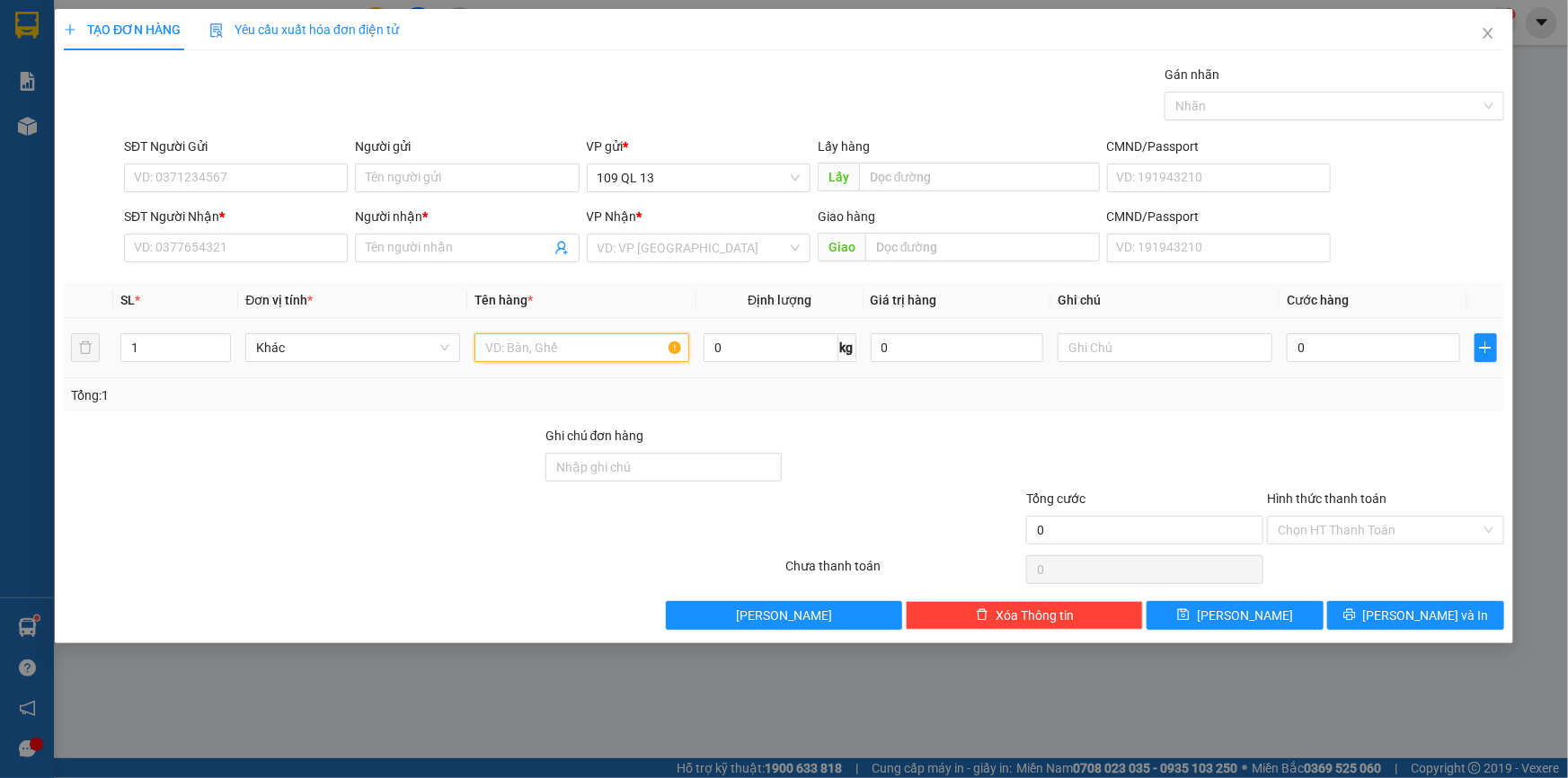
click at [613, 349] on input "text" at bounding box center [582, 347] width 215 height 29
click at [329, 245] on input "SĐT Người Nhận *" at bounding box center [235, 248] width 224 height 29
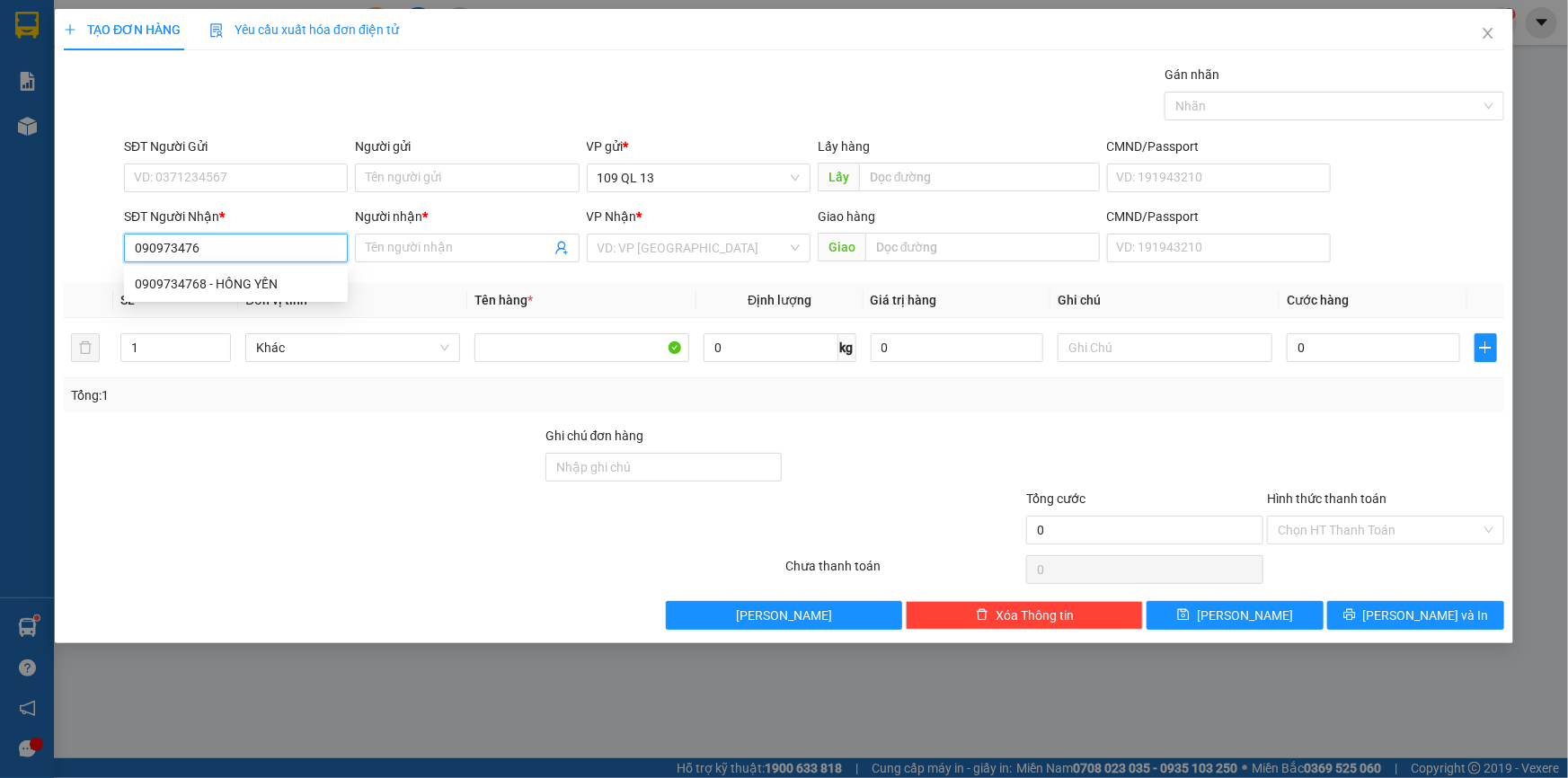
type input "0909734768"
click at [307, 276] on div "0909734768 - HỒNG YẾN" at bounding box center [236, 283] width 203 height 20
type input "HỒNG YẾN"
type input "0909734768"
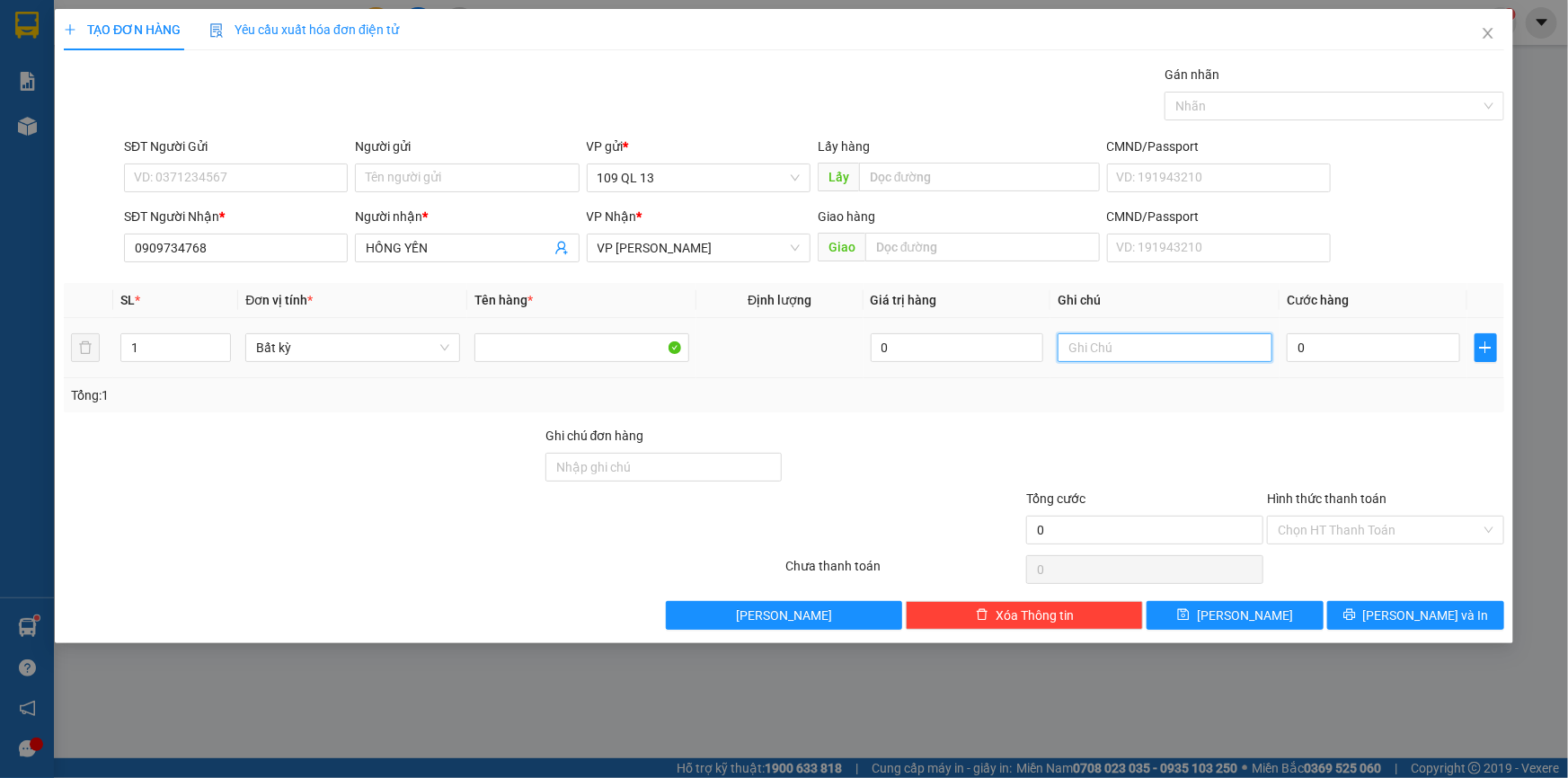
click at [1227, 348] on input "text" at bounding box center [1166, 347] width 215 height 29
type input "1 KIỆN GIẤY HOA TƯƠI"
click at [1362, 348] on input "0" at bounding box center [1374, 347] width 173 height 29
type input "5"
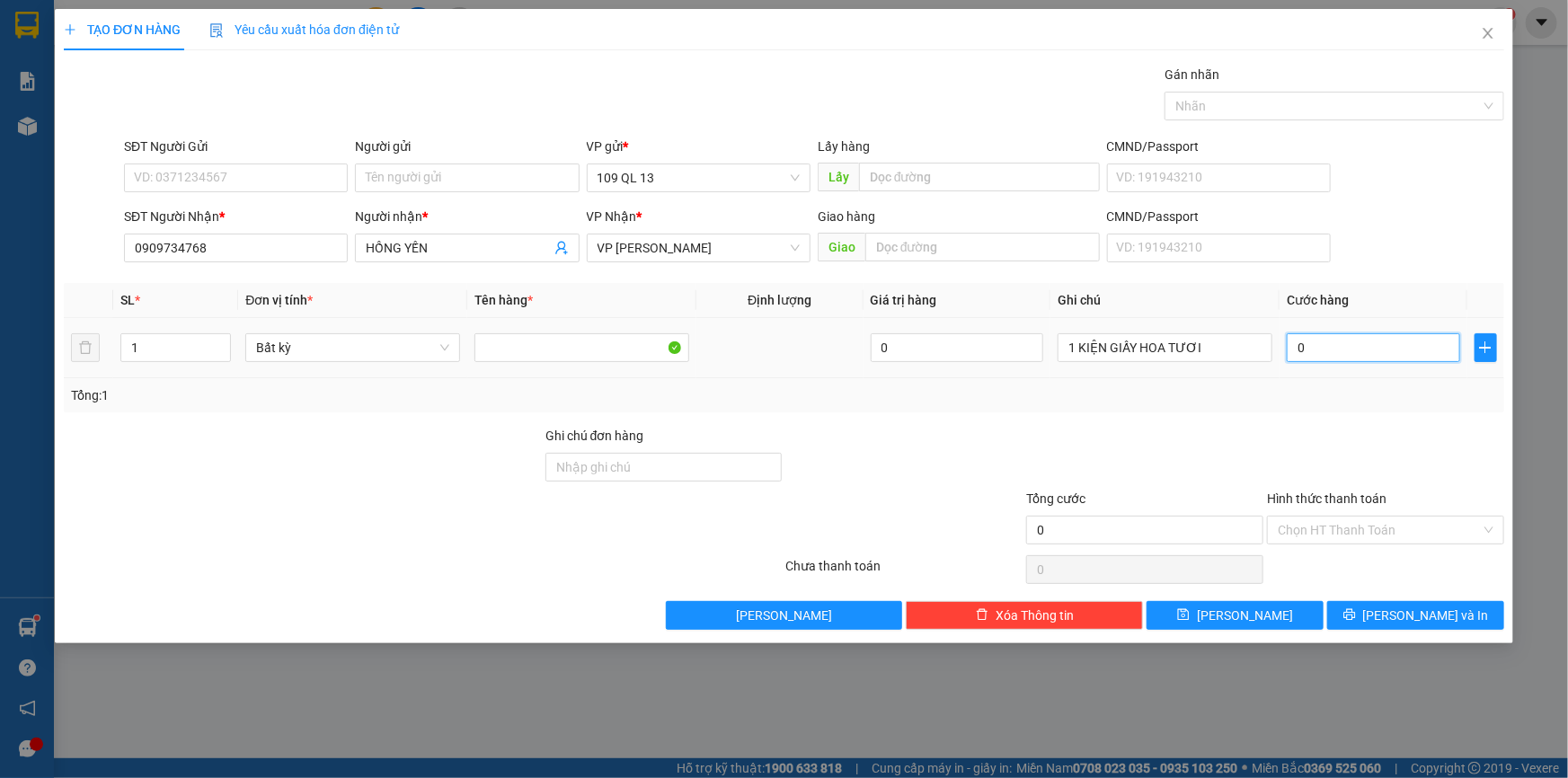
type input "5"
type input "50"
click at [1440, 618] on span "[PERSON_NAME] và In" at bounding box center [1426, 615] width 126 height 20
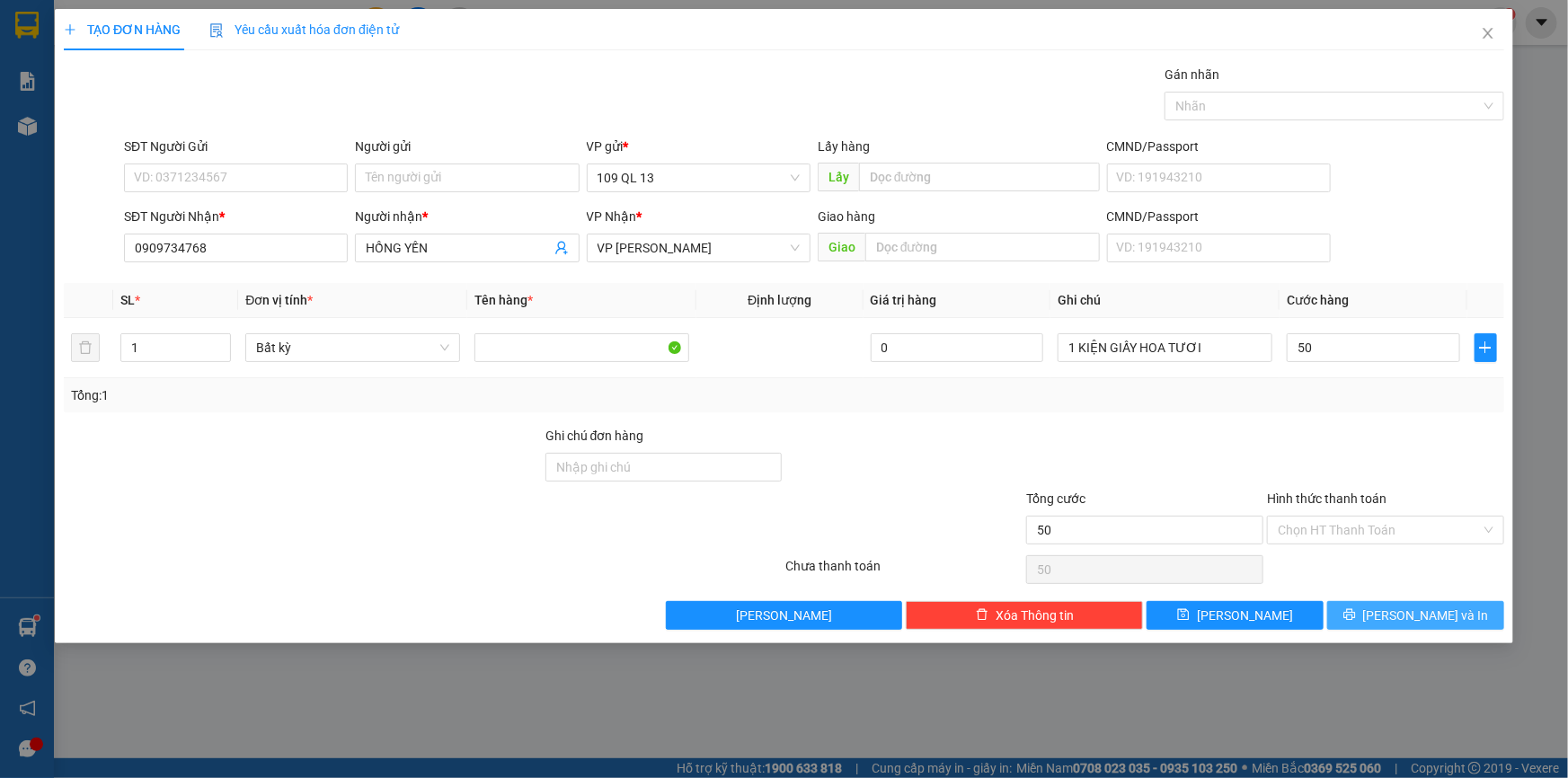
type input "50.000"
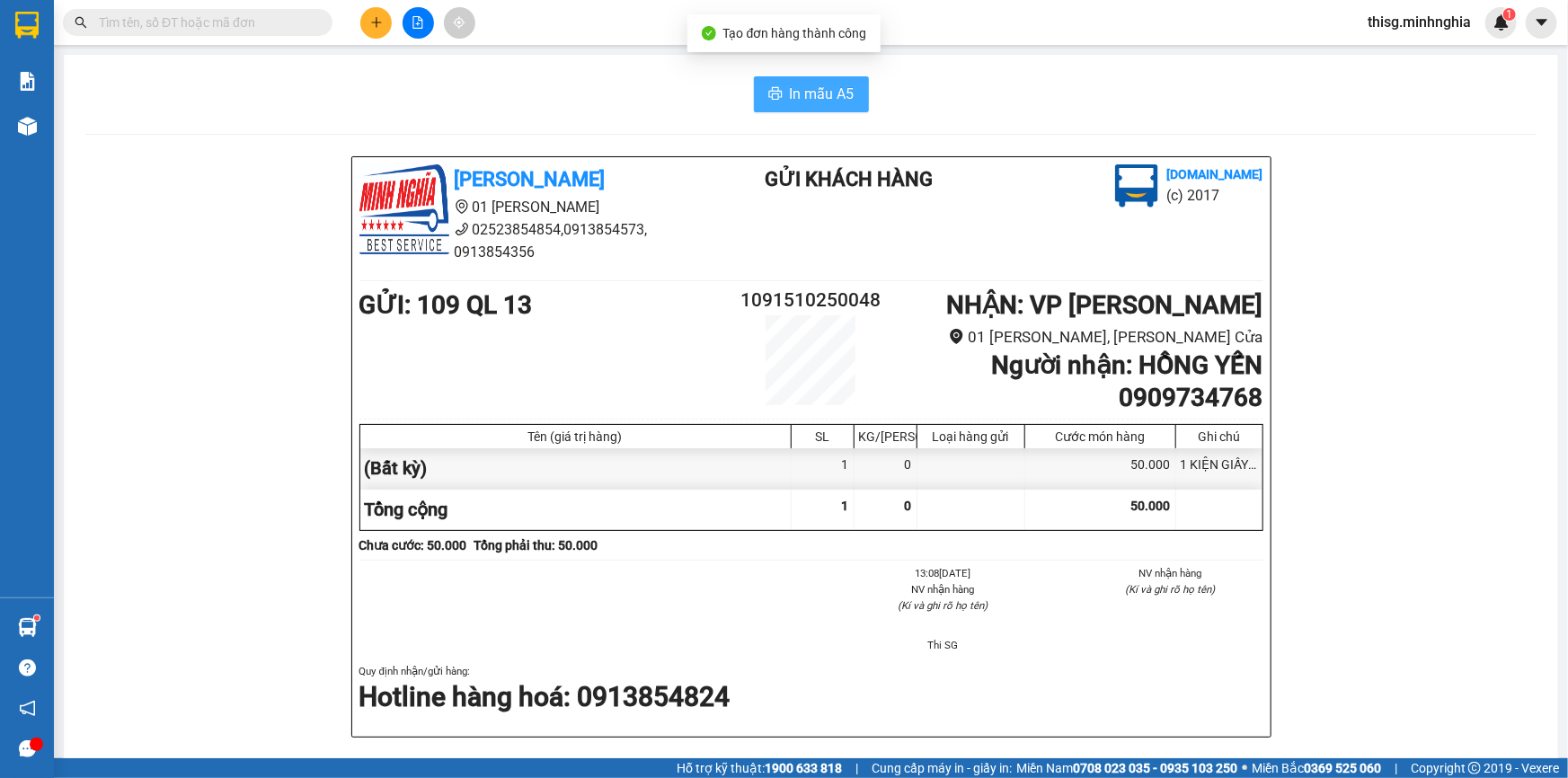
click at [803, 106] on button "In mẫu A5" at bounding box center [811, 94] width 115 height 36
click at [576, 109] on div "In mẫu A5" at bounding box center [811, 94] width 1451 height 36
click at [378, 17] on icon "plus" at bounding box center [376, 22] width 12 height 12
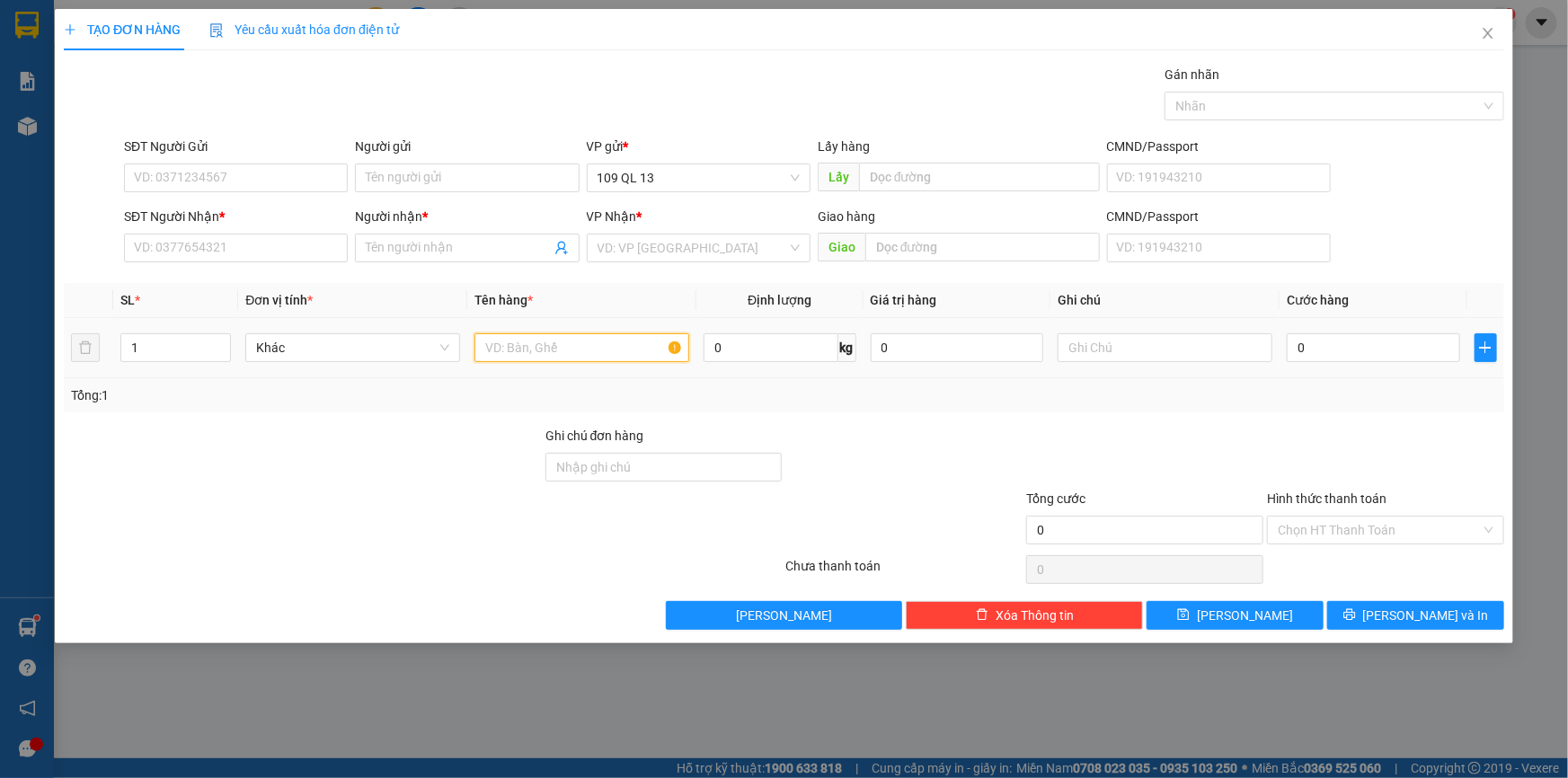
click at [559, 352] on input "text" at bounding box center [582, 347] width 215 height 29
click at [1143, 354] on input "text" at bounding box center [1166, 347] width 215 height 29
click at [1433, 350] on input "0" at bounding box center [1374, 347] width 173 height 29
click at [146, 343] on input "1" at bounding box center [176, 347] width 108 height 27
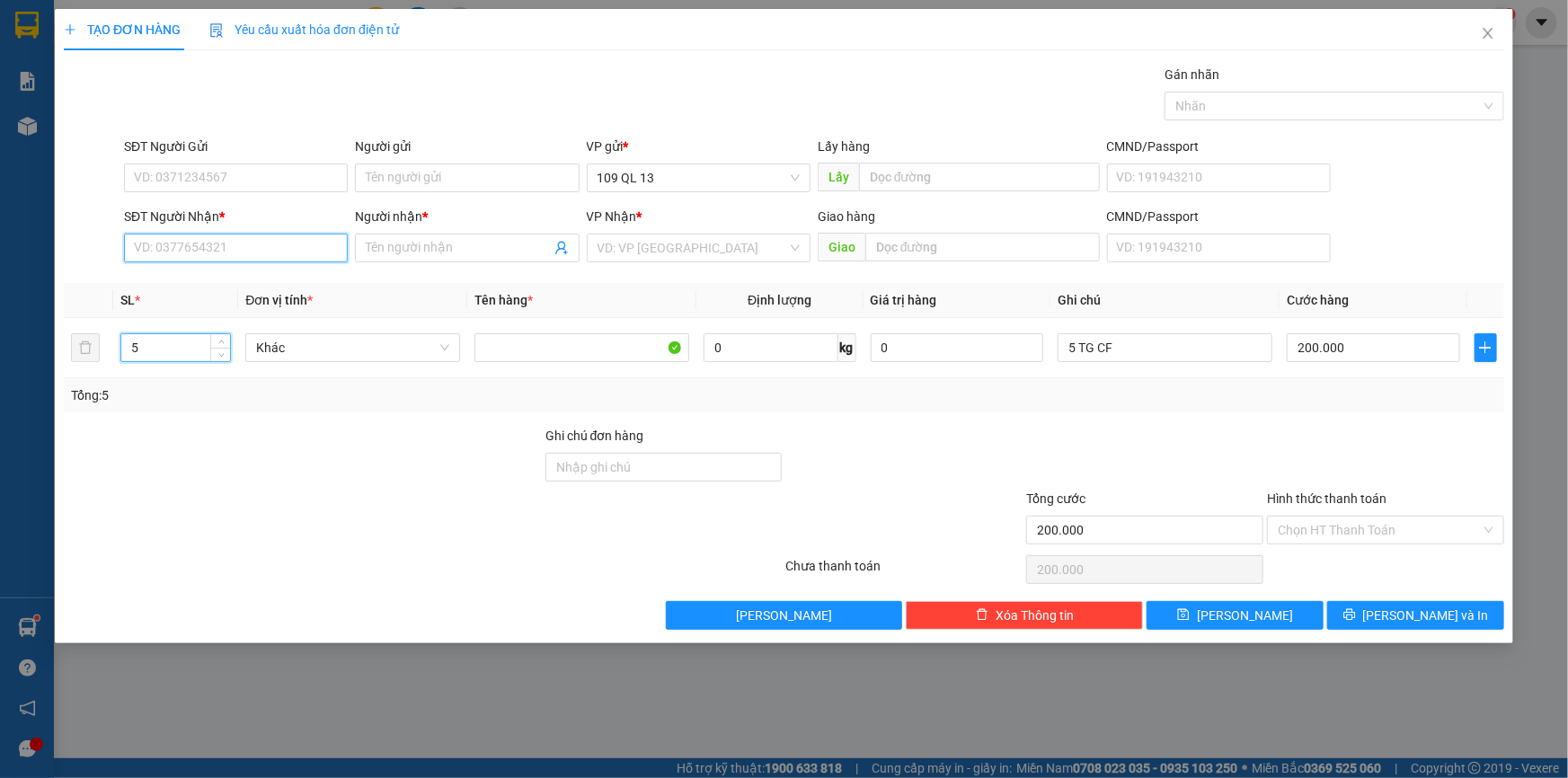
click at [205, 252] on input "SĐT Người Nhận *" at bounding box center [235, 248] width 224 height 29
click at [284, 241] on input "0919217437" at bounding box center [235, 248] width 224 height 29
click at [294, 281] on div "0919217434 - HẠNH( 02523535888)" at bounding box center [238, 283] width 206 height 20
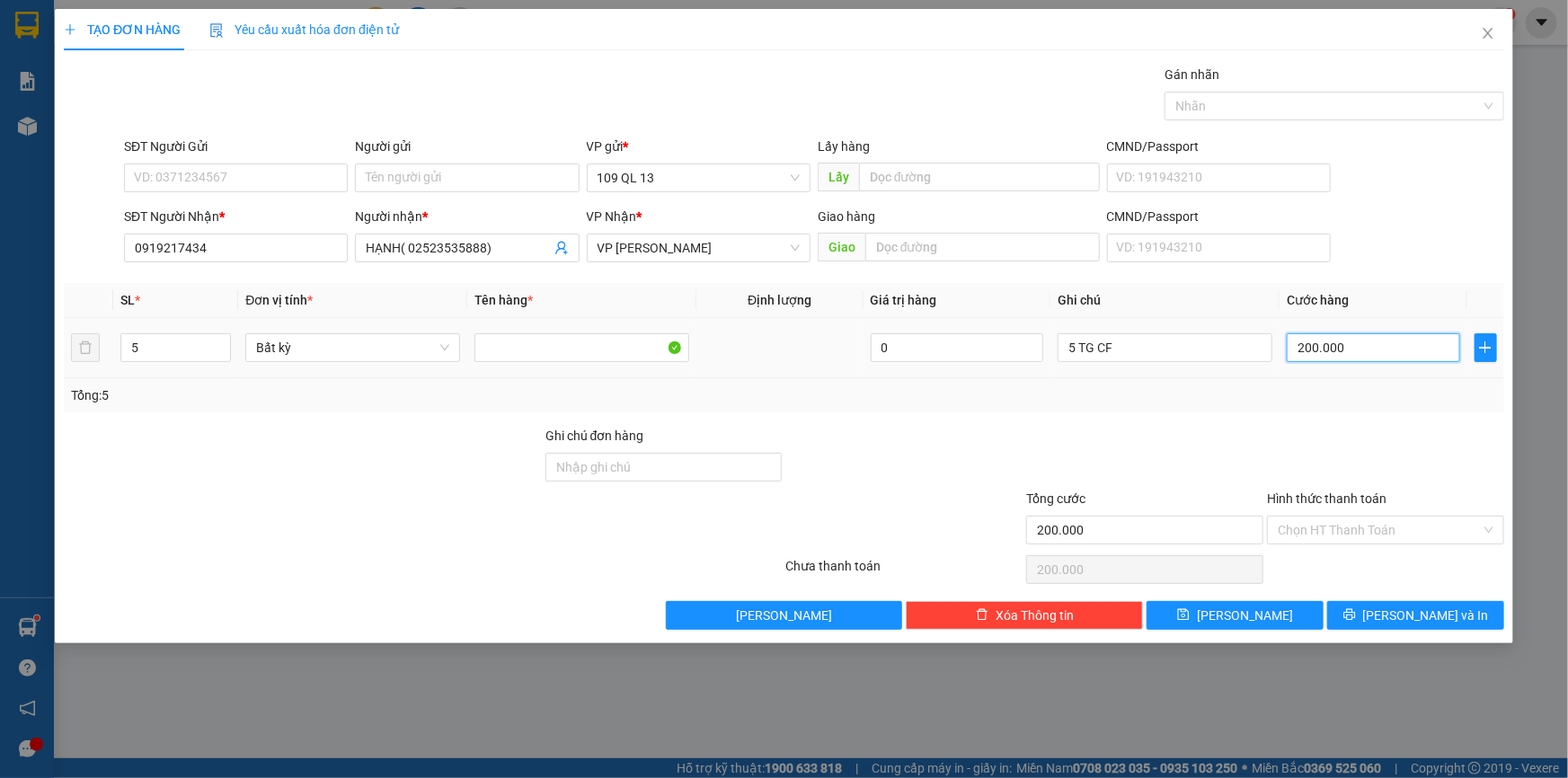
click at [1365, 340] on input "200.000" at bounding box center [1374, 347] width 173 height 29
click at [1432, 620] on span "[PERSON_NAME] và In" at bounding box center [1426, 615] width 126 height 20
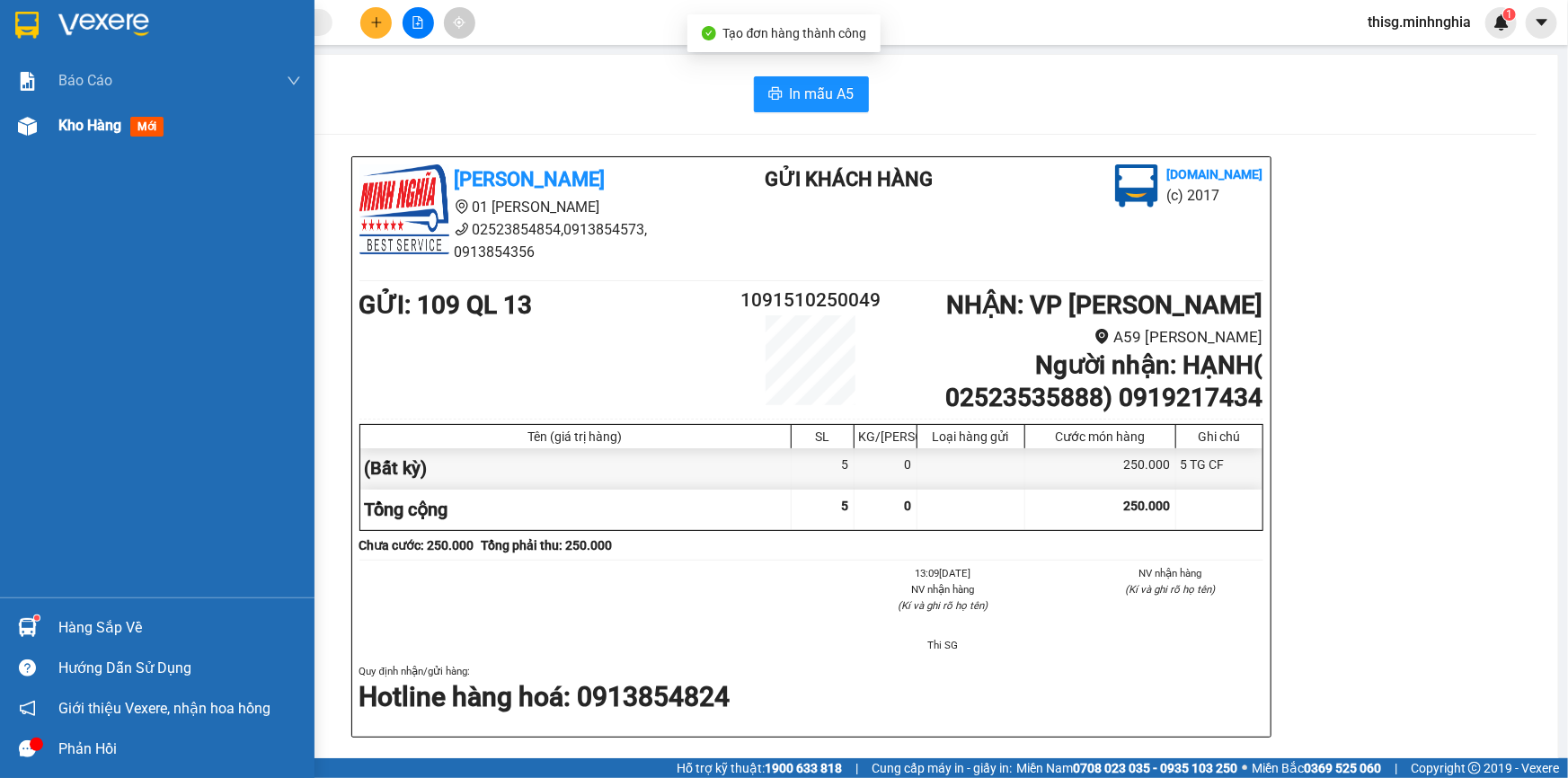
click at [61, 119] on span "Kho hàng" at bounding box center [89, 126] width 63 height 17
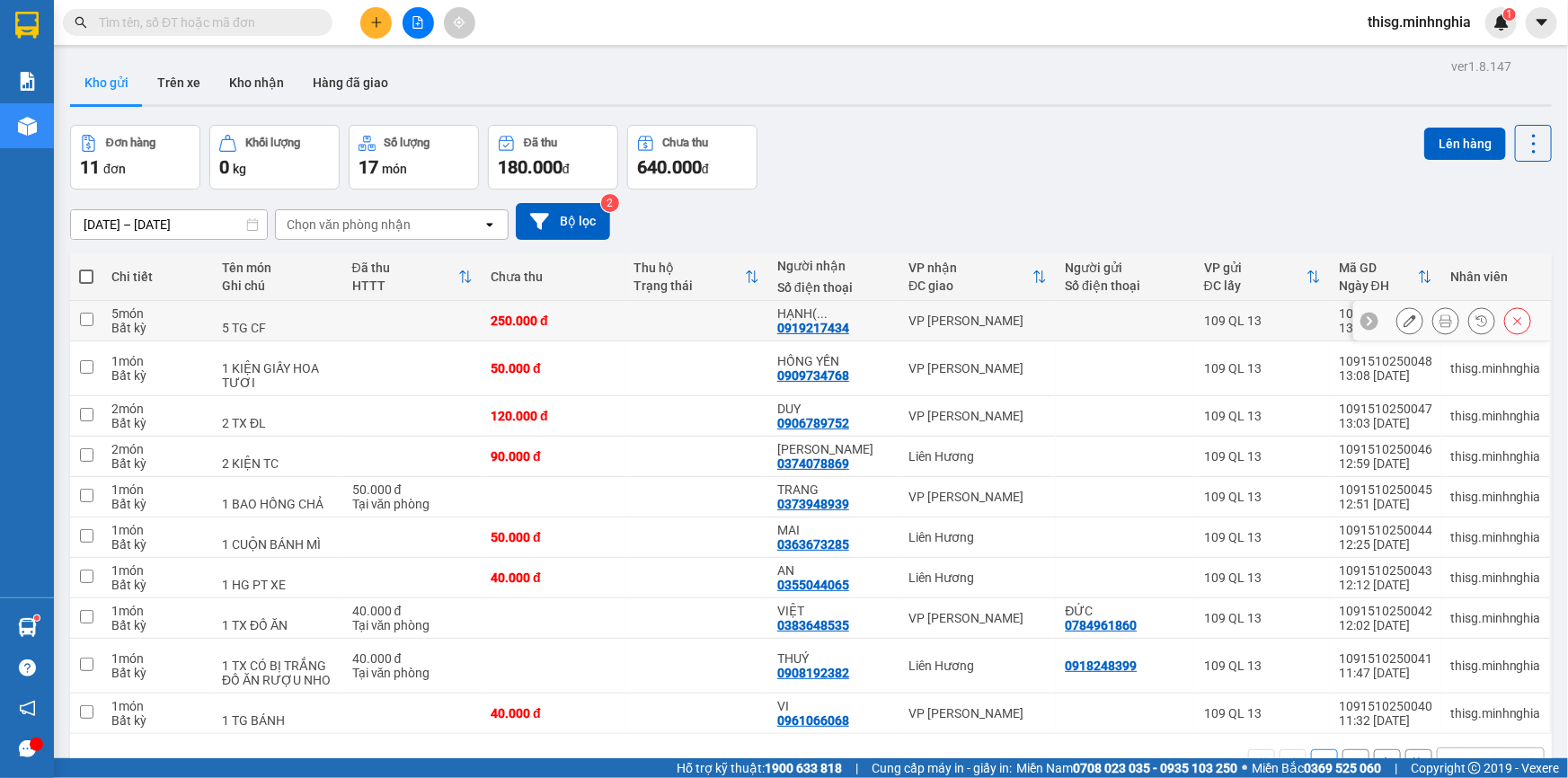
click at [1440, 321] on icon at bounding box center [1445, 321] width 12 height 12
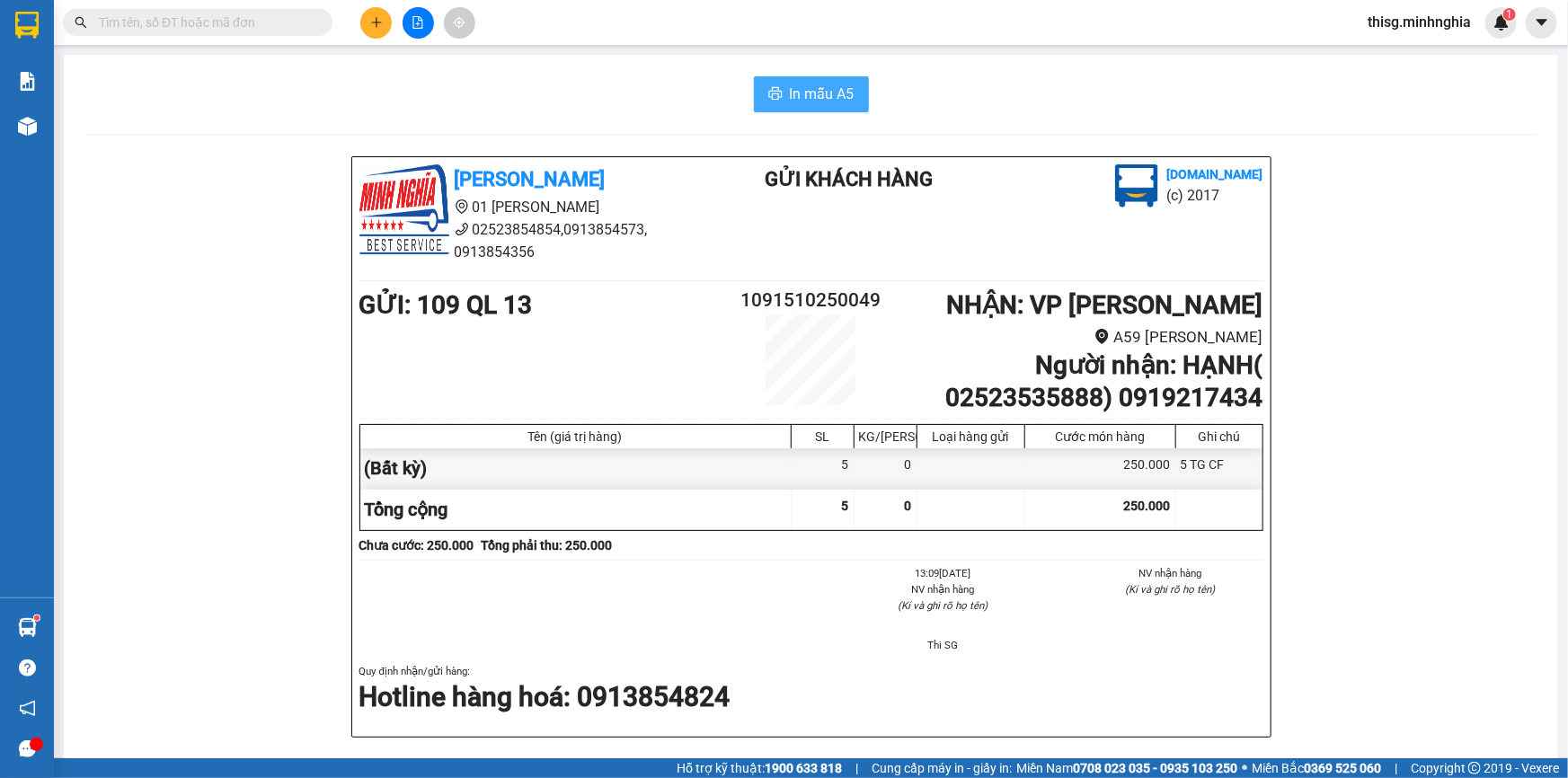
click at [808, 102] on span "In mẫu A5" at bounding box center [822, 94] width 65 height 23
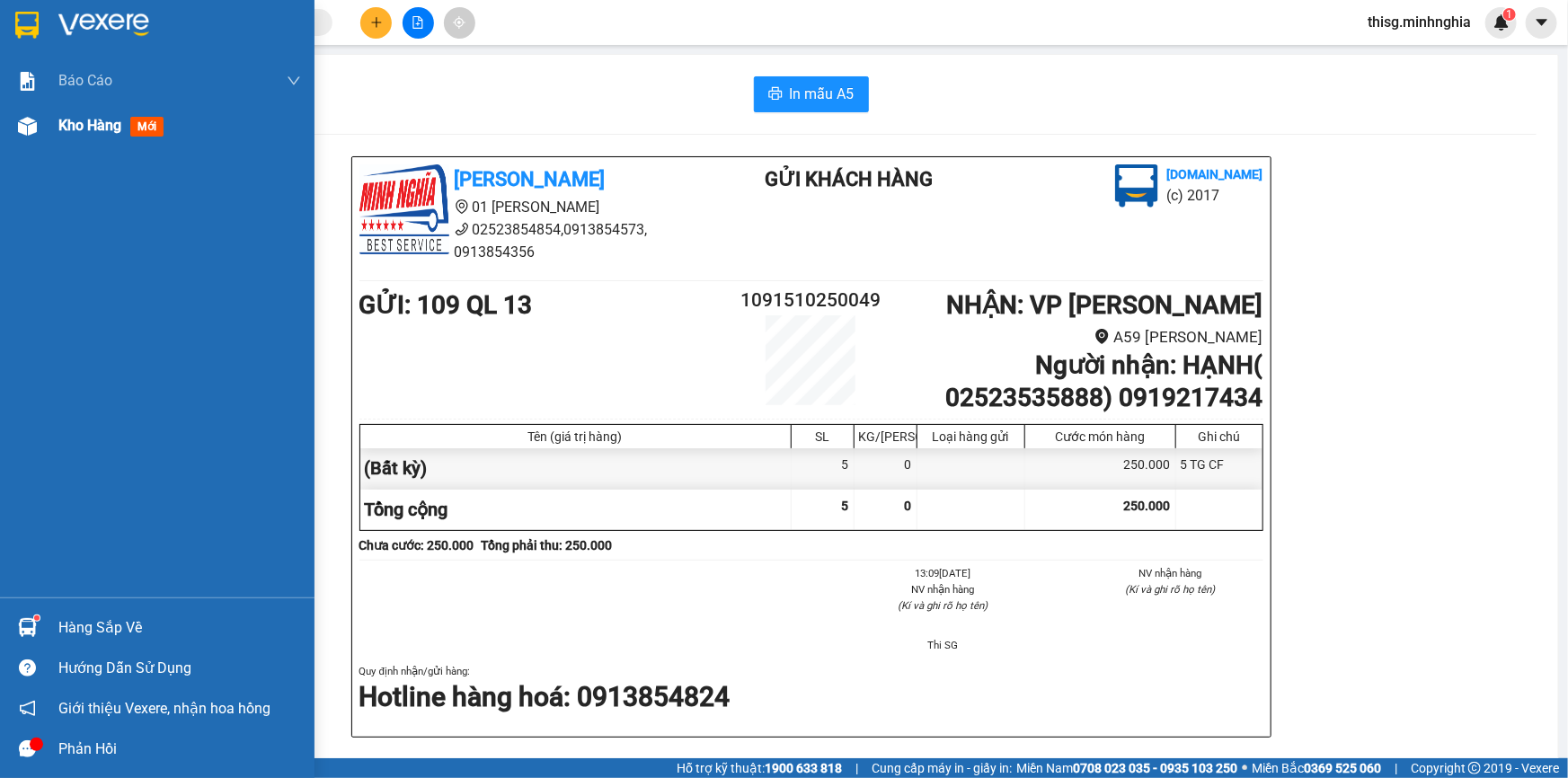
click at [41, 121] on div at bounding box center [27, 126] width 31 height 31
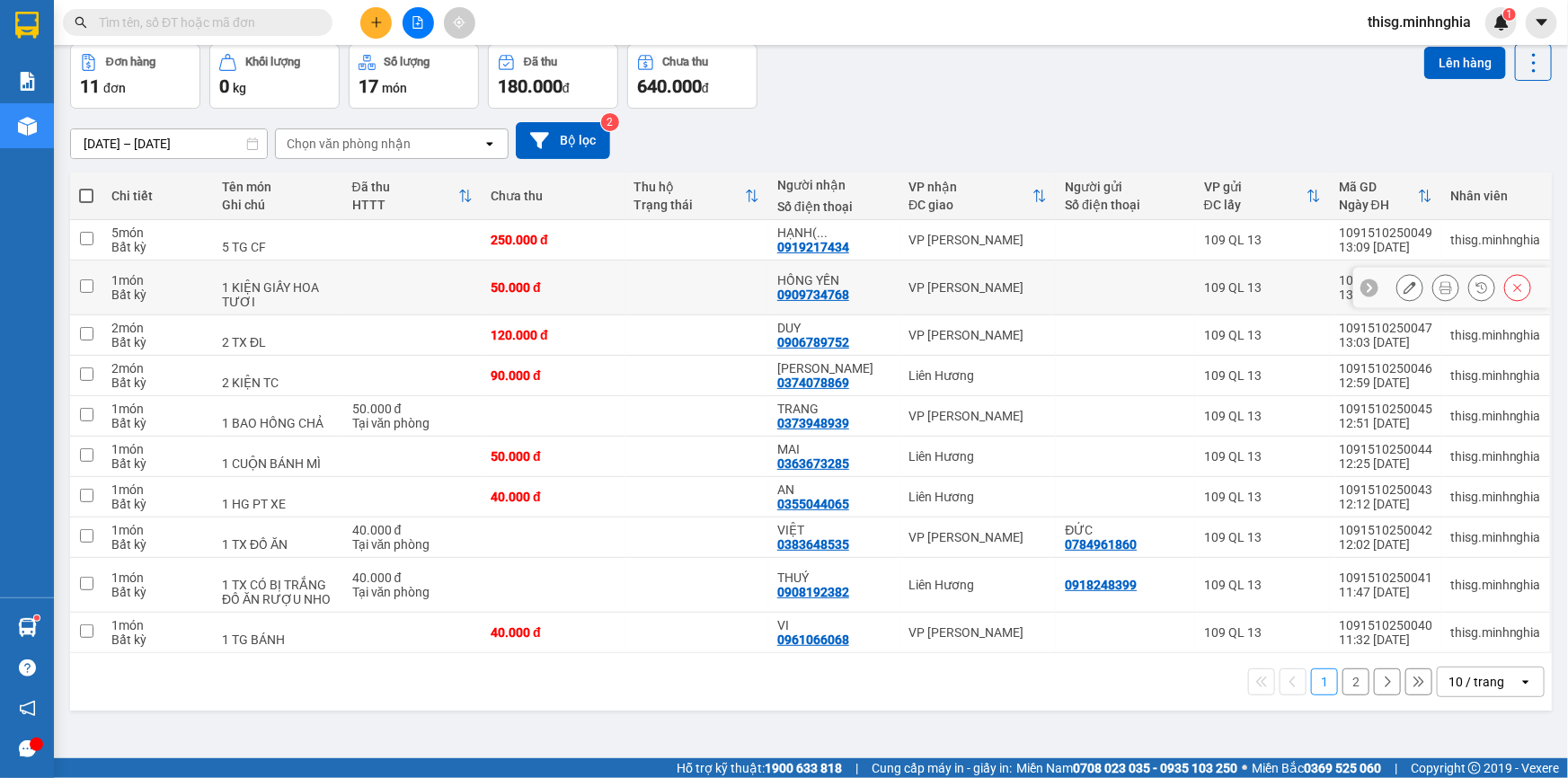
scroll to position [82, 0]
click at [1343, 678] on button "2" at bounding box center [1356, 681] width 27 height 27
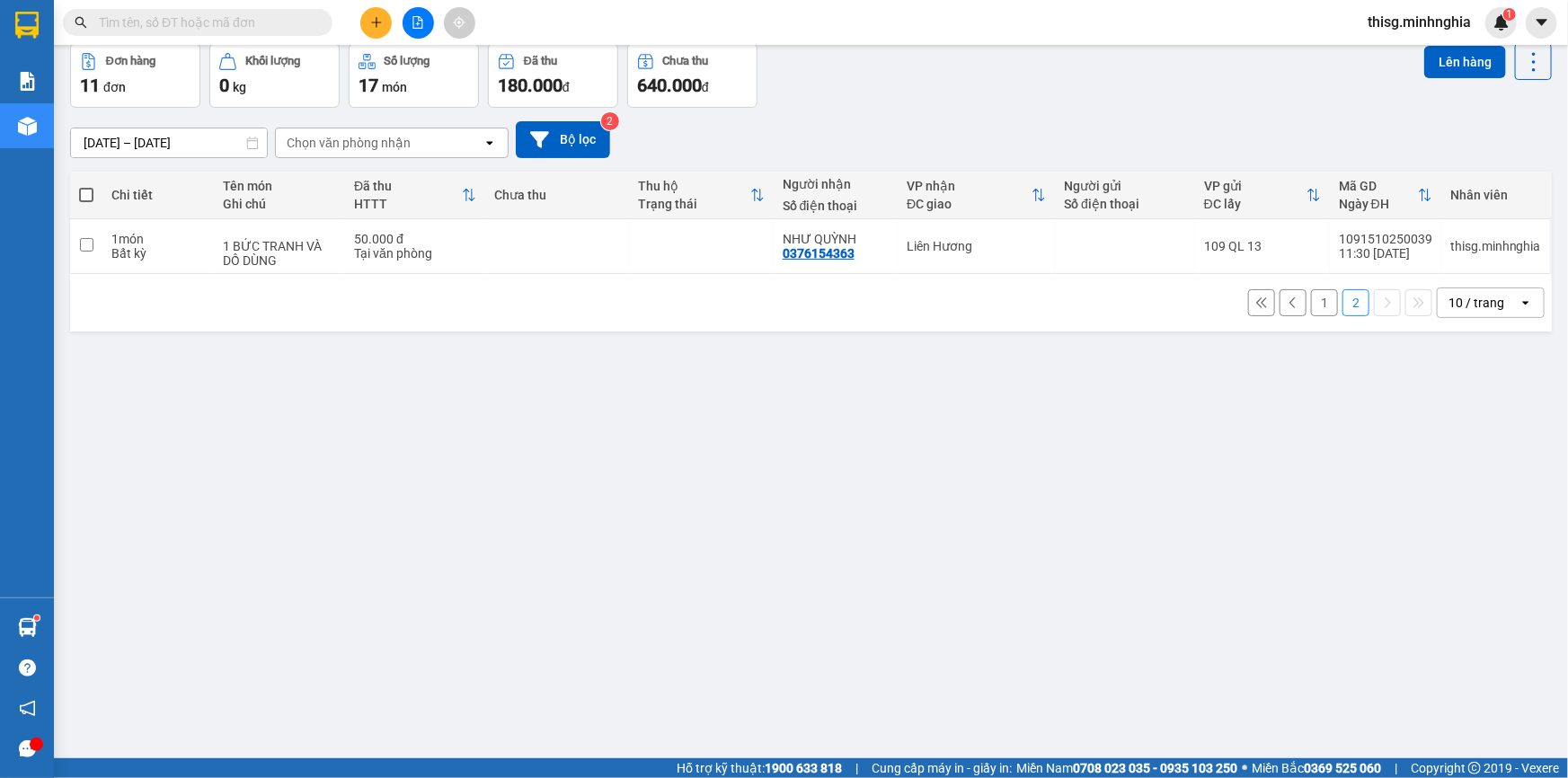
click at [1313, 305] on button "1" at bounding box center [1324, 302] width 27 height 27
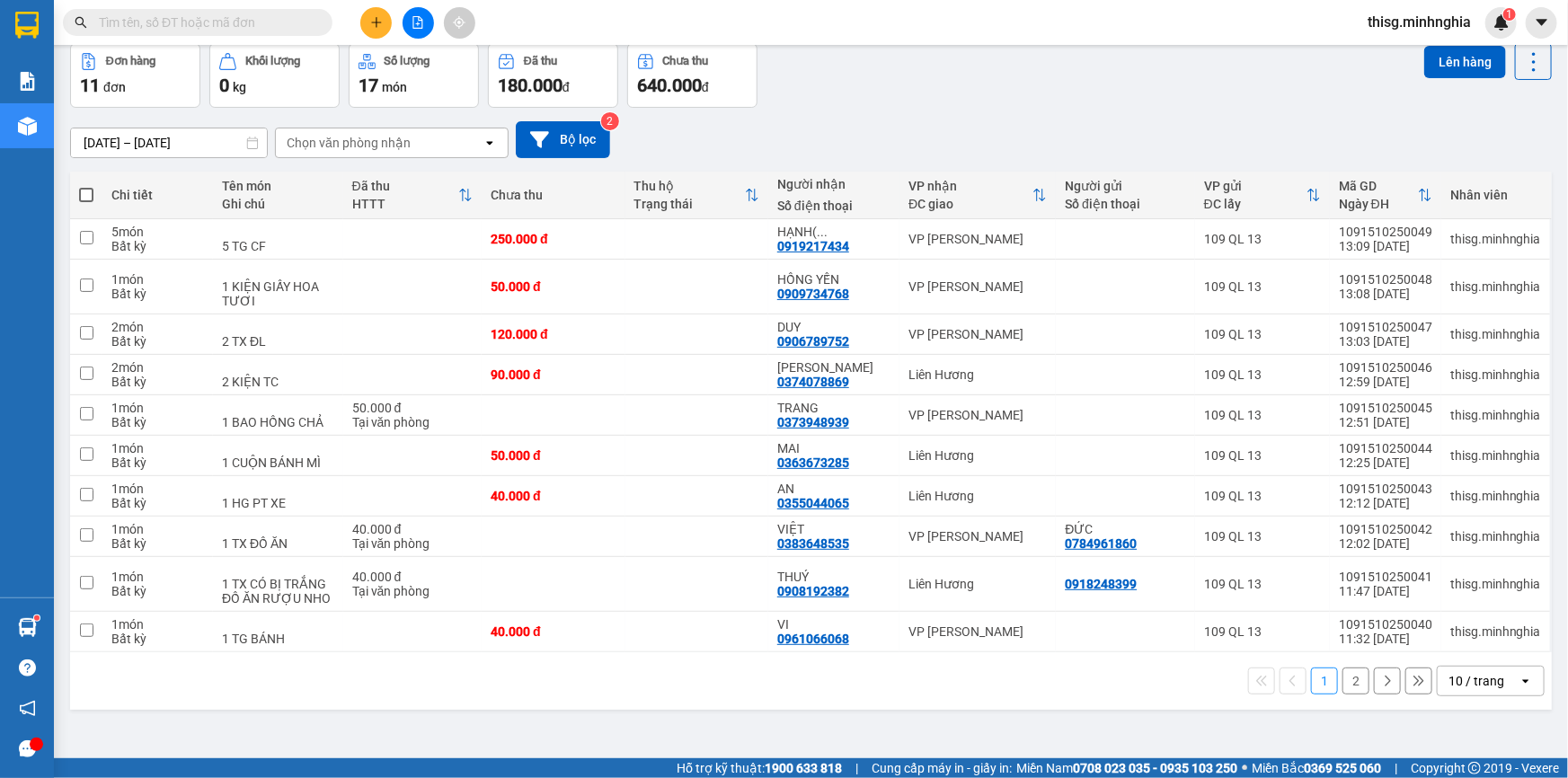
click at [374, 24] on icon "plus" at bounding box center [376, 22] width 12 height 12
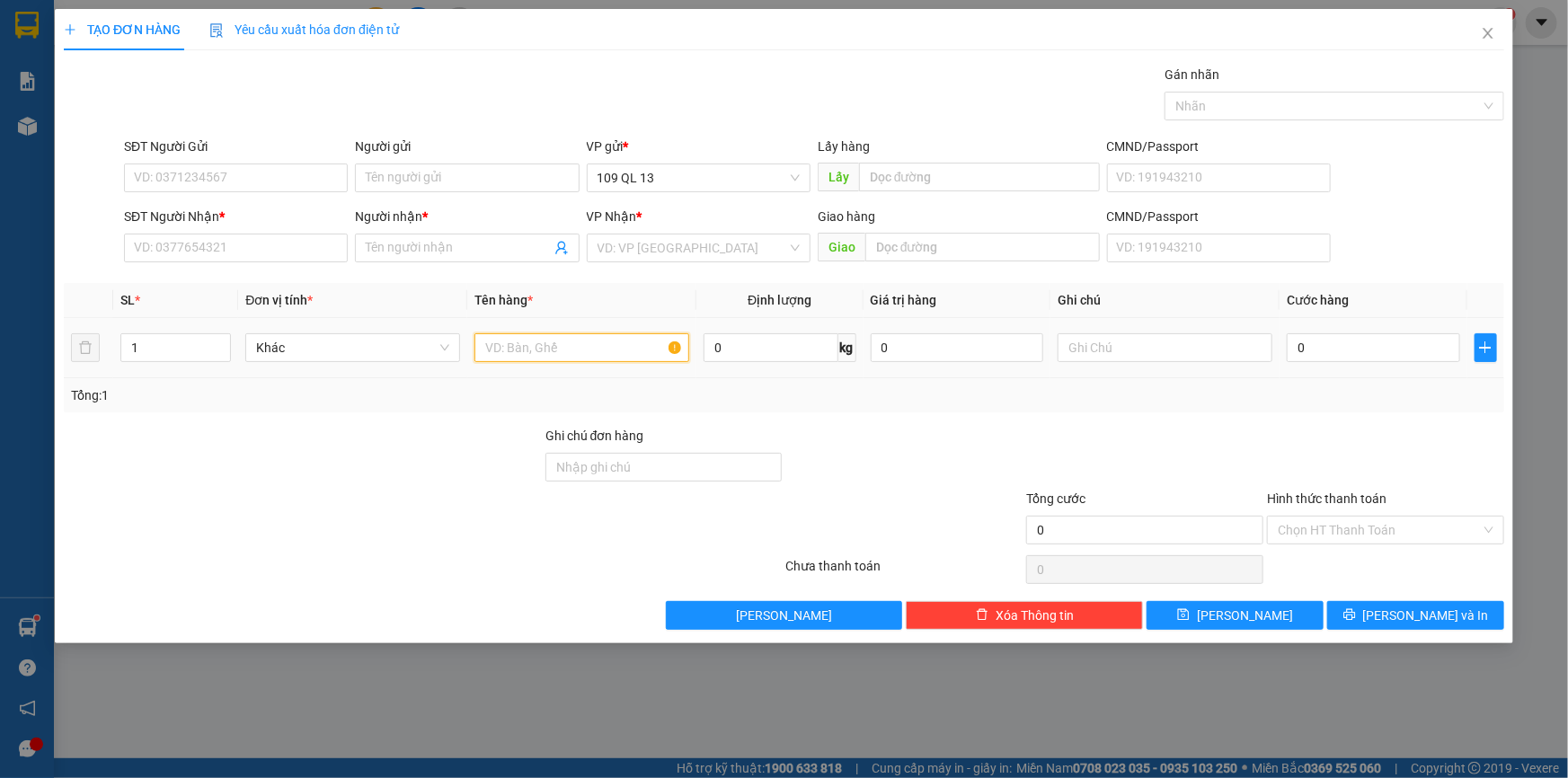
click at [567, 356] on input "text" at bounding box center [582, 347] width 215 height 29
click at [176, 243] on input "SĐT Người Nhận *" at bounding box center [235, 248] width 224 height 29
click at [1220, 354] on input "text" at bounding box center [1166, 347] width 215 height 29
drag, startPoint x: 204, startPoint y: 265, endPoint x: 199, endPoint y: 257, distance: 9.4
click at [201, 266] on div "SĐT Người Nhận * VD: 0377654321" at bounding box center [235, 238] width 224 height 63
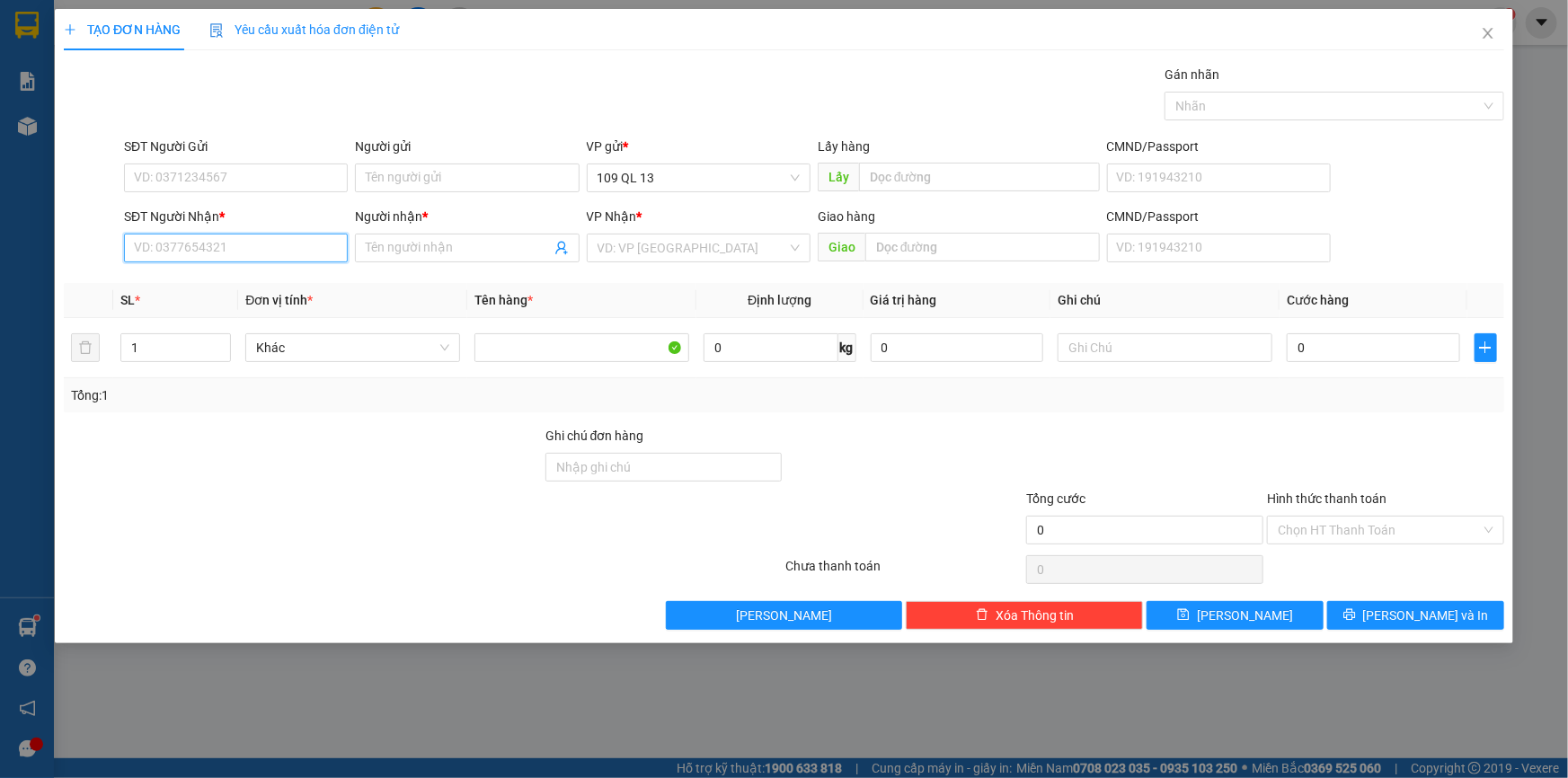
click at [199, 253] on input "SĐT Người Nhận *" at bounding box center [235, 248] width 224 height 29
click at [258, 283] on div "0859320837 - HIỆP" at bounding box center [236, 283] width 203 height 20
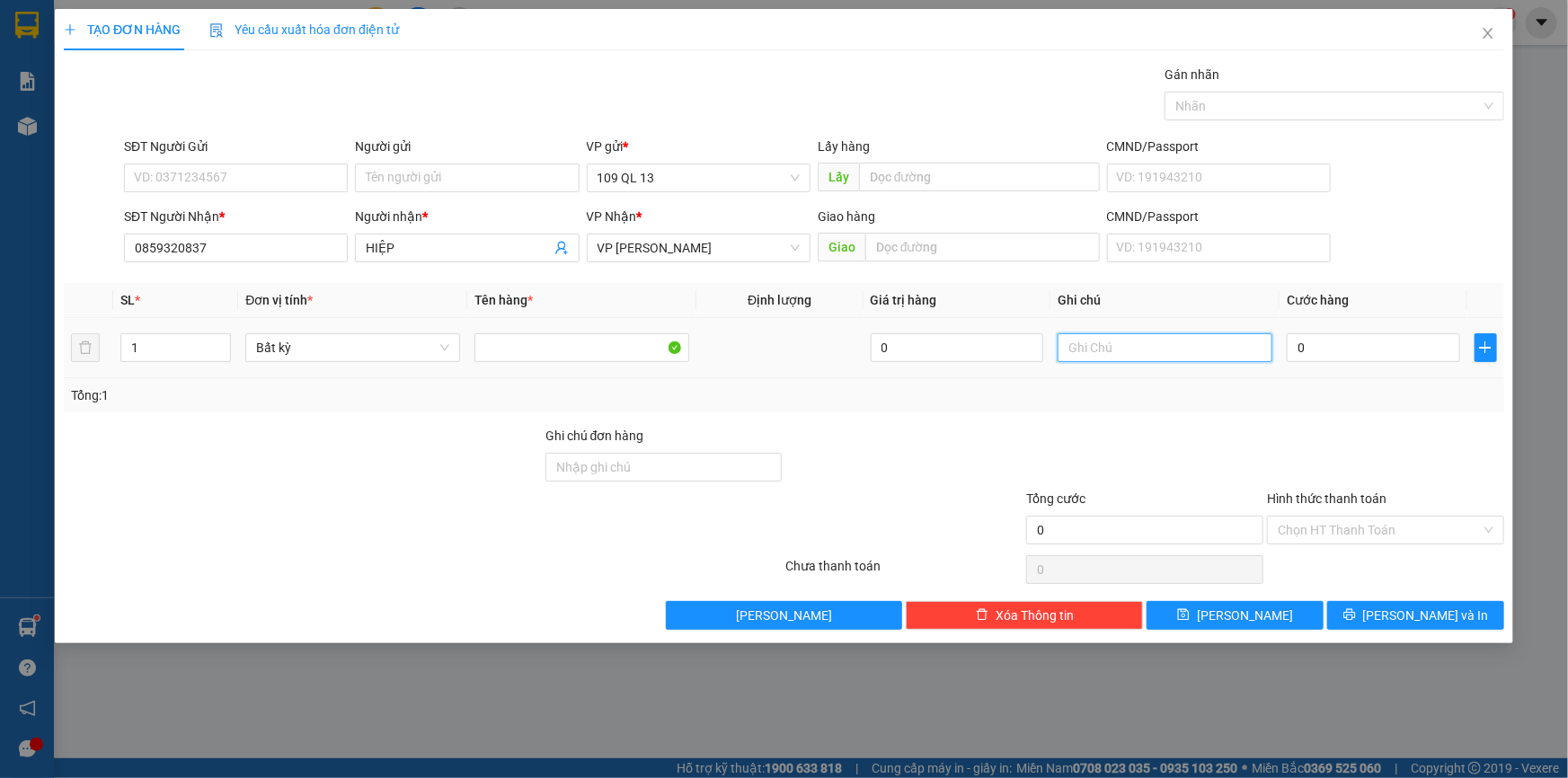
click at [1136, 344] on input "text" at bounding box center [1166, 347] width 215 height 29
click at [1357, 347] on input "0" at bounding box center [1374, 347] width 173 height 29
click at [1159, 357] on input "1 TG" at bounding box center [1166, 347] width 215 height 29
click at [1402, 350] on input "0" at bounding box center [1374, 347] width 173 height 29
click at [1456, 607] on button "[PERSON_NAME] và In" at bounding box center [1416, 615] width 177 height 29
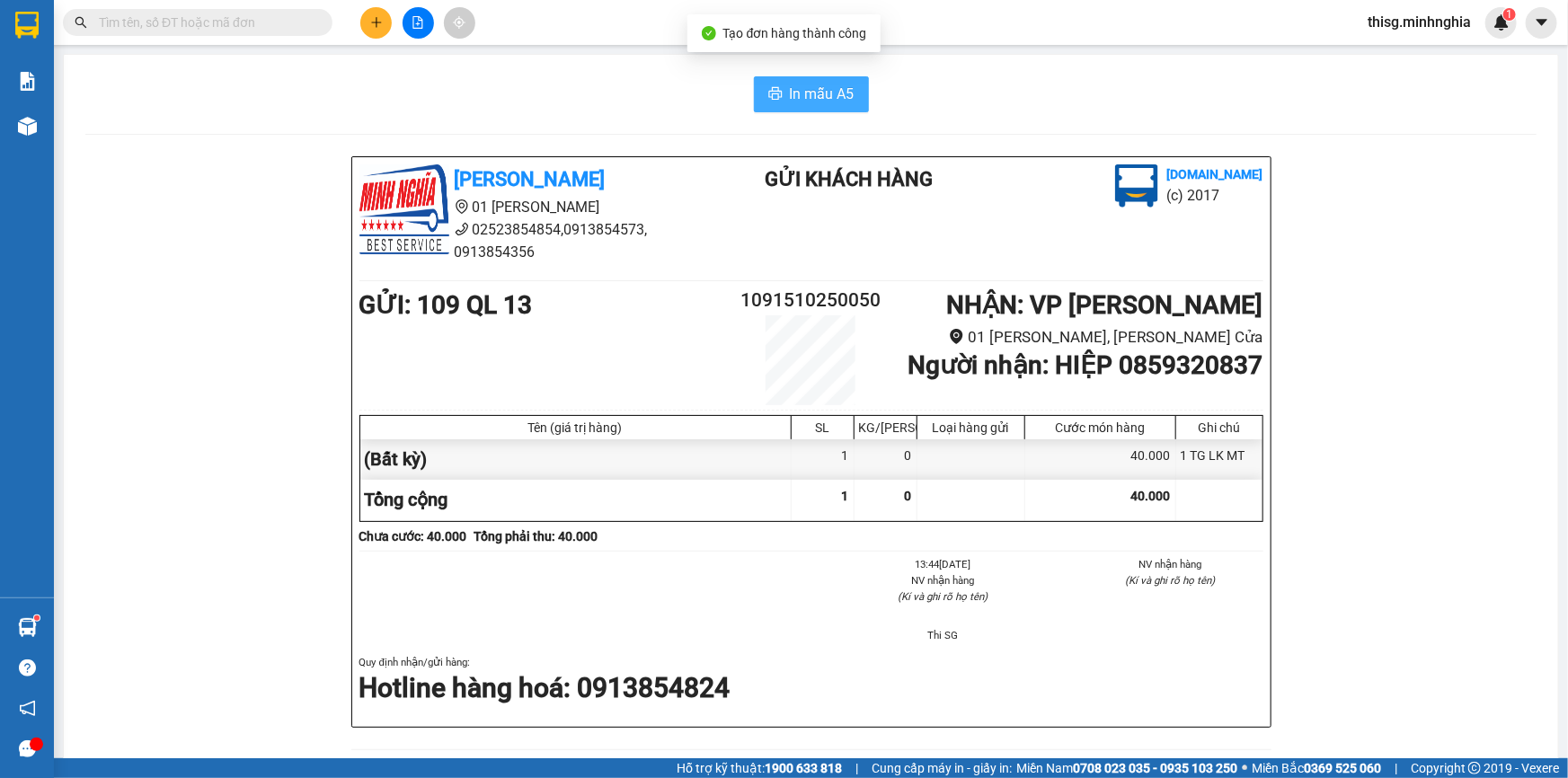
click at [795, 91] on span "In mẫu A5" at bounding box center [822, 94] width 65 height 23
click at [370, 16] on icon "plus" at bounding box center [376, 22] width 12 height 12
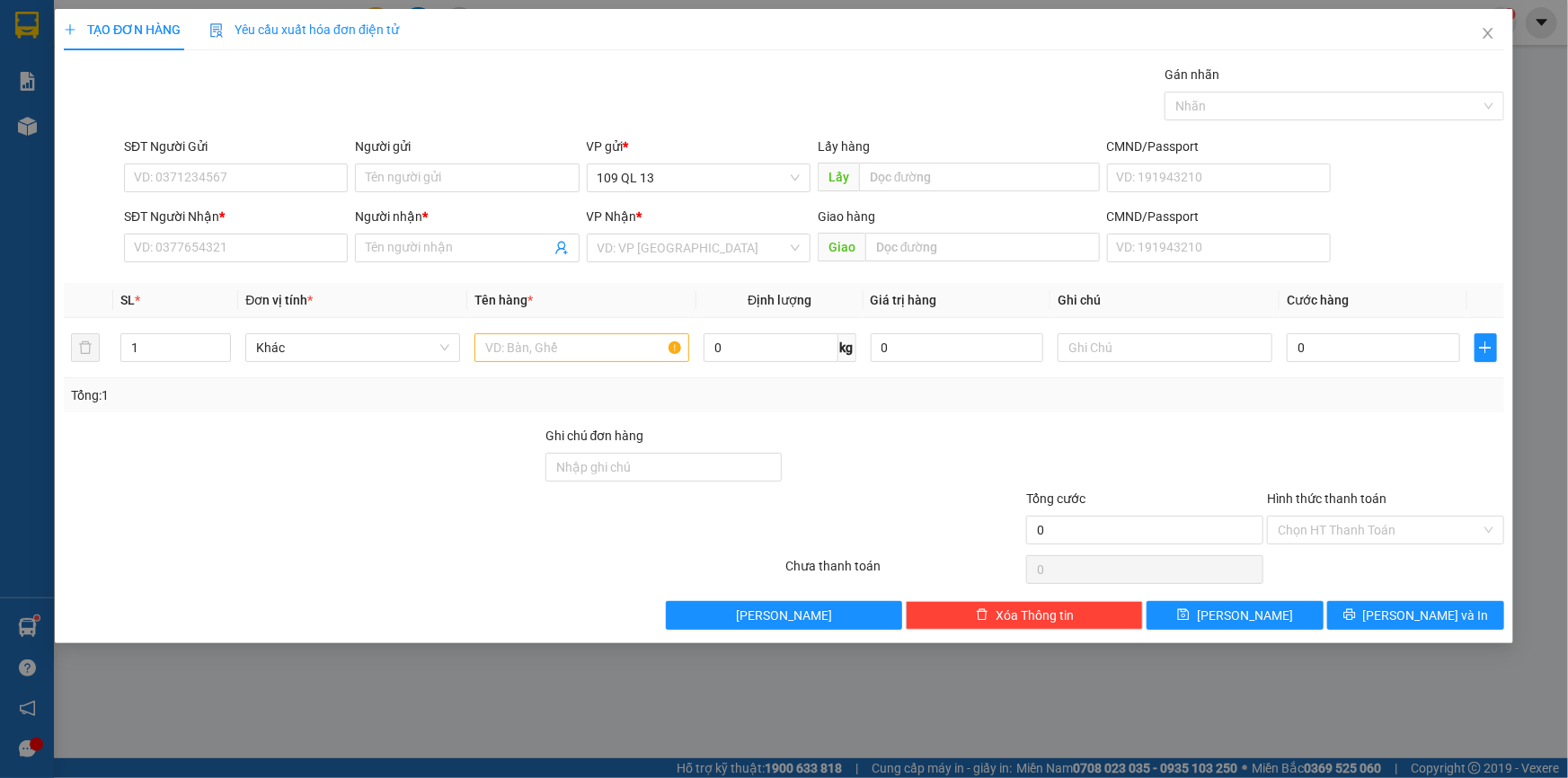
click at [304, 262] on div "SĐT Người Nhận * VD: 0377654321" at bounding box center [235, 238] width 224 height 63
click at [297, 243] on input "SĐT Người Nhận *" at bounding box center [235, 248] width 224 height 29
click at [260, 270] on div "0941534292 - SƯƠNG" at bounding box center [235, 283] width 224 height 29
click at [599, 344] on input "text" at bounding box center [582, 347] width 215 height 29
click at [1150, 337] on input "text" at bounding box center [1166, 347] width 215 height 29
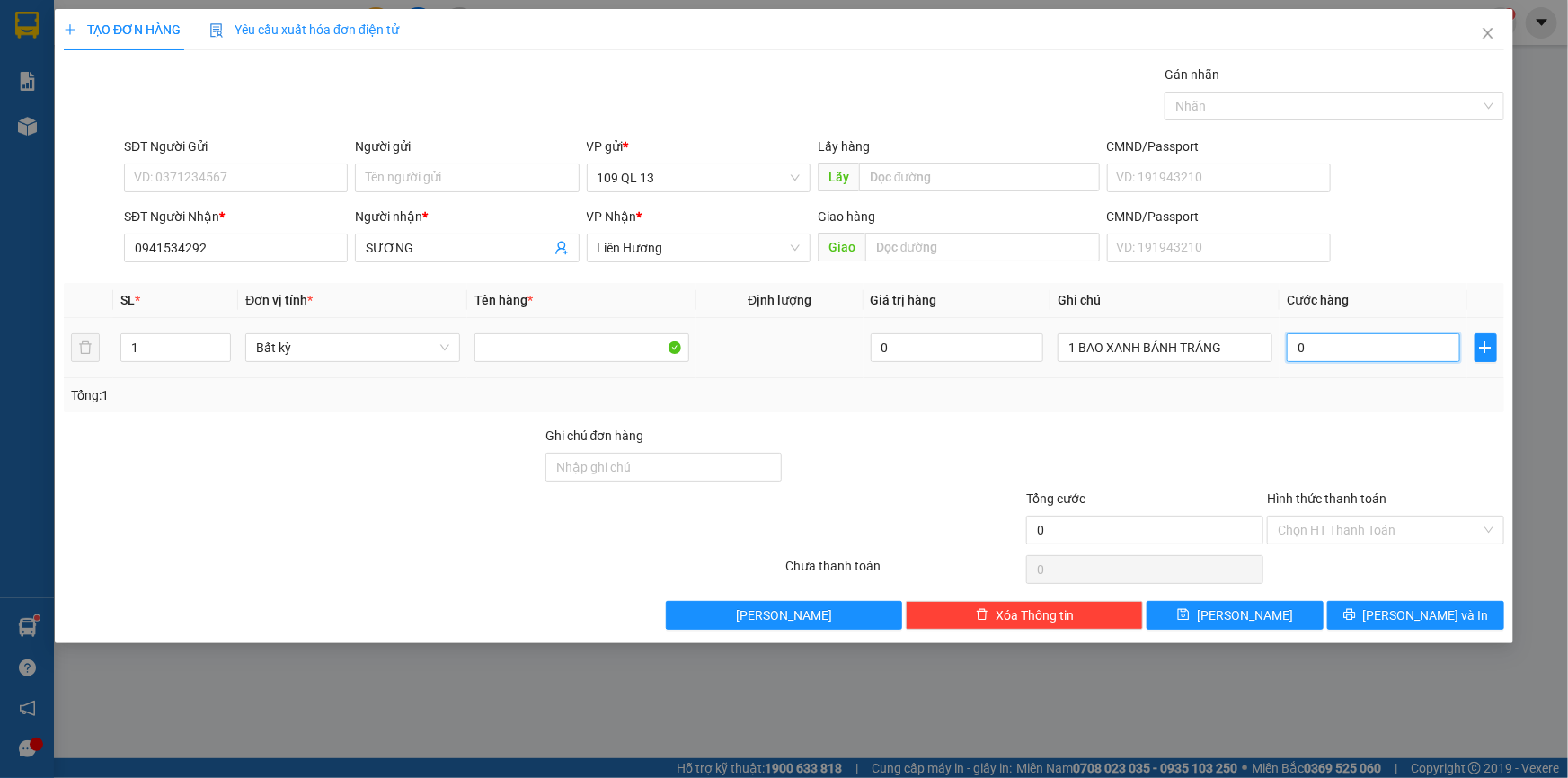
click at [1335, 356] on input "0" at bounding box center [1374, 347] width 173 height 29
click at [1419, 613] on span "[PERSON_NAME] và In" at bounding box center [1426, 615] width 126 height 20
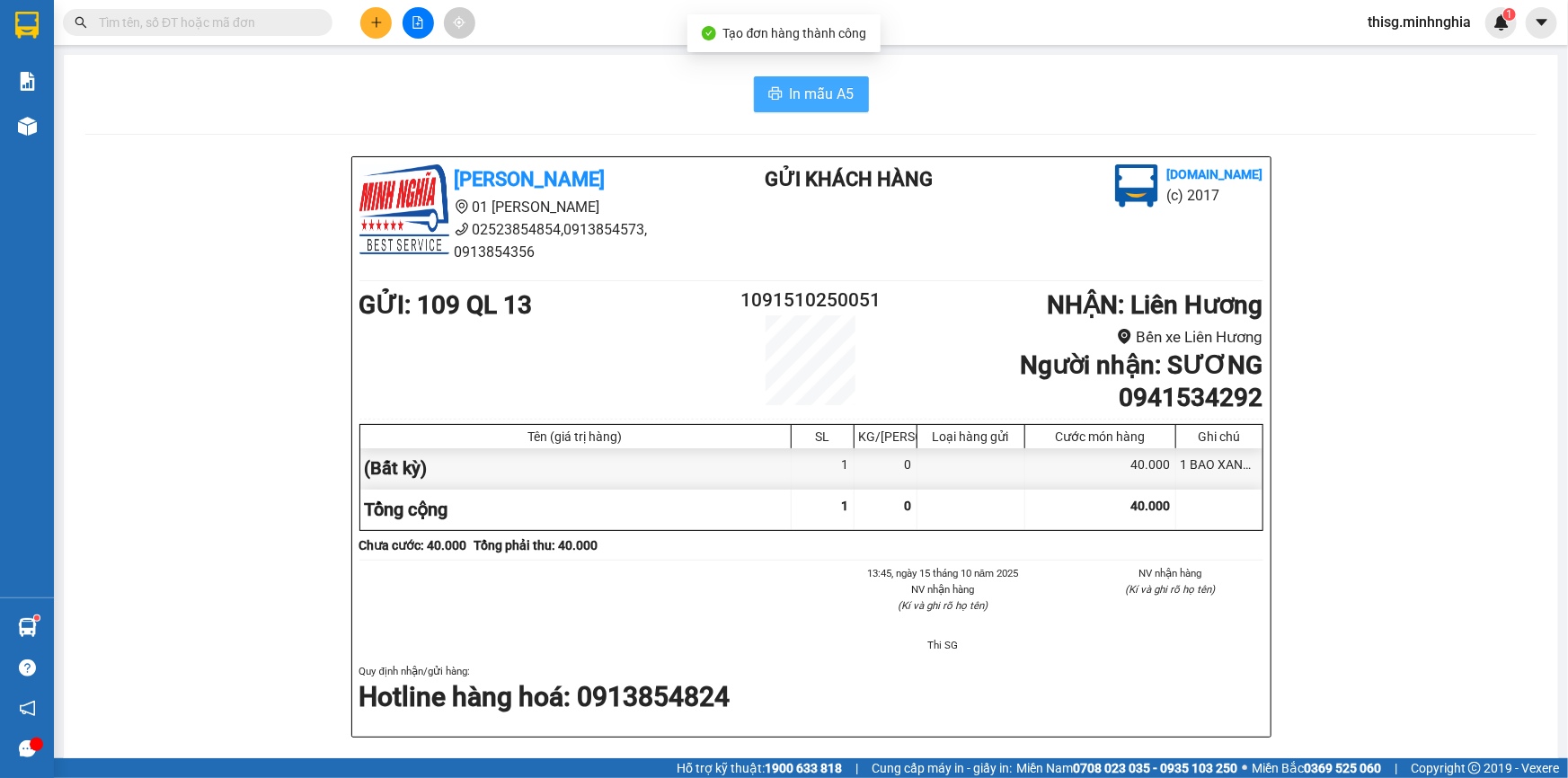
click at [853, 99] on button "In mẫu A5" at bounding box center [811, 94] width 115 height 36
click at [1198, 86] on div "In mẫu A5" at bounding box center [811, 94] width 1451 height 36
click at [385, 18] on button at bounding box center [376, 23] width 31 height 31
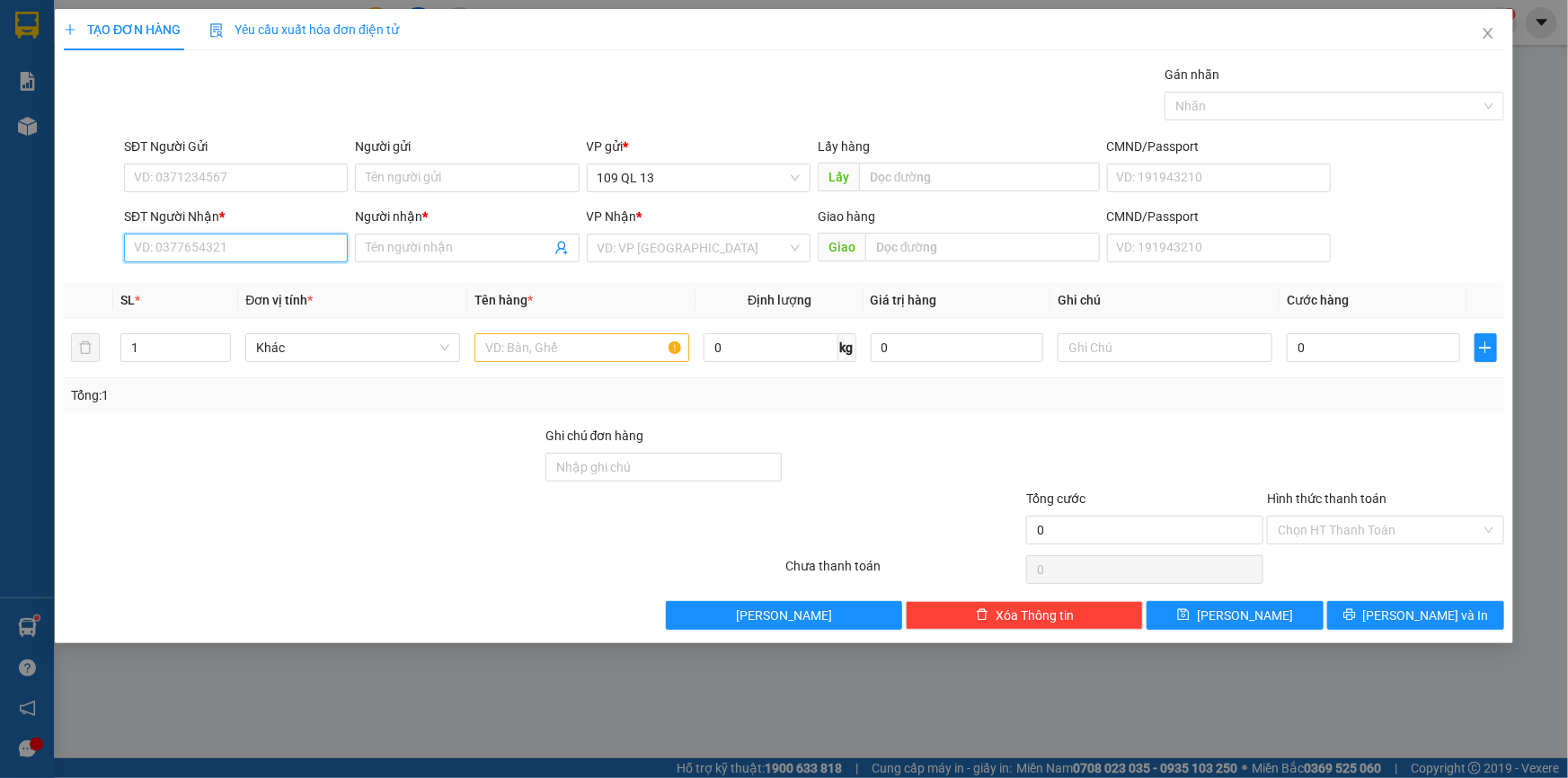
click at [239, 257] on input "SĐT Người Nhận *" at bounding box center [235, 248] width 224 height 29
click at [235, 312] on div "0798900581 - NHƯ [PERSON_NAME]" at bounding box center [239, 312] width 208 height 20
click at [571, 346] on input "text" at bounding box center [582, 347] width 215 height 29
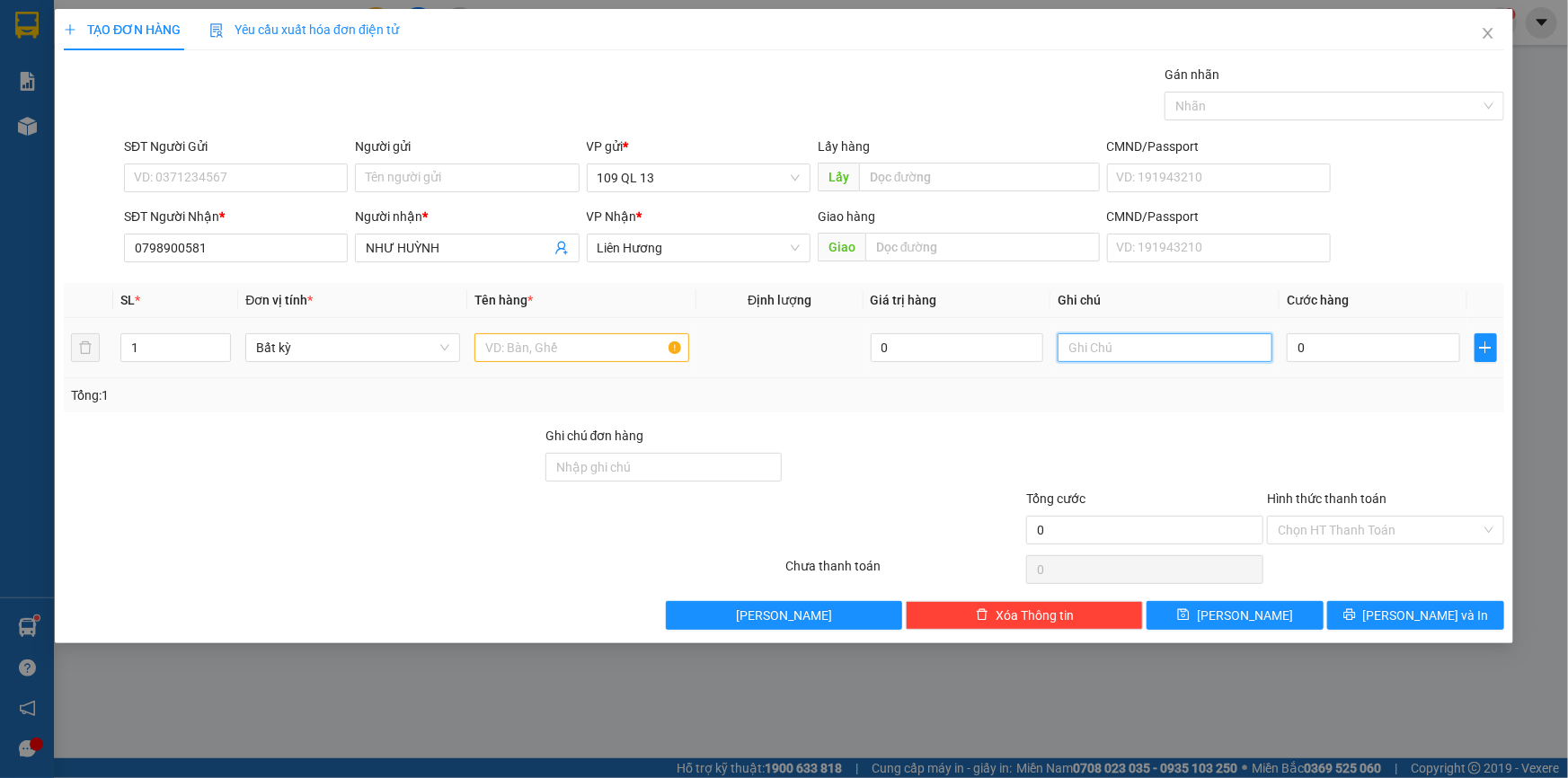
click at [1205, 350] on input "text" at bounding box center [1166, 347] width 215 height 29
click at [1388, 349] on input "0" at bounding box center [1374, 347] width 173 height 29
click at [547, 351] on input "text" at bounding box center [582, 347] width 215 height 29
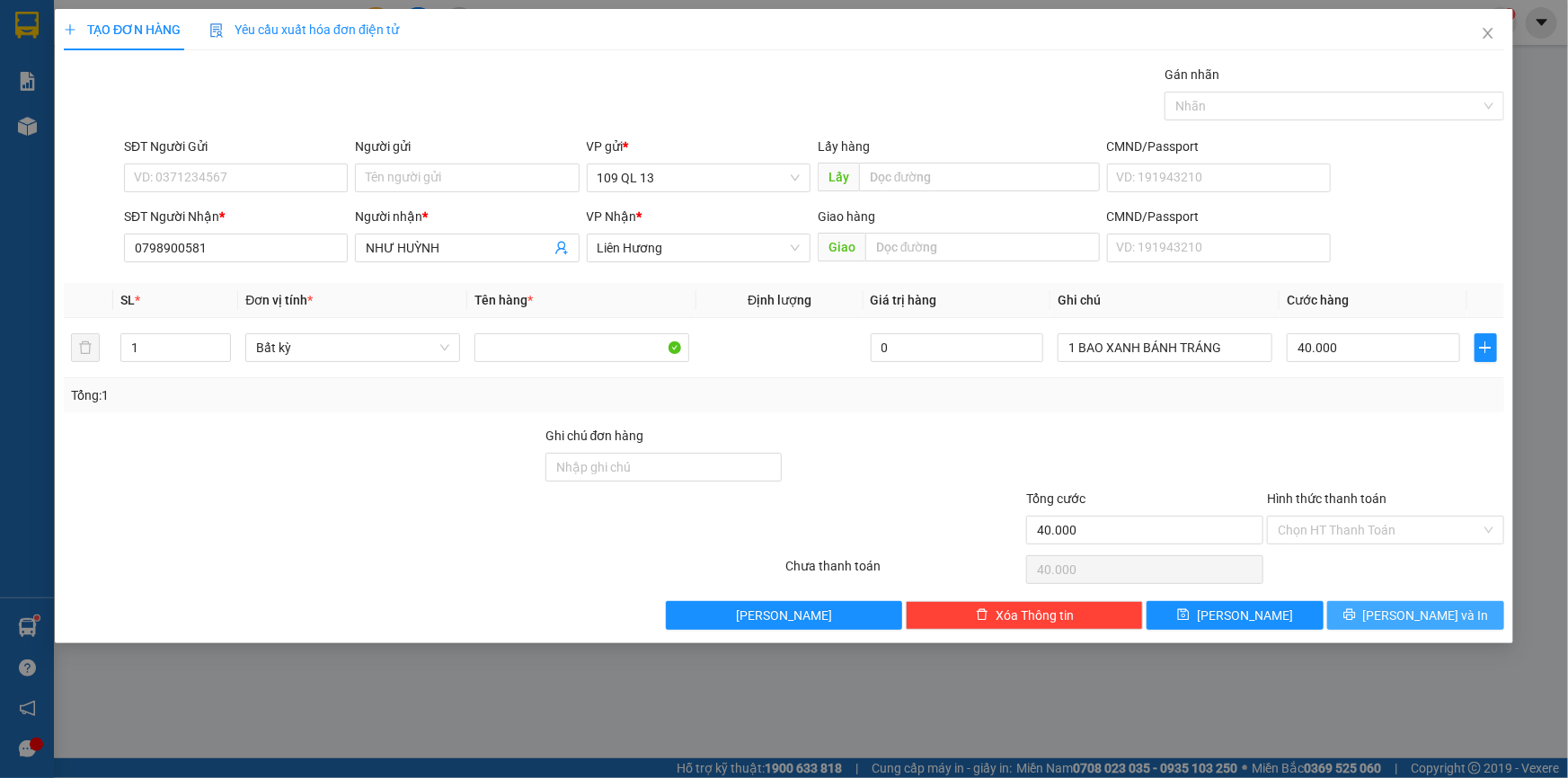
click at [1448, 610] on span "[PERSON_NAME] và In" at bounding box center [1426, 615] width 126 height 20
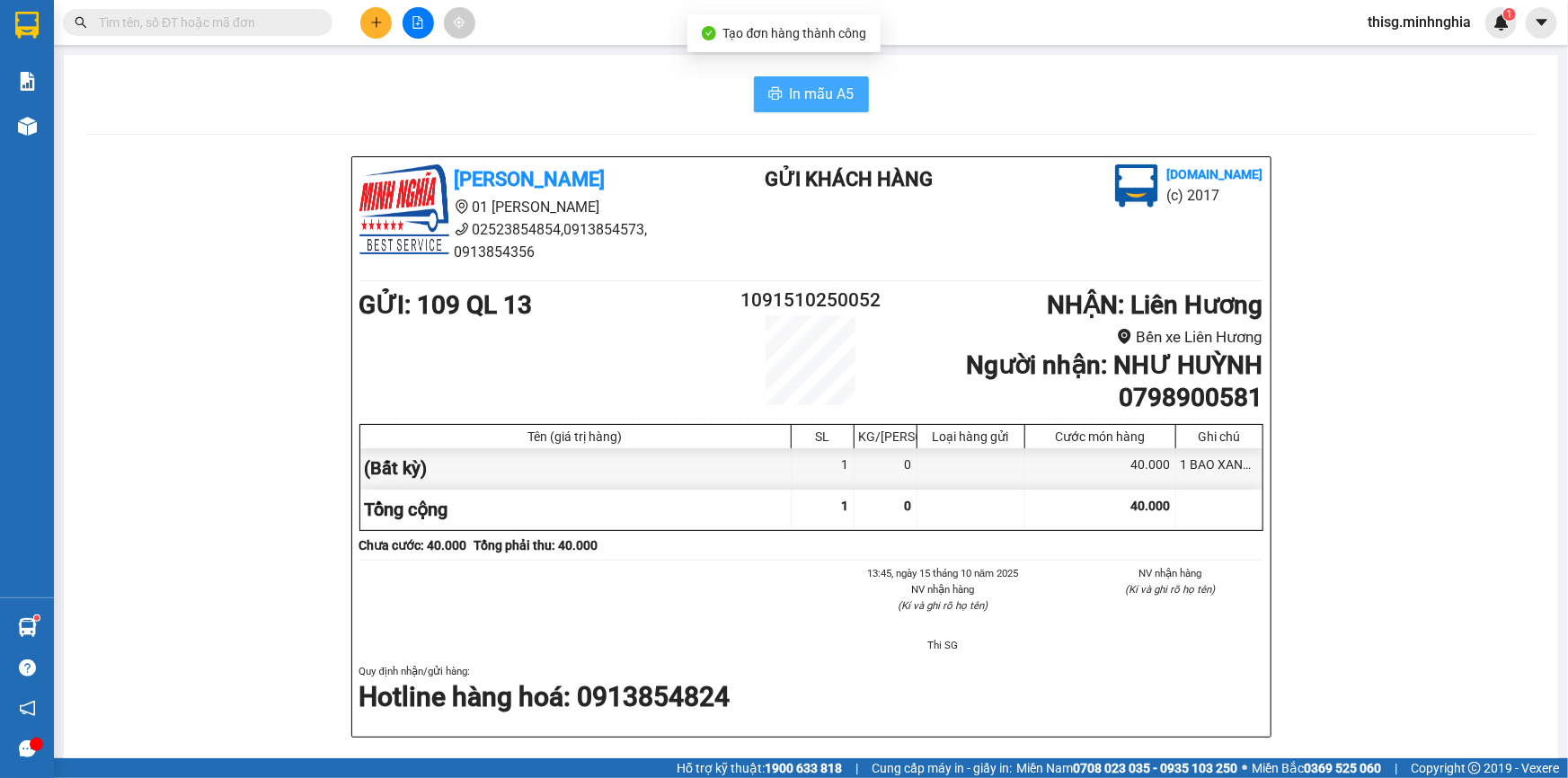
click at [810, 95] on span "In mẫu A5" at bounding box center [822, 94] width 65 height 23
click at [378, 18] on icon "plus" at bounding box center [376, 22] width 12 height 12
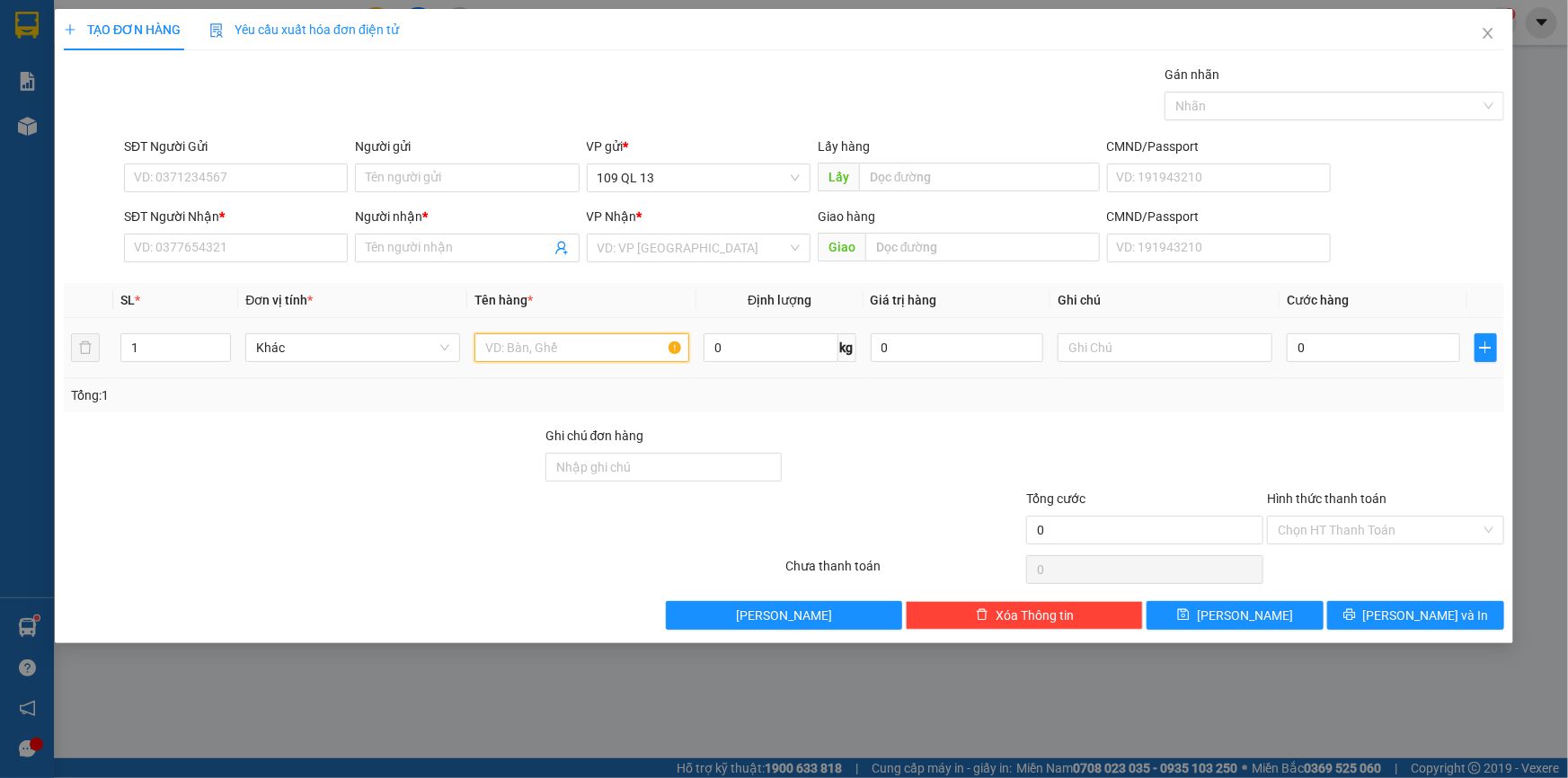
click at [586, 359] on input "text" at bounding box center [582, 347] width 215 height 29
click at [1124, 348] on input "text" at bounding box center [1166, 347] width 215 height 29
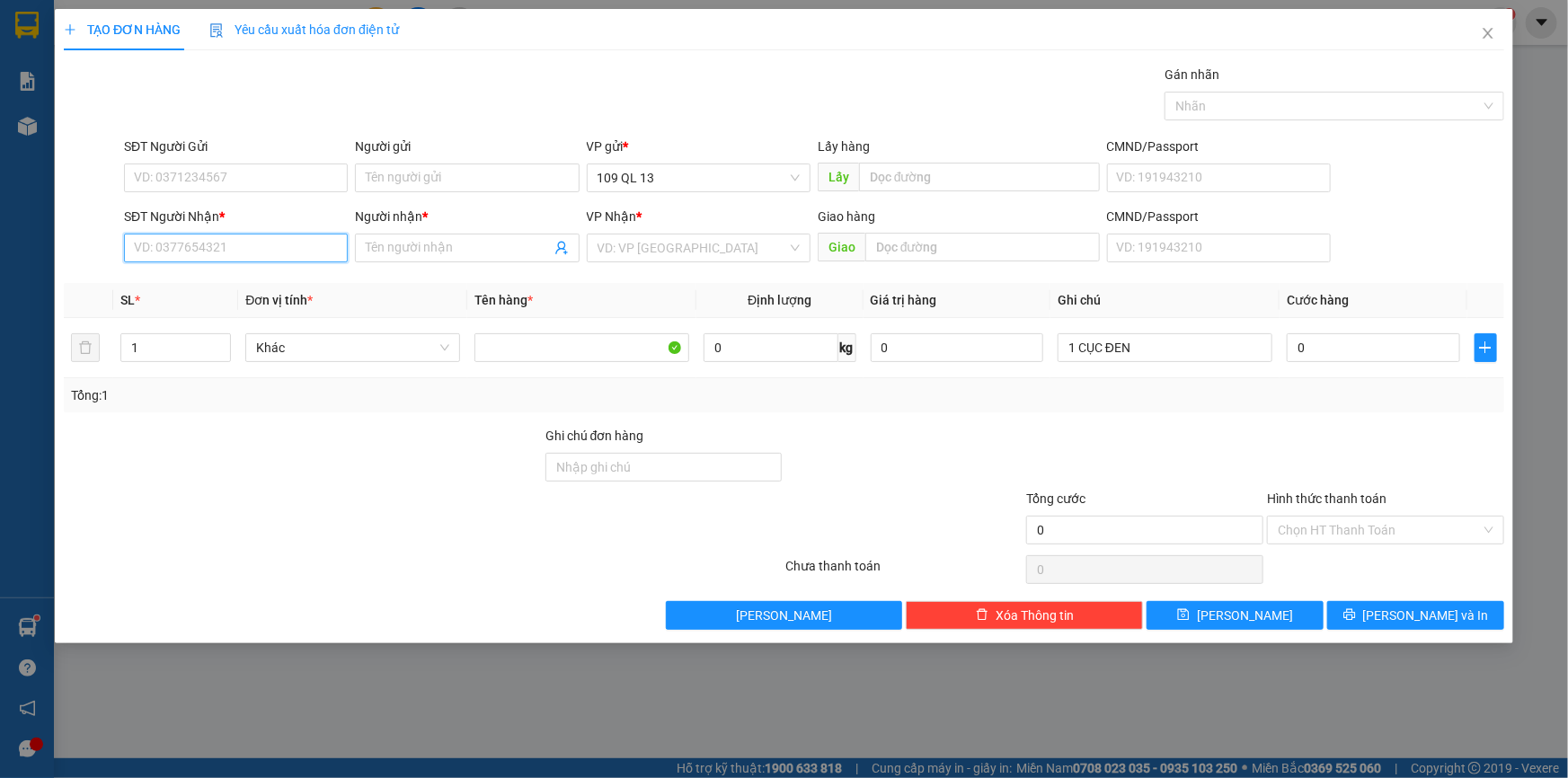
click at [230, 247] on input "SĐT Người Nhận *" at bounding box center [235, 248] width 224 height 29
click at [237, 279] on div "0937703007 - TOÀN" at bounding box center [236, 283] width 203 height 20
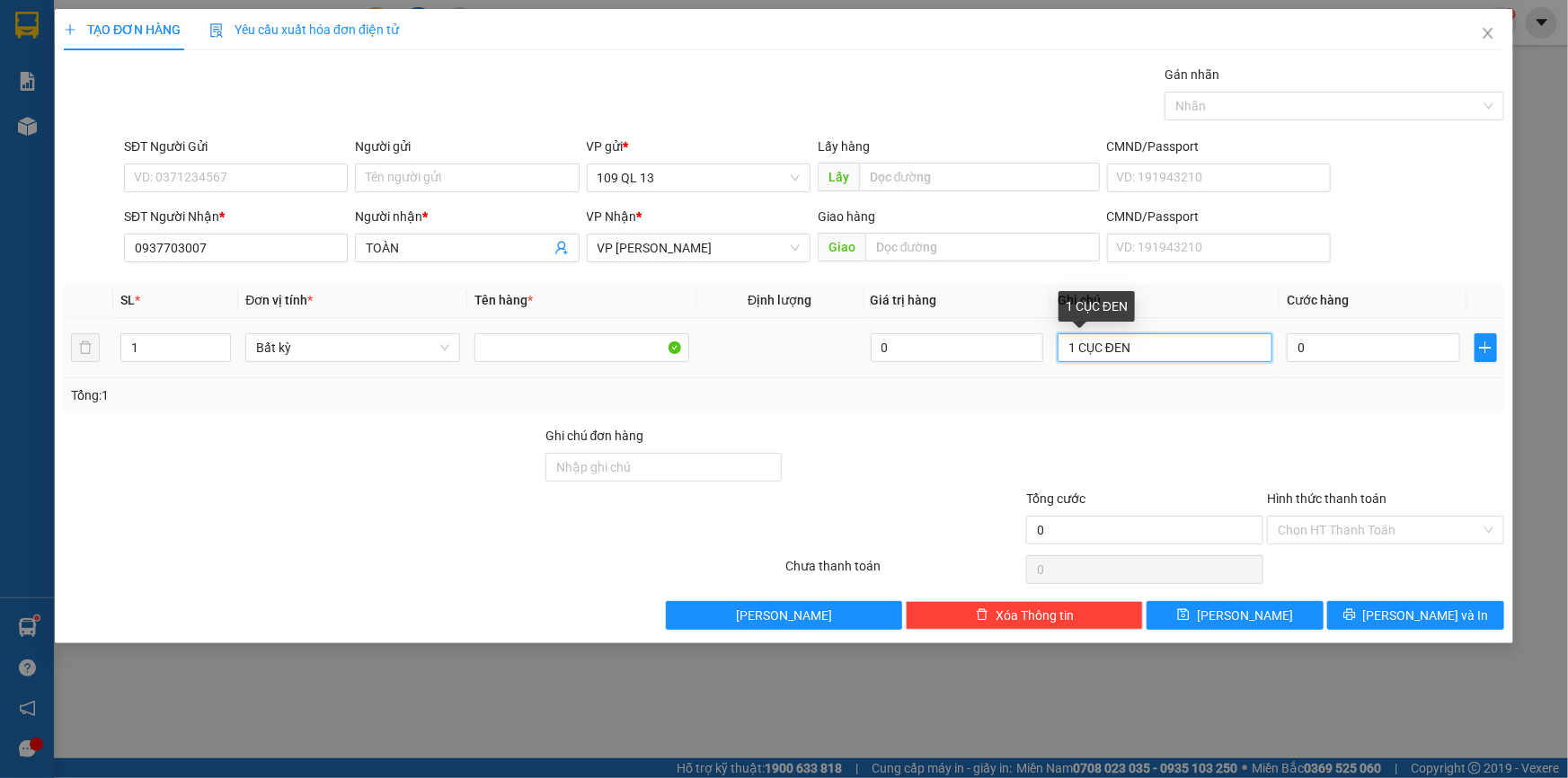
click at [1147, 348] on input "1 CỤC ĐEN" at bounding box center [1166, 347] width 215 height 29
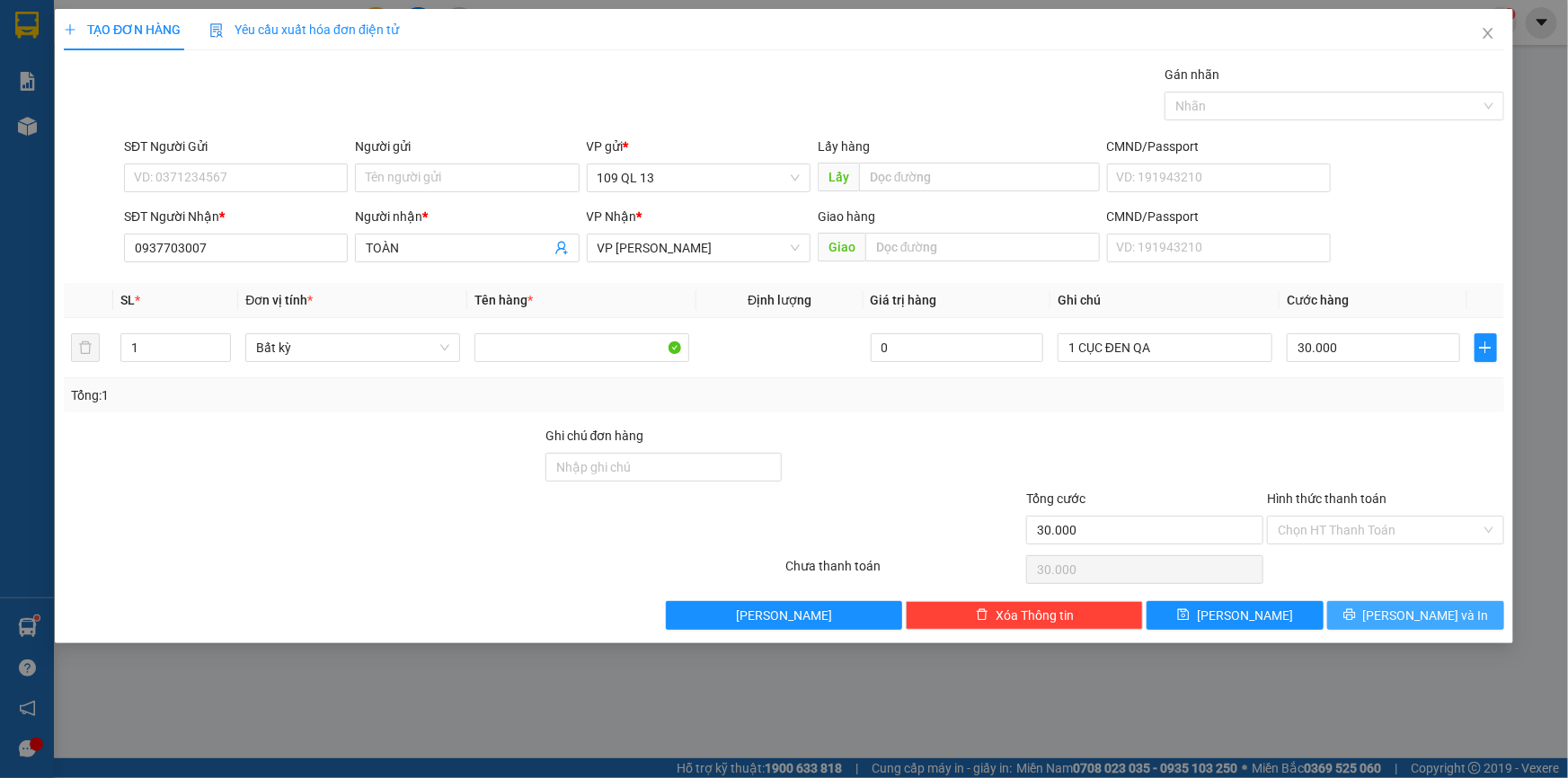
click at [1440, 610] on span "[PERSON_NAME] và In" at bounding box center [1426, 615] width 126 height 20
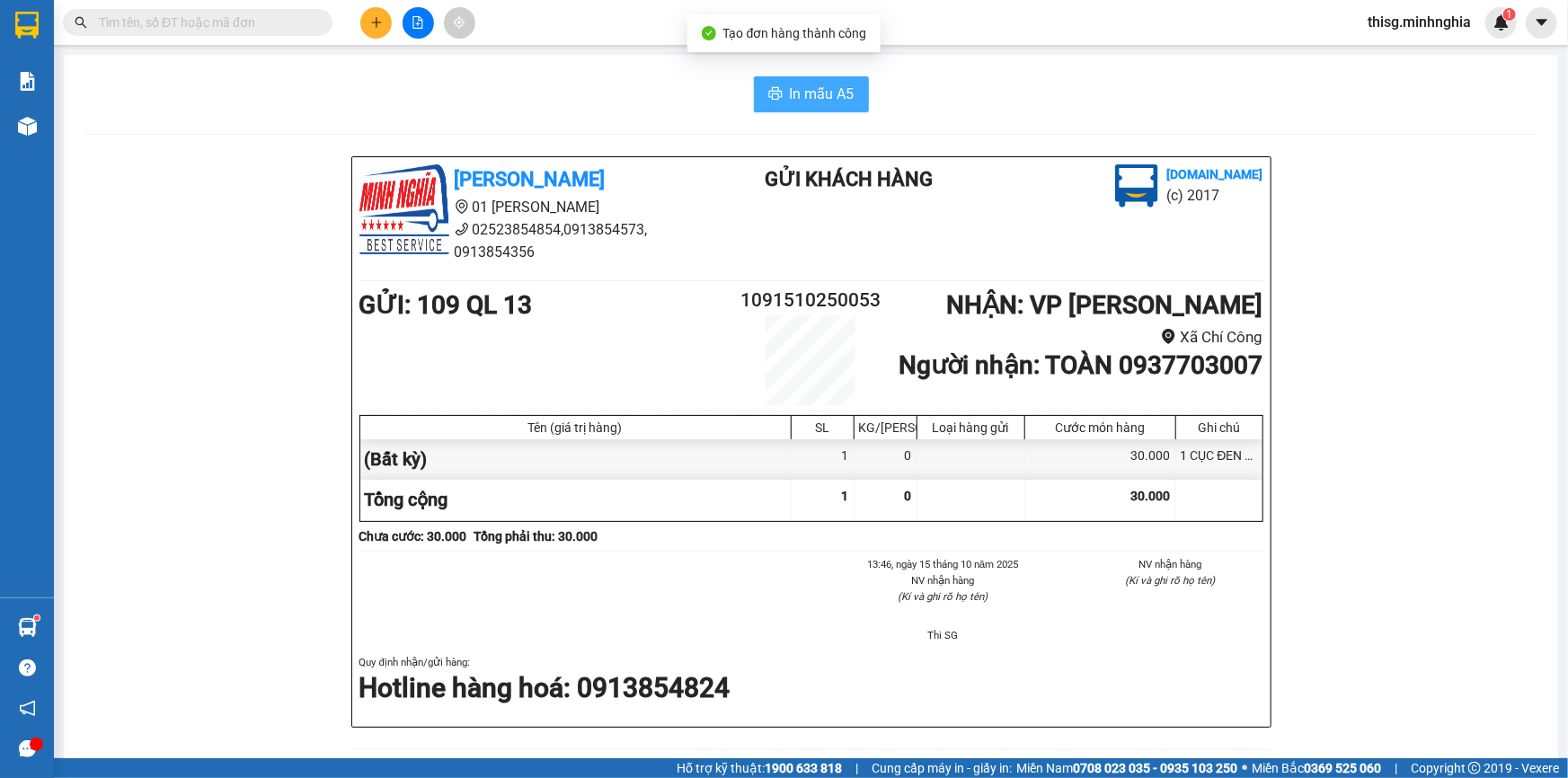
click at [817, 89] on span "In mẫu A5" at bounding box center [822, 94] width 65 height 23
